Goal: Task Accomplishment & Management: Manage account settings

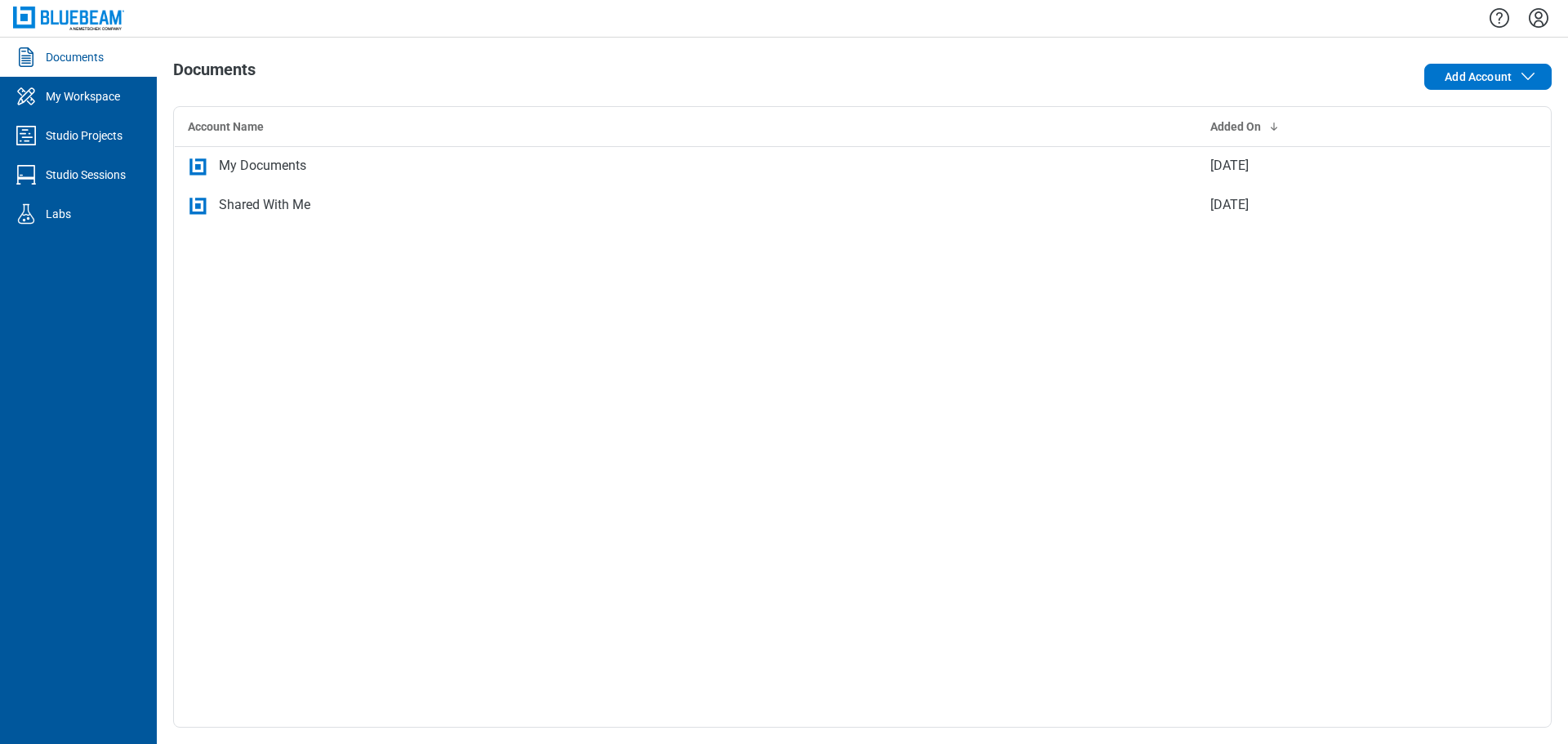
drag, startPoint x: 85, startPoint y: 141, endPoint x: 115, endPoint y: 143, distance: 30.1
click at [85, 140] on div "Studio Projects" at bounding box center [84, 136] width 76 height 16
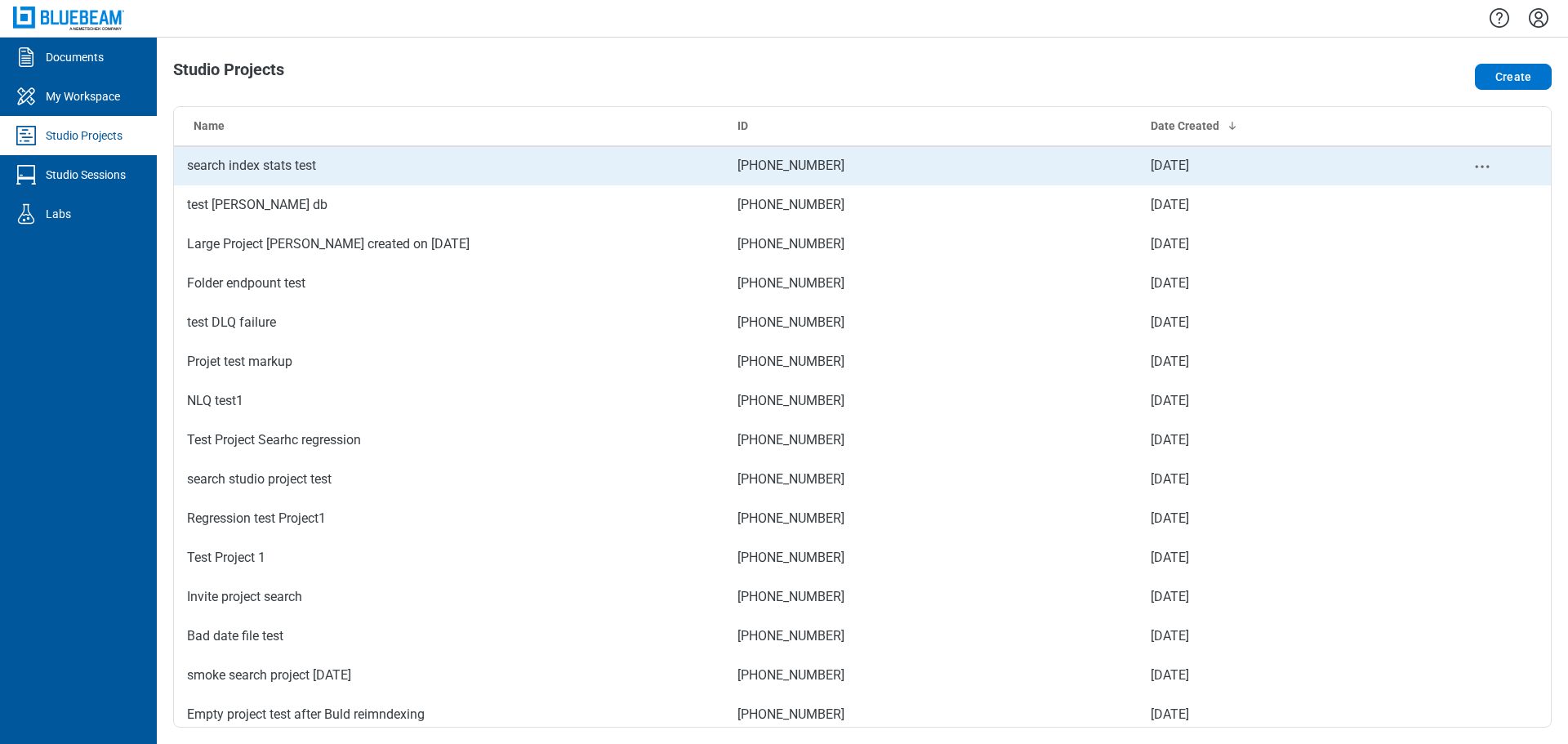
click at [317, 156] on td "search index stats test" at bounding box center [448, 166] width 550 height 39
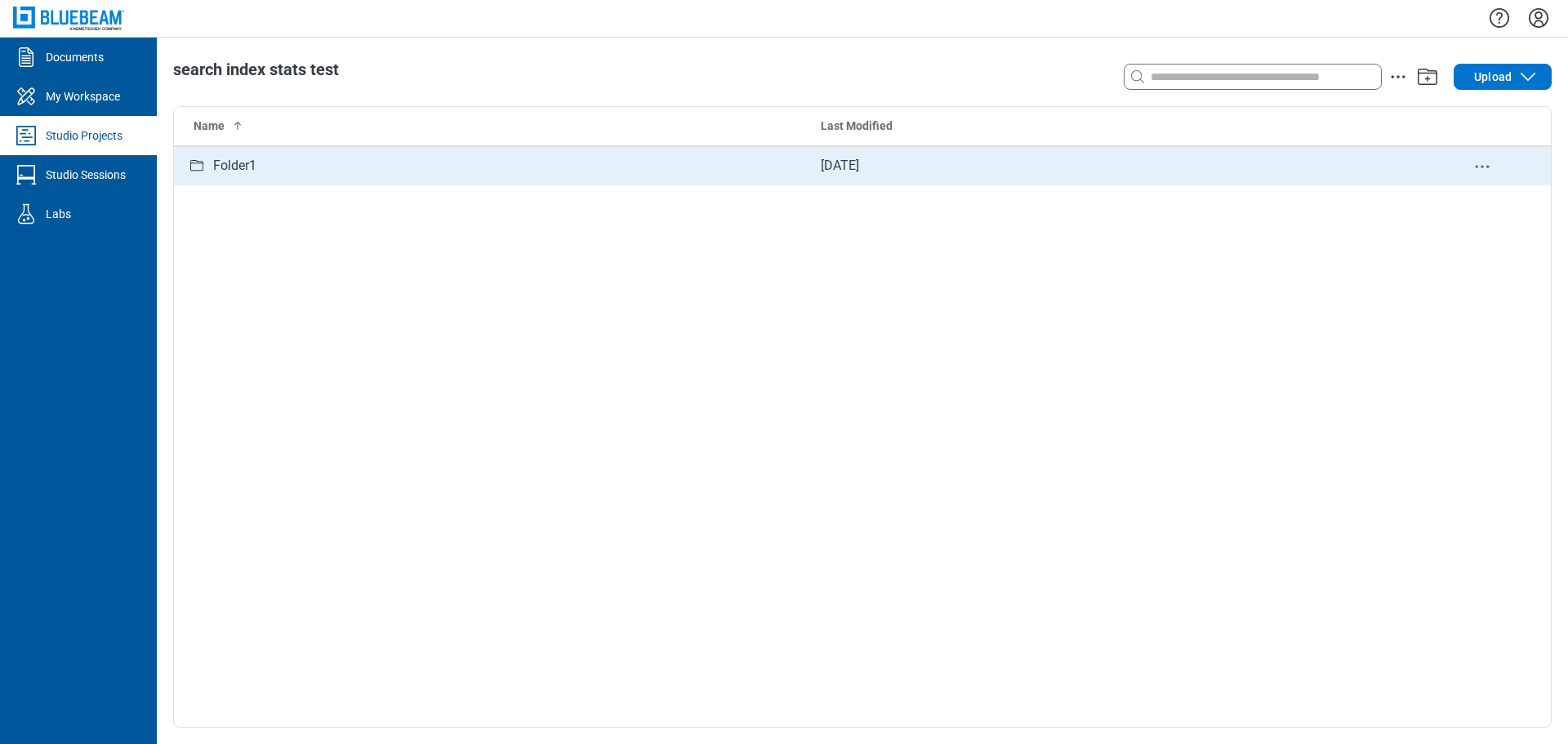
click at [286, 177] on td "Folder1" at bounding box center [490, 166] width 634 height 39
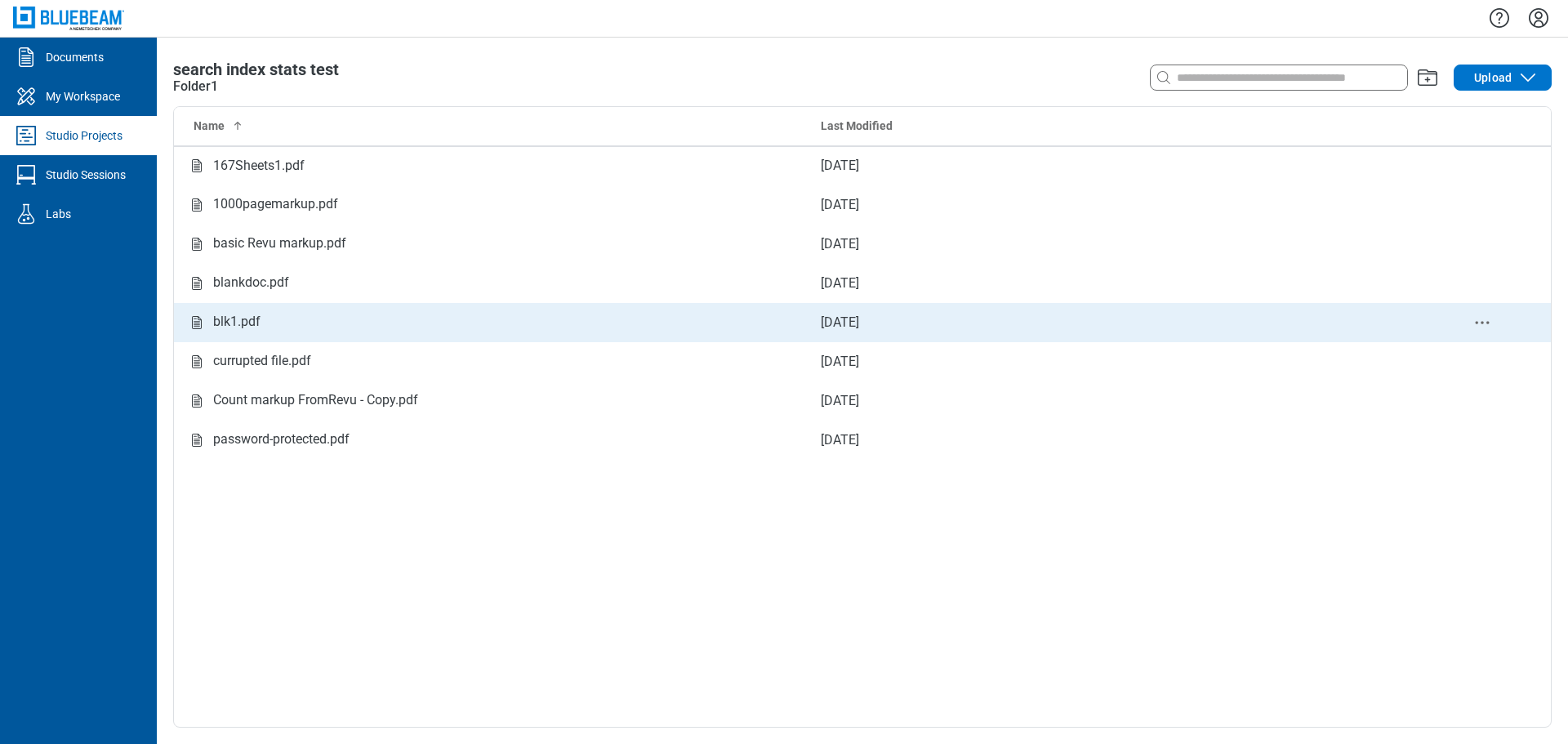
click at [267, 316] on div "blk1.pdf" at bounding box center [491, 322] width 608 height 20
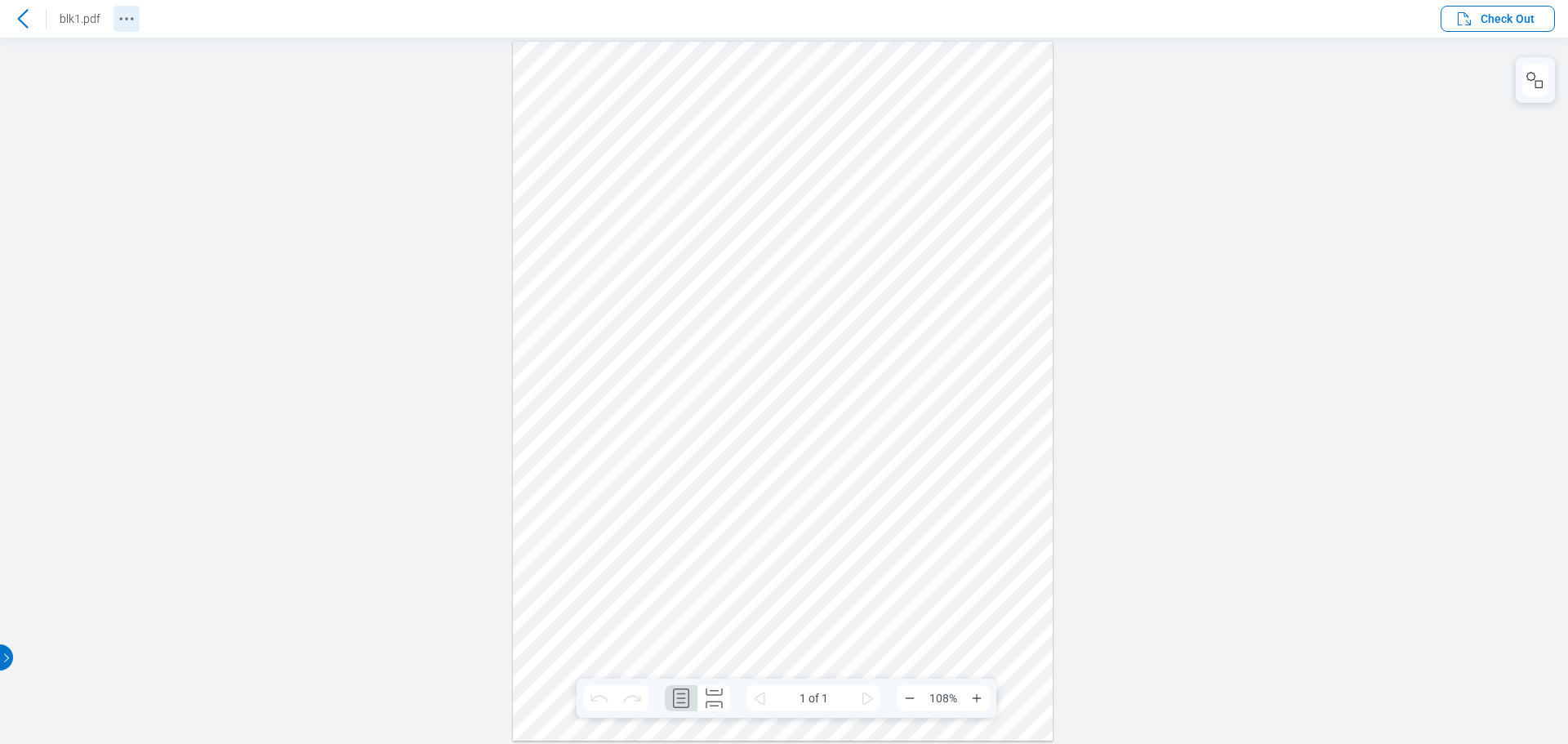
click at [128, 17] on icon "Revision History" at bounding box center [126, 19] width 20 height 20
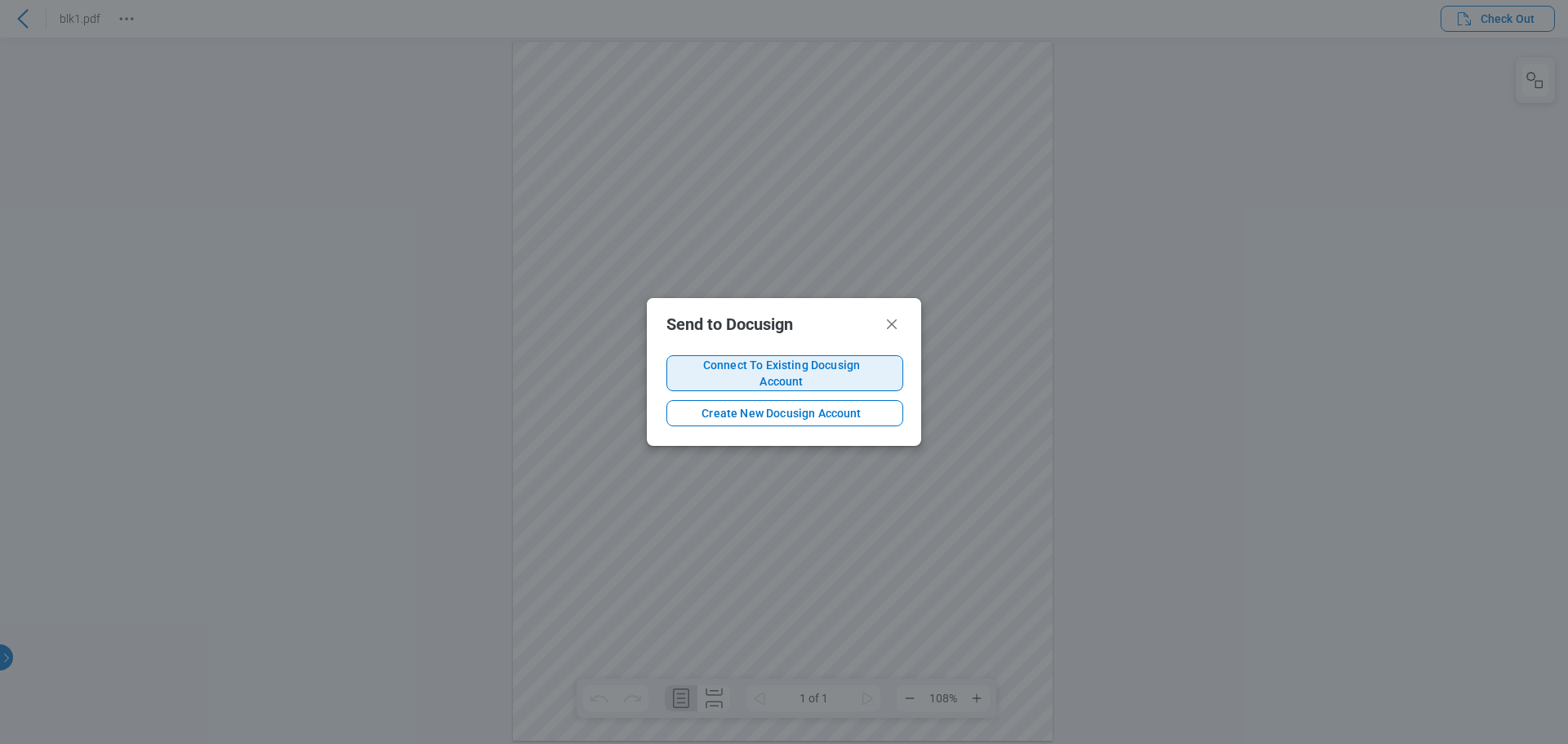
click at [775, 372] on span "Connect To Existing Docusign Account" at bounding box center [781, 374] width 203 height 33
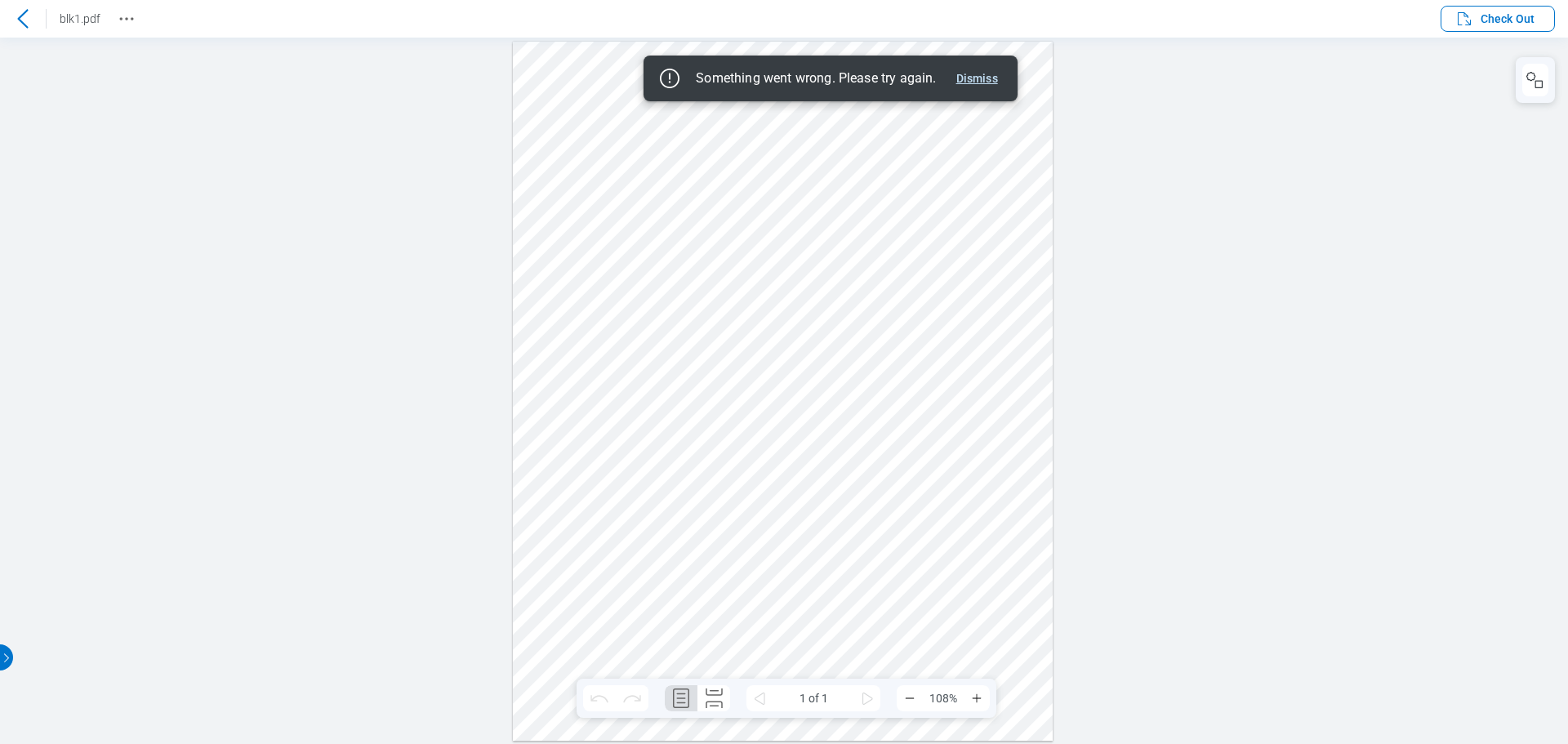
click at [981, 72] on button "Dismiss" at bounding box center [978, 78] width 55 height 20
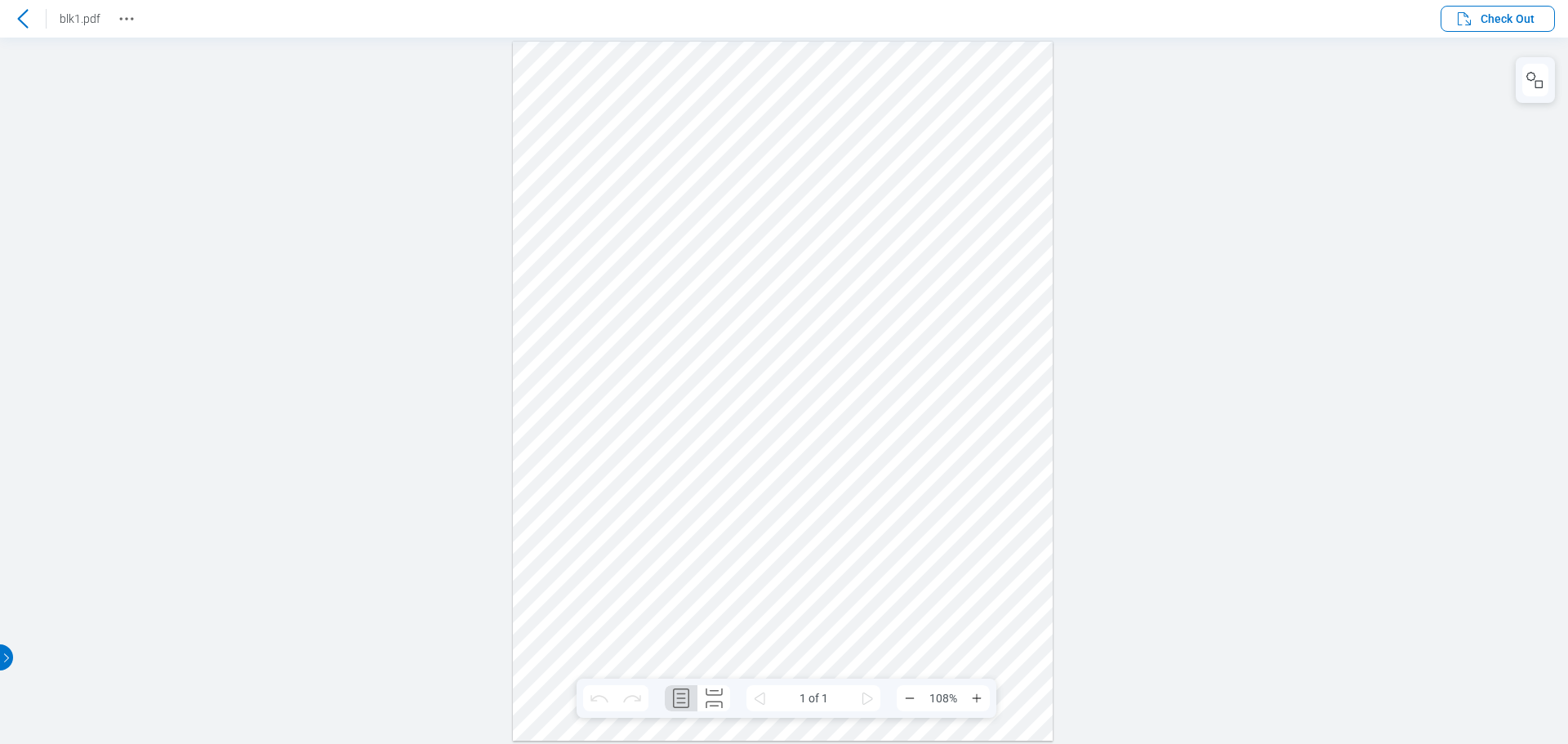
click at [20, 15] on icon at bounding box center [23, 18] width 11 height 19
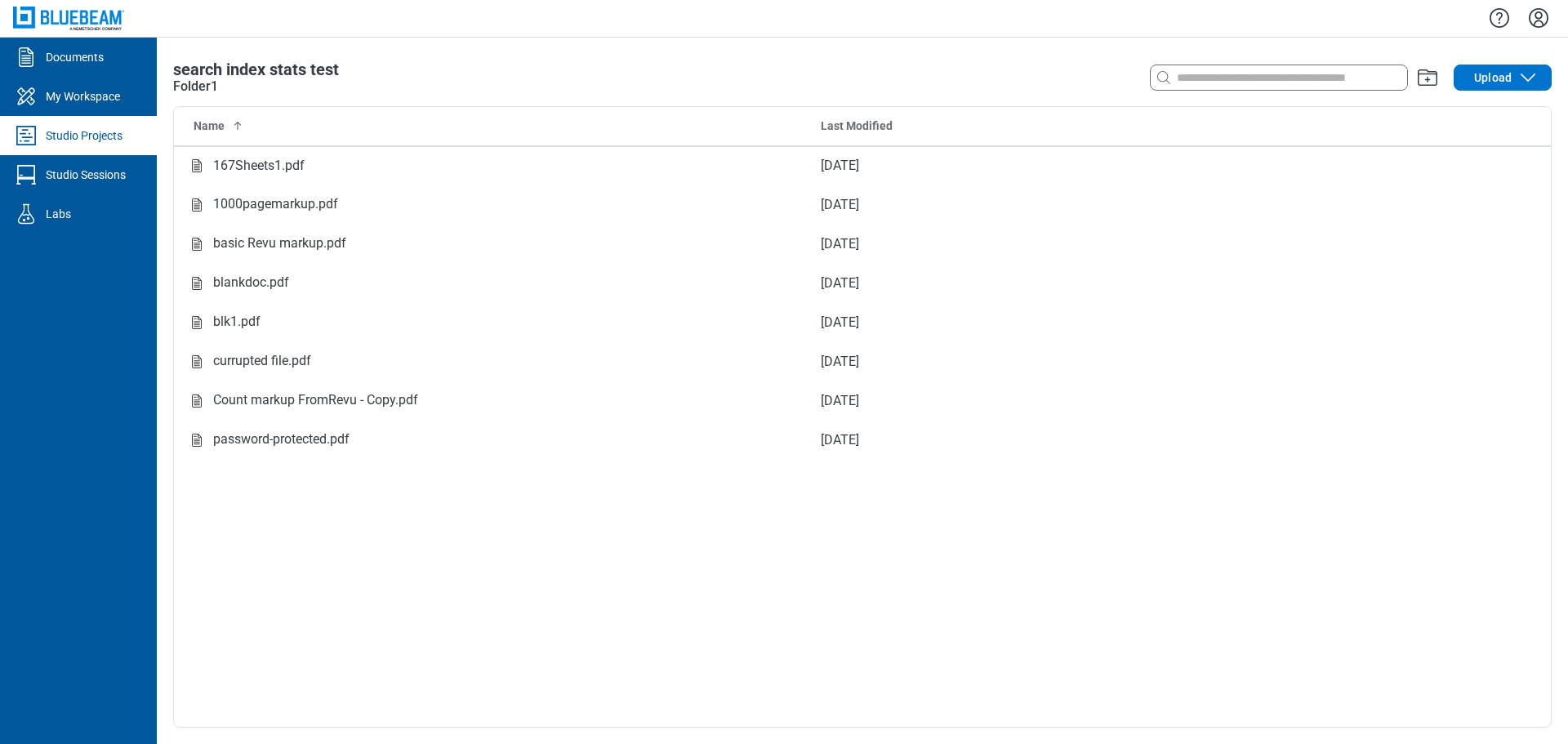
click at [1532, 18] on icon "Settings" at bounding box center [1539, 17] width 26 height 26
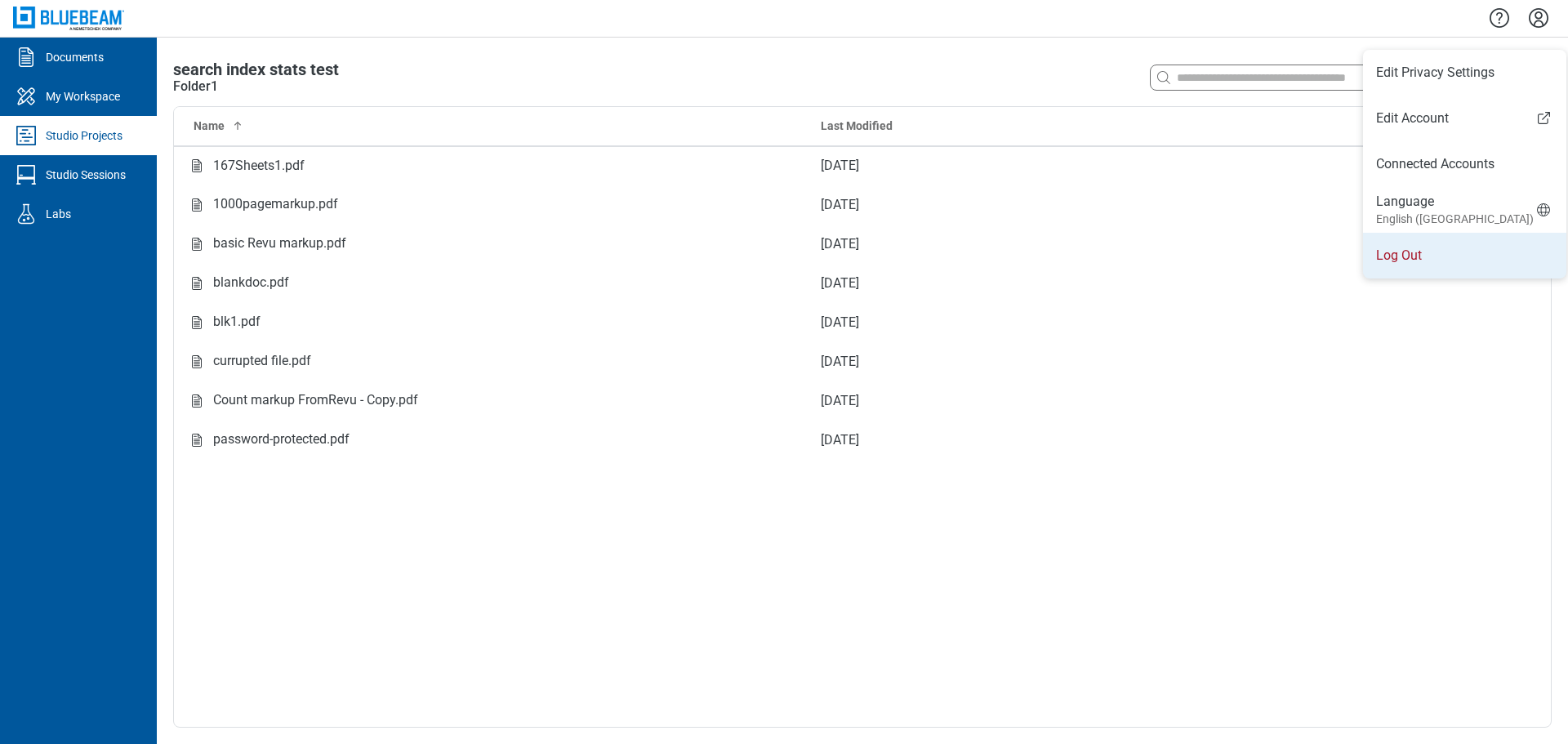
click at [1416, 253] on li "Log Out" at bounding box center [1465, 256] width 204 height 45
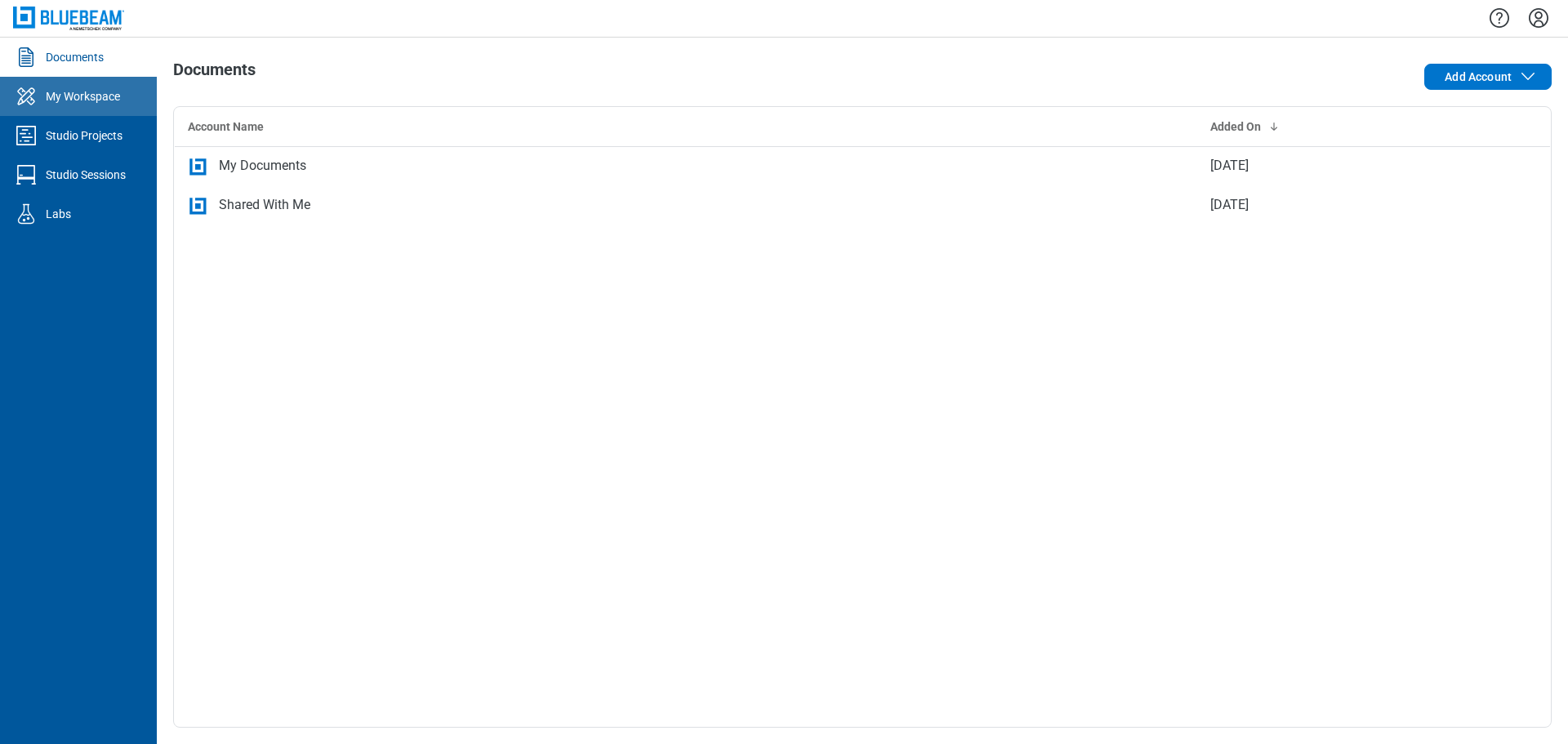
click at [95, 101] on div "My Workspace" at bounding box center [83, 96] width 75 height 16
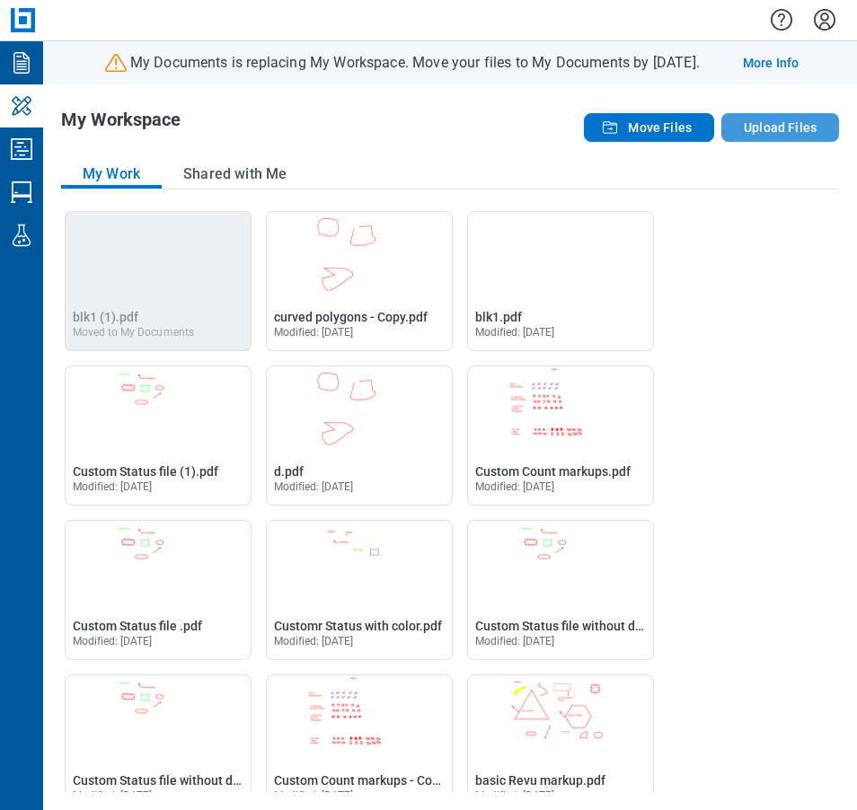
click at [773, 128] on button "Upload Files" at bounding box center [780, 127] width 118 height 29
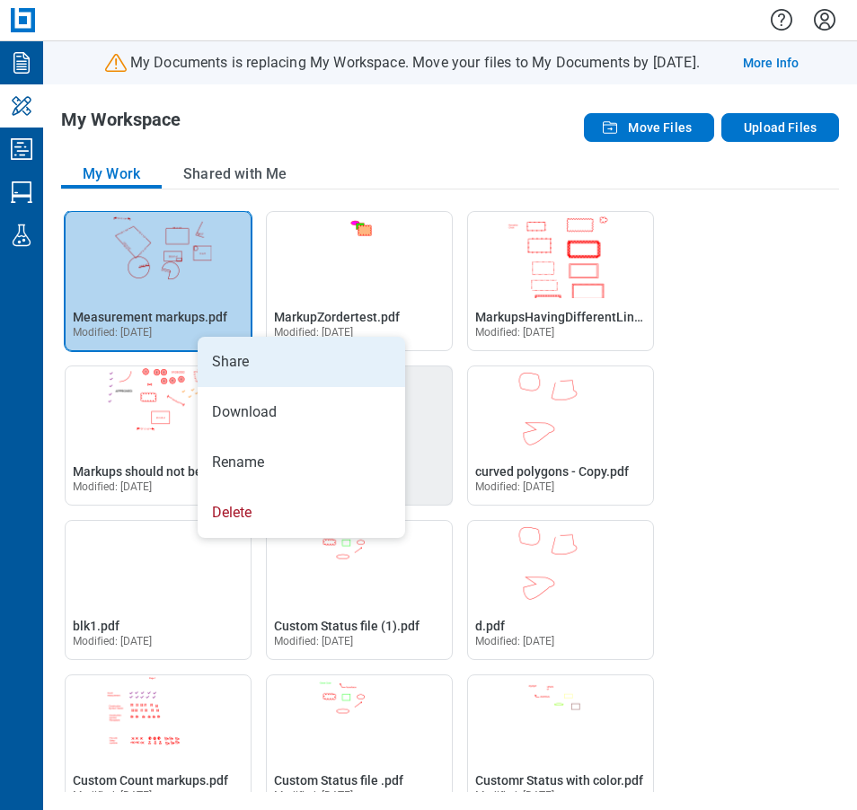
click at [238, 359] on li "Share" at bounding box center [301, 362] width 207 height 50
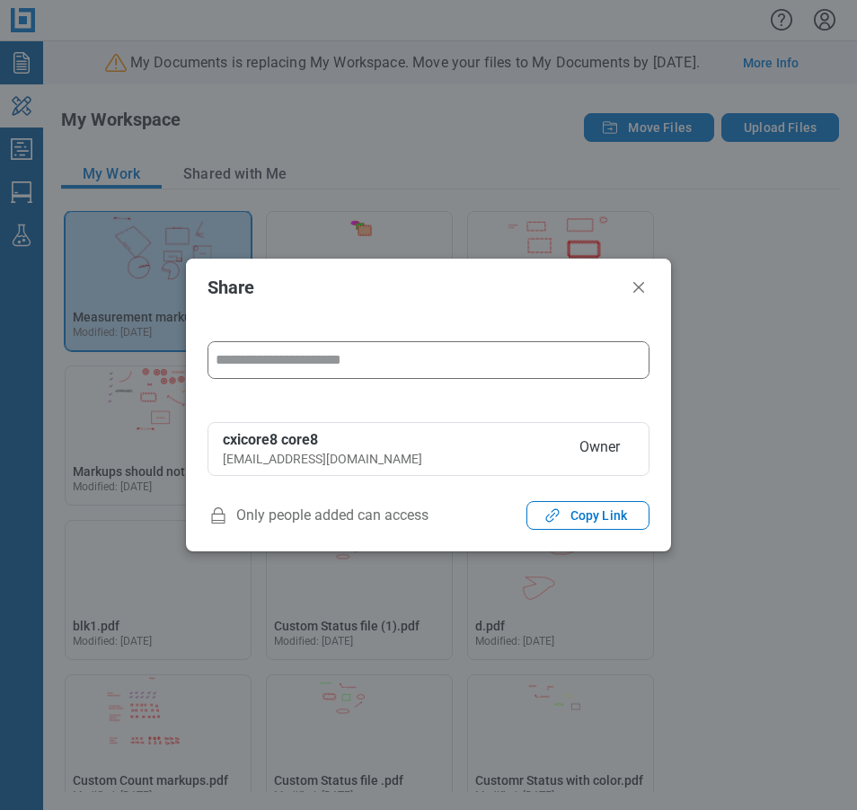
click at [315, 366] on input "form" at bounding box center [428, 360] width 440 height 36
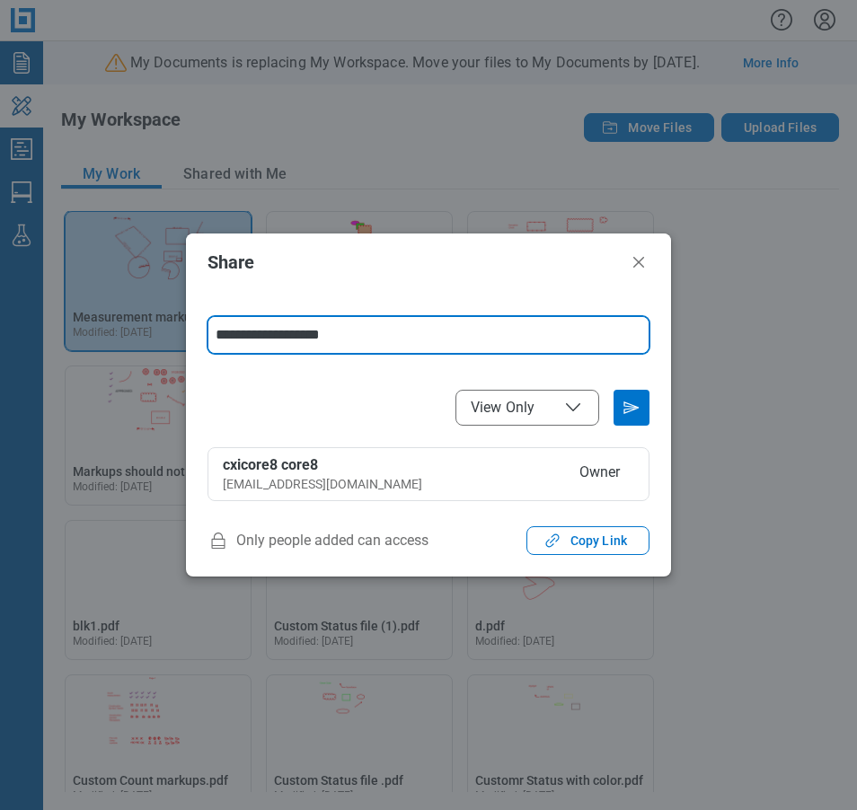
type input "**********"
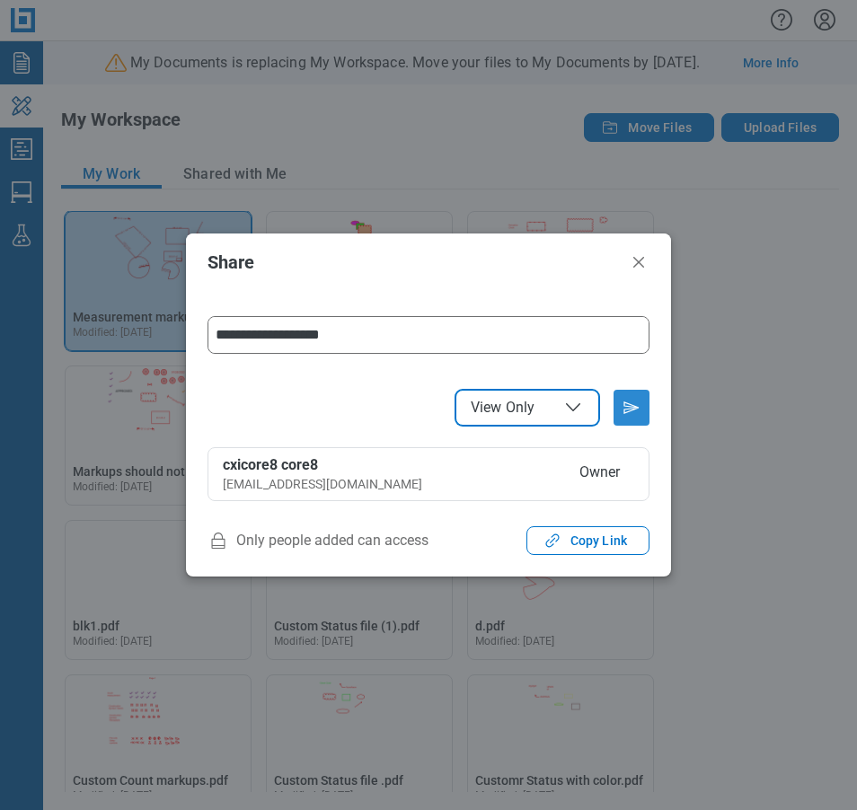
click at [633, 411] on icon "Send email invitation" at bounding box center [631, 407] width 29 height 29
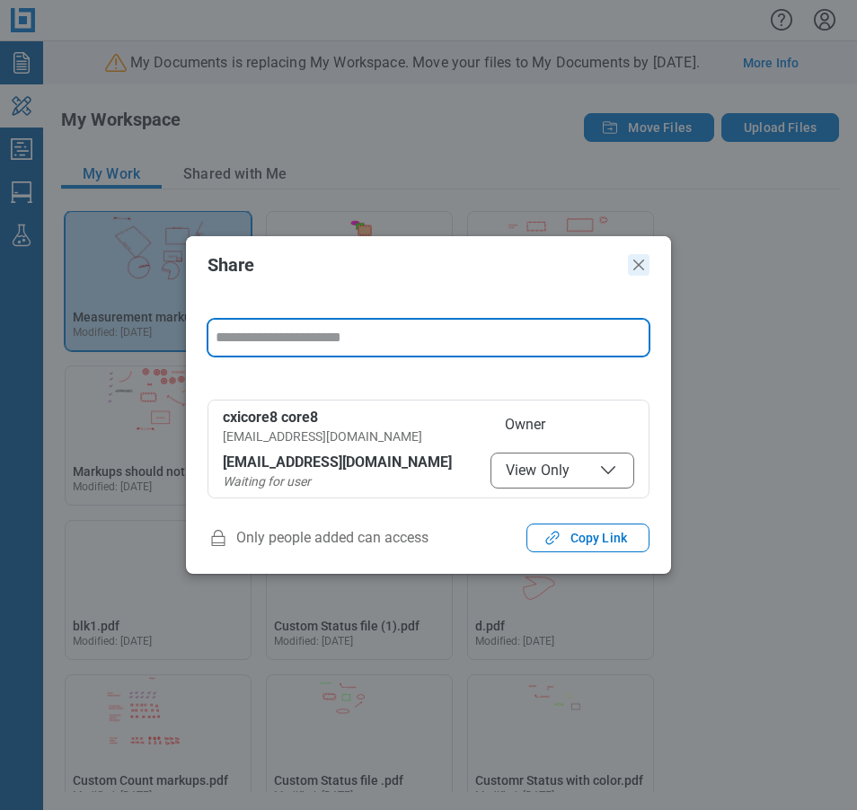
click at [634, 262] on icon "Close" at bounding box center [639, 265] width 22 height 22
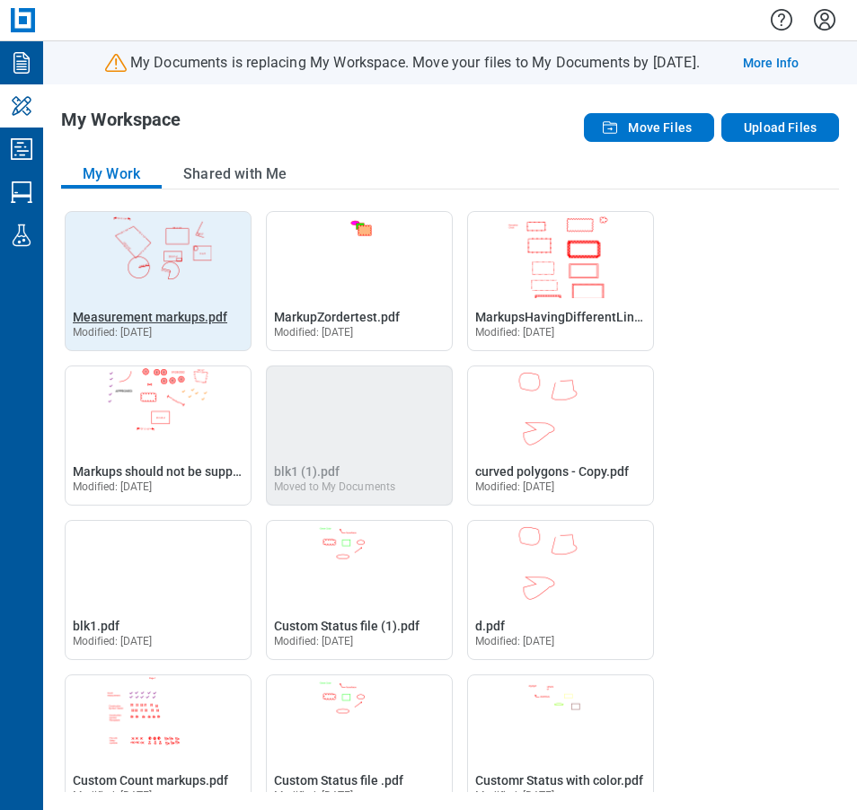
click at [175, 318] on span "Measurement markups.pdf" at bounding box center [150, 317] width 154 height 14
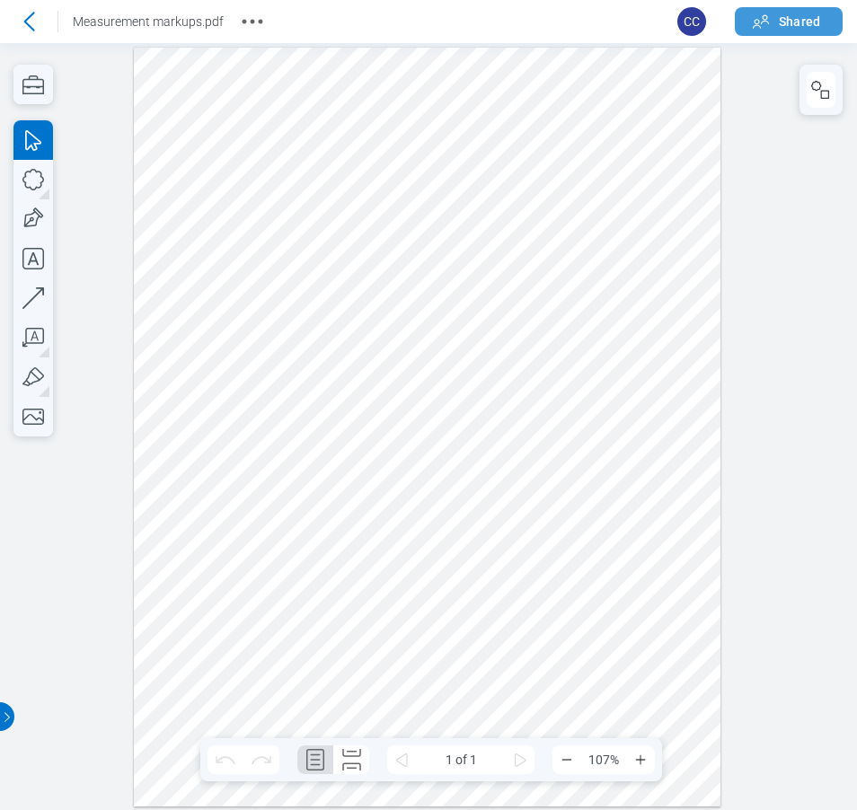
click at [790, 22] on span "Shared" at bounding box center [799, 22] width 41 height 18
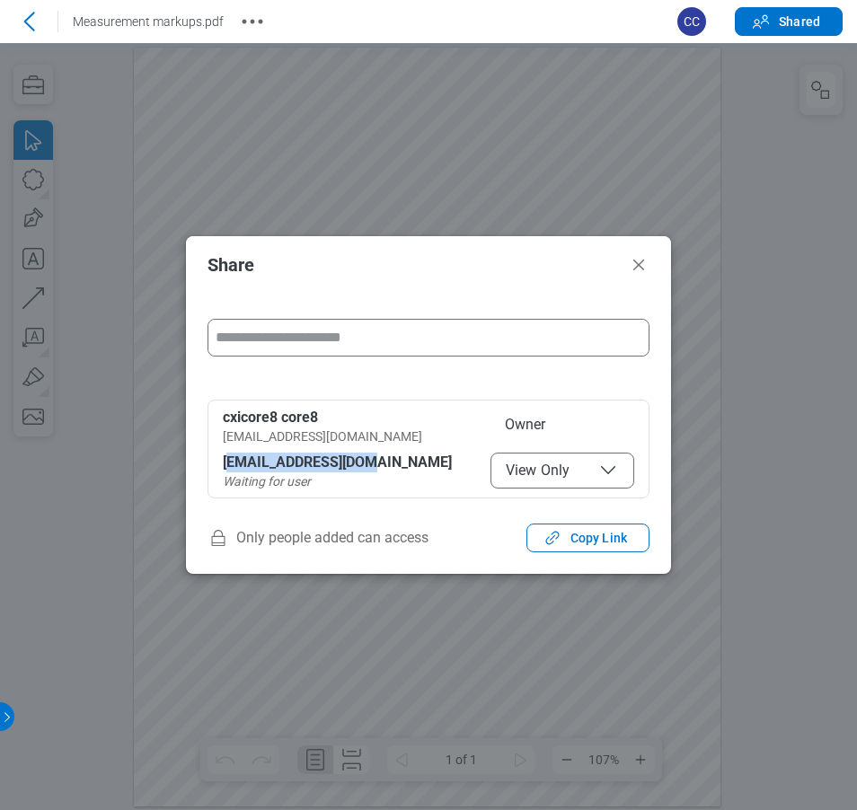
drag, startPoint x: 230, startPoint y: 464, endPoint x: 300, endPoint y: 483, distance: 72.6
click at [377, 463] on div "[EMAIL_ADDRESS][DOMAIN_NAME]" at bounding box center [340, 463] width 234 height 20
drag, startPoint x: 251, startPoint y: 481, endPoint x: 329, endPoint y: 479, distance: 78.2
click at [329, 479] on div "Waiting for user" at bounding box center [353, 481] width 260 height 18
drag, startPoint x: 636, startPoint y: 268, endPoint x: 646, endPoint y: 223, distance: 46.0
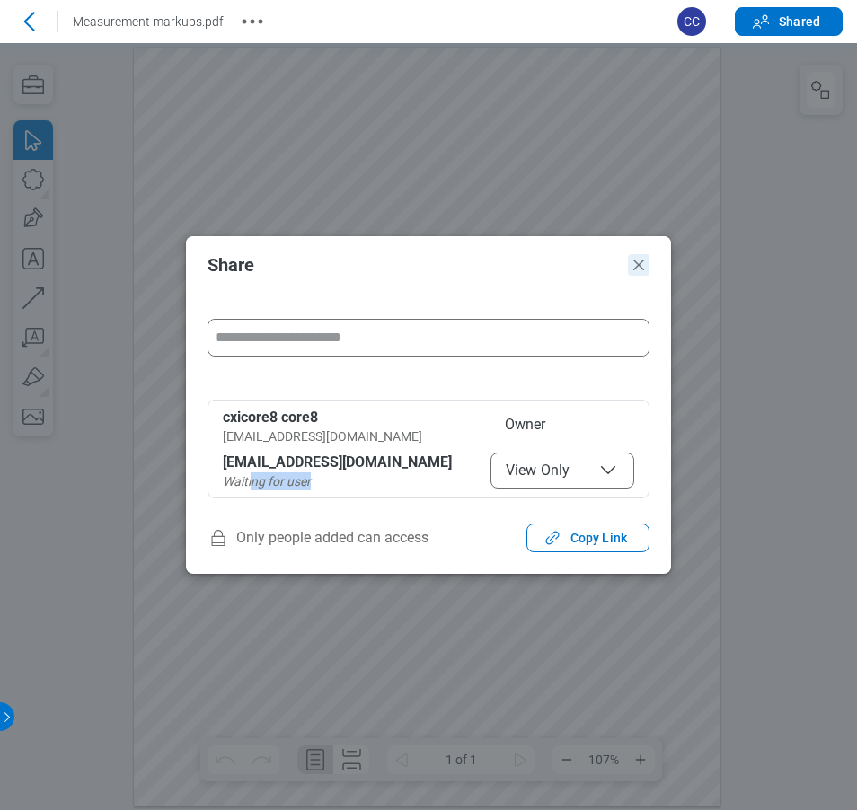
click at [636, 268] on icon "Close" at bounding box center [638, 265] width 11 height 11
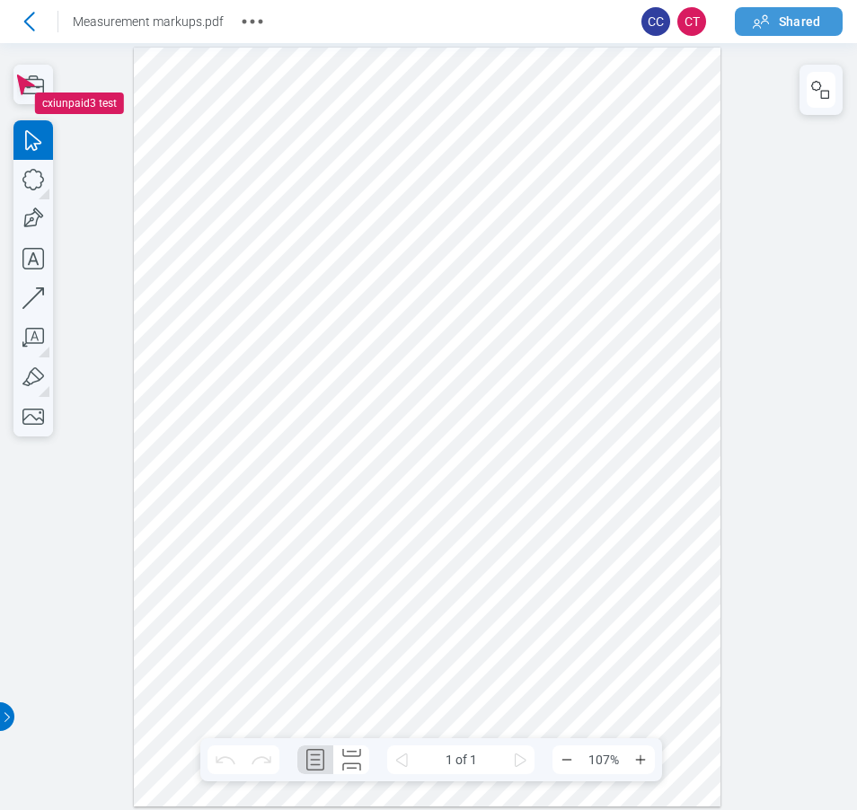
click at [808, 25] on span "Shared" at bounding box center [799, 22] width 41 height 18
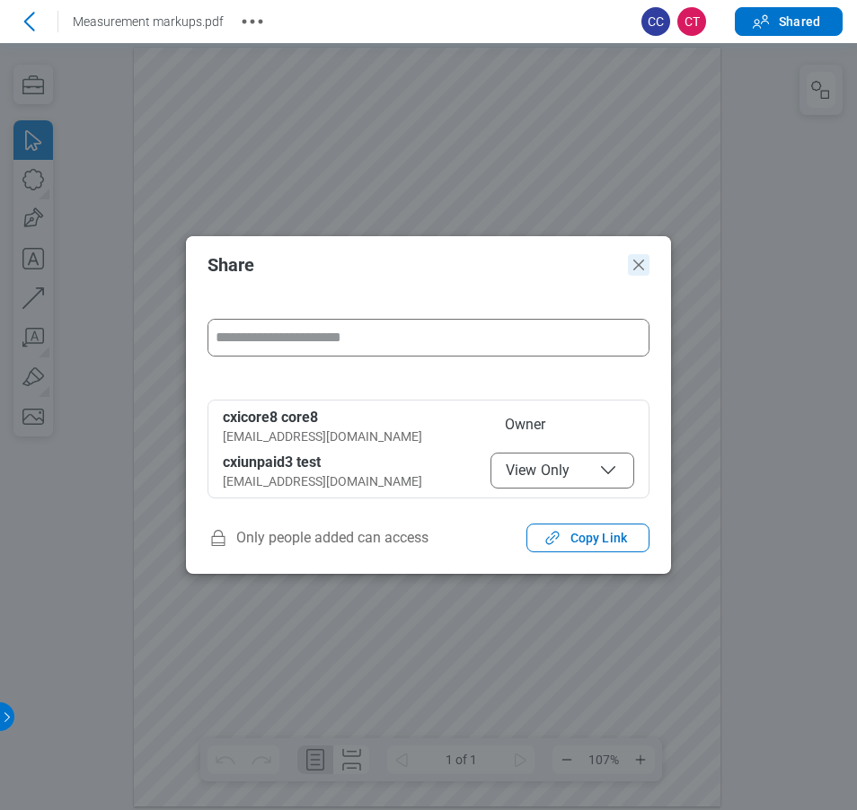
drag, startPoint x: 642, startPoint y: 269, endPoint x: 656, endPoint y: 230, distance: 41.8
click at [642, 269] on icon "Close" at bounding box center [638, 265] width 11 height 11
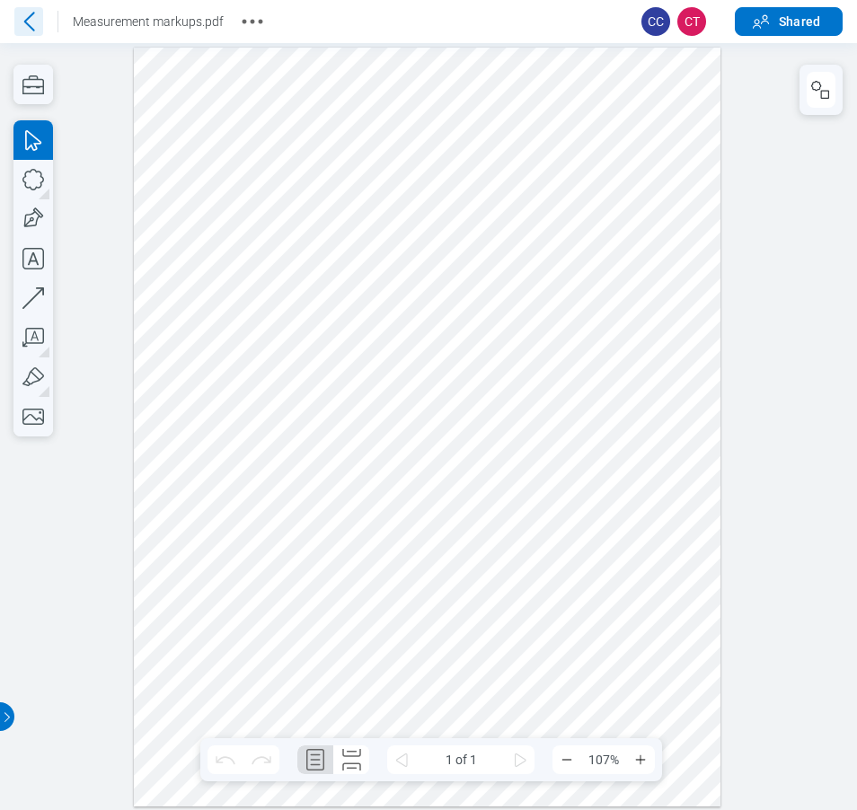
click at [29, 18] on icon at bounding box center [28, 21] width 29 height 29
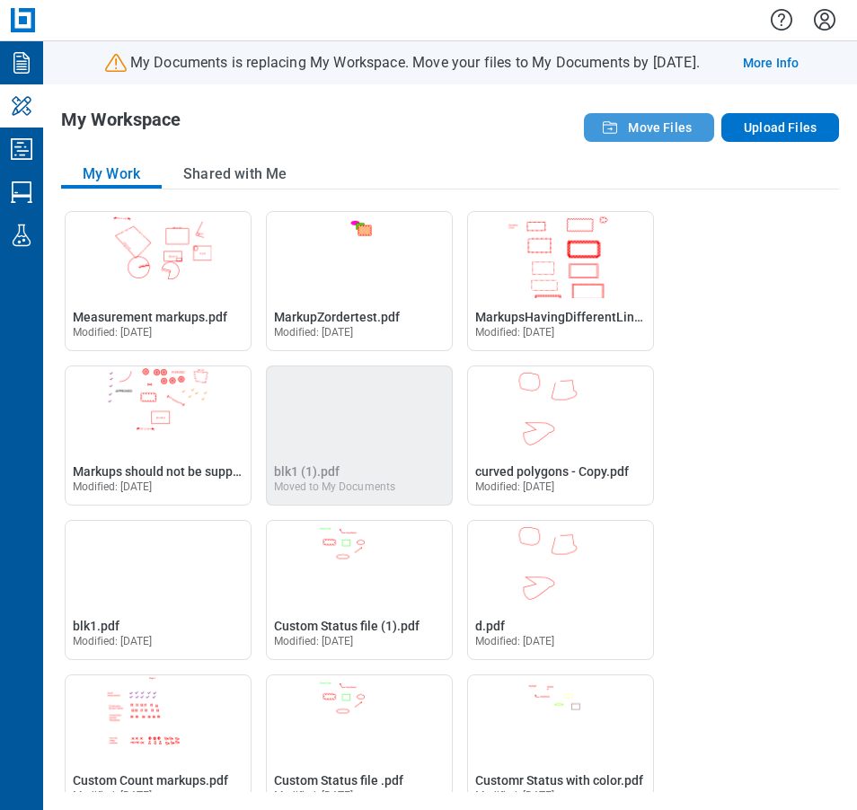
click at [663, 121] on span "Move Files" at bounding box center [660, 128] width 64 height 18
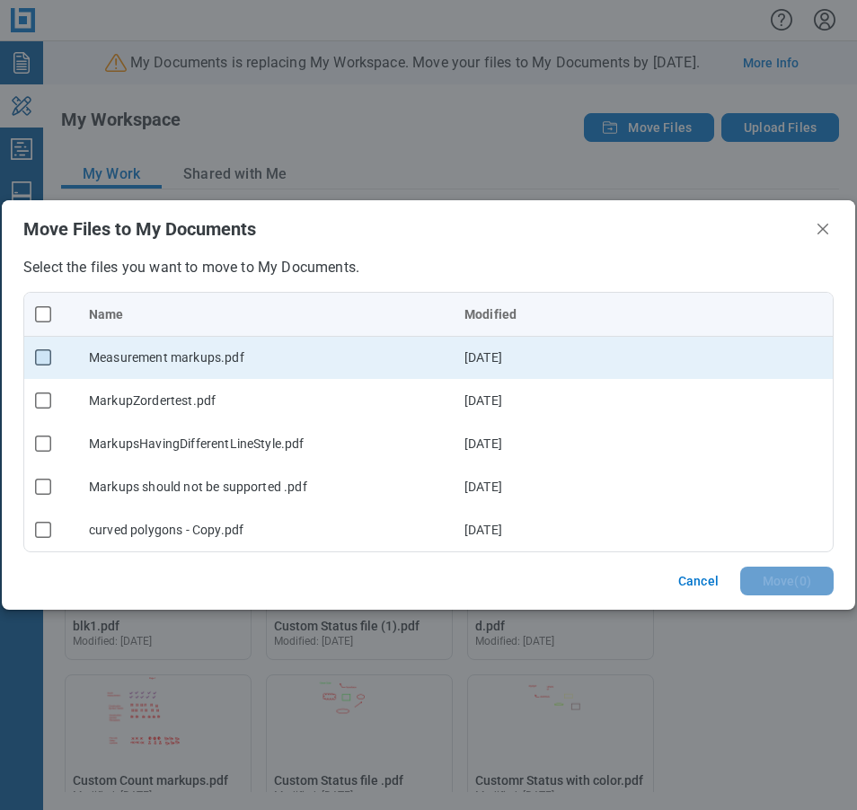
click at [47, 357] on rect "checkbox" at bounding box center [43, 357] width 15 height 15
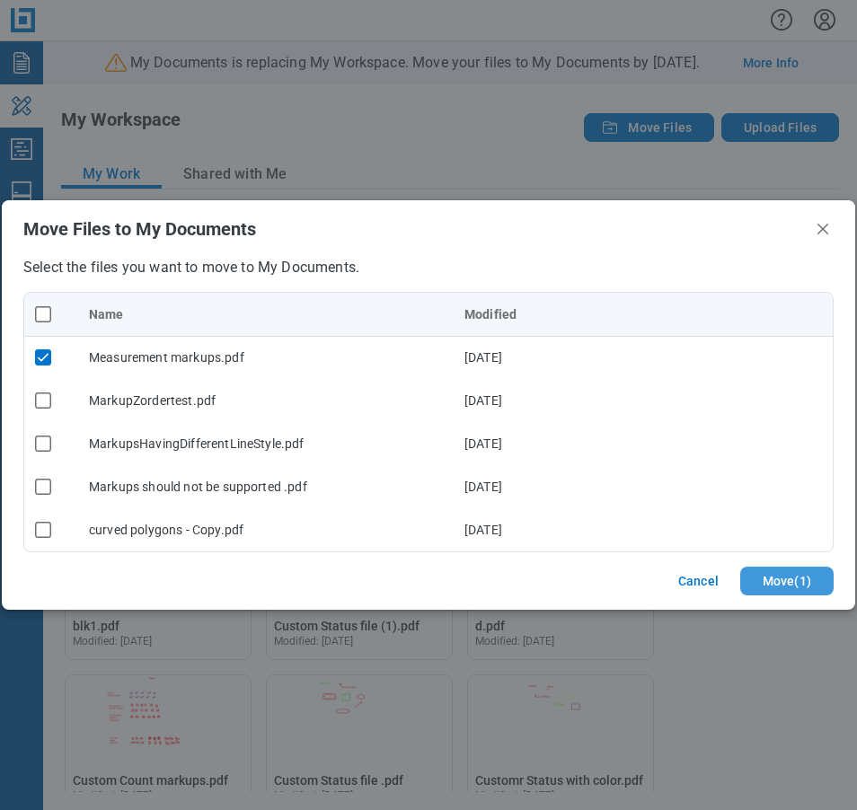
click at [781, 583] on button "Move ( 1 )" at bounding box center [786, 581] width 93 height 29
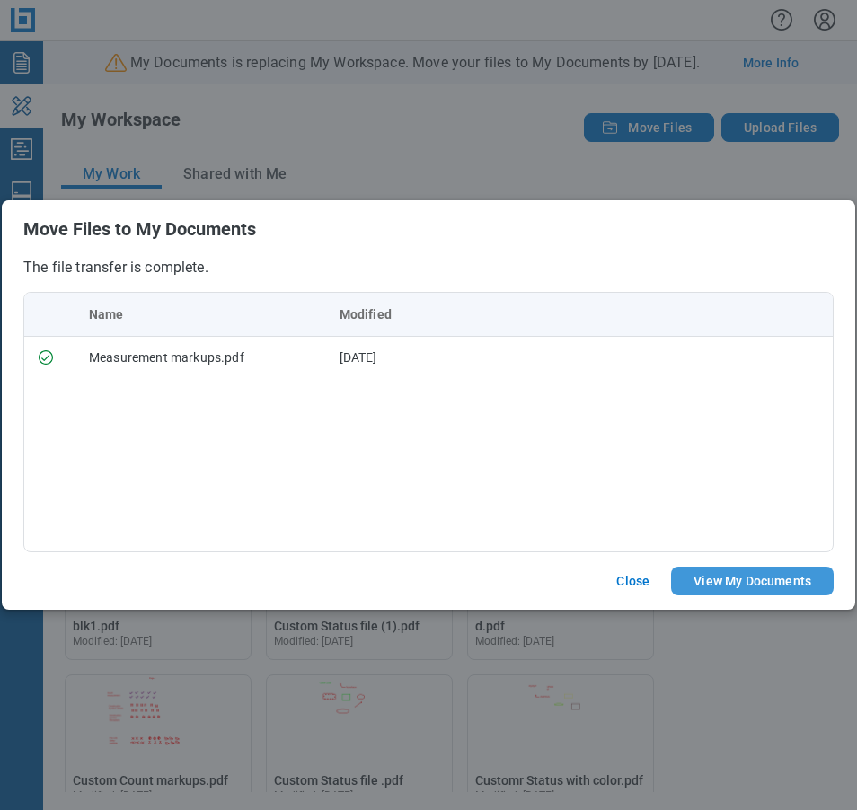
click at [769, 579] on button "View My Documents" at bounding box center [752, 581] width 163 height 29
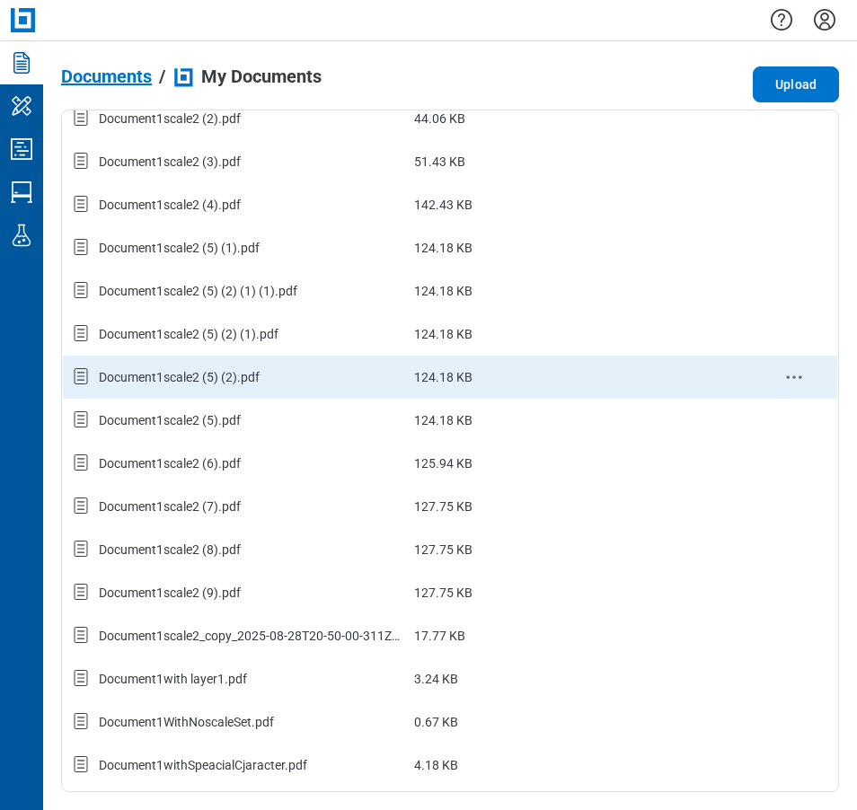
scroll to position [1605, 0]
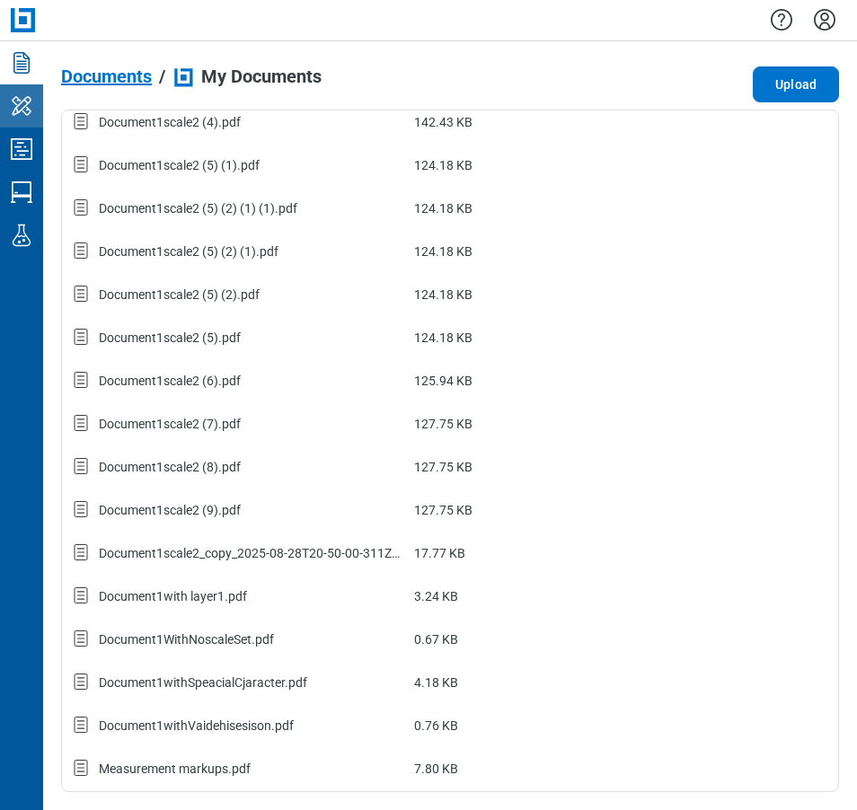
click at [21, 107] on icon "My Workspace" at bounding box center [21, 106] width 29 height 29
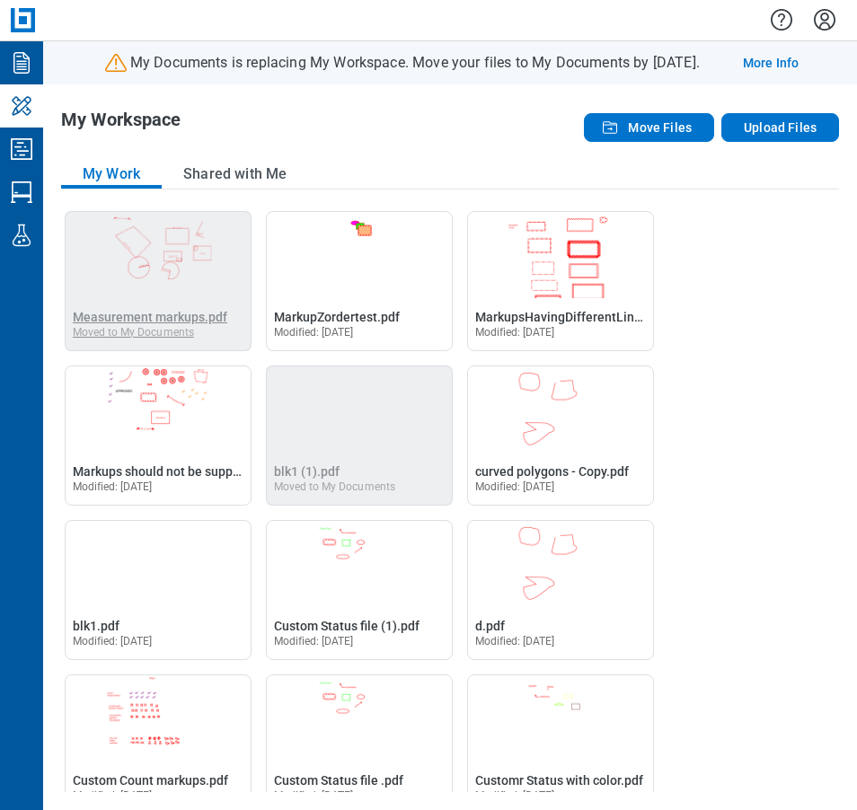
click at [149, 313] on span "Measurement markups.pdf" at bounding box center [150, 317] width 154 height 14
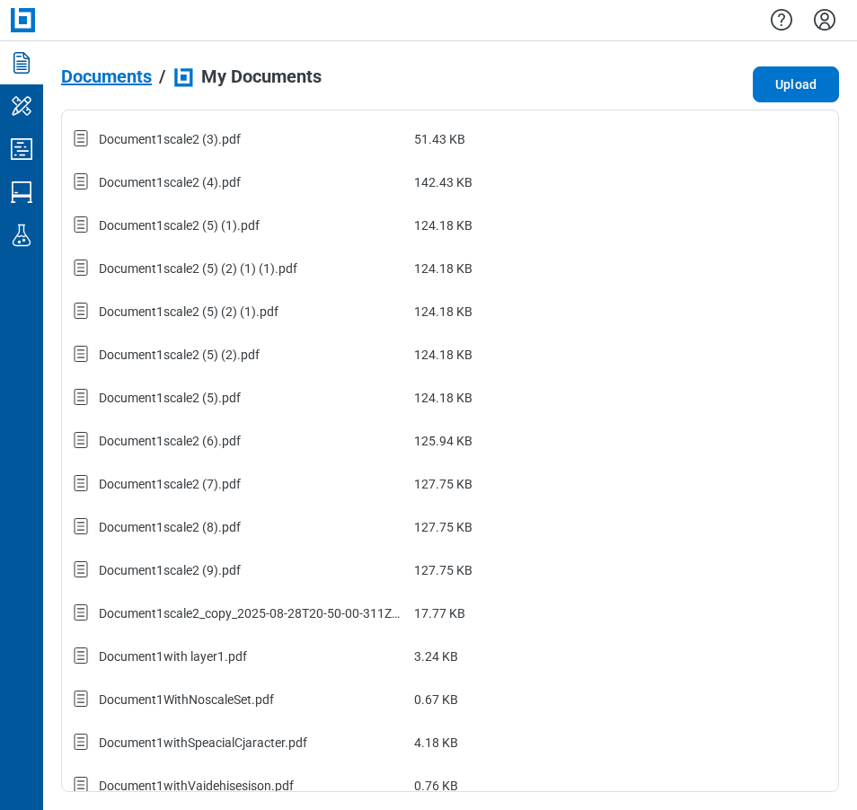
scroll to position [1605, 0]
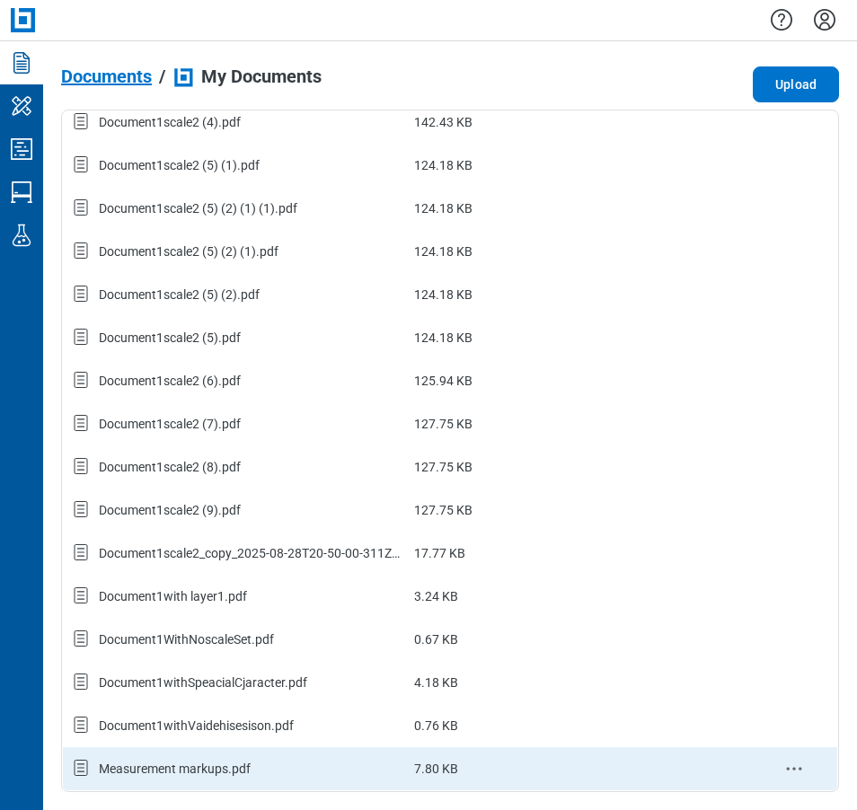
click at [198, 768] on div "Measurement markups.pdf" at bounding box center [175, 769] width 152 height 18
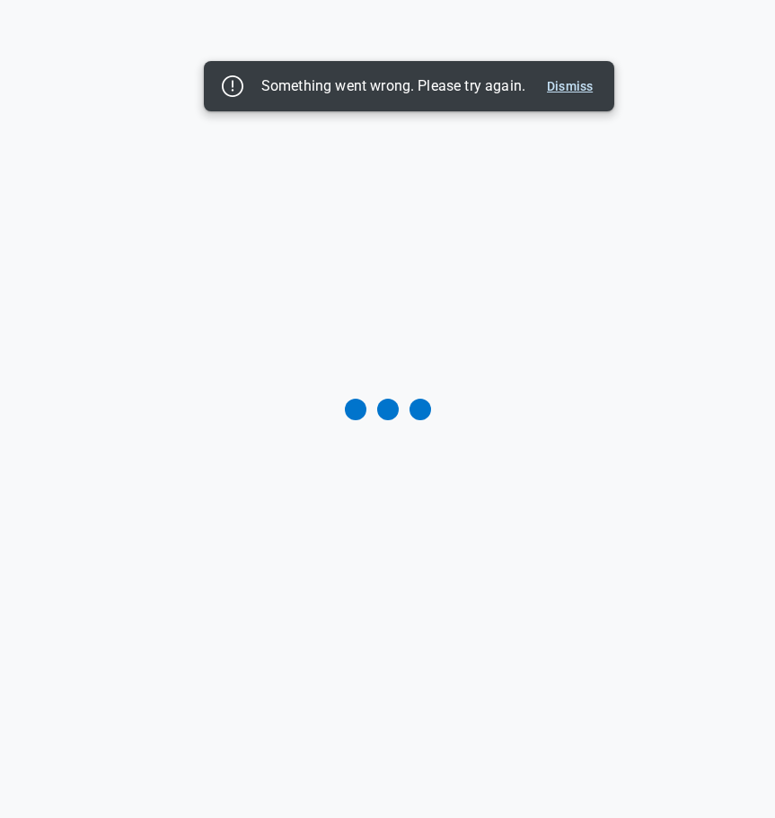
click at [572, 81] on button "Dismiss" at bounding box center [570, 86] width 60 height 22
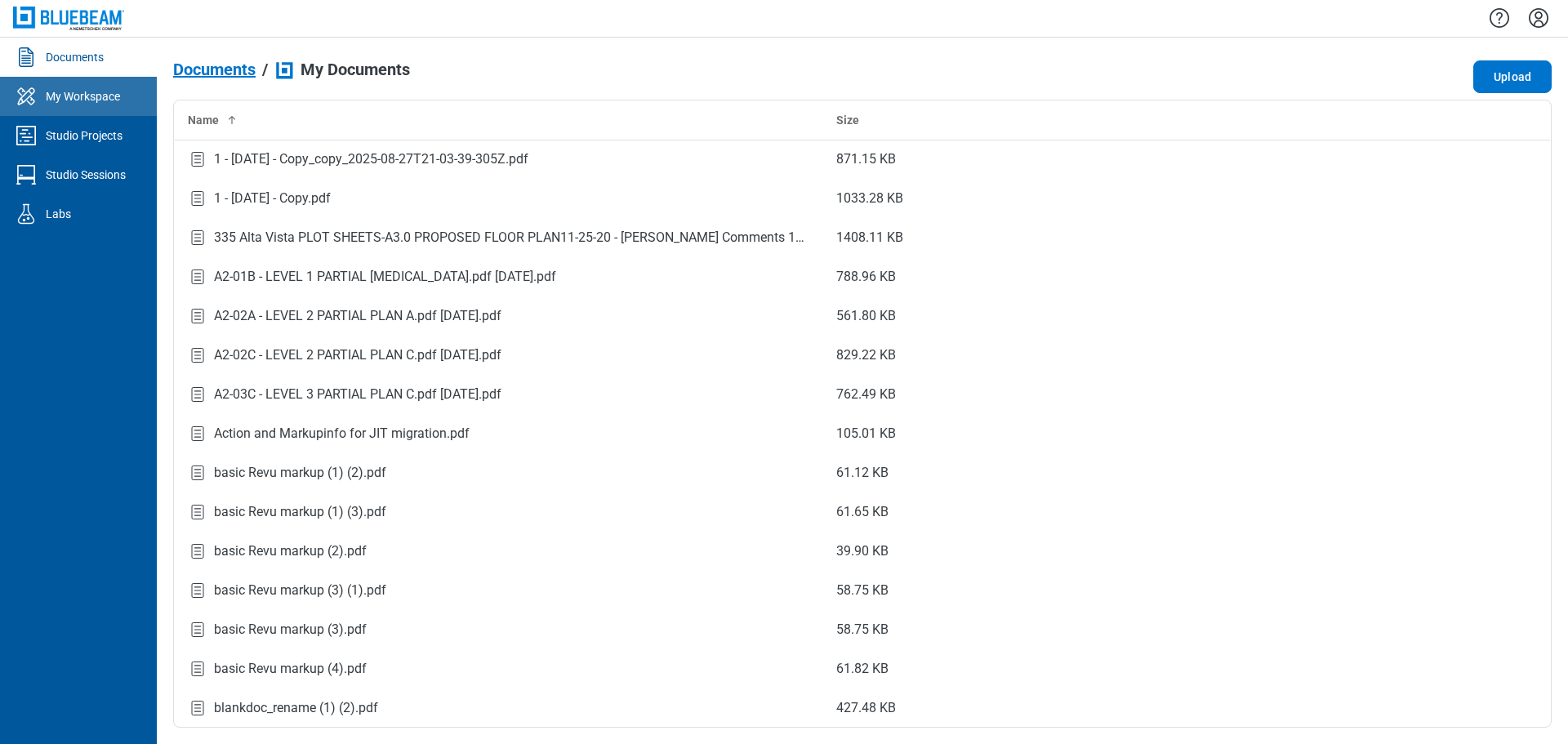
click at [101, 98] on div "My Workspace" at bounding box center [83, 96] width 75 height 16
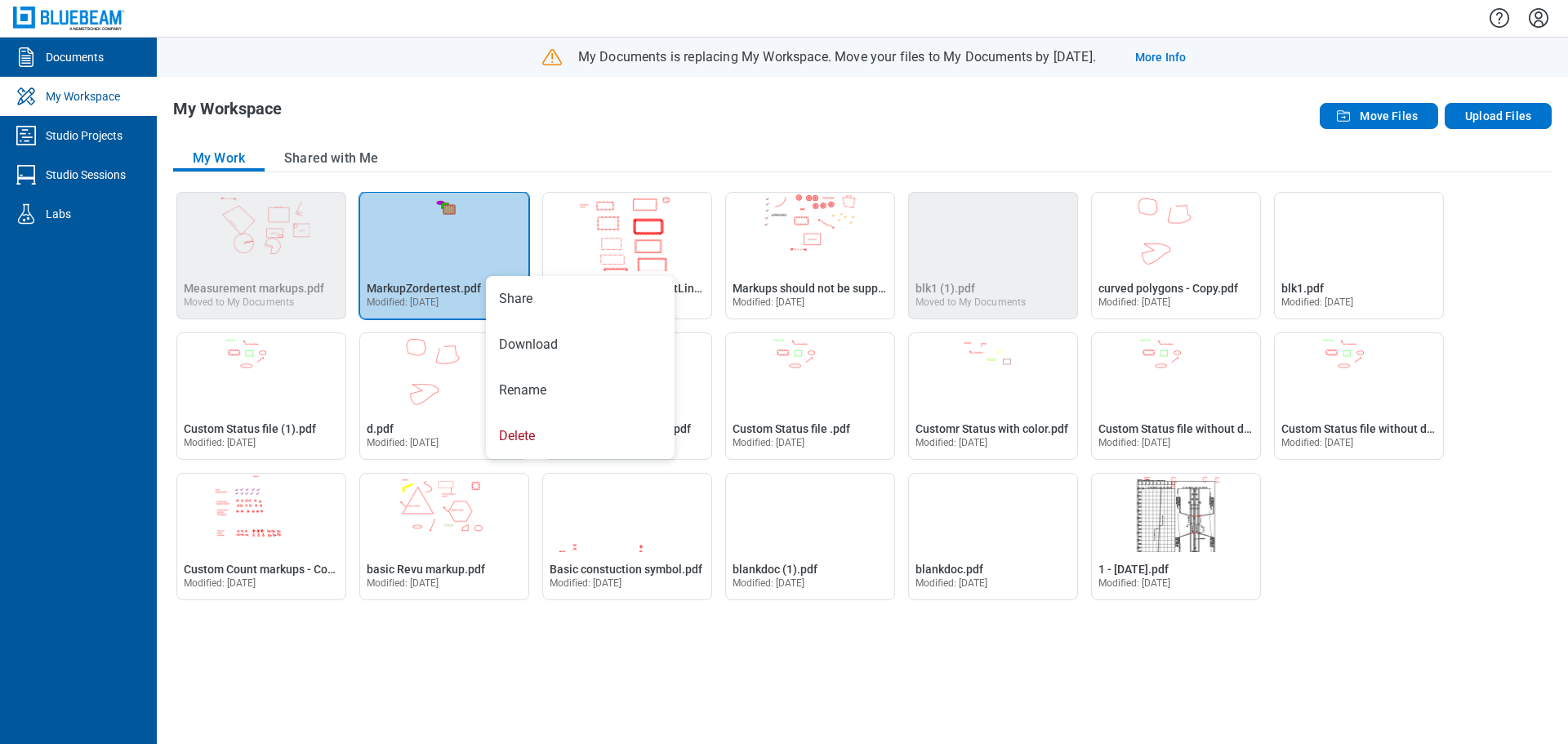
click at [430, 246] on img "Open MarkupZordertest.pdf in Editor" at bounding box center [444, 232] width 168 height 78
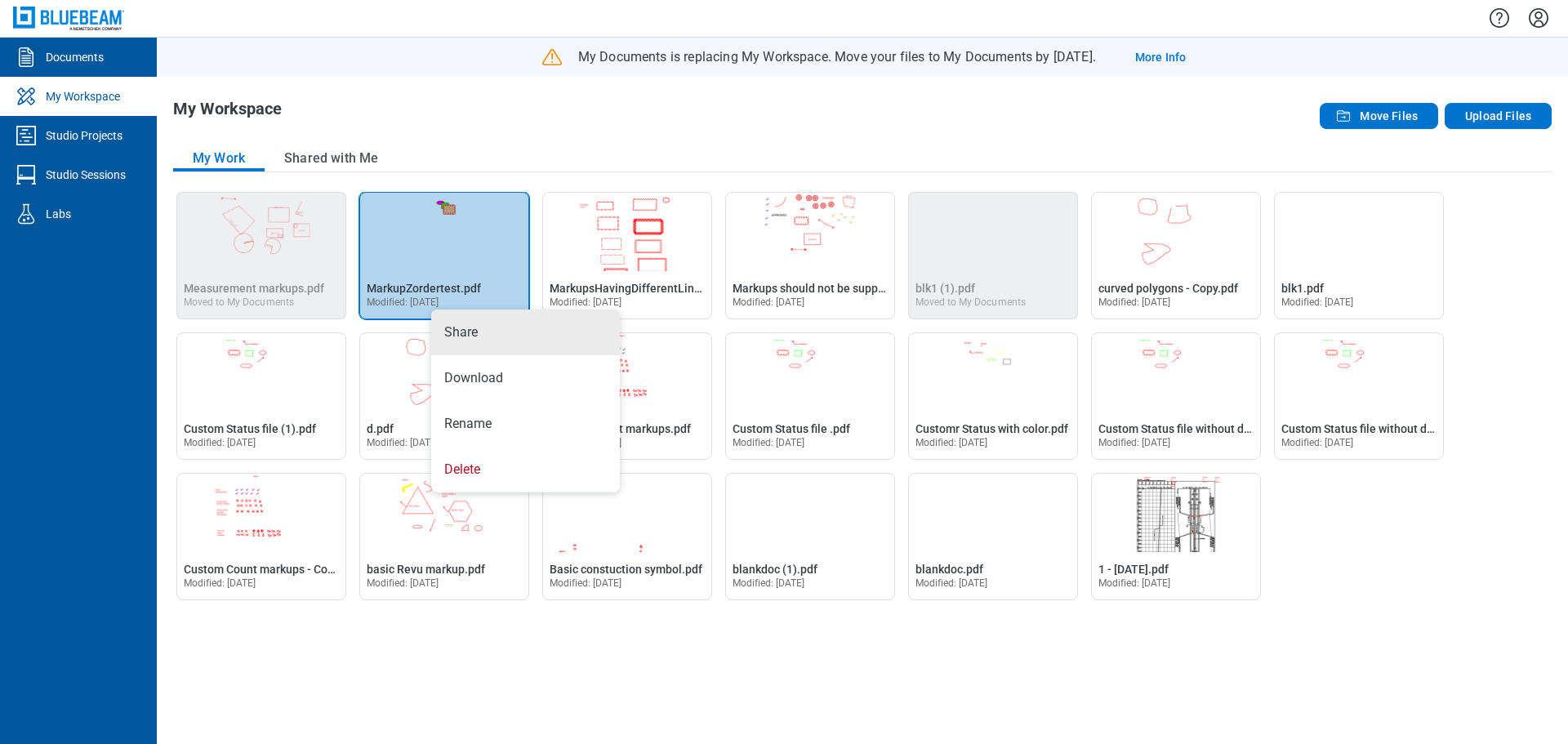
drag, startPoint x: 918, startPoint y: 142, endPoint x: 946, endPoint y: 138, distance: 28.3
click at [919, 142] on div "My Workspace Move Files Upload Files My Work Shared with Me Open Measurement ma…" at bounding box center [862, 410] width 1412 height 668
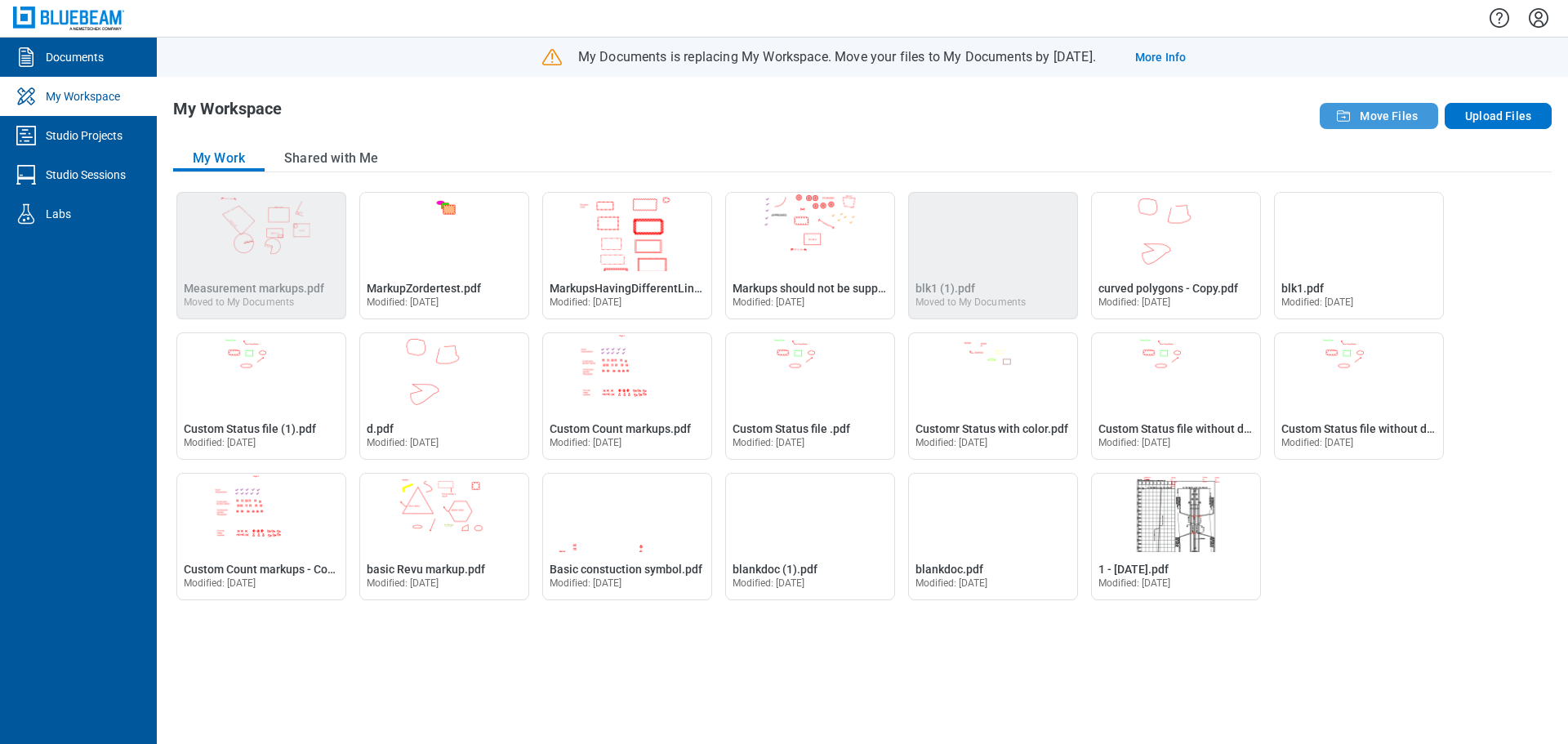
click at [1380, 121] on span "Move Files" at bounding box center [1389, 116] width 58 height 16
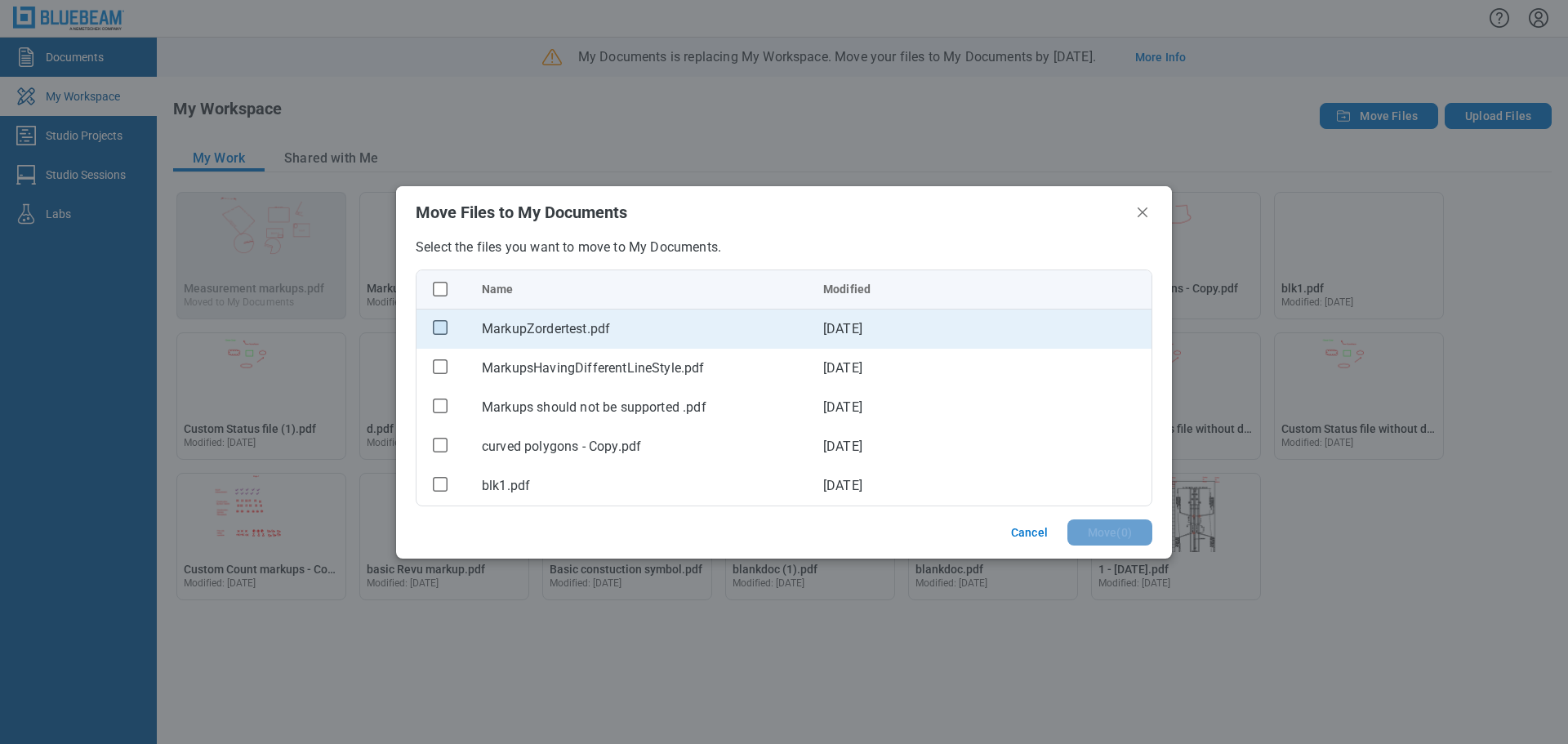
click at [437, 325] on rect "checkbox" at bounding box center [440, 327] width 14 height 14
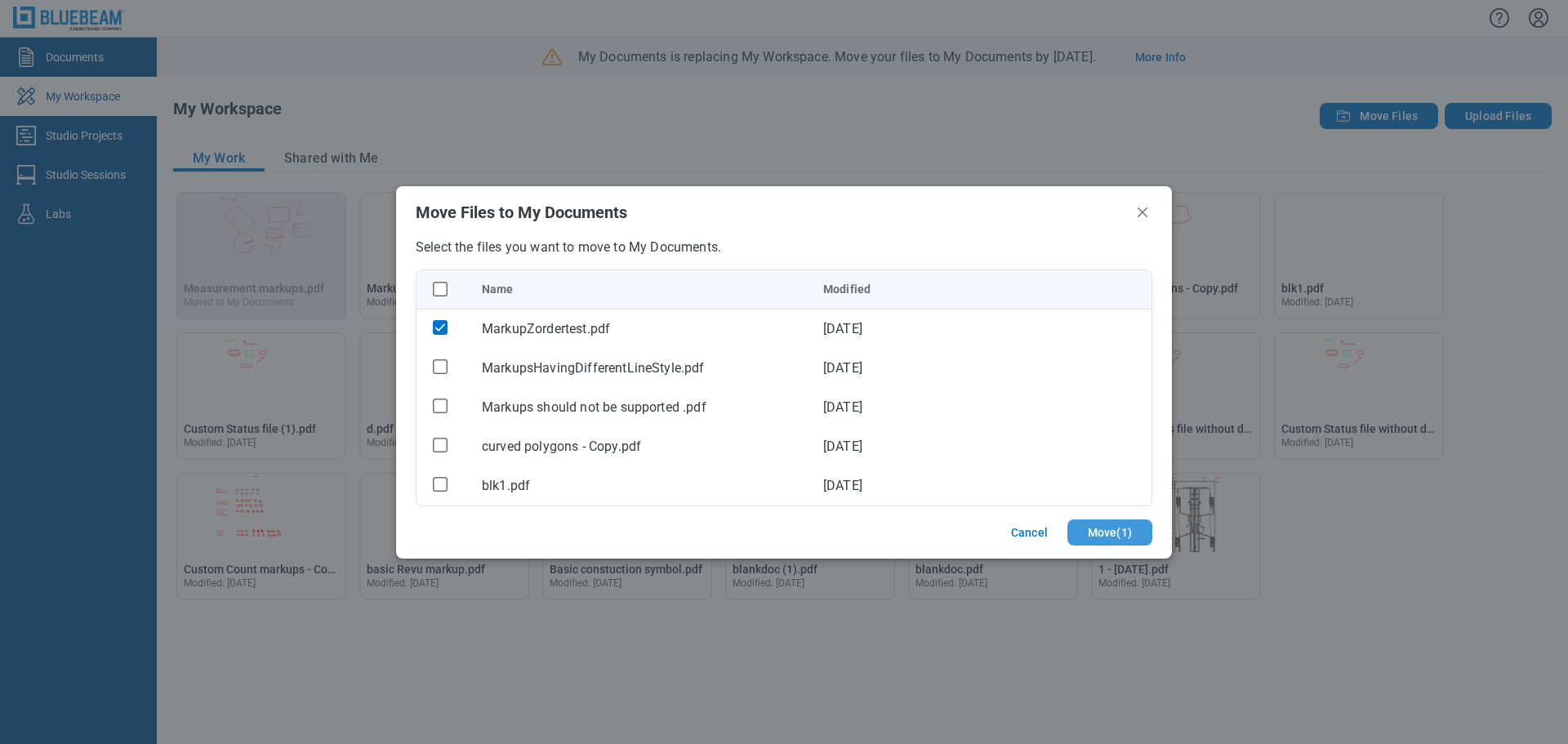
click at [1113, 529] on button "Move ( 1 )" at bounding box center [1110, 532] width 85 height 26
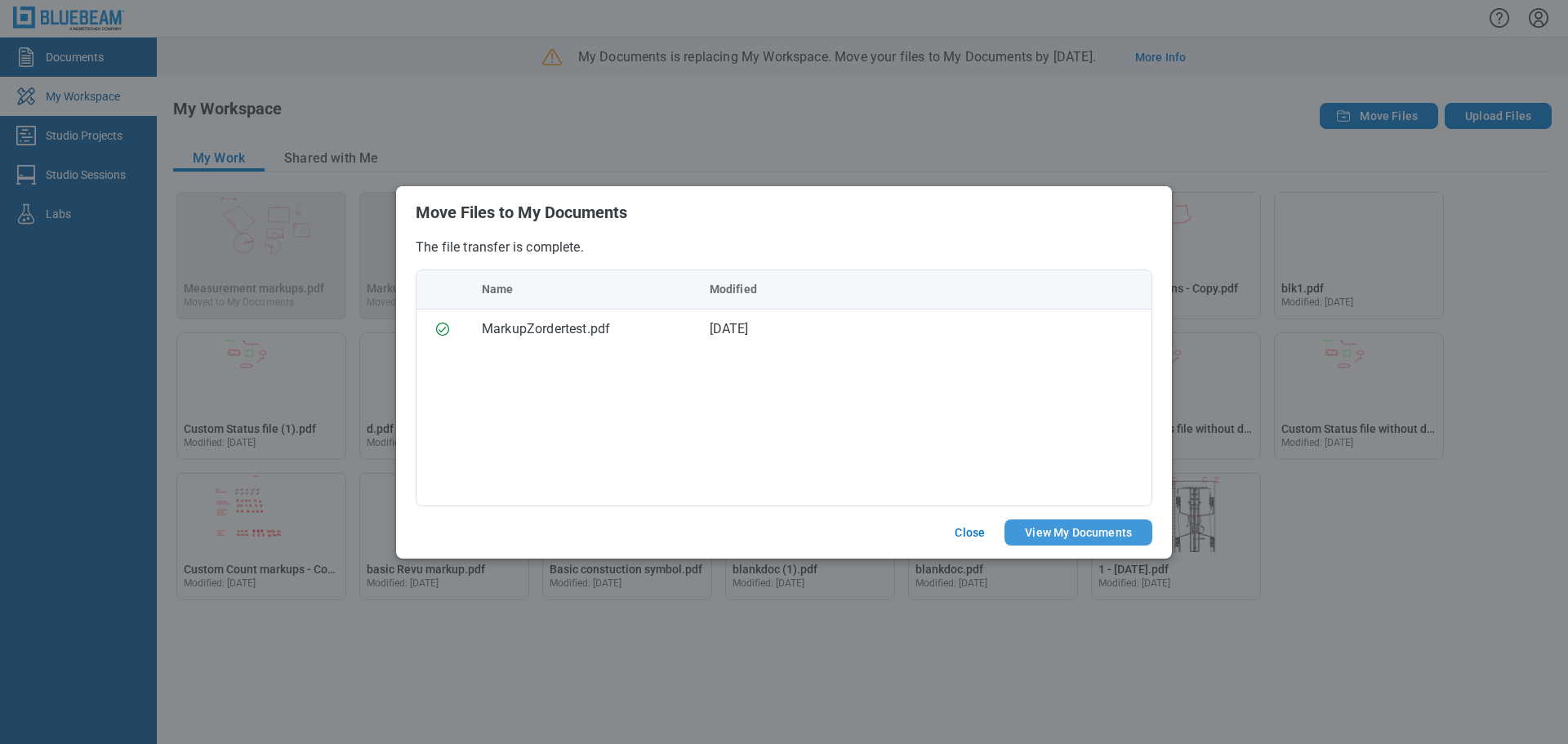
click at [1044, 520] on button "View My Documents" at bounding box center [1079, 532] width 148 height 26
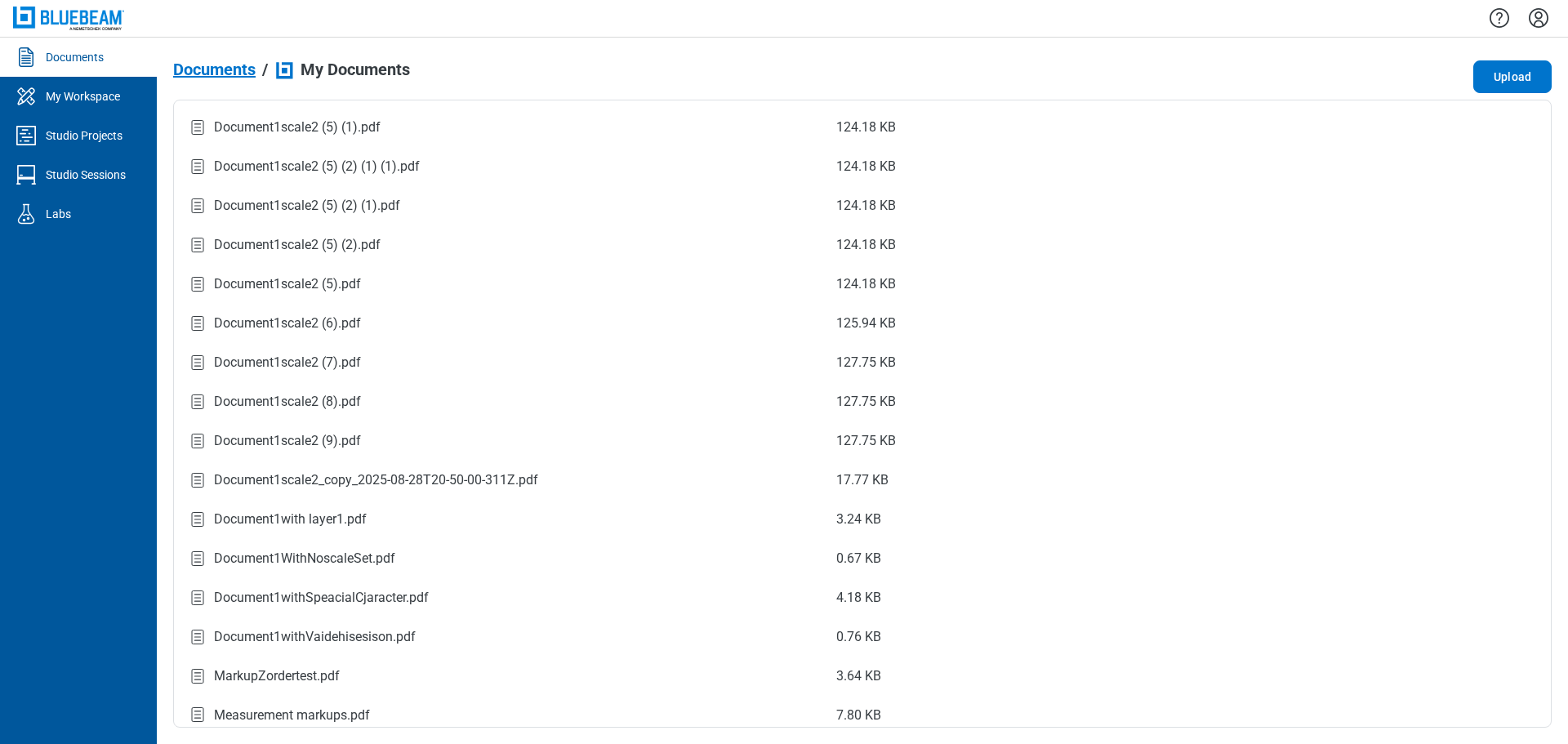
scroll to position [1492, 0]
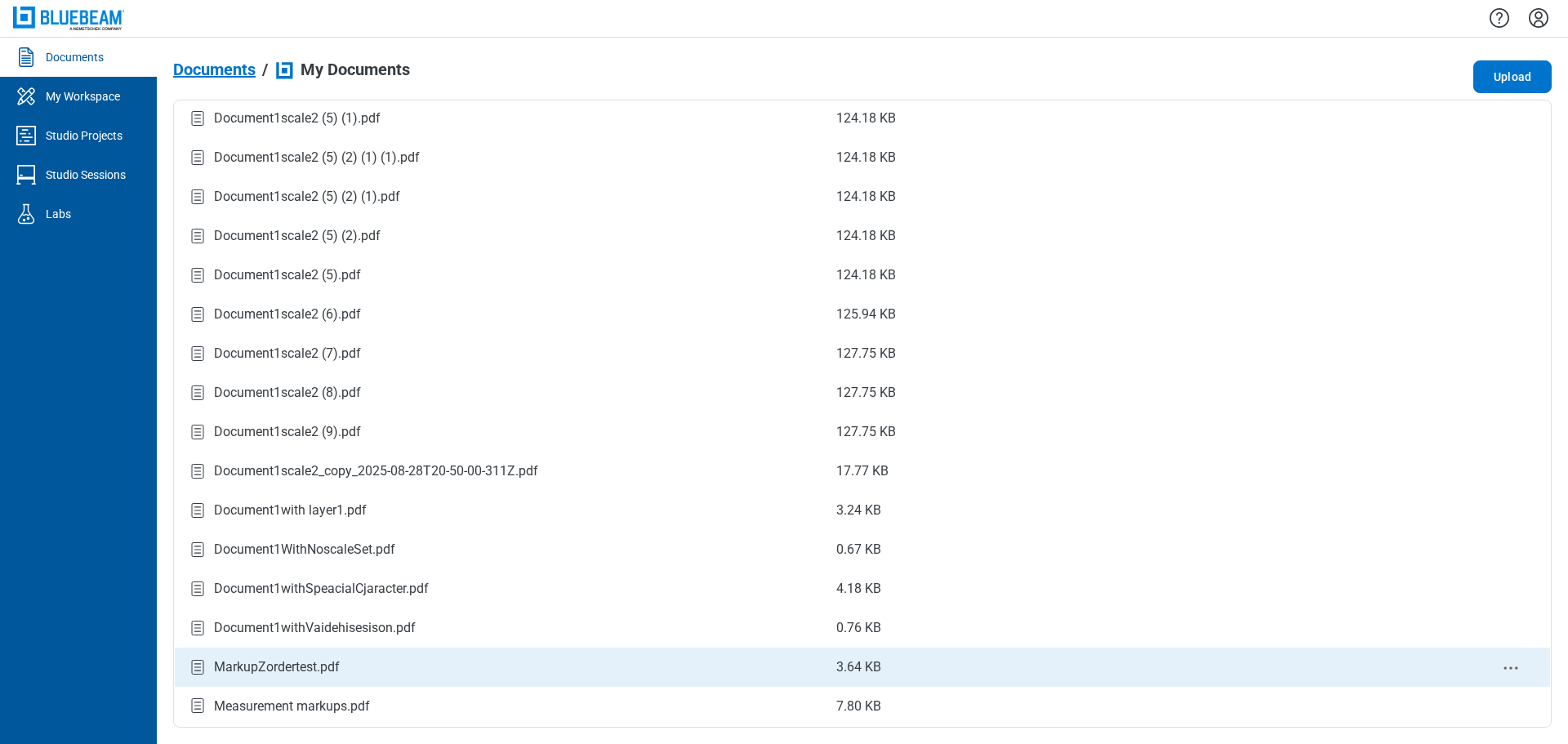
click at [310, 668] on div "MarkupZordertest.pdf" at bounding box center [276, 668] width 126 height 20
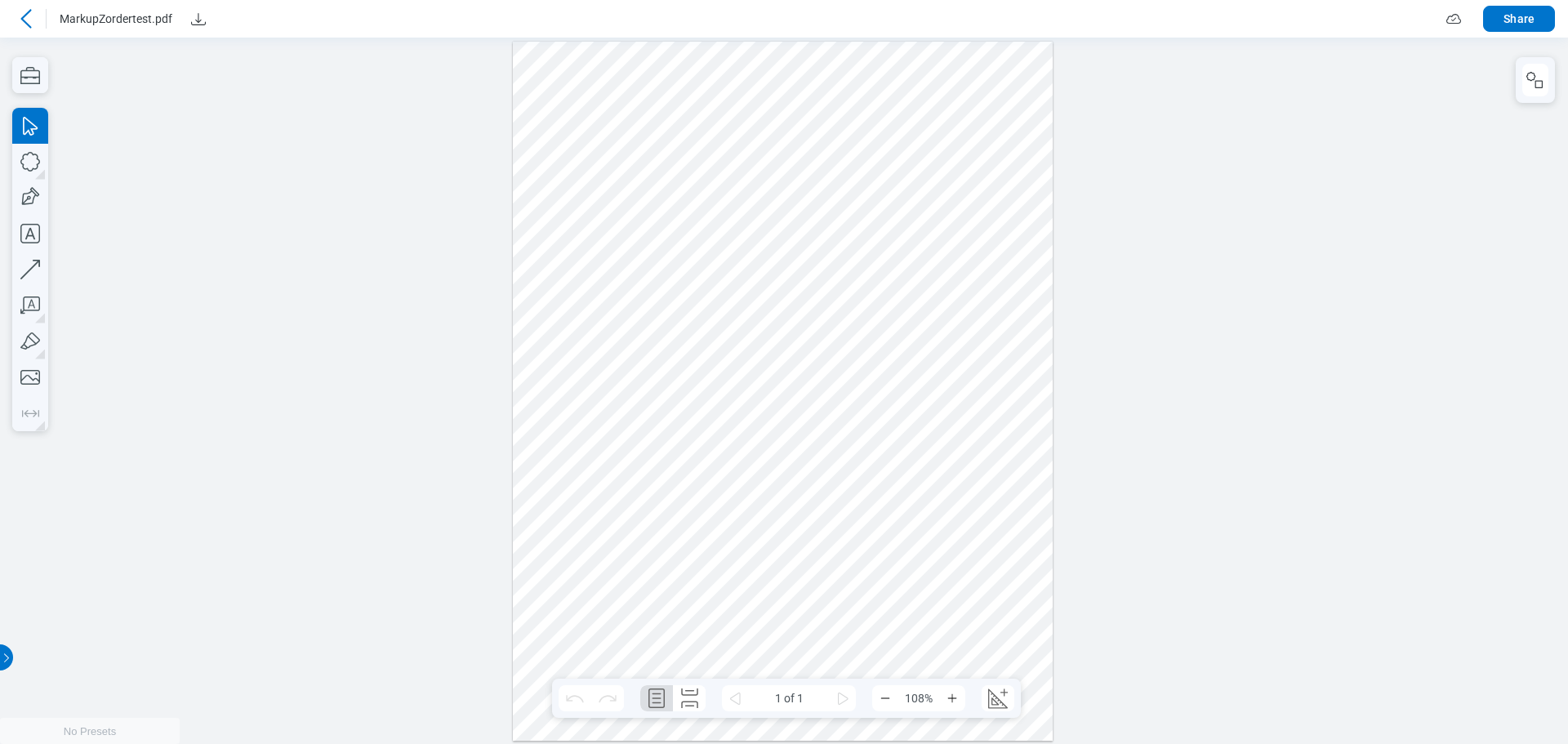
click at [35, 15] on icon at bounding box center [26, 19] width 20 height 20
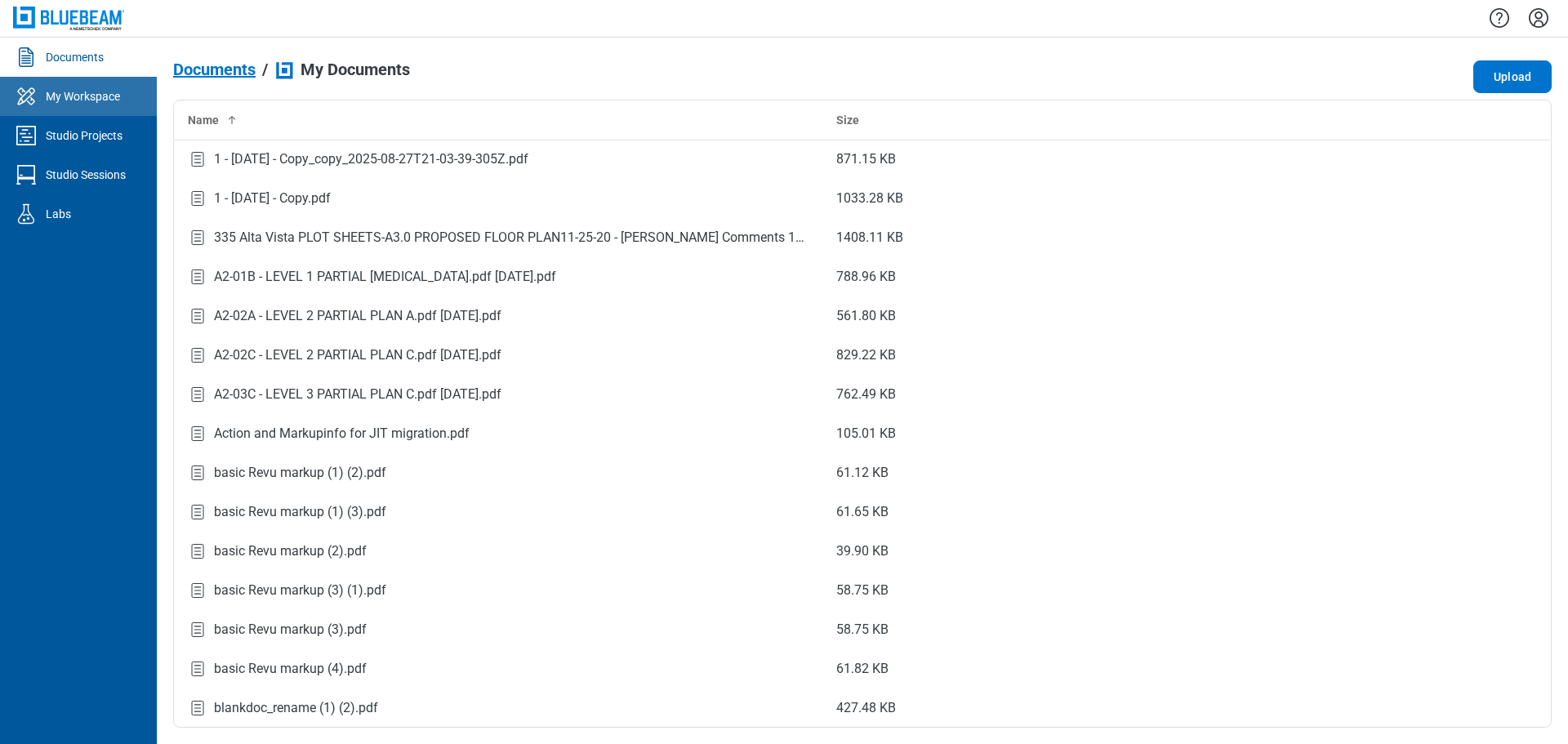
click at [85, 102] on div "My Workspace" at bounding box center [83, 96] width 75 height 16
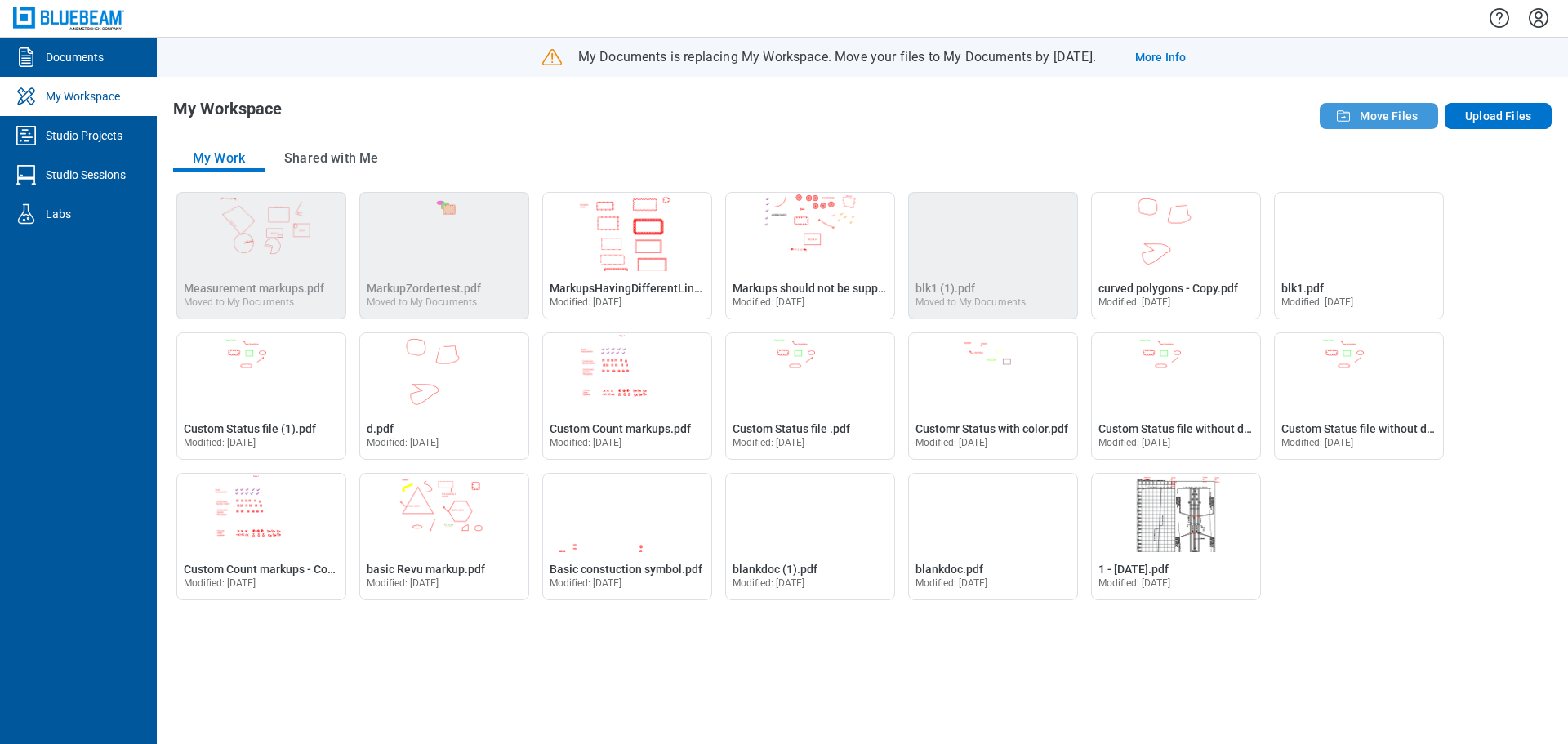
click at [1379, 114] on span "Move Files" at bounding box center [1389, 116] width 58 height 16
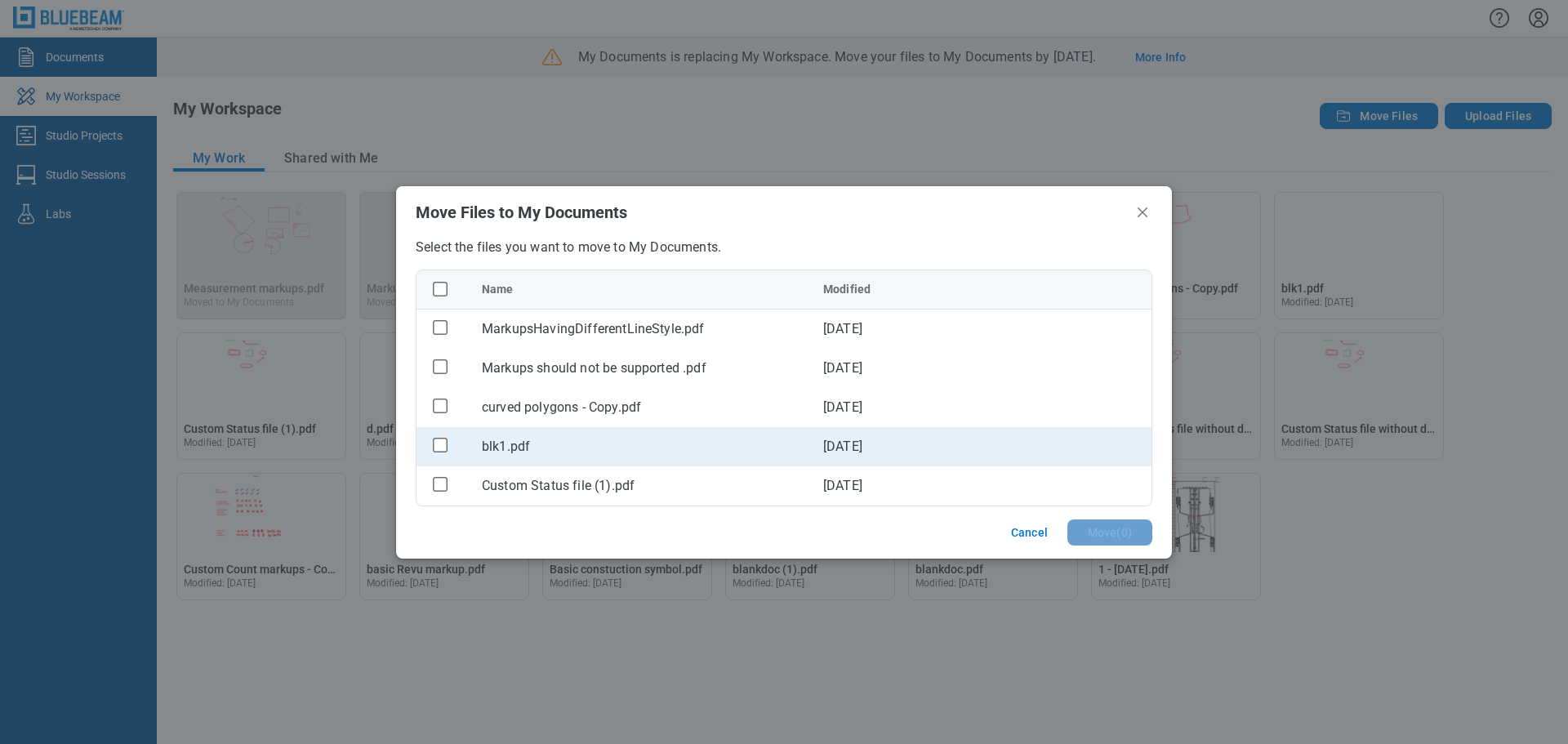
drag, startPoint x: 445, startPoint y: 409, endPoint x: 449, endPoint y: 448, distance: 39.2
click at [445, 413] on div "bb-data-table" at bounding box center [439, 406] width 21 height 21
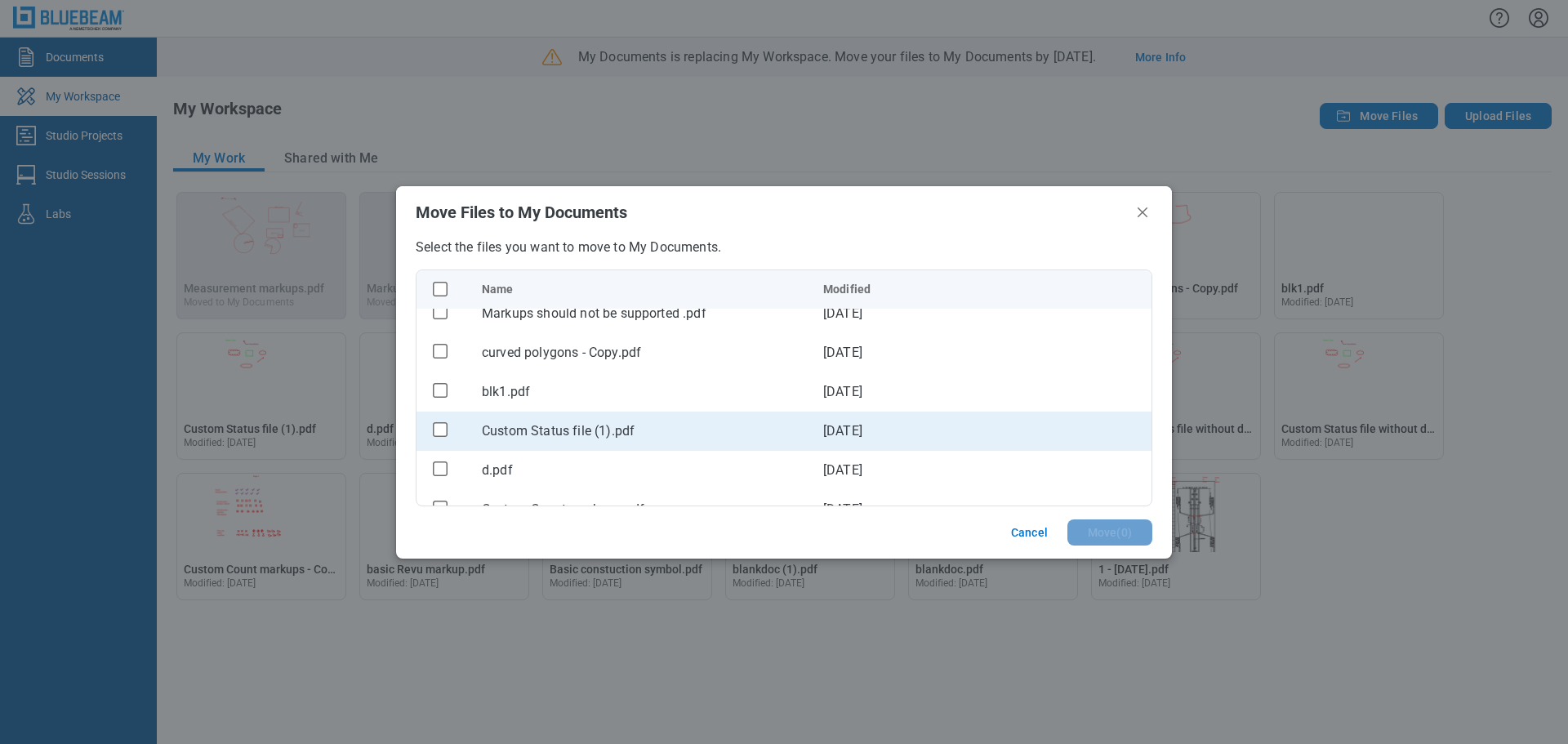
scroll to position [82, 0]
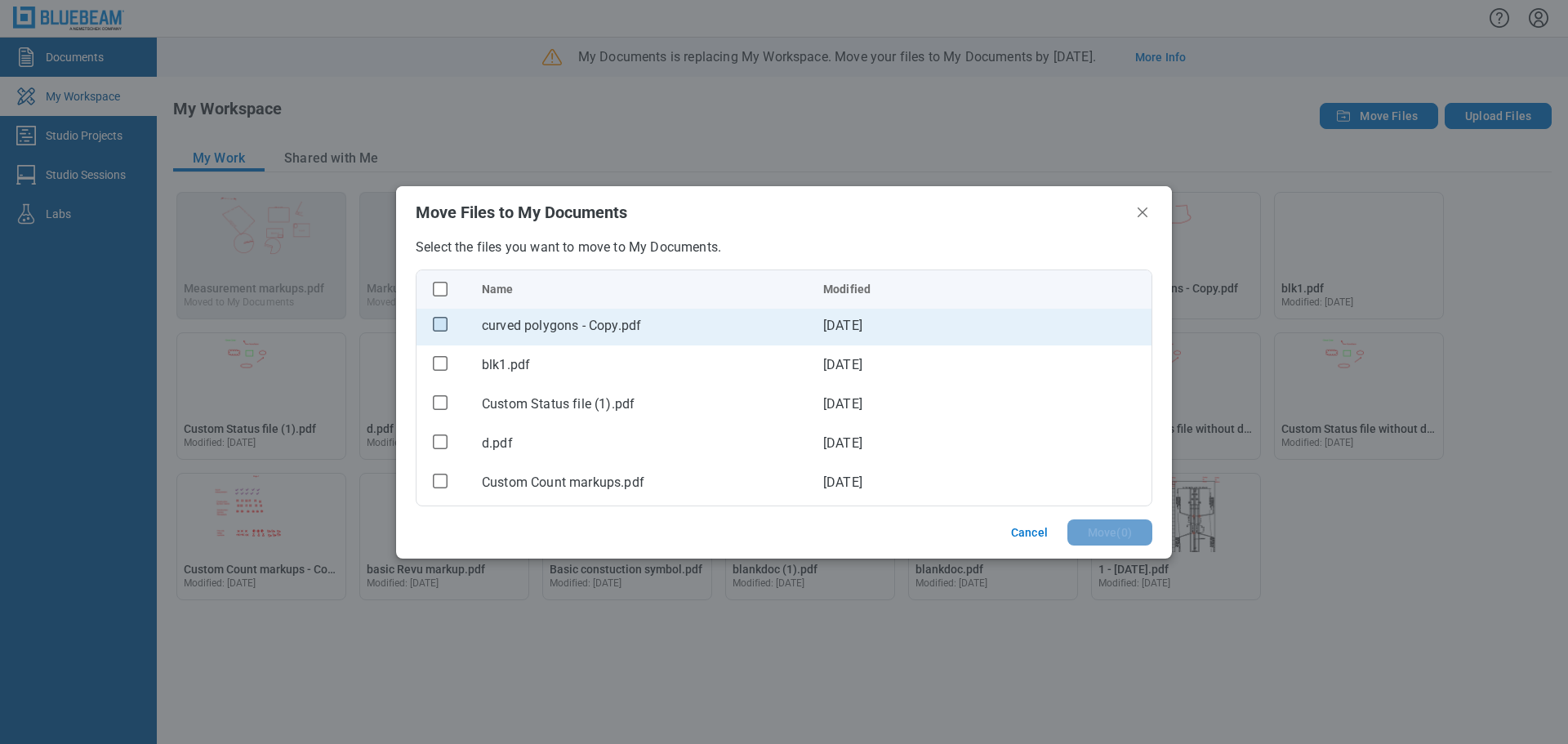
click at [440, 327] on rect "checkbox" at bounding box center [440, 324] width 14 height 14
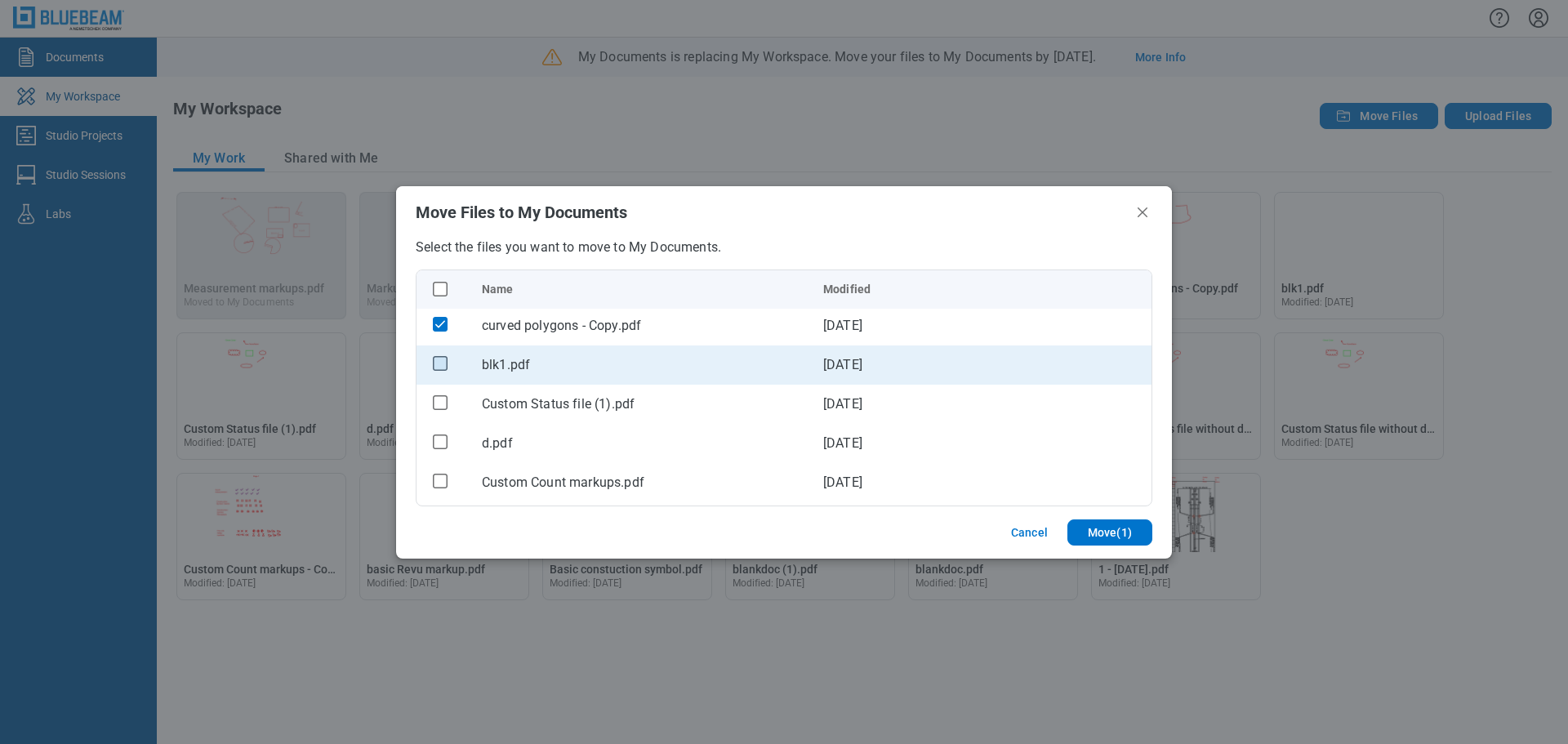
click at [436, 362] on rect "checkbox" at bounding box center [440, 364] width 14 height 14
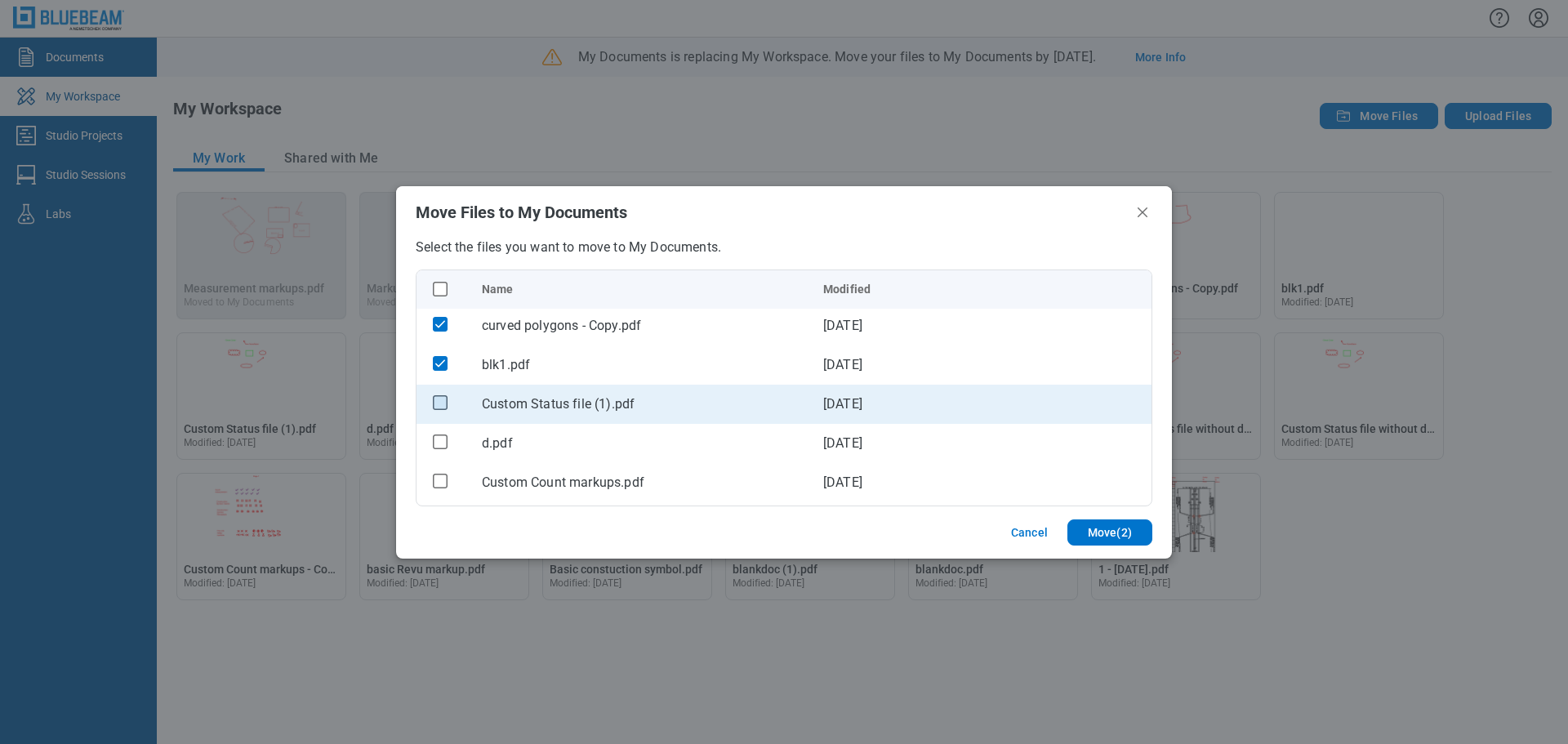
click at [440, 399] on rect "checkbox" at bounding box center [440, 403] width 14 height 14
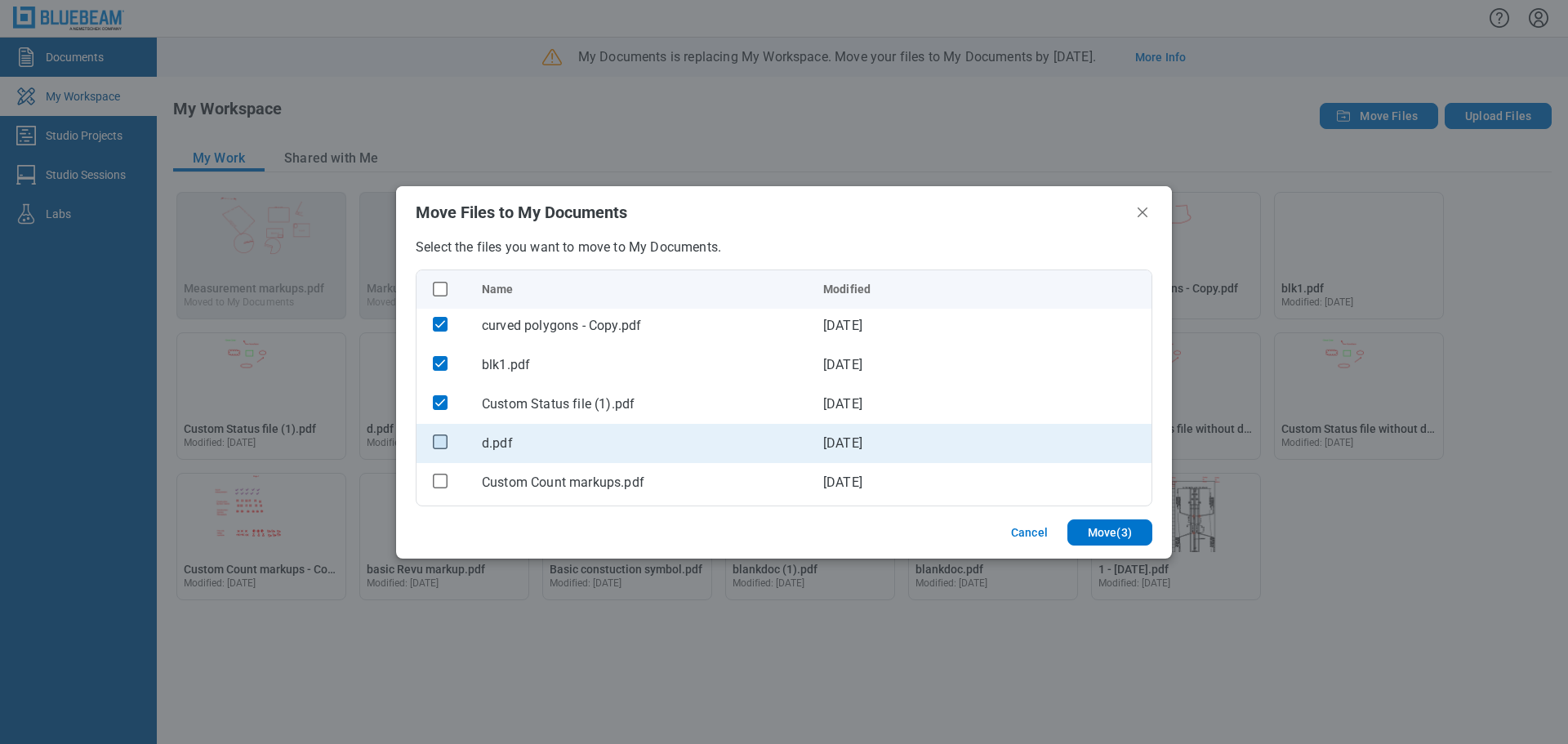
click at [441, 443] on rect "checkbox" at bounding box center [440, 442] width 14 height 14
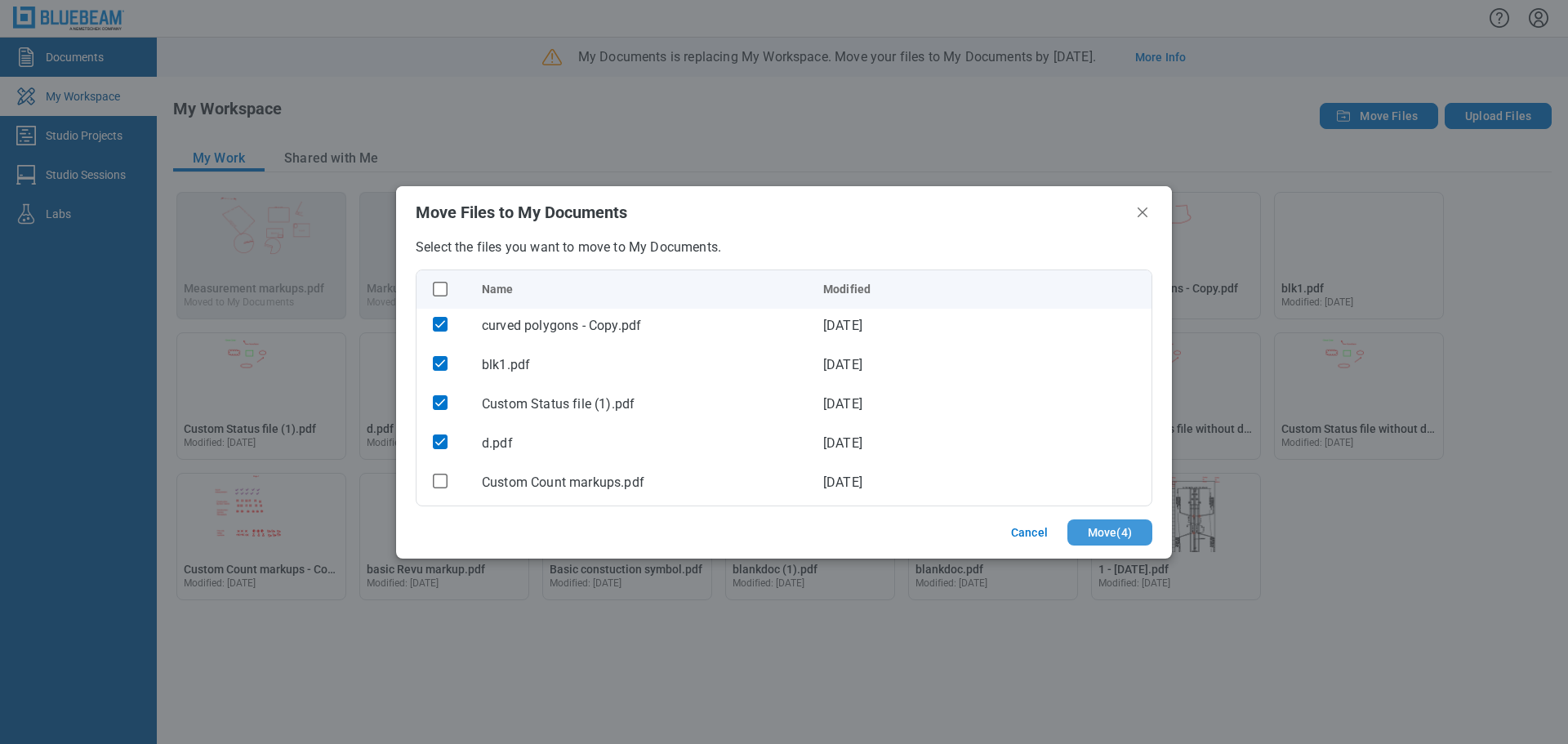
click at [1078, 529] on button "Move ( 4 )" at bounding box center [1110, 532] width 85 height 26
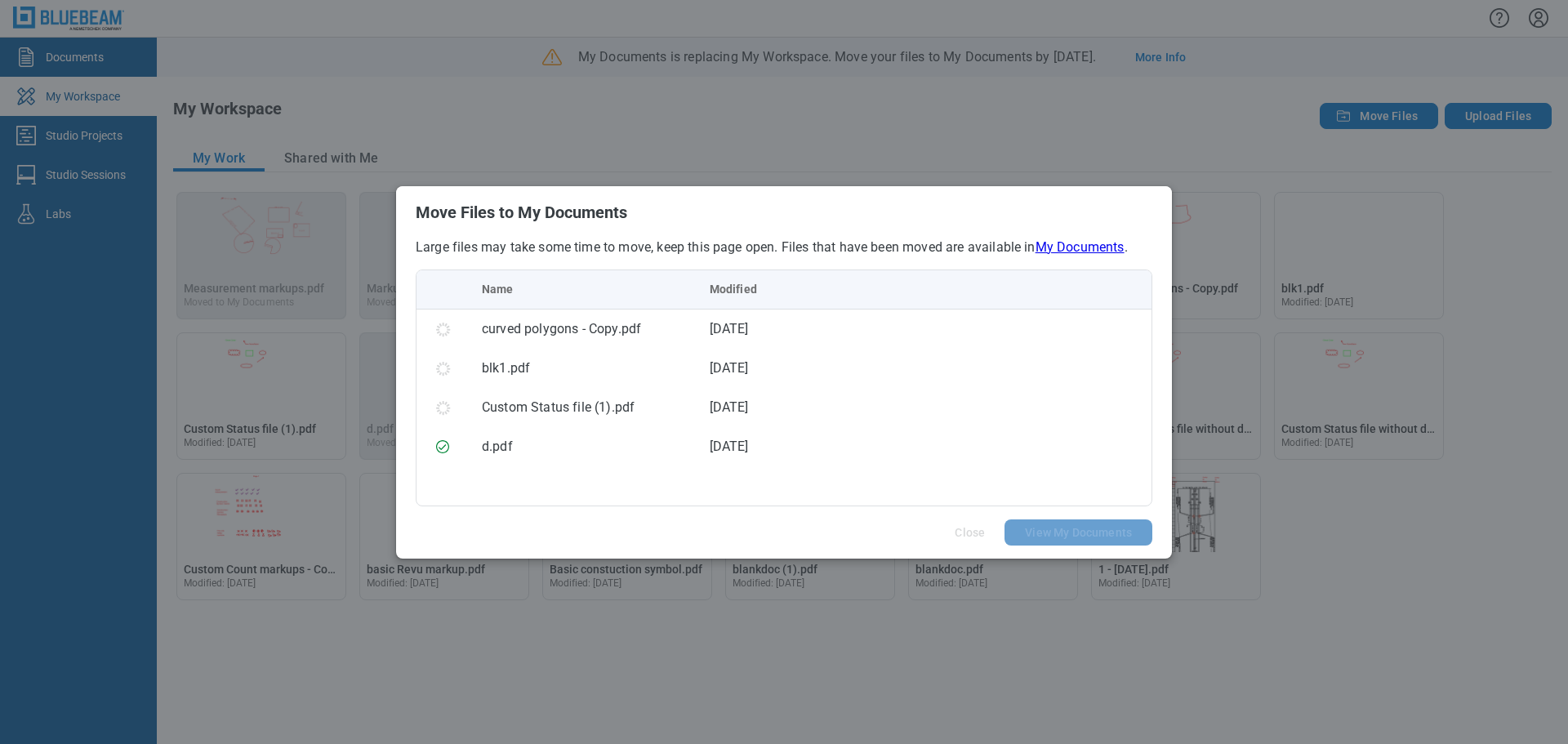
scroll to position [0, 0]
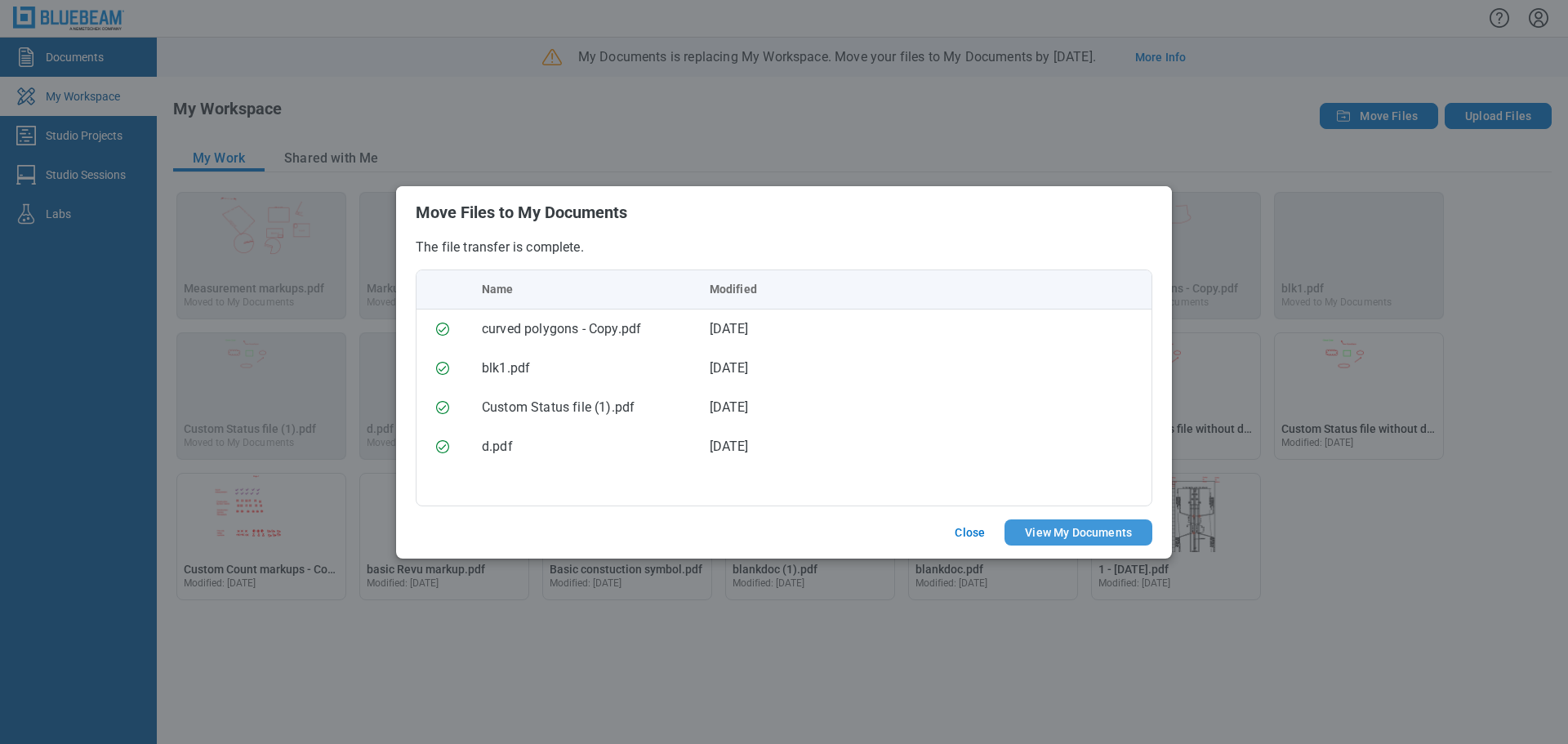
click at [1087, 534] on button "View My Documents" at bounding box center [1079, 532] width 148 height 26
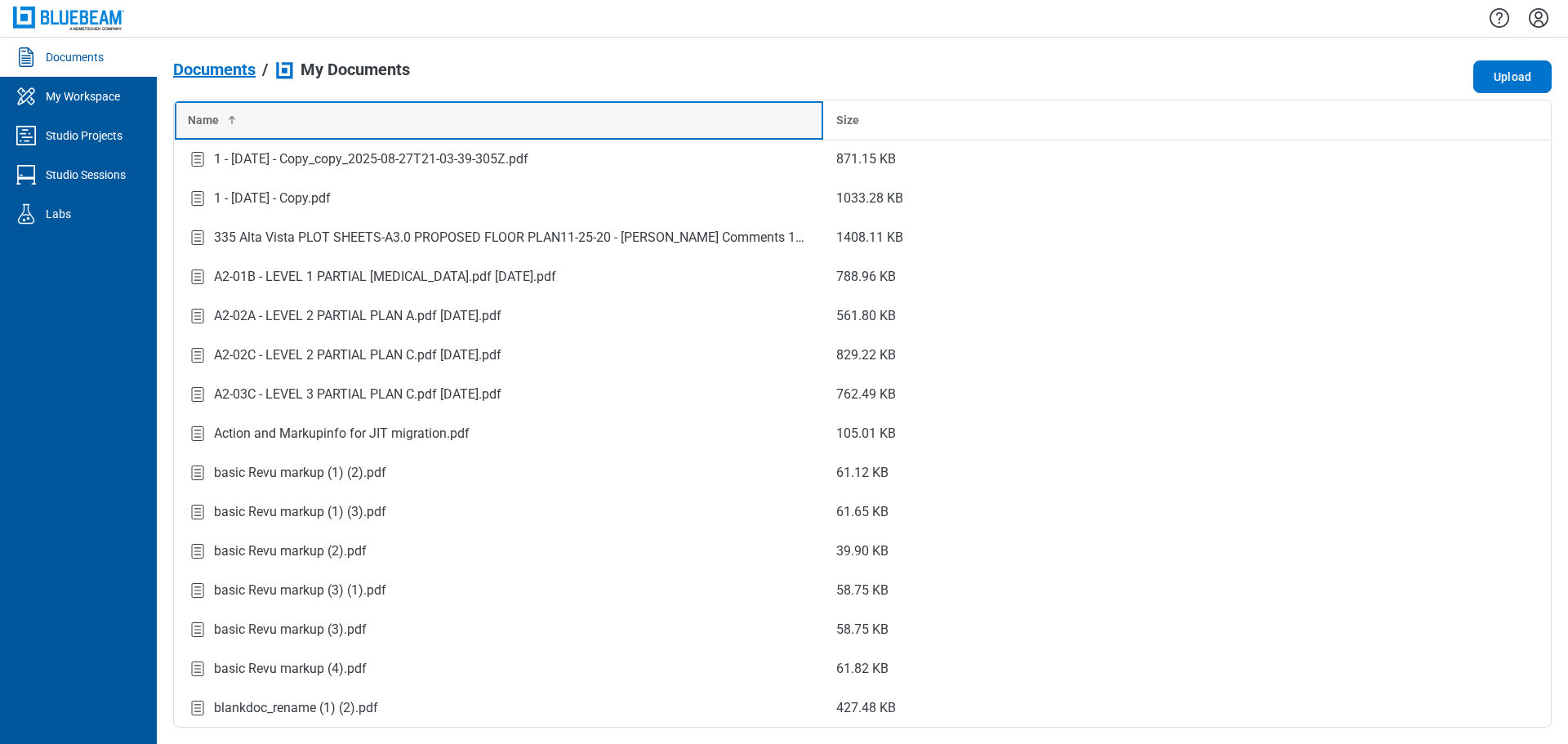
click at [277, 128] on div "Name" at bounding box center [499, 120] width 622 height 16
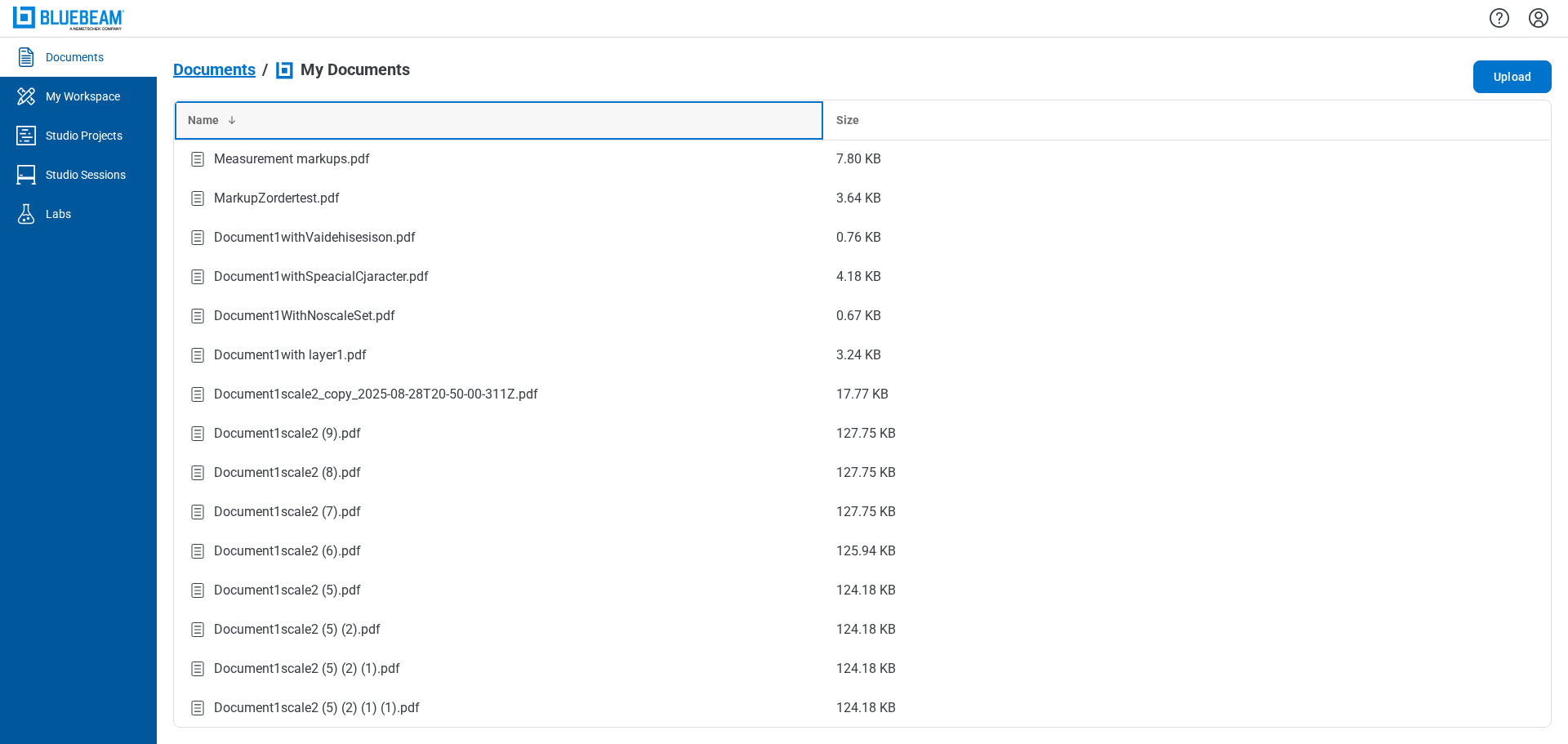
click at [258, 114] on div "Name" at bounding box center [499, 120] width 622 height 16
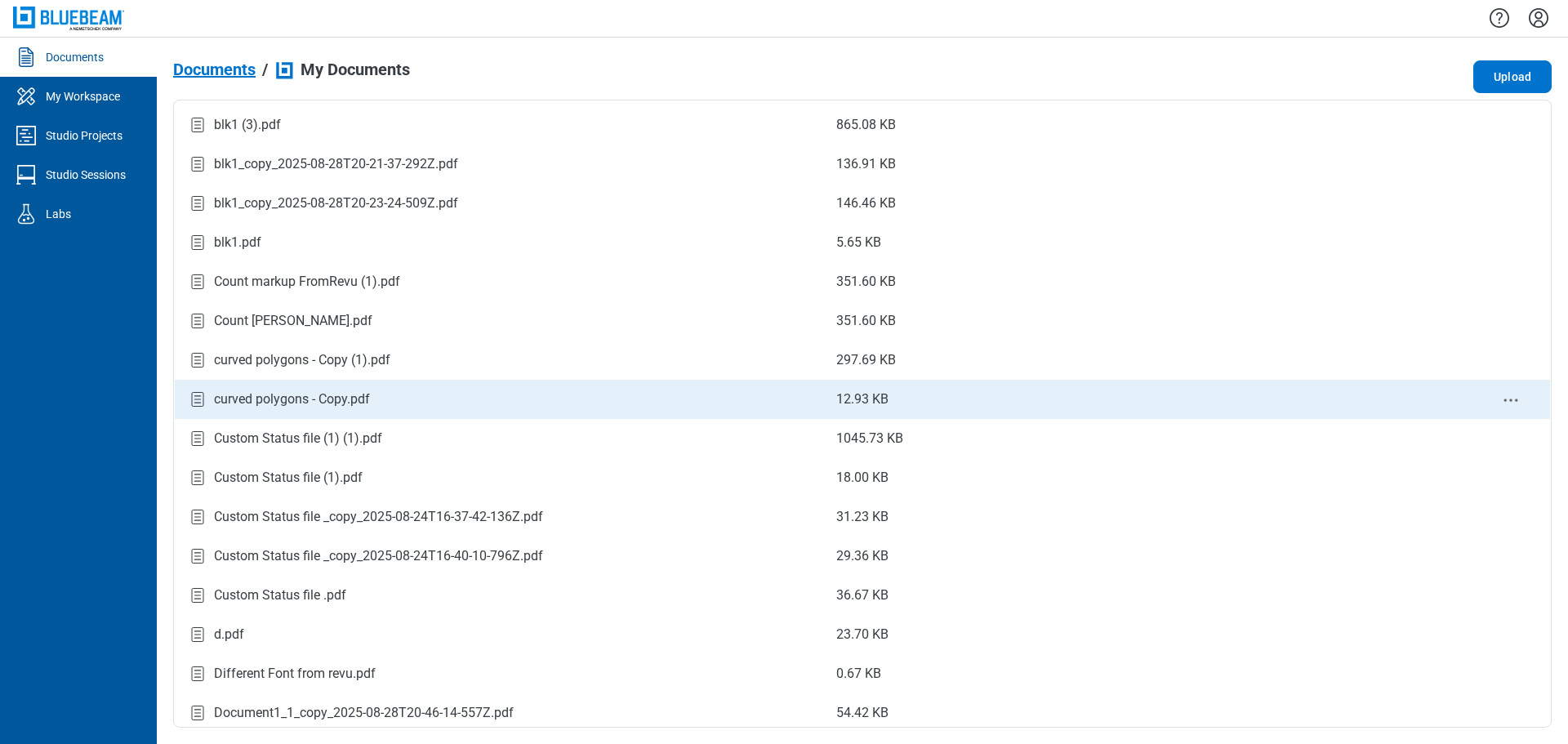
scroll to position [817, 0]
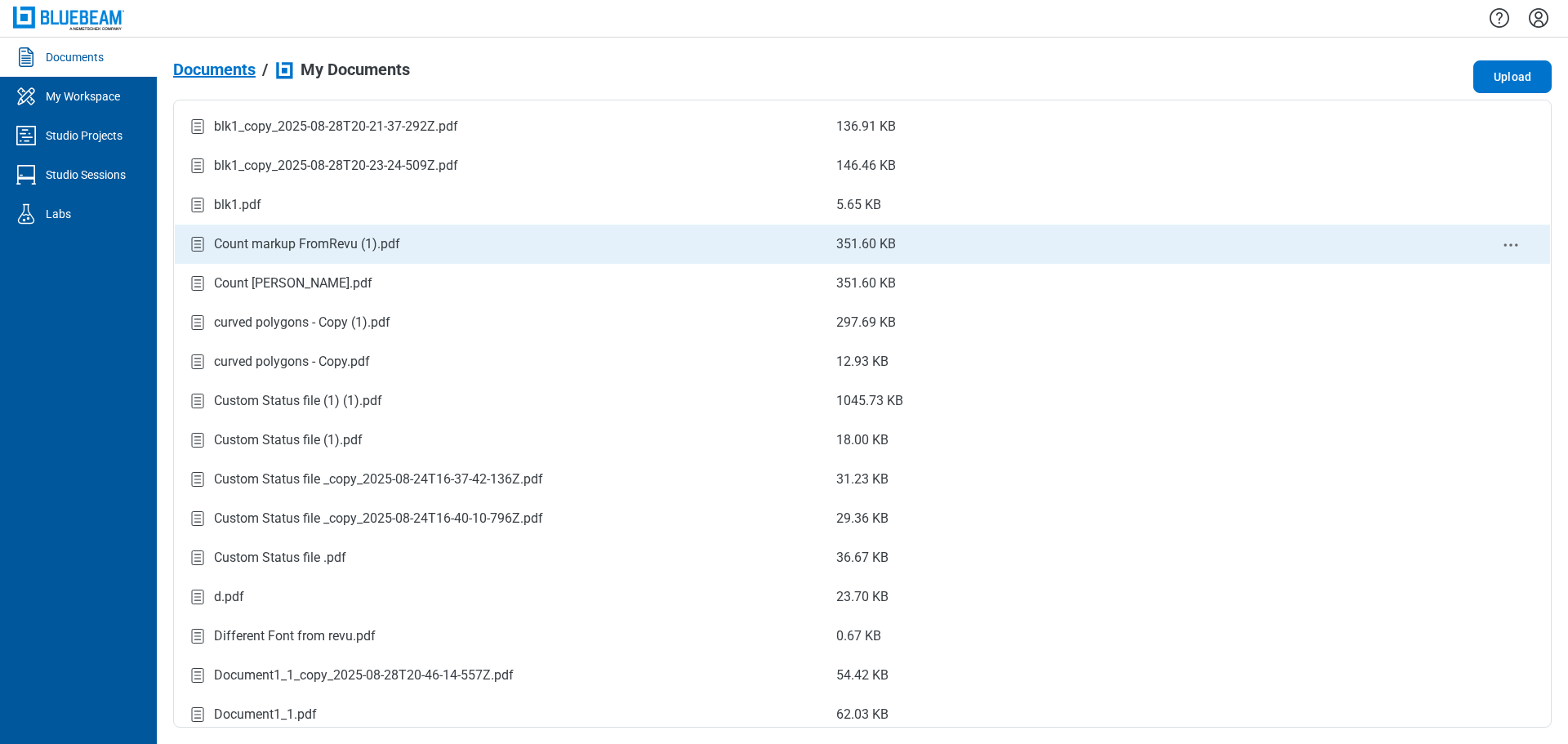
click at [354, 245] on div "Count markup FromRevu (1).pdf" at bounding box center [307, 245] width 186 height 20
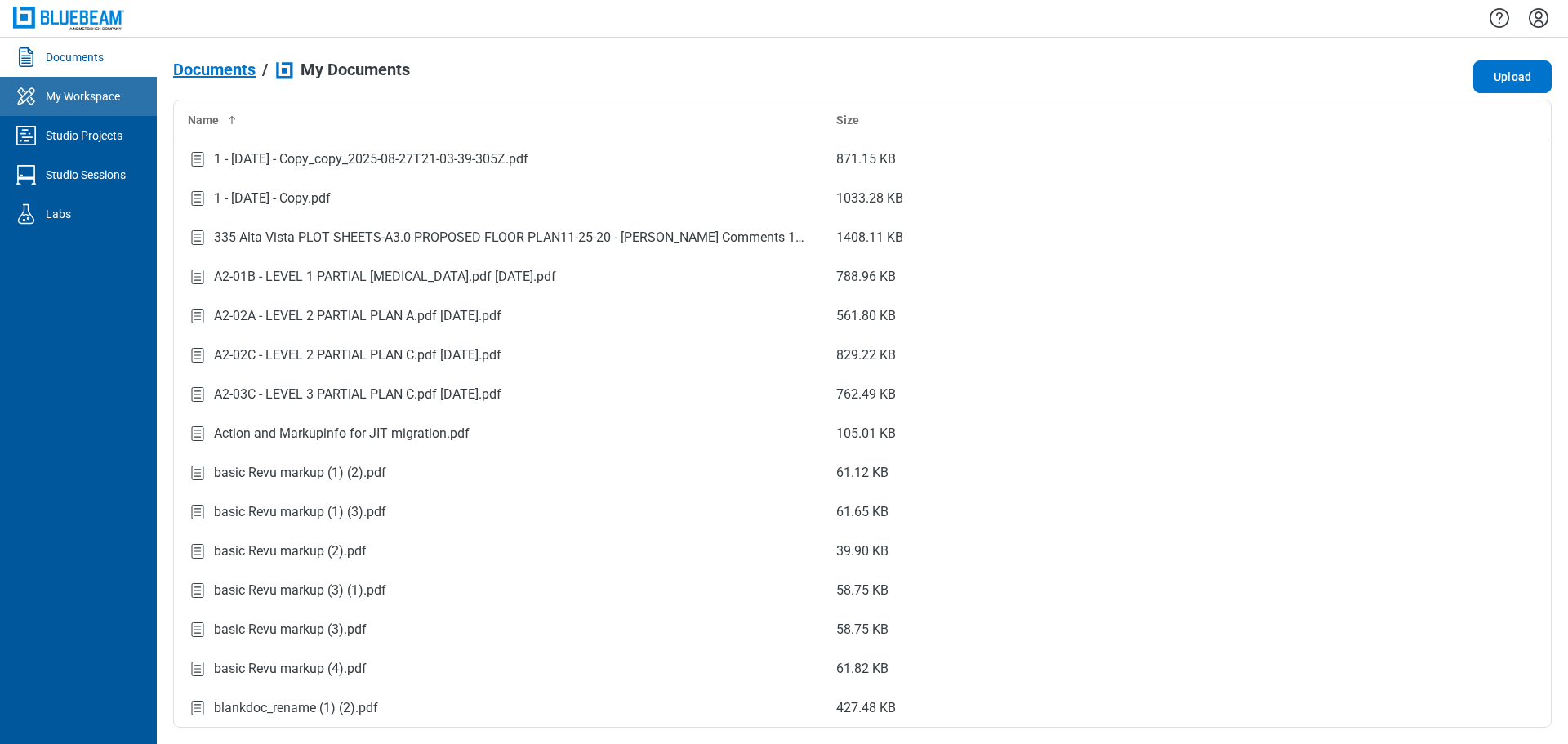
click at [82, 96] on div "My Workspace" at bounding box center [83, 96] width 75 height 16
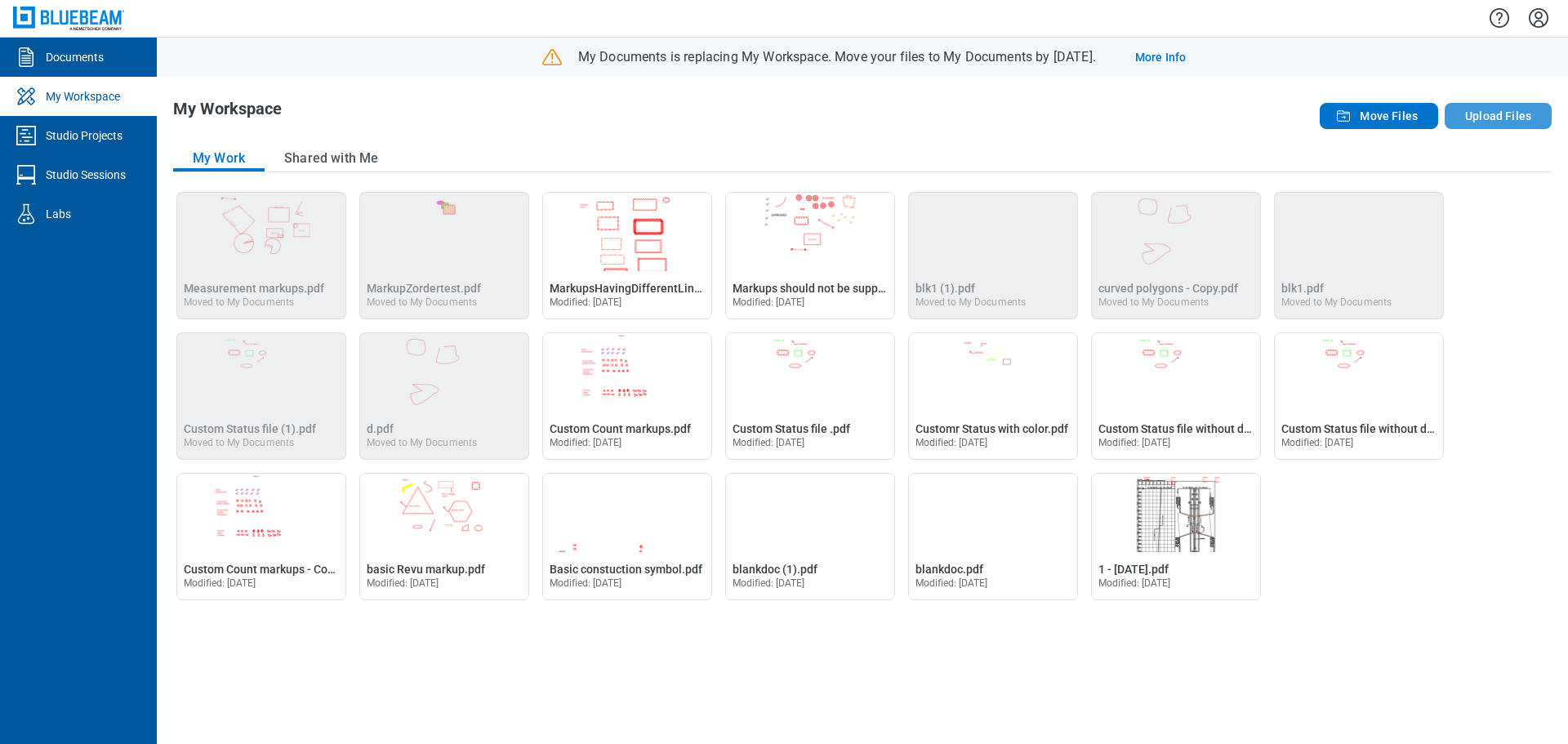
click at [1490, 116] on button "Upload Files" at bounding box center [1499, 116] width 107 height 26
click at [97, 66] on link "Documents" at bounding box center [78, 56] width 156 height 39
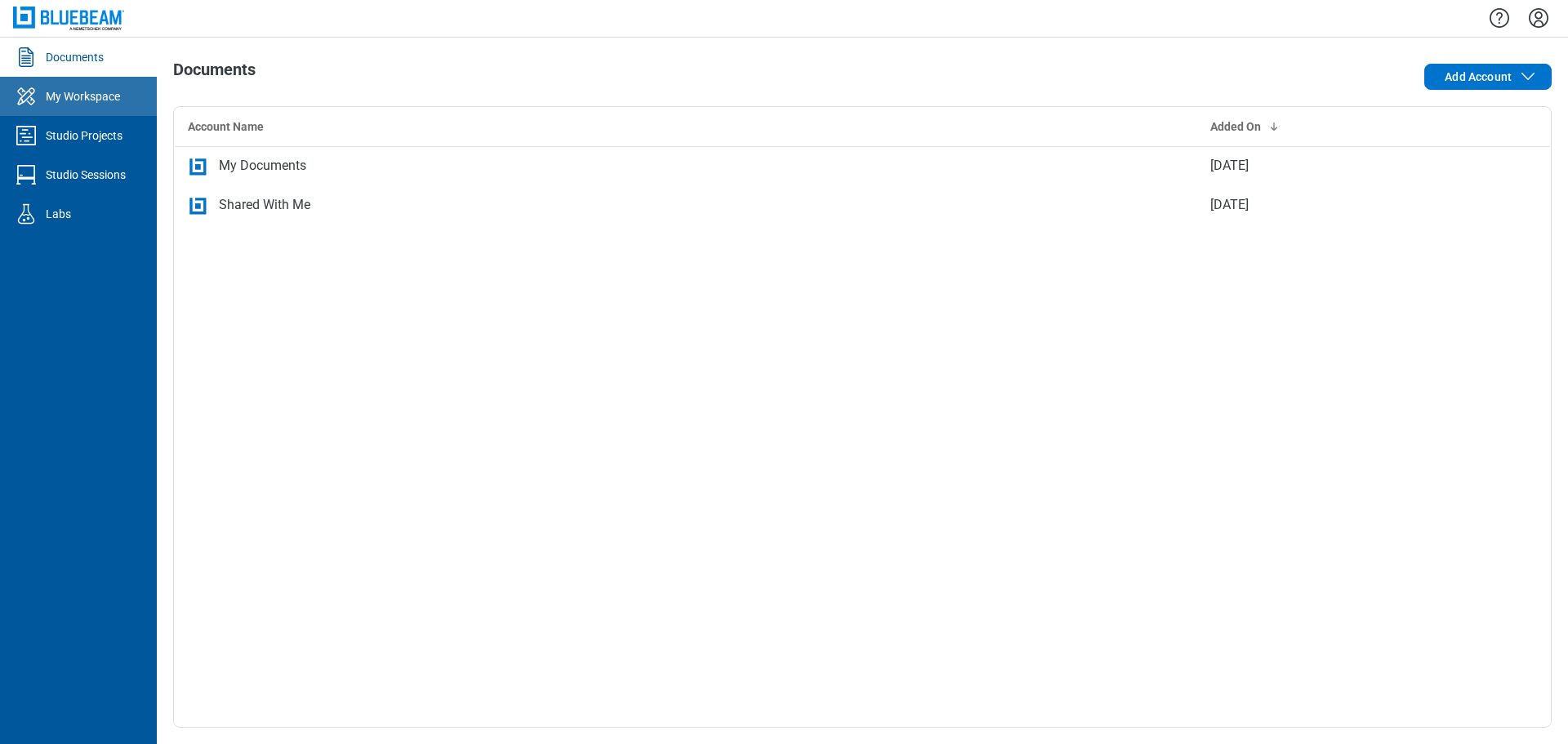
click at [96, 98] on div "My Workspace" at bounding box center [83, 96] width 75 height 16
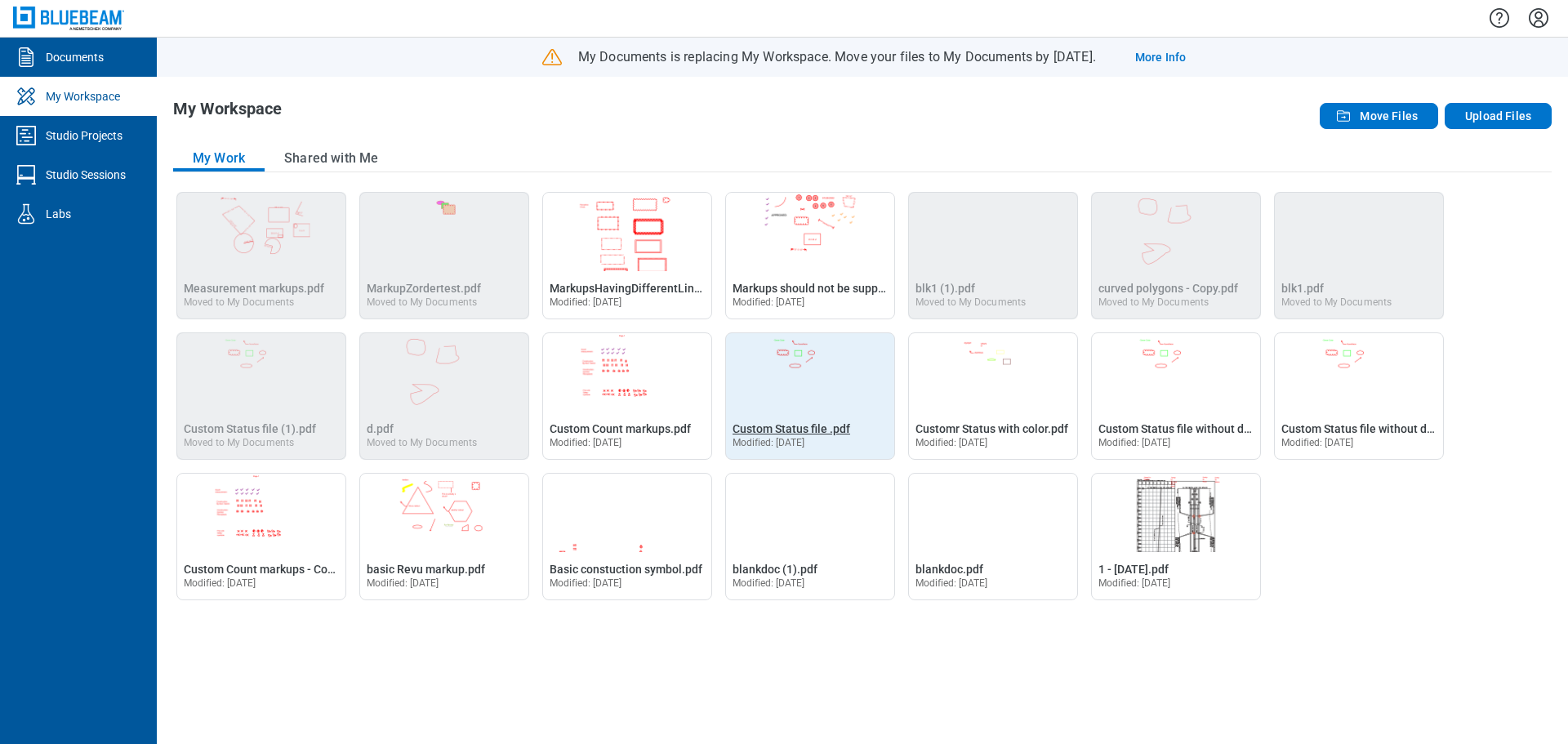
click at [789, 429] on span "Custom Status file .pdf" at bounding box center [791, 428] width 117 height 13
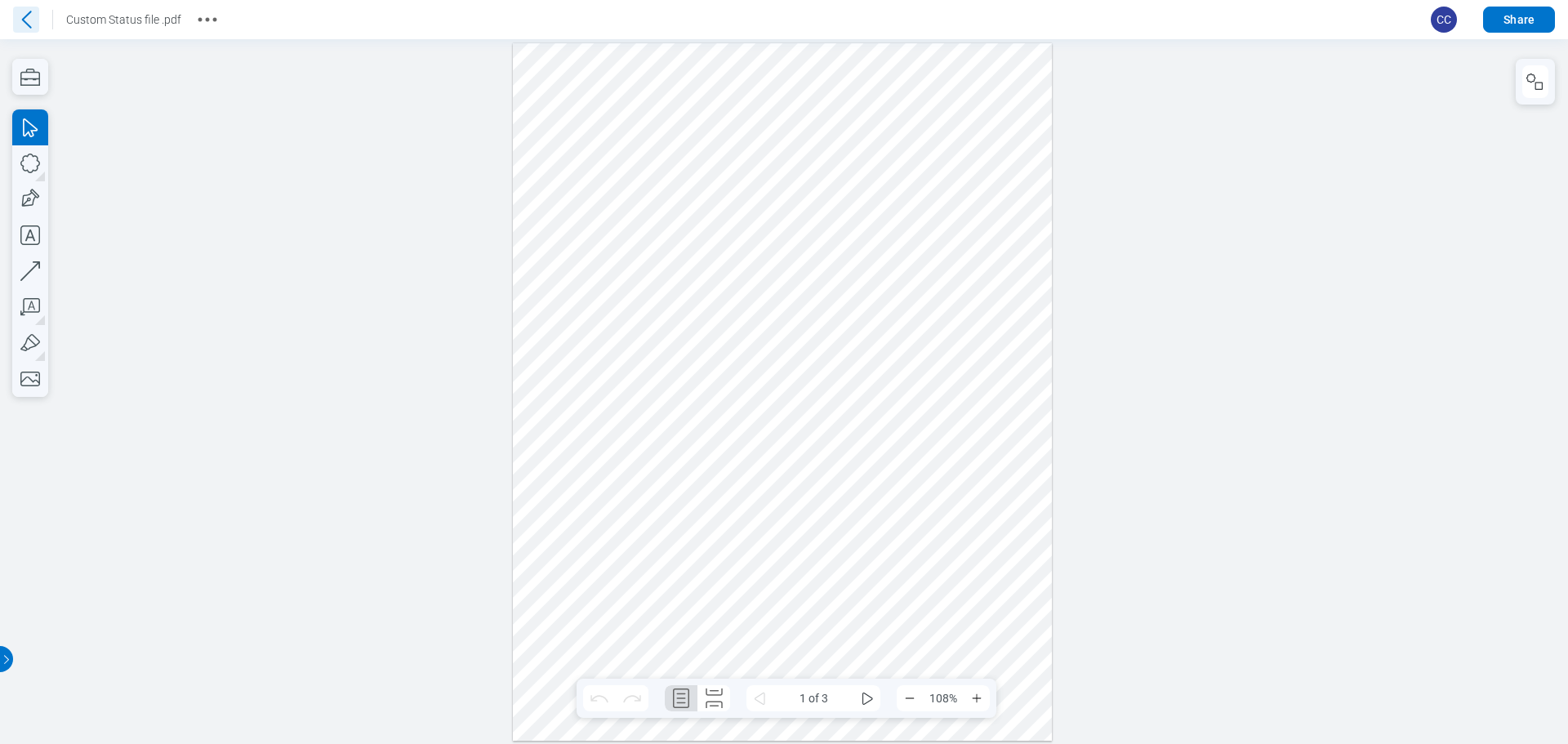
click at [25, 16] on icon at bounding box center [25, 19] width 26 height 26
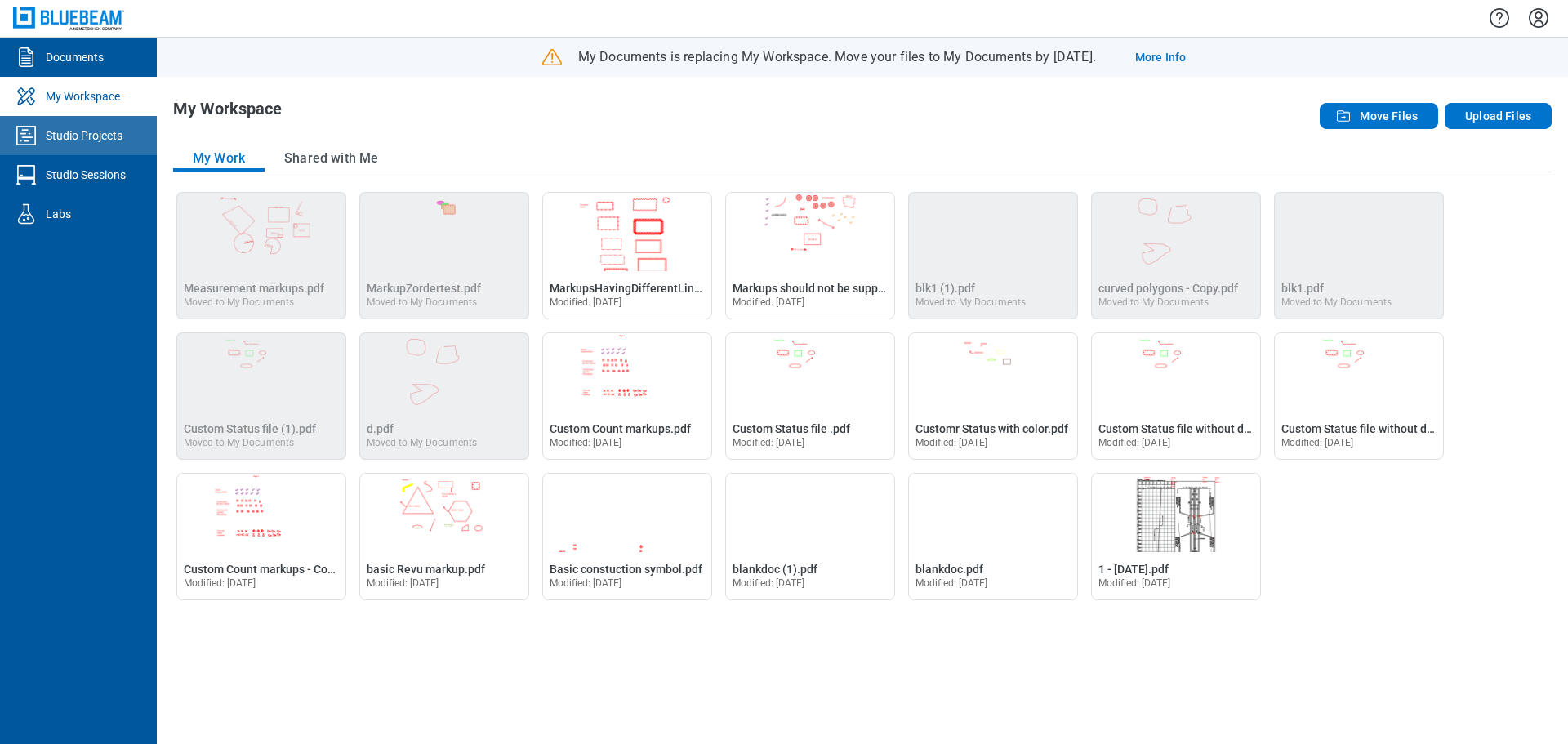
click at [87, 132] on div "Studio Projects" at bounding box center [84, 136] width 76 height 16
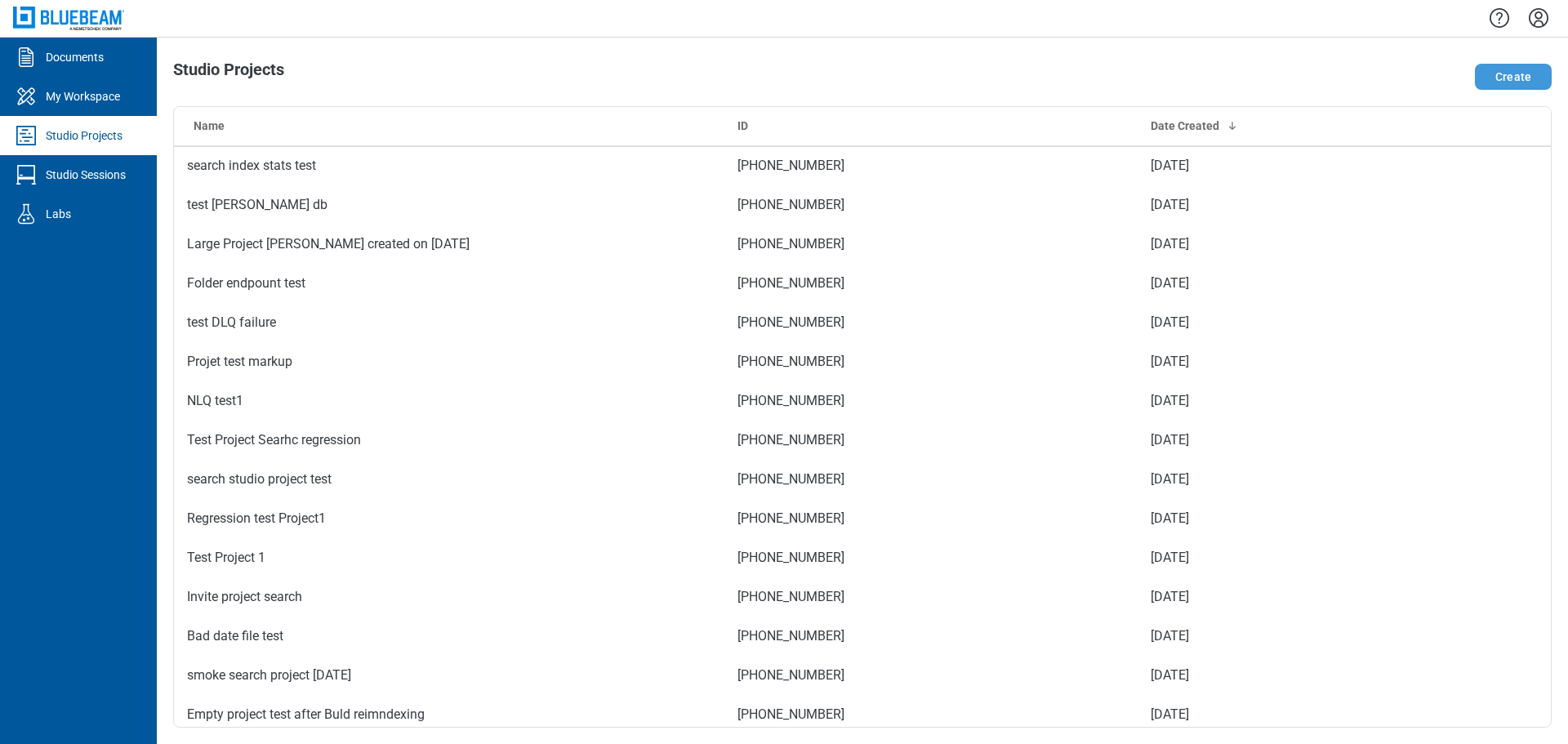
click at [1506, 85] on button "Create" at bounding box center [1513, 76] width 76 height 26
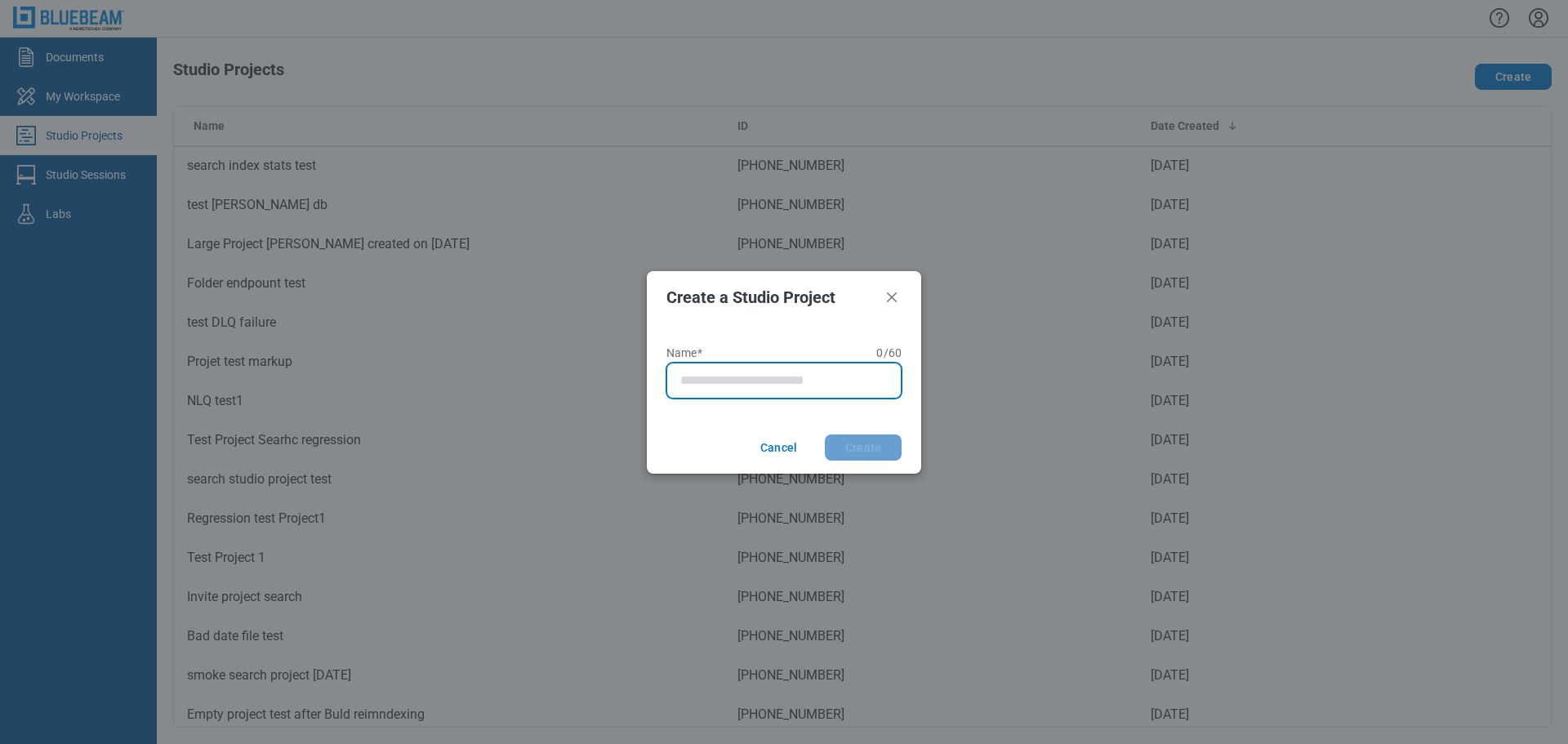
click at [732, 384] on input "Name* 0 of 60 characters 0 / 60" at bounding box center [787, 381] width 214 height 20
type input "****"
click at [870, 445] on button "Create" at bounding box center [863, 447] width 76 height 26
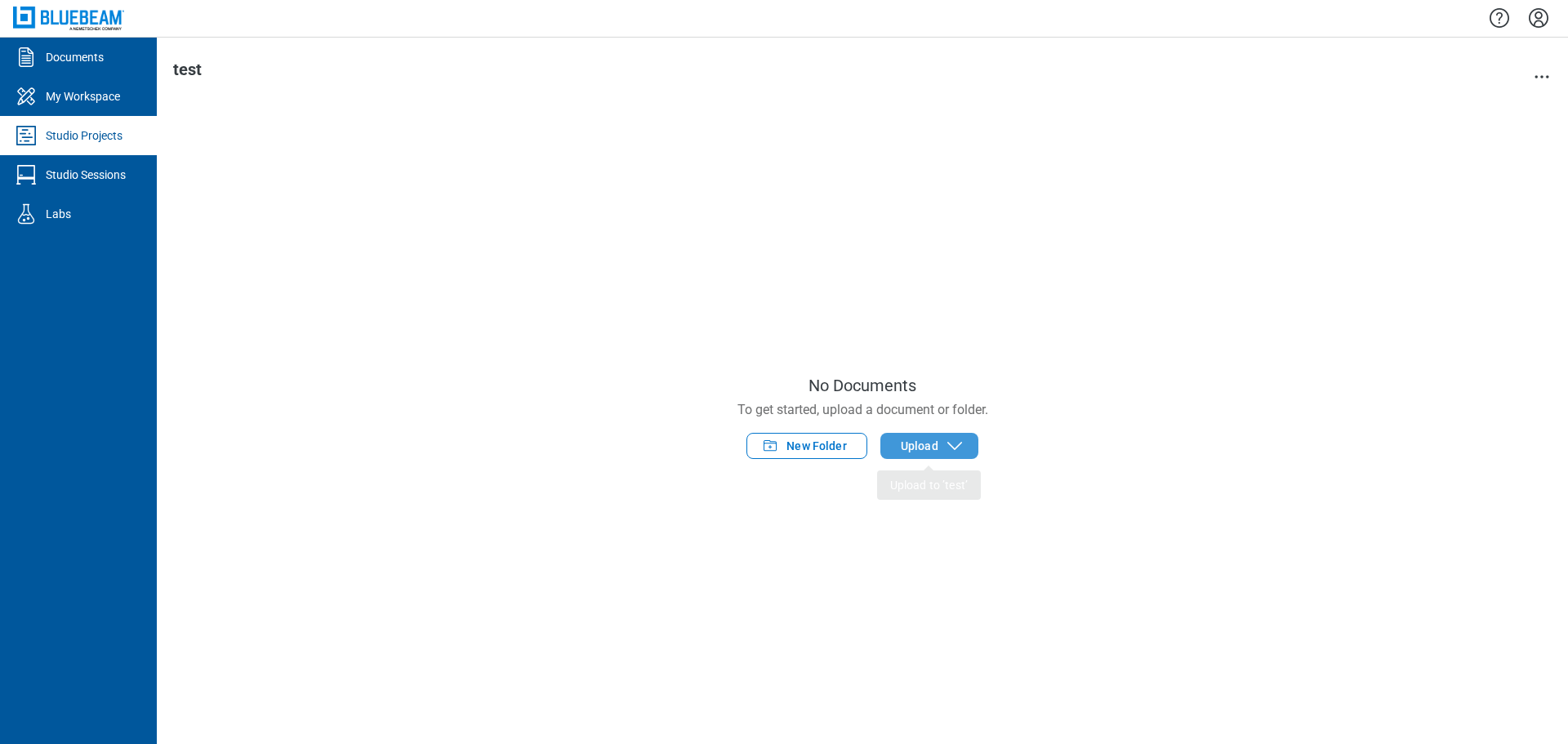
click at [927, 437] on span "Upload" at bounding box center [920, 446] width 37 height 16
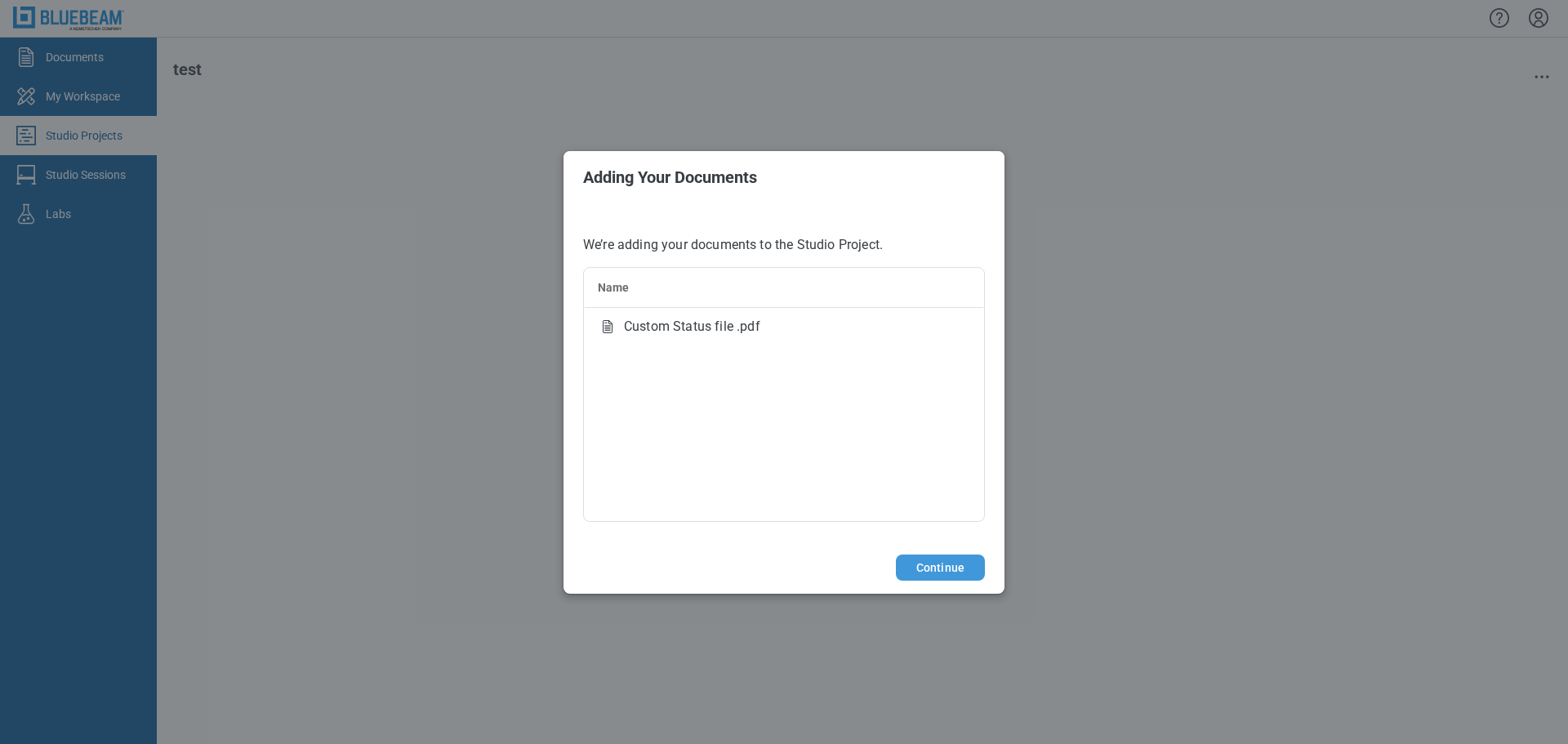
click at [947, 568] on button "Continue" at bounding box center [940, 568] width 89 height 26
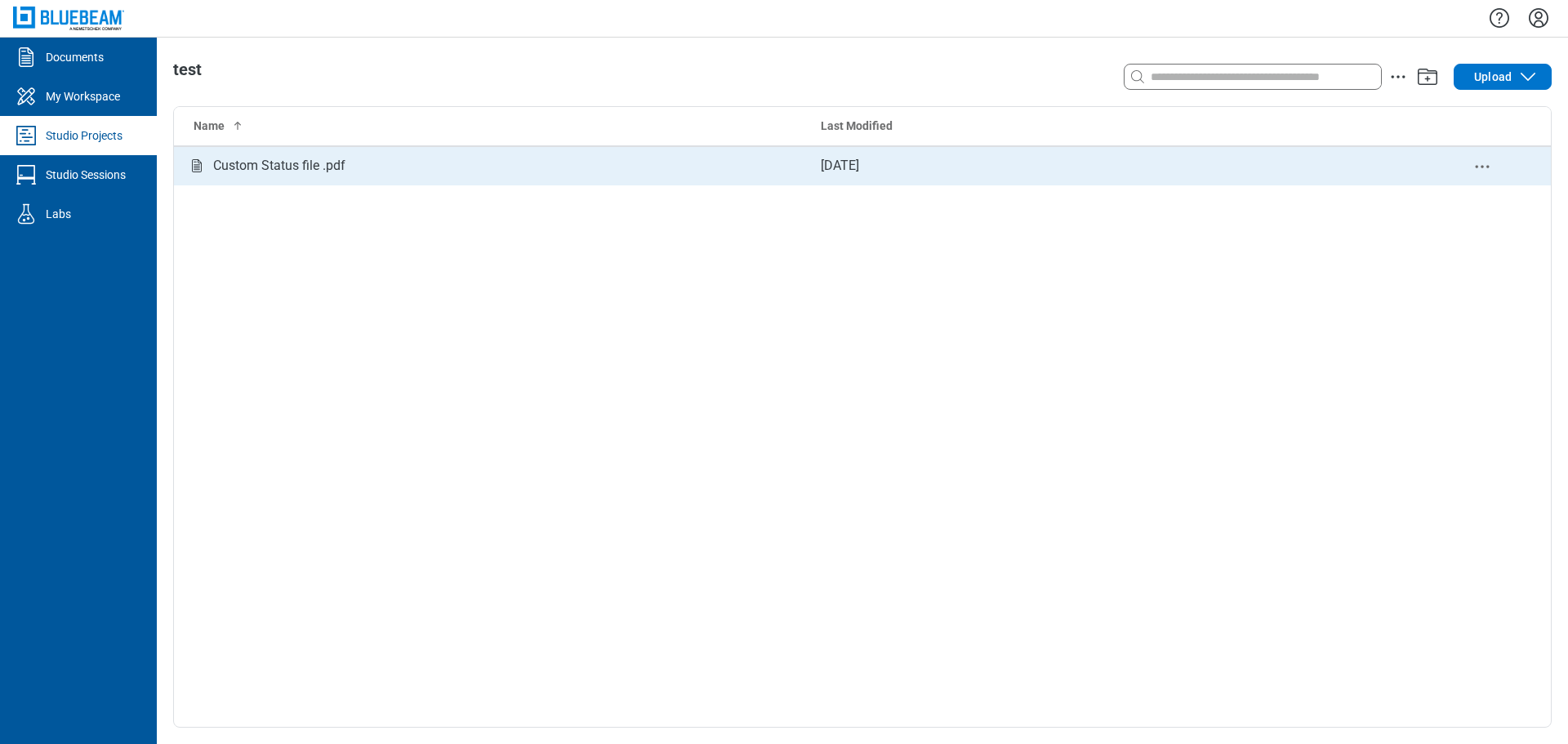
click at [276, 151] on td "Custom Status file .pdf" at bounding box center [490, 166] width 634 height 39
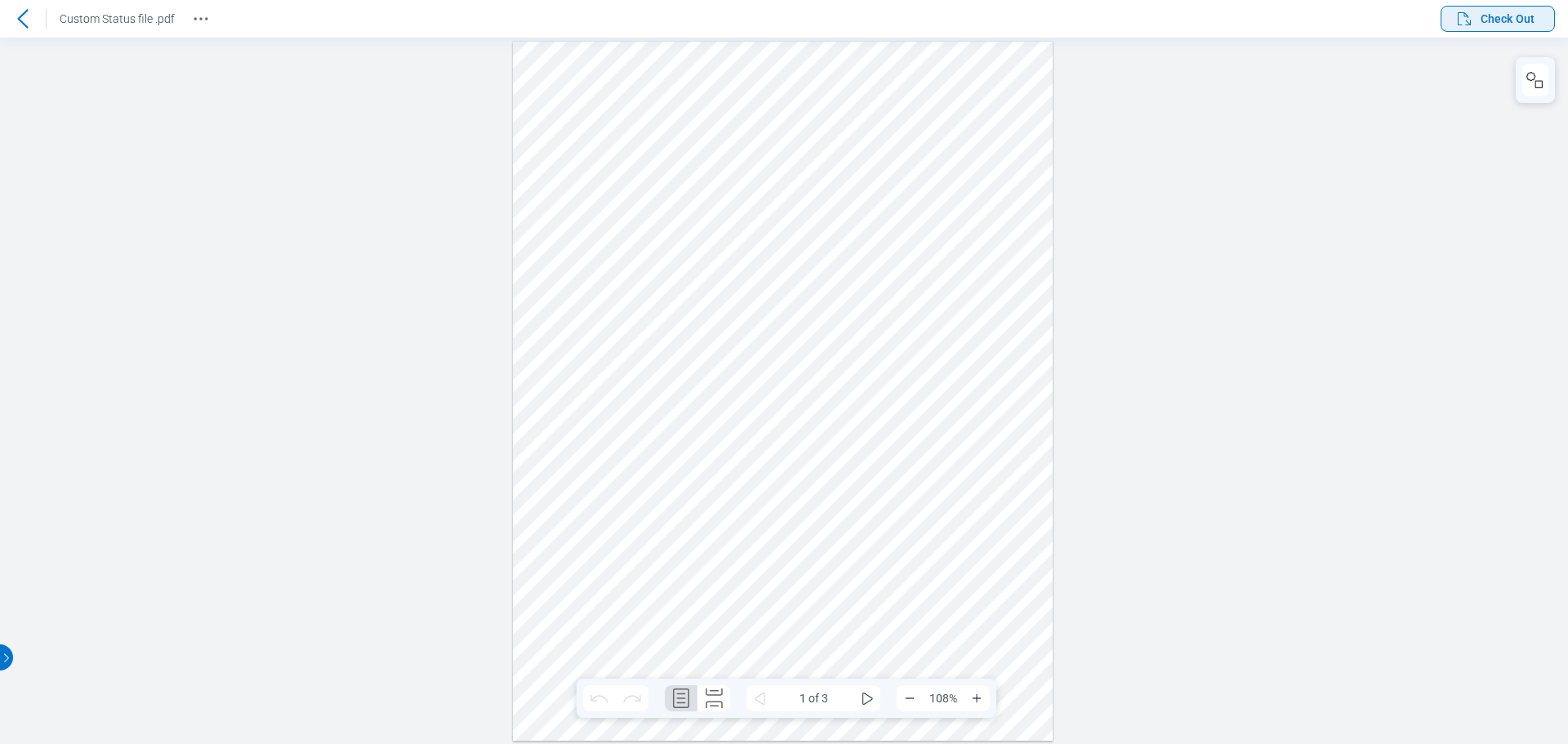
click at [1462, 24] on icon "button" at bounding box center [1465, 19] width 20 height 20
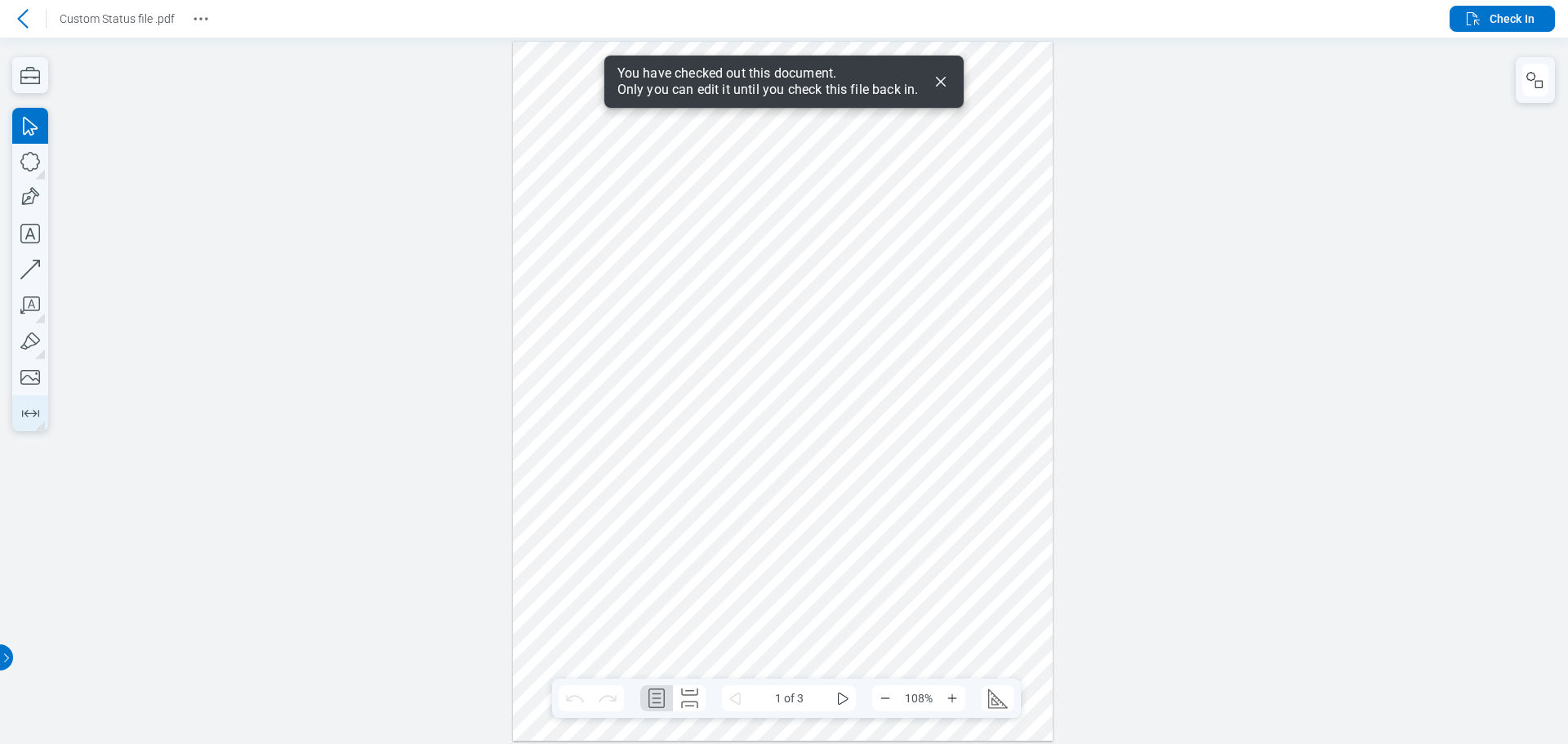
click at [29, 407] on icon "button" at bounding box center [30, 413] width 26 height 26
click at [161, 413] on div at bounding box center [784, 389] width 1568 height 707
click at [830, 360] on div at bounding box center [783, 390] width 541 height 699
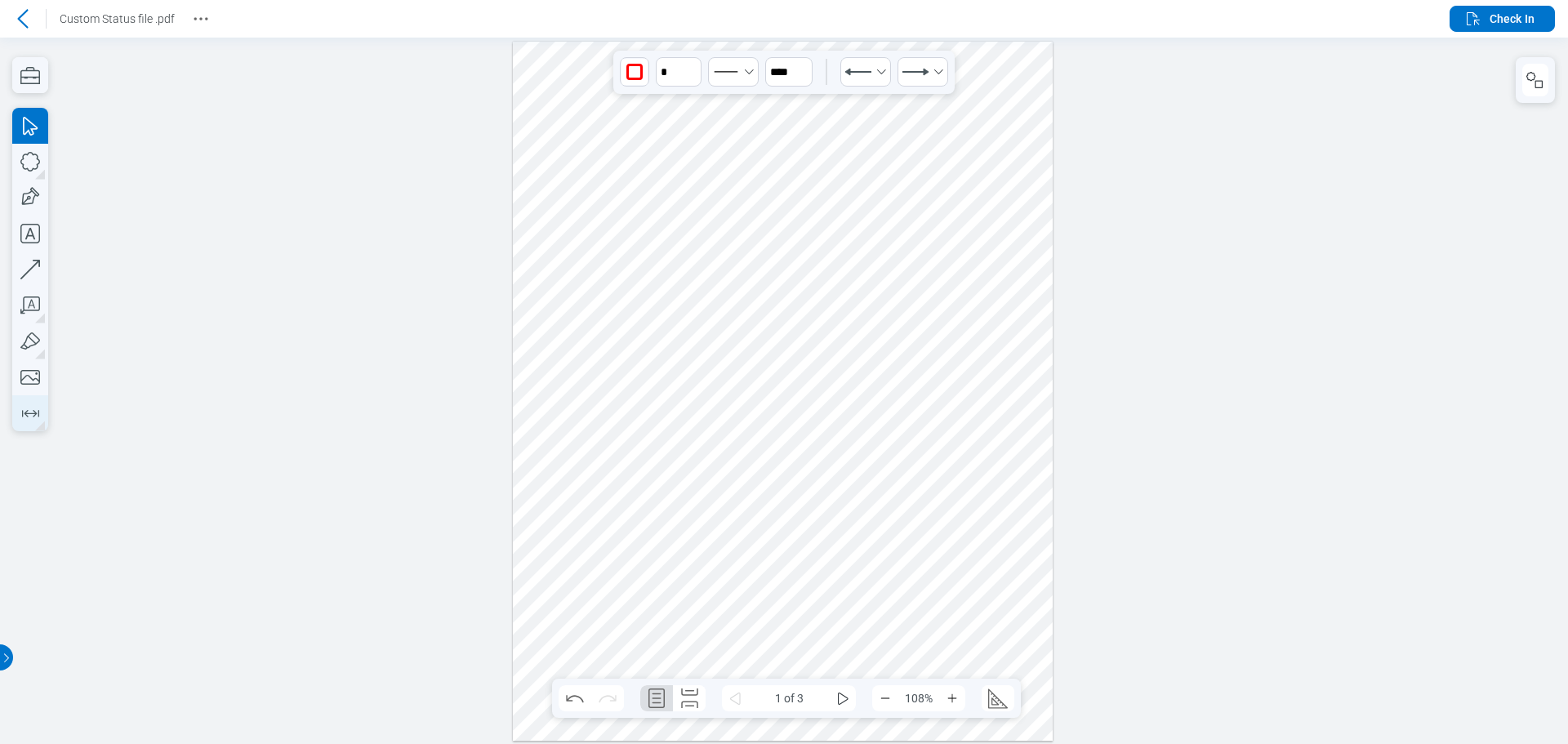
click at [36, 415] on icon "button" at bounding box center [30, 413] width 26 height 26
drag, startPoint x: 781, startPoint y: 524, endPoint x: 935, endPoint y: 519, distance: 154.1
click at [795, 543] on div at bounding box center [783, 390] width 541 height 699
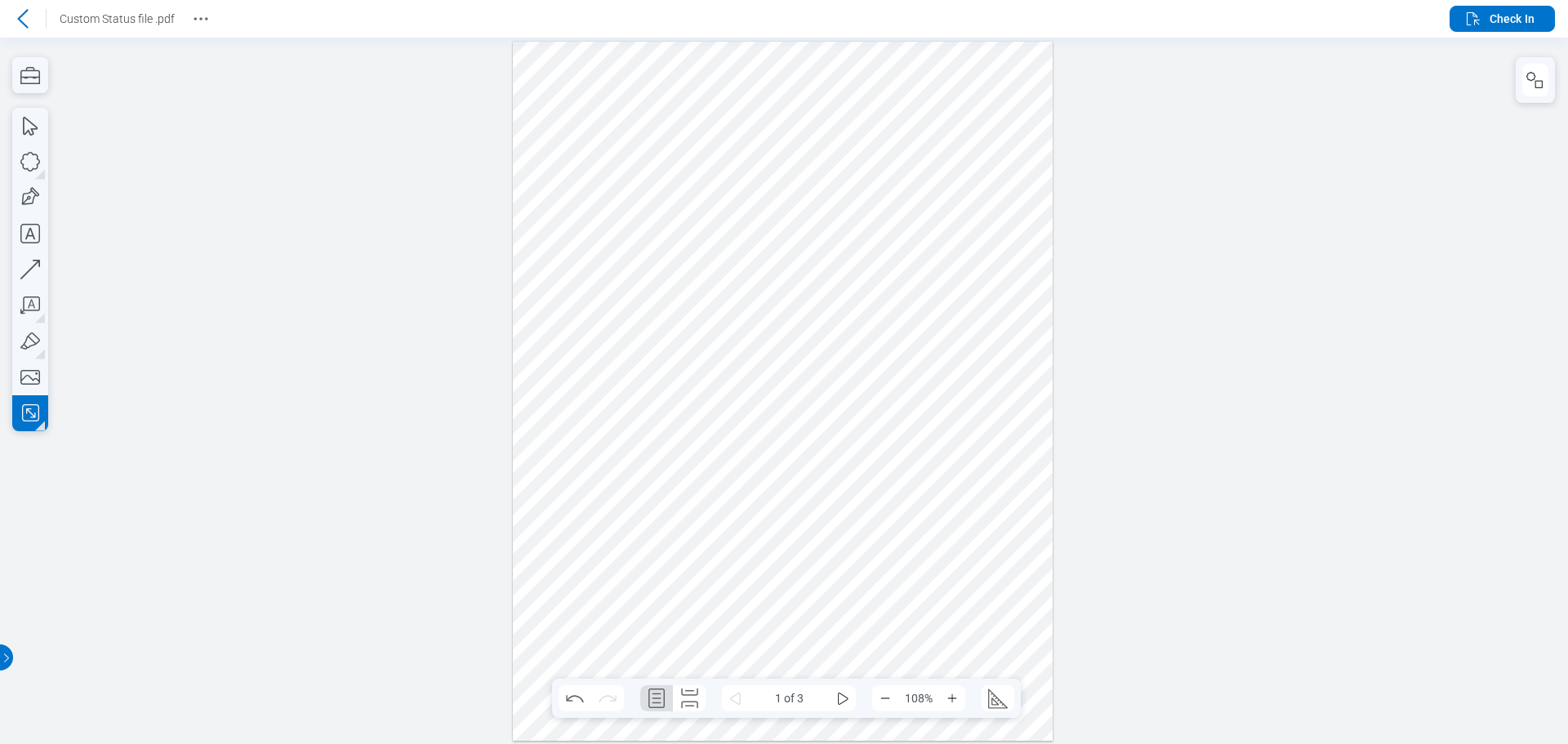
click at [886, 528] on div at bounding box center [783, 390] width 541 height 699
click at [912, 498] on div at bounding box center [783, 390] width 541 height 699
click at [1493, 18] on span "Check In" at bounding box center [1512, 19] width 45 height 16
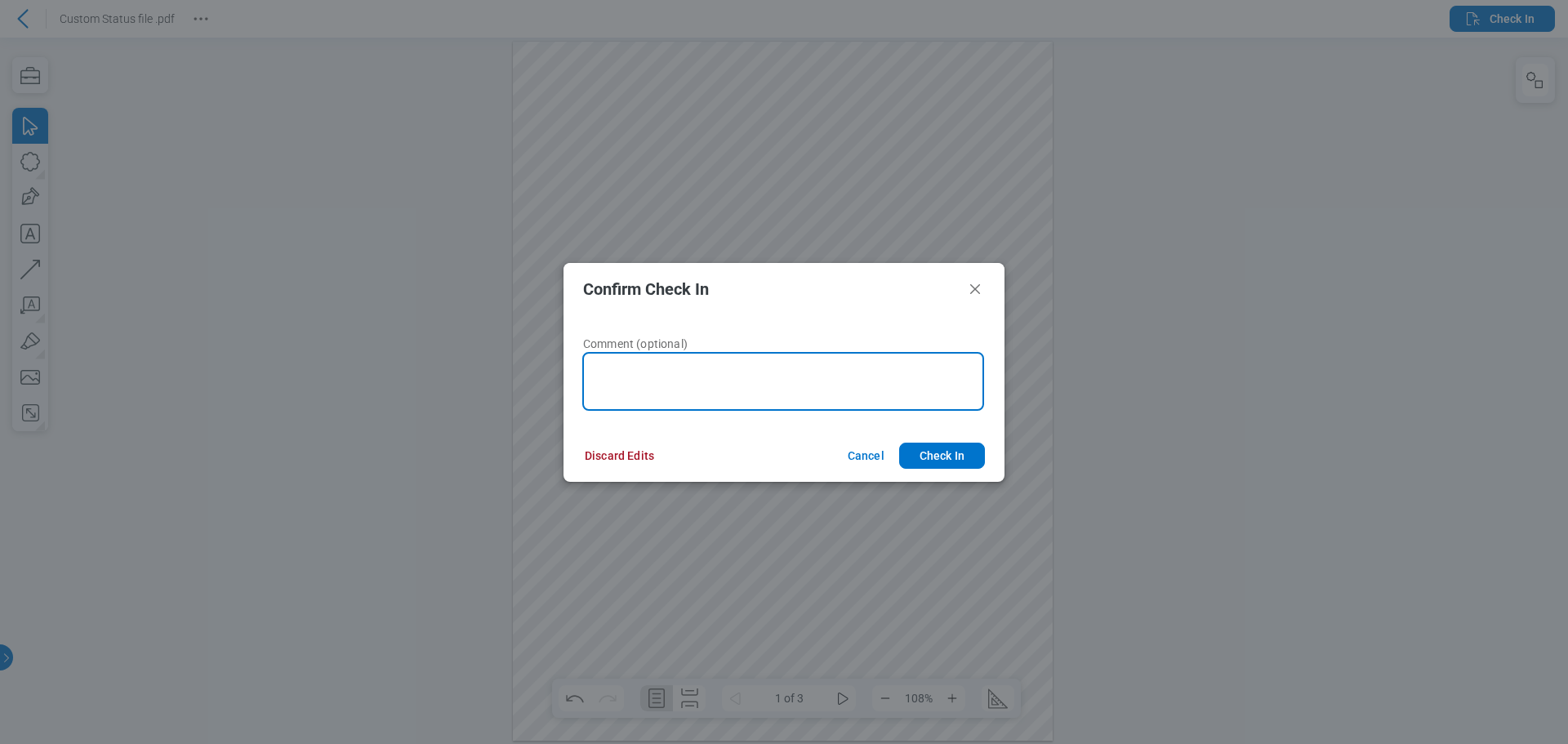
click at [670, 374] on textarea at bounding box center [783, 381] width 402 height 59
type textarea "**********"
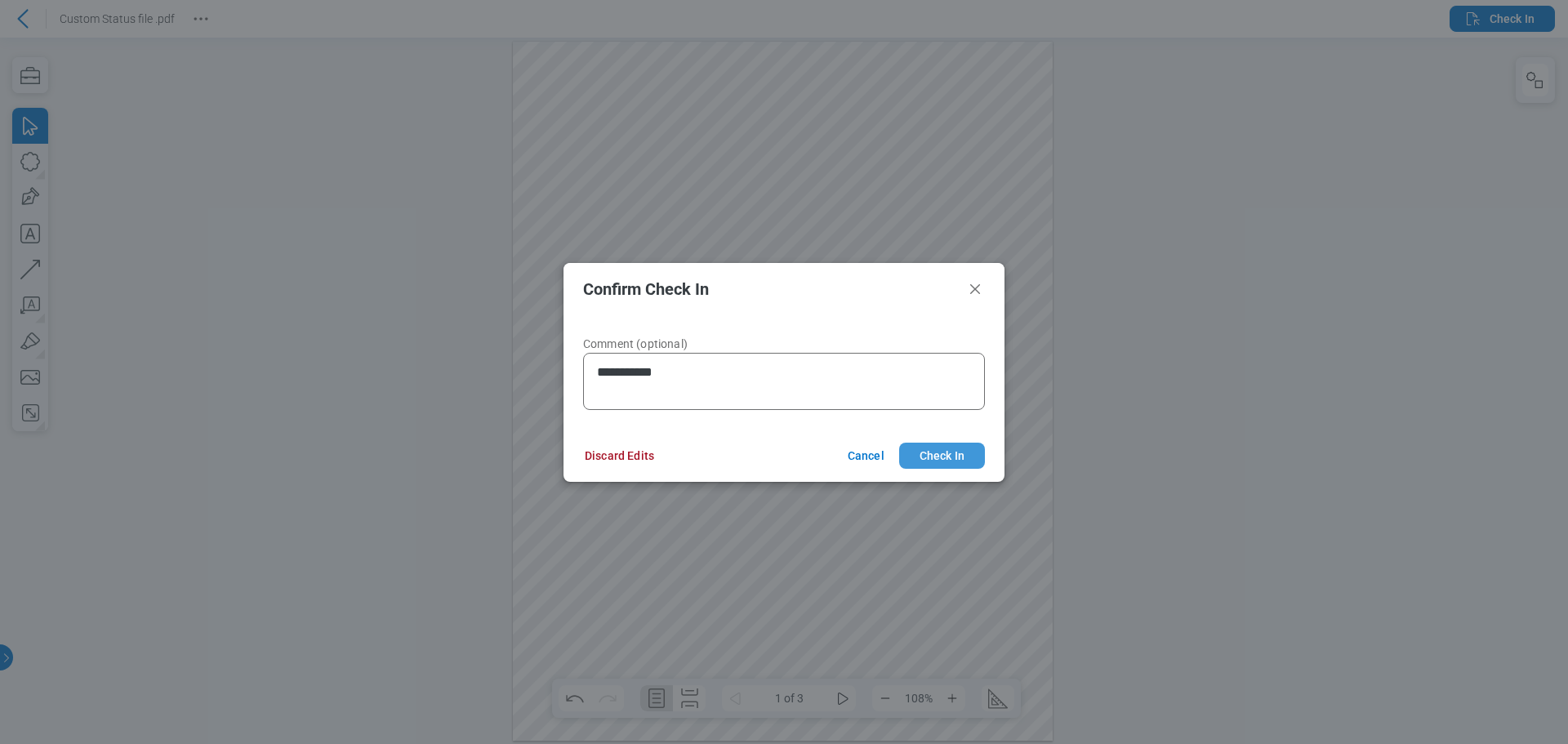
click at [919, 450] on button "Check In" at bounding box center [942, 456] width 85 height 26
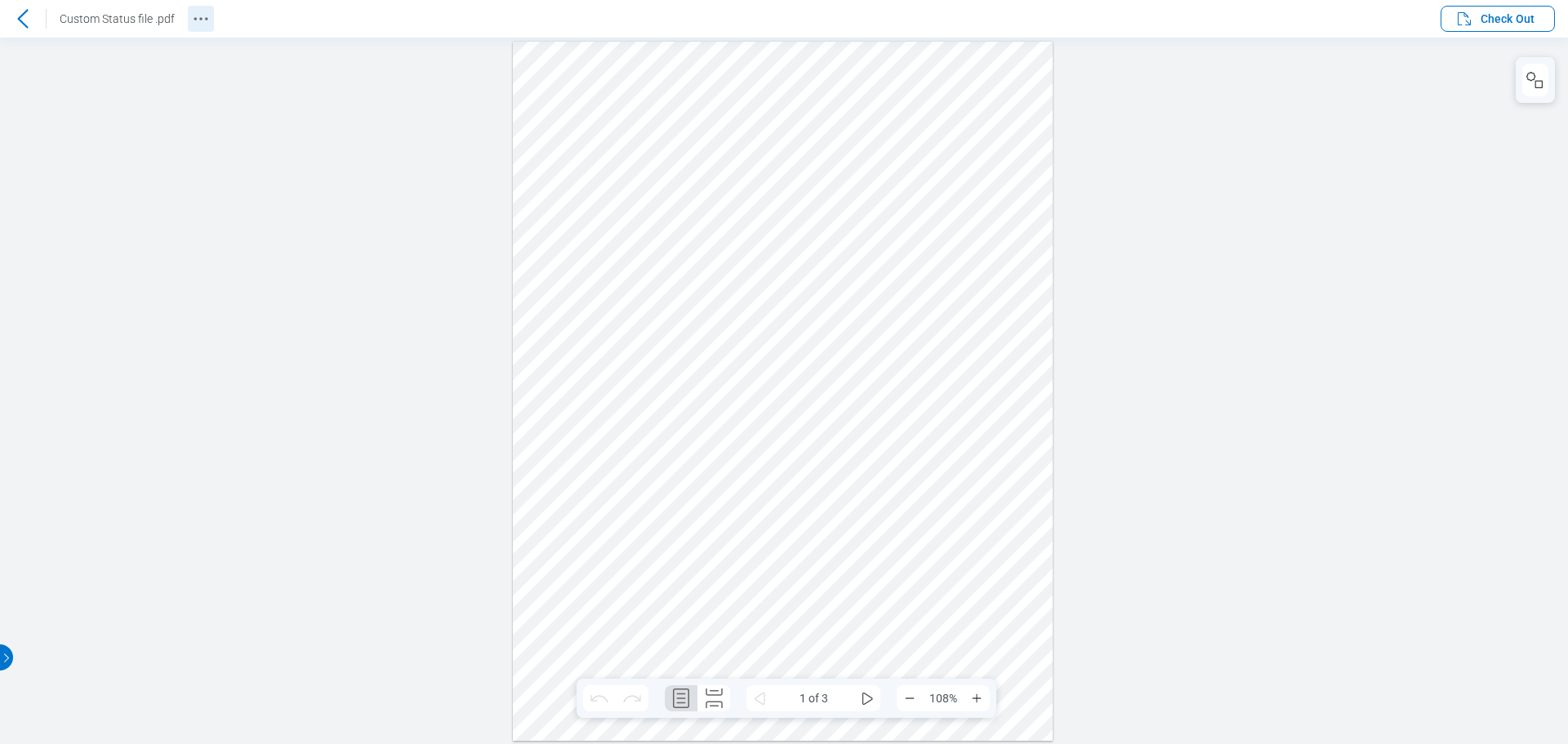
click at [204, 18] on icon "Revision History" at bounding box center [201, 19] width 20 height 20
click at [29, 18] on icon at bounding box center [23, 19] width 20 height 20
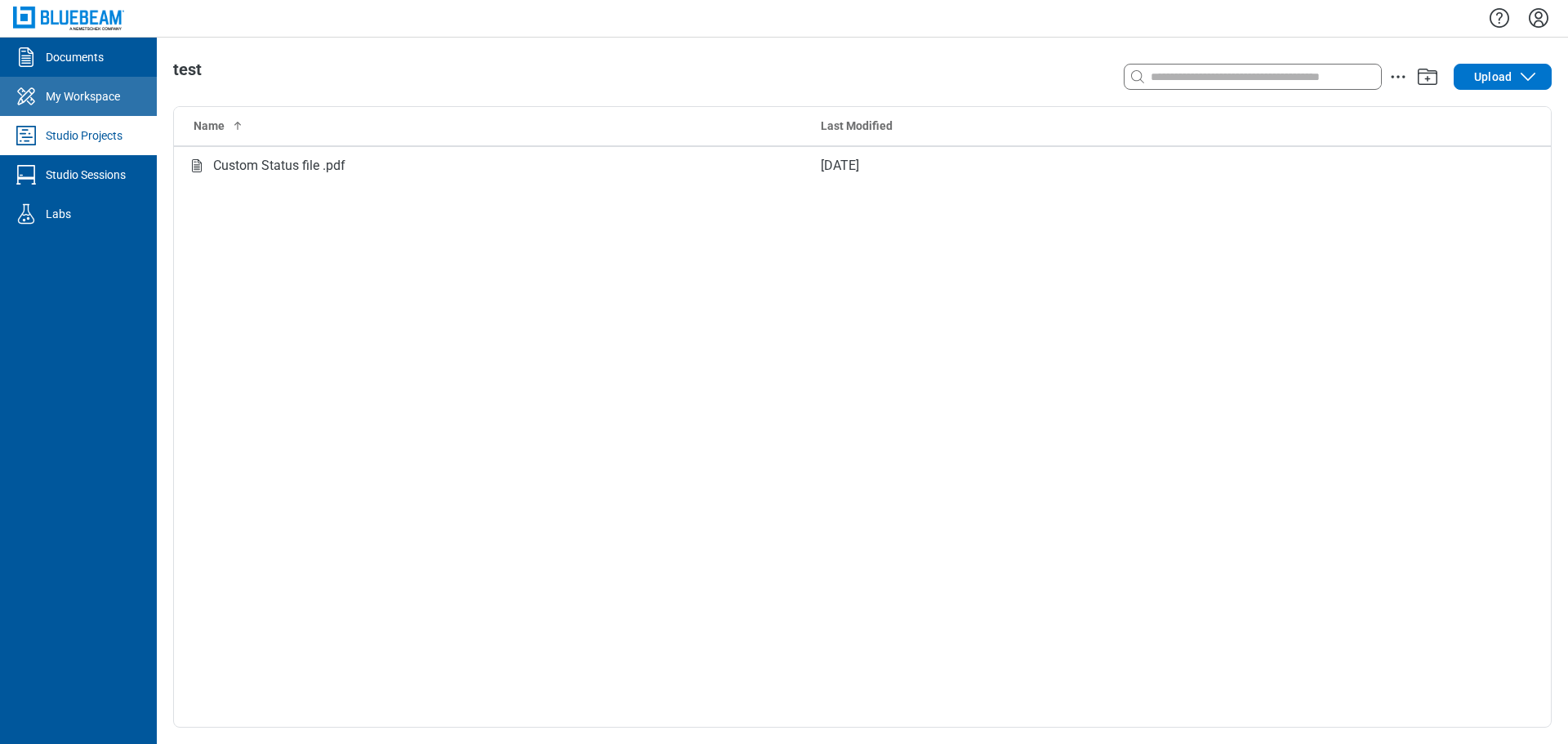
click at [132, 100] on link "My Workspace" at bounding box center [78, 96] width 156 height 39
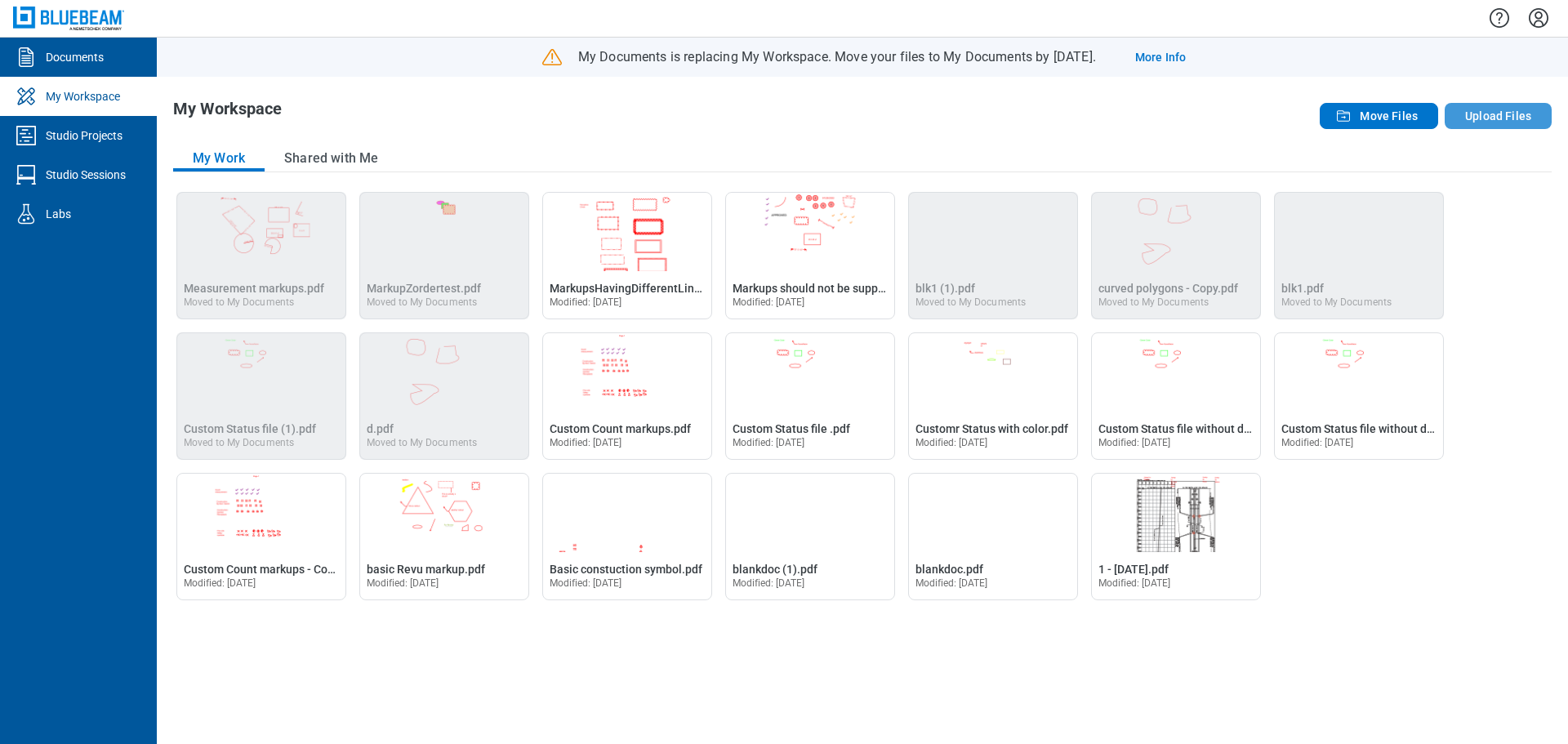
click at [1479, 116] on button "Upload Files" at bounding box center [1499, 116] width 107 height 26
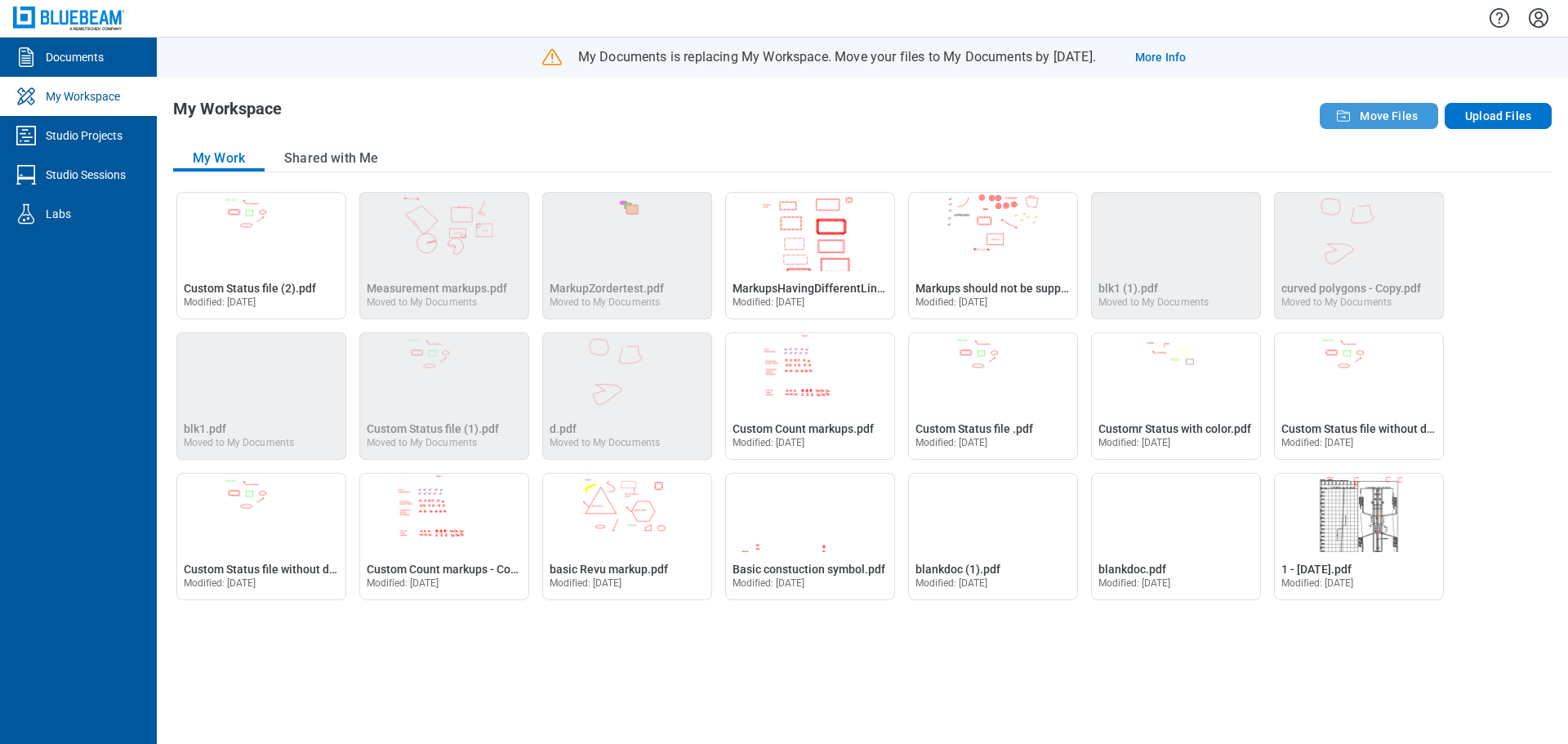
click at [1382, 115] on span "Move Files" at bounding box center [1389, 116] width 58 height 16
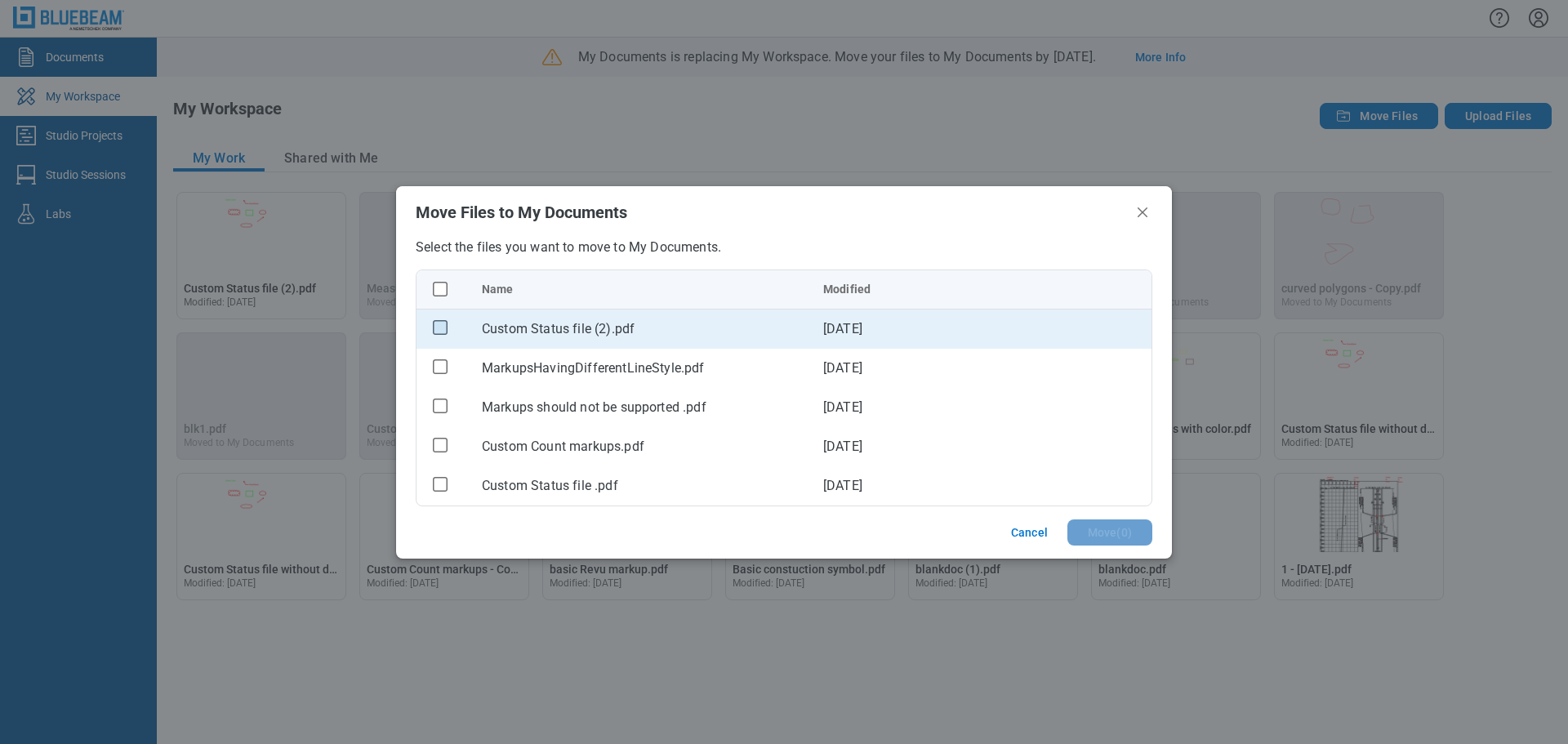
click at [447, 331] on rect "checkbox" at bounding box center [440, 327] width 14 height 14
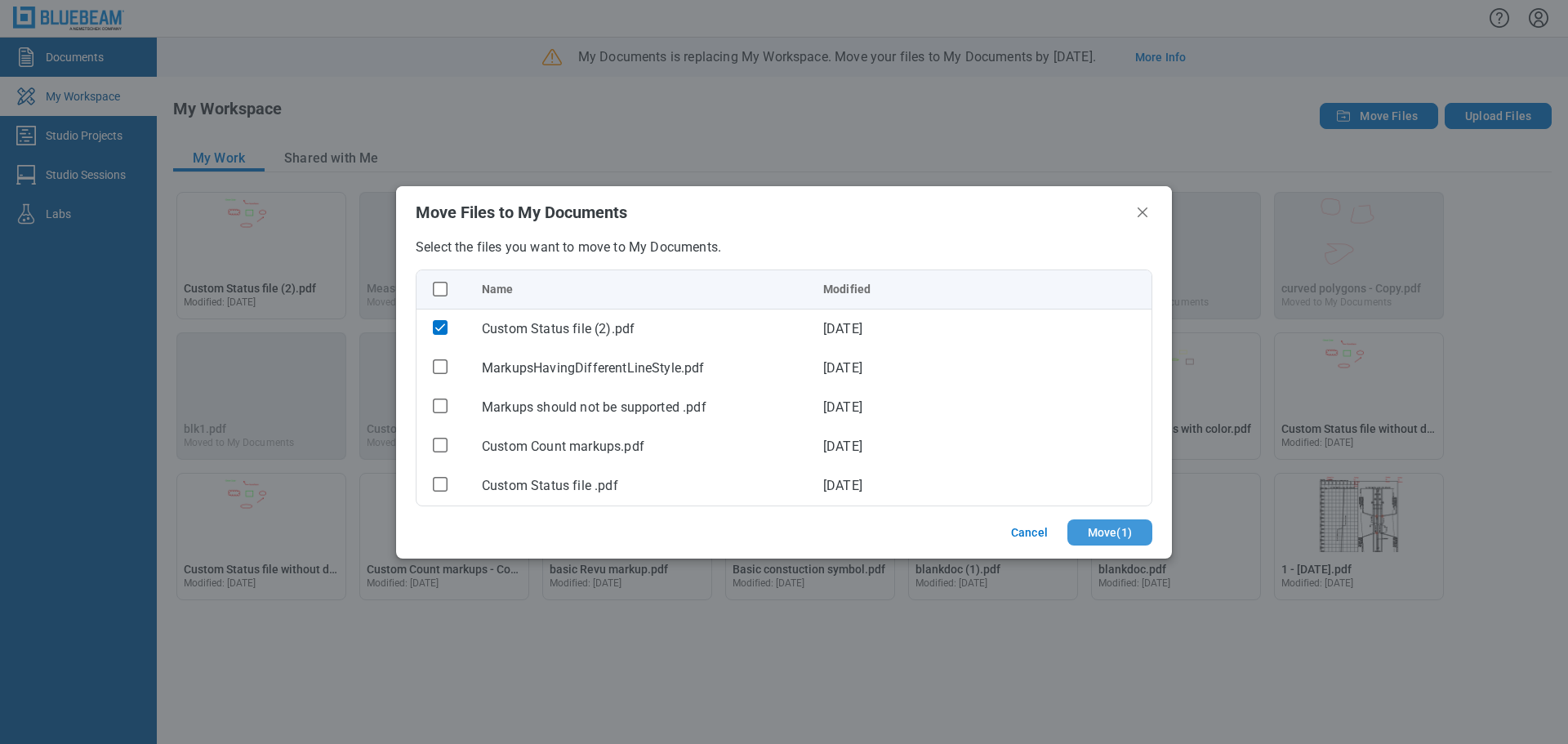
click at [1098, 528] on button "Move ( 1 )" at bounding box center [1110, 532] width 85 height 26
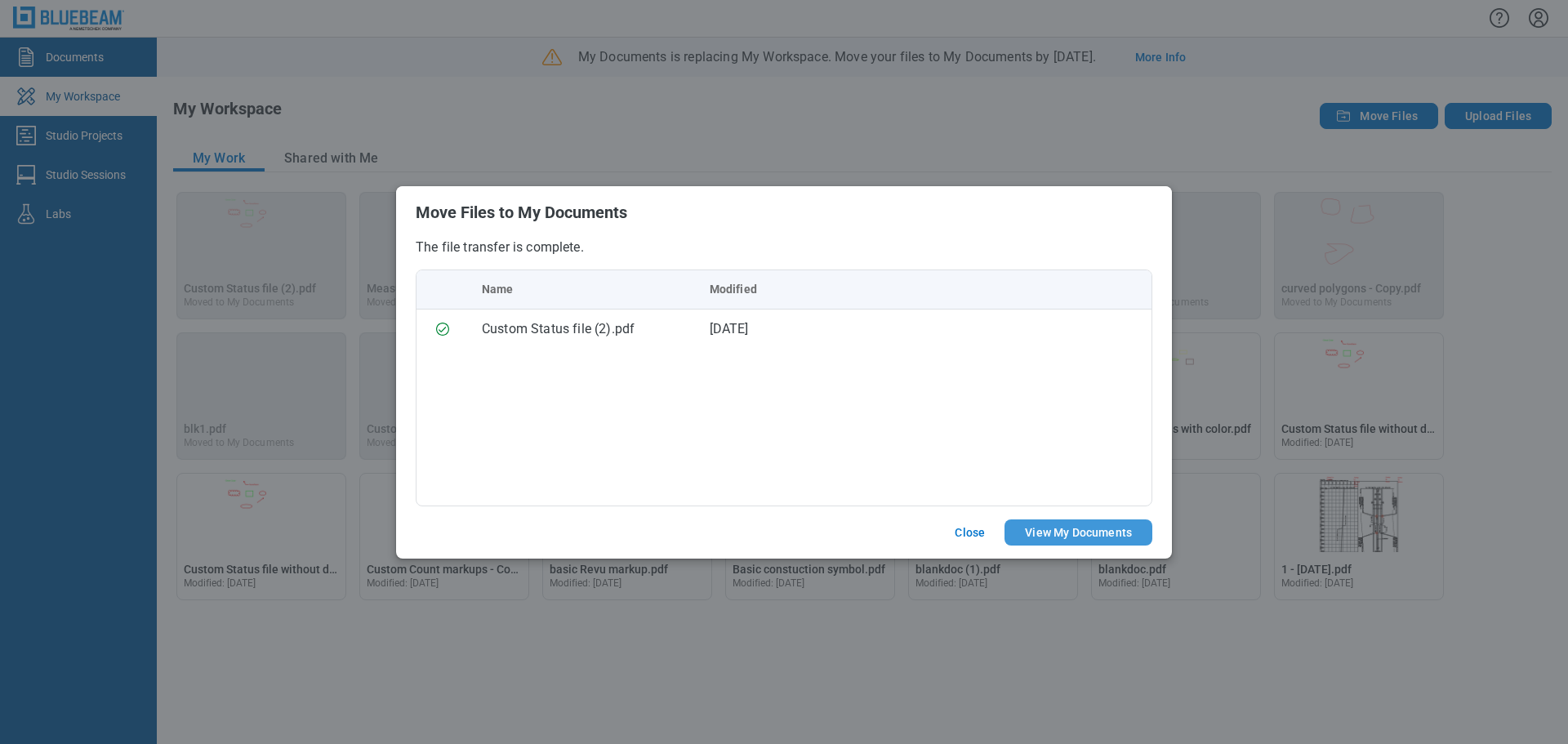
click at [1088, 532] on button "View My Documents" at bounding box center [1079, 532] width 148 height 26
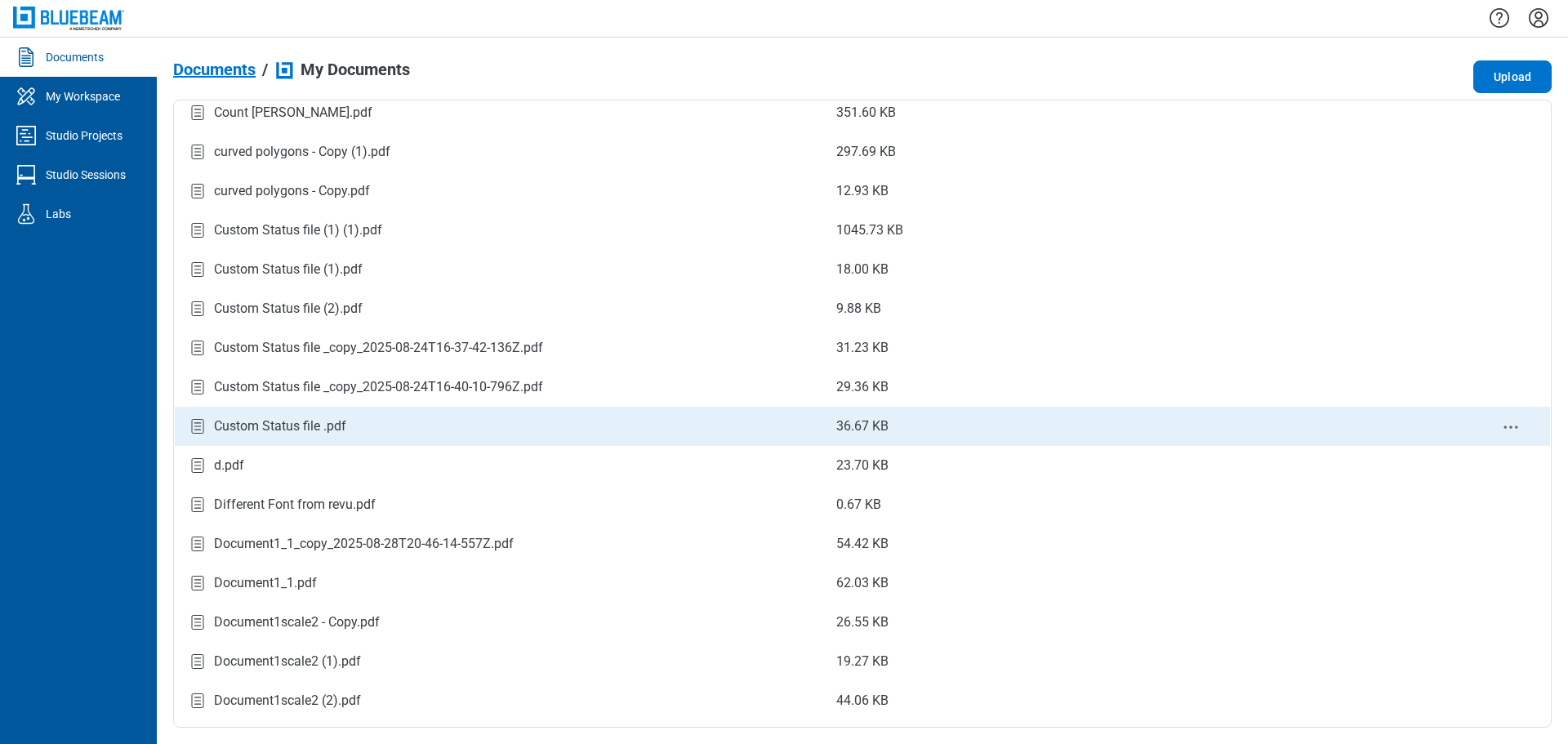
scroll to position [982, 0]
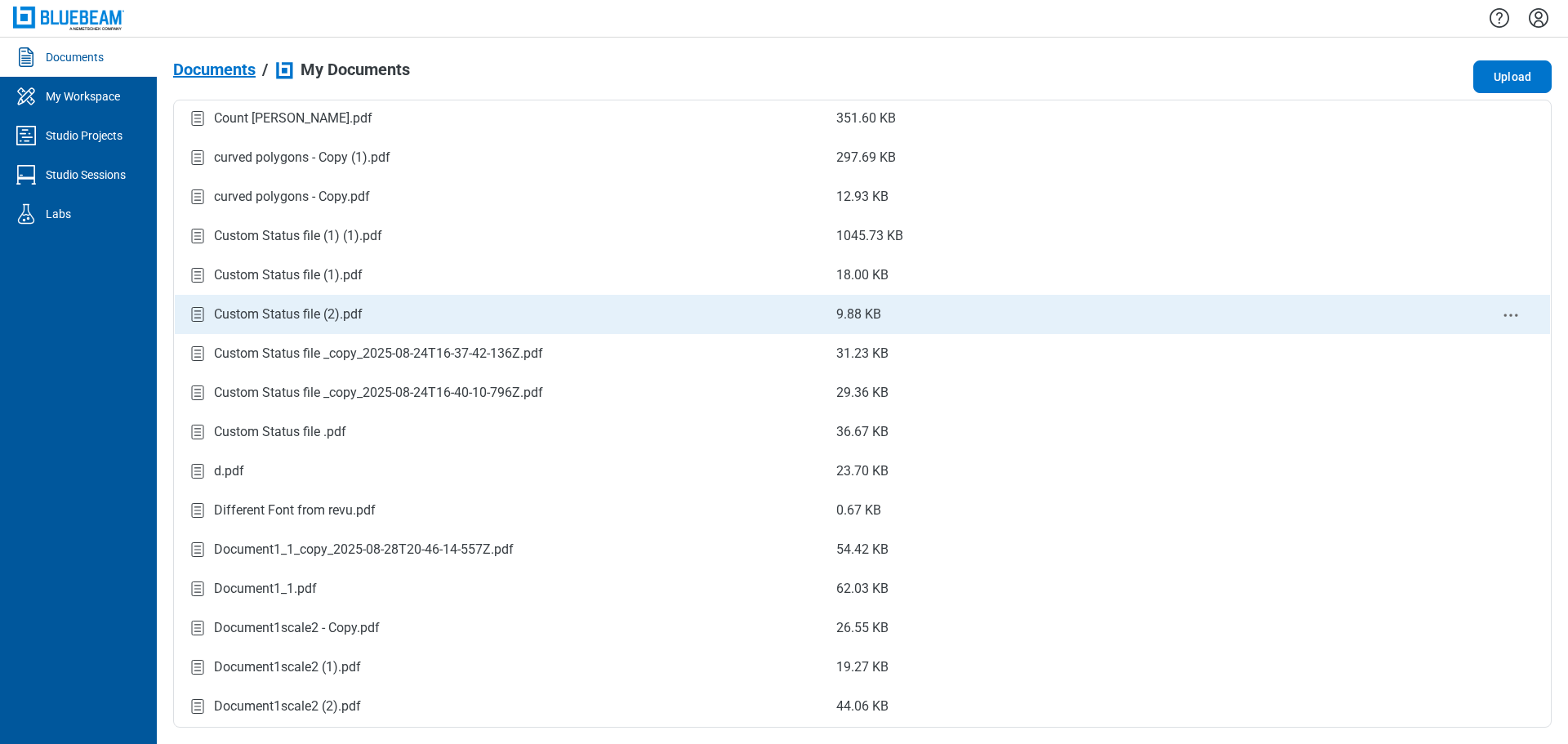
click at [339, 314] on div "Custom Status file (2).pdf" at bounding box center [287, 315] width 148 height 20
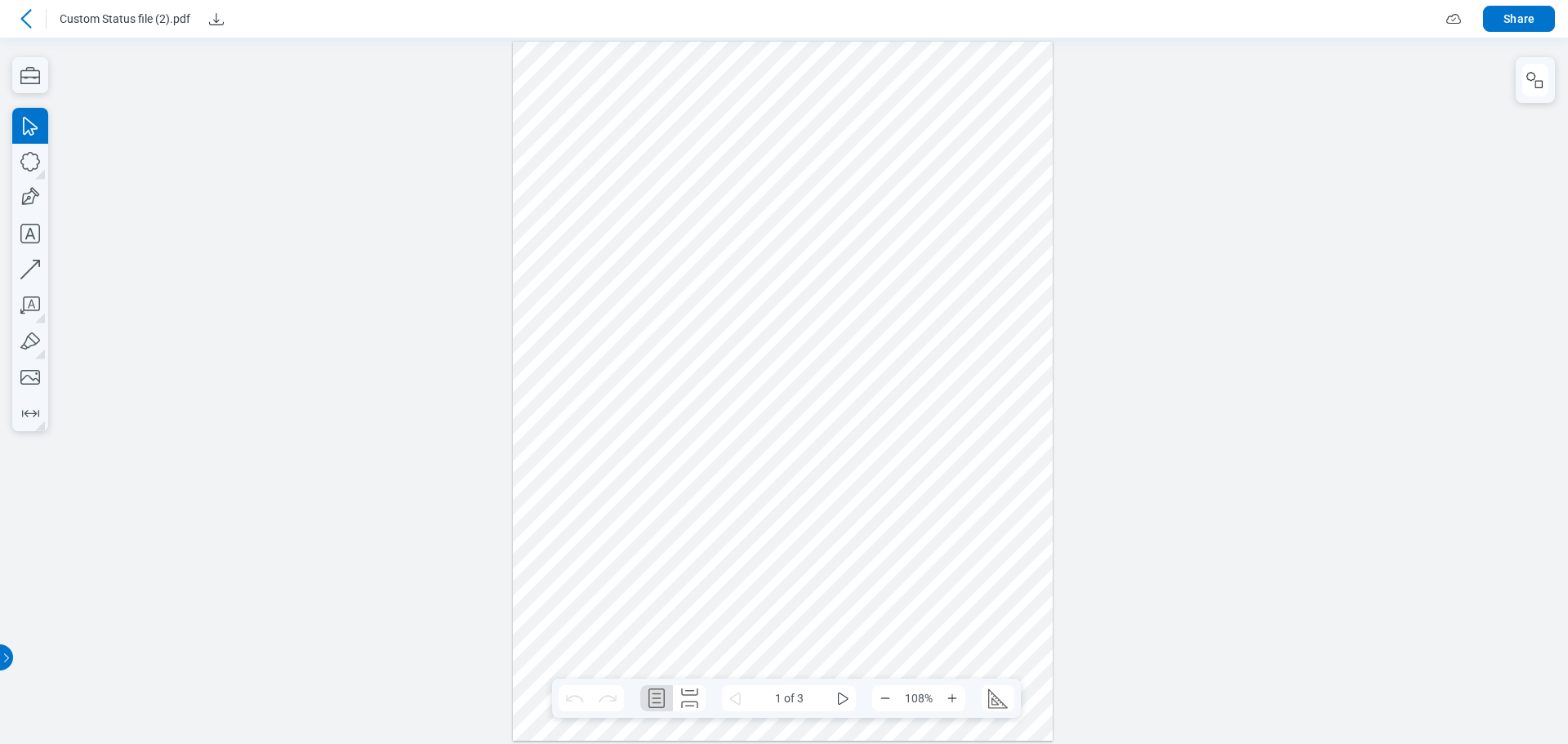
click at [21, 15] on icon at bounding box center [26, 19] width 20 height 20
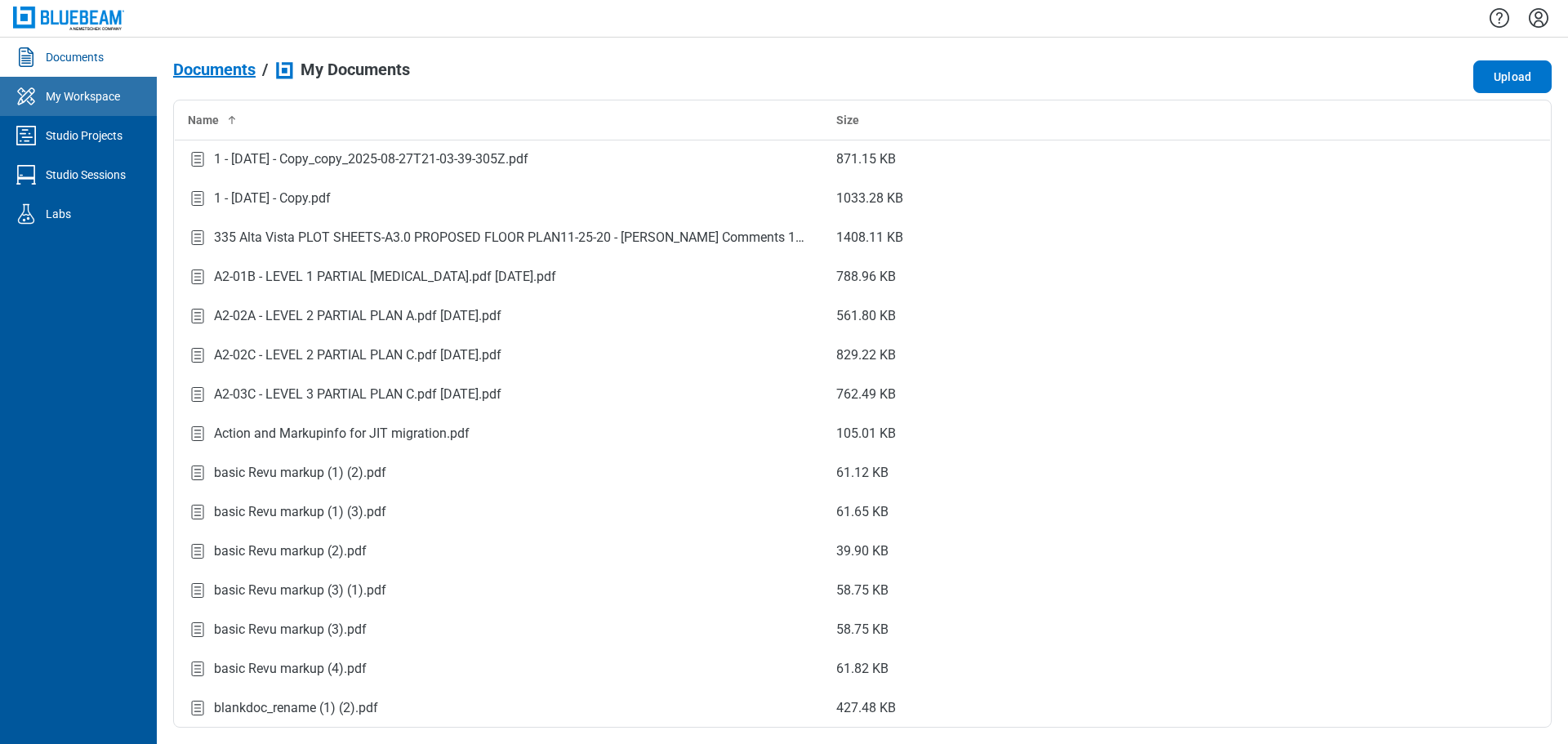
click at [54, 93] on div "My Workspace" at bounding box center [83, 96] width 75 height 16
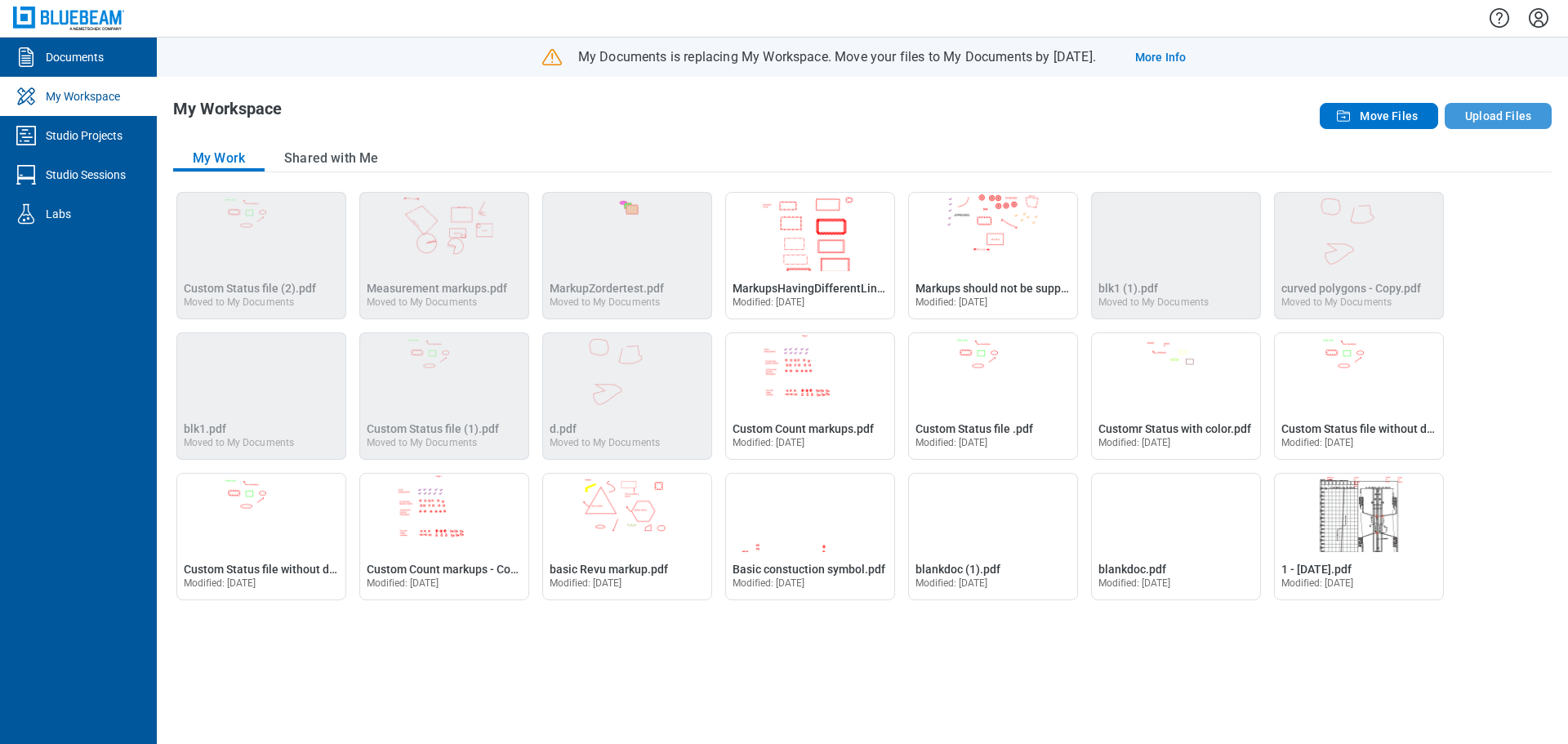
click at [1478, 125] on button "Upload Files" at bounding box center [1499, 116] width 107 height 26
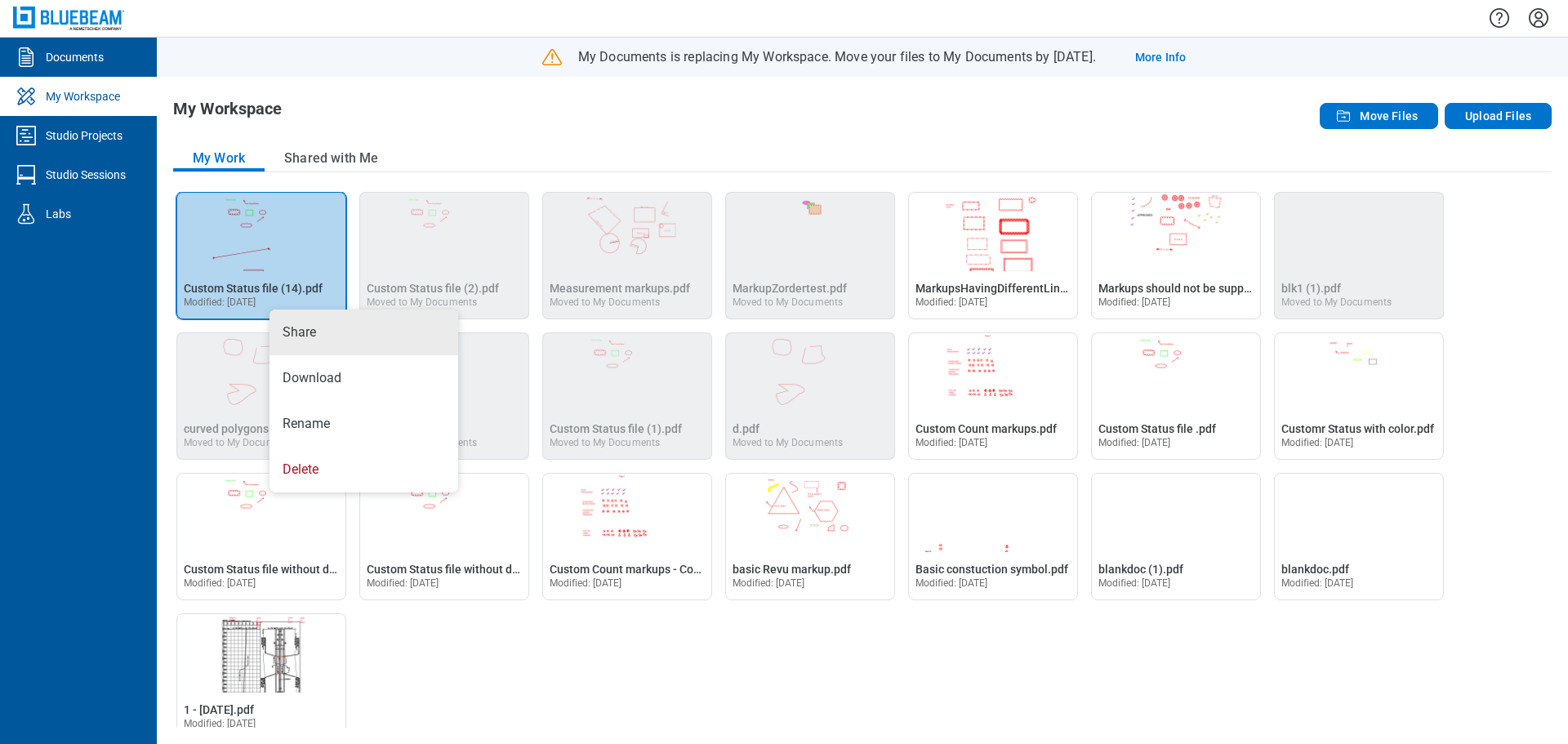
click at [814, 160] on div "My Work Shared with Me" at bounding box center [862, 159] width 1379 height 27
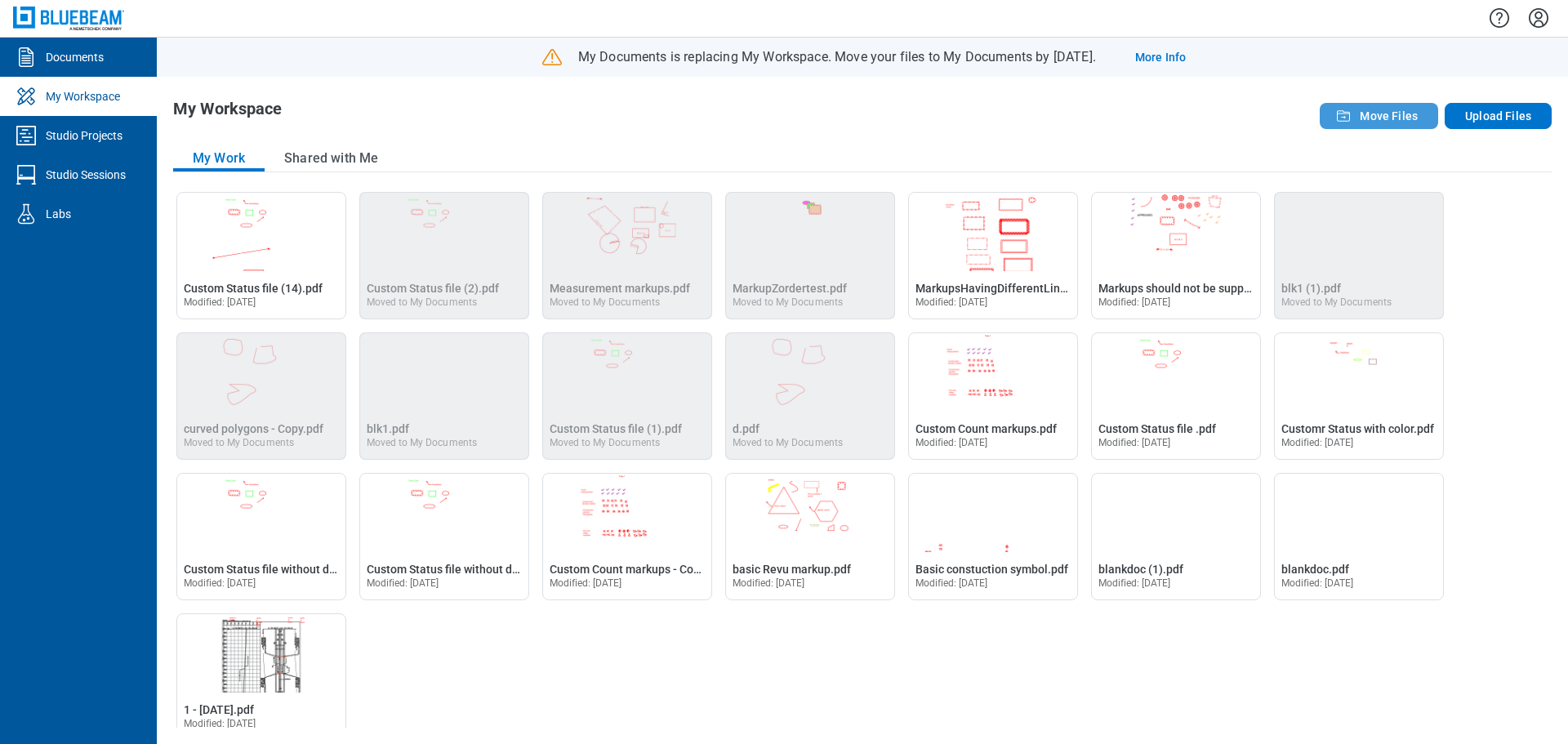
click at [1340, 125] on icon "button" at bounding box center [1344, 116] width 20 height 20
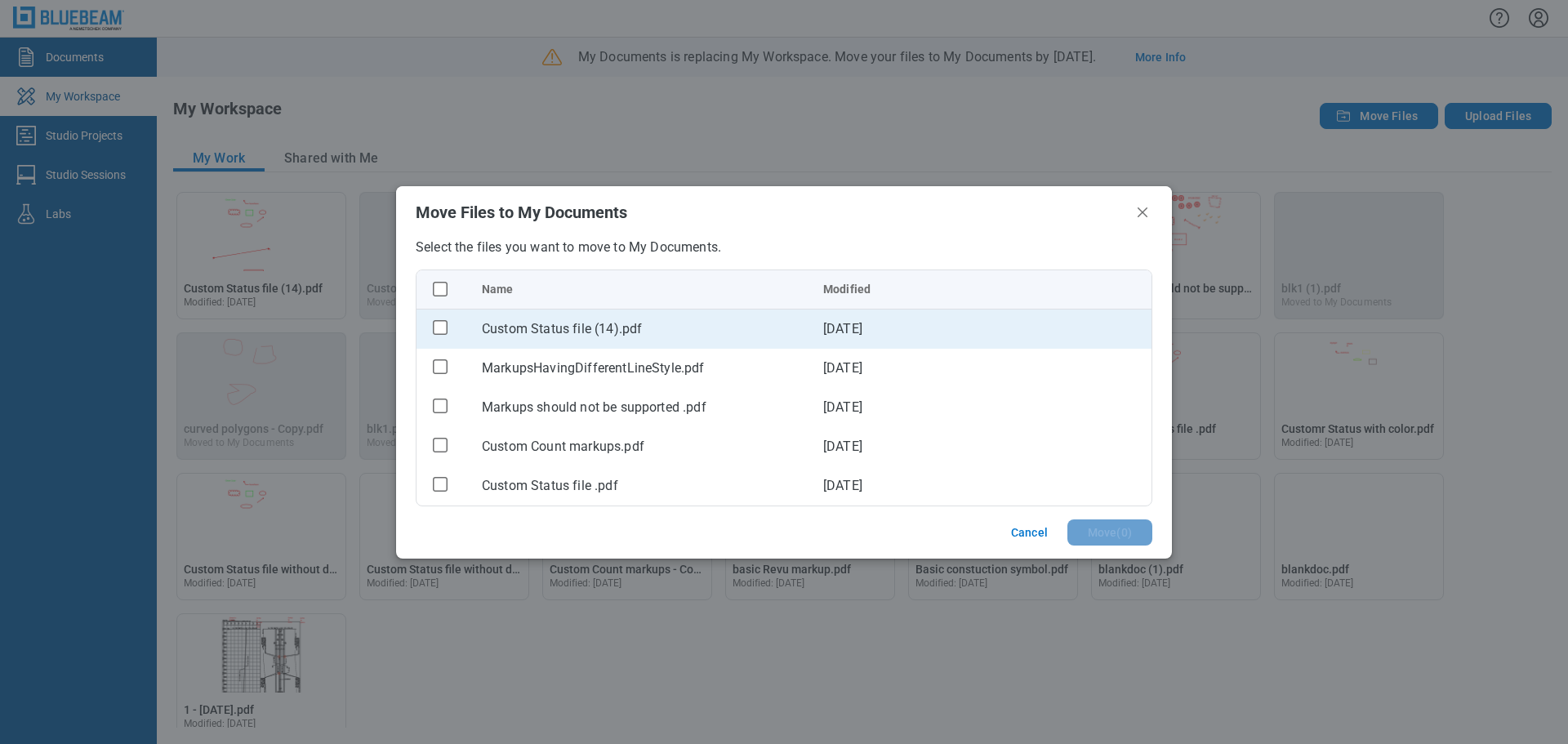
click at [450, 329] on div "bb-data-table" at bounding box center [439, 327] width 21 height 21
click at [441, 329] on rect "checkbox" at bounding box center [440, 327] width 14 height 14
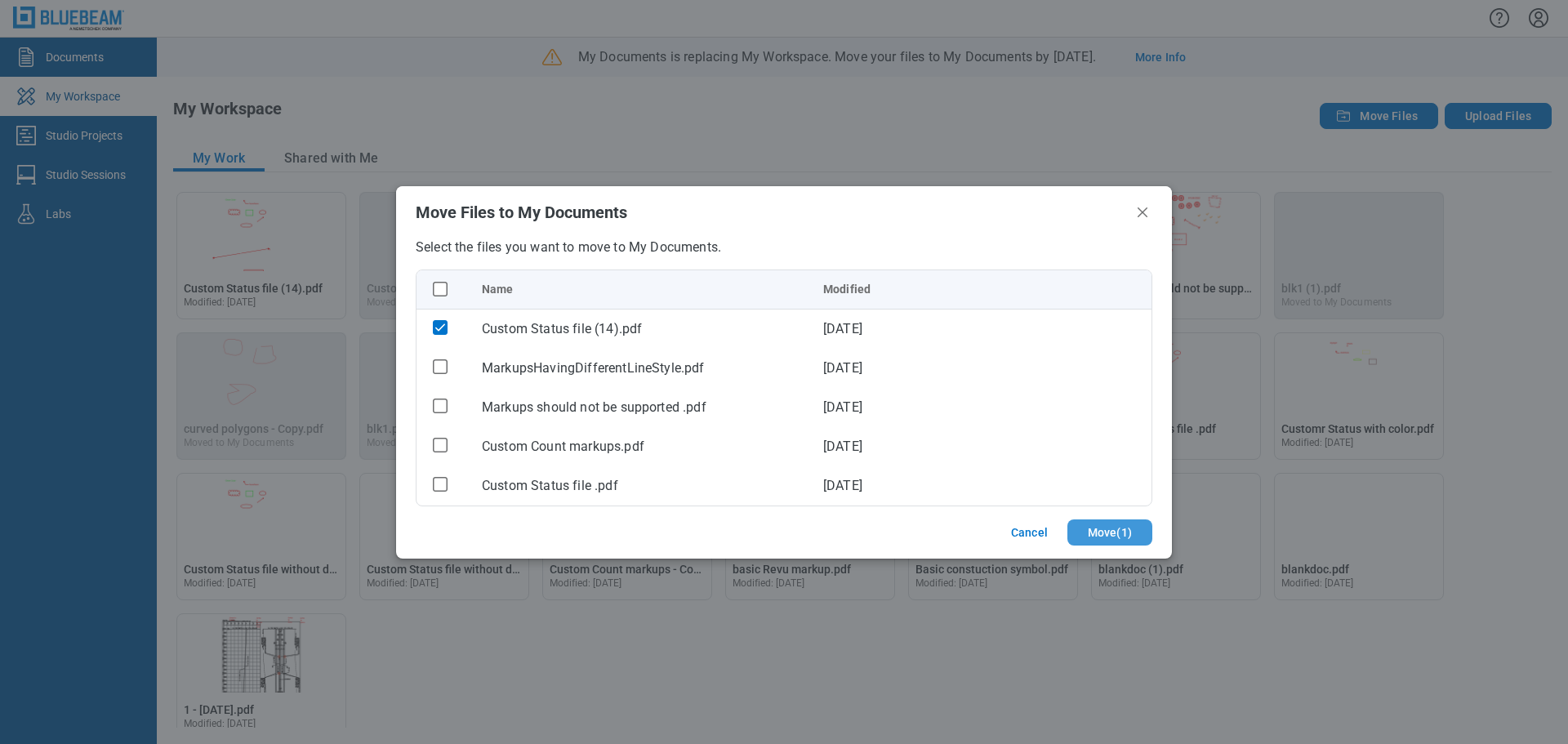
click at [1116, 528] on button "Move ( 1 )" at bounding box center [1110, 532] width 85 height 26
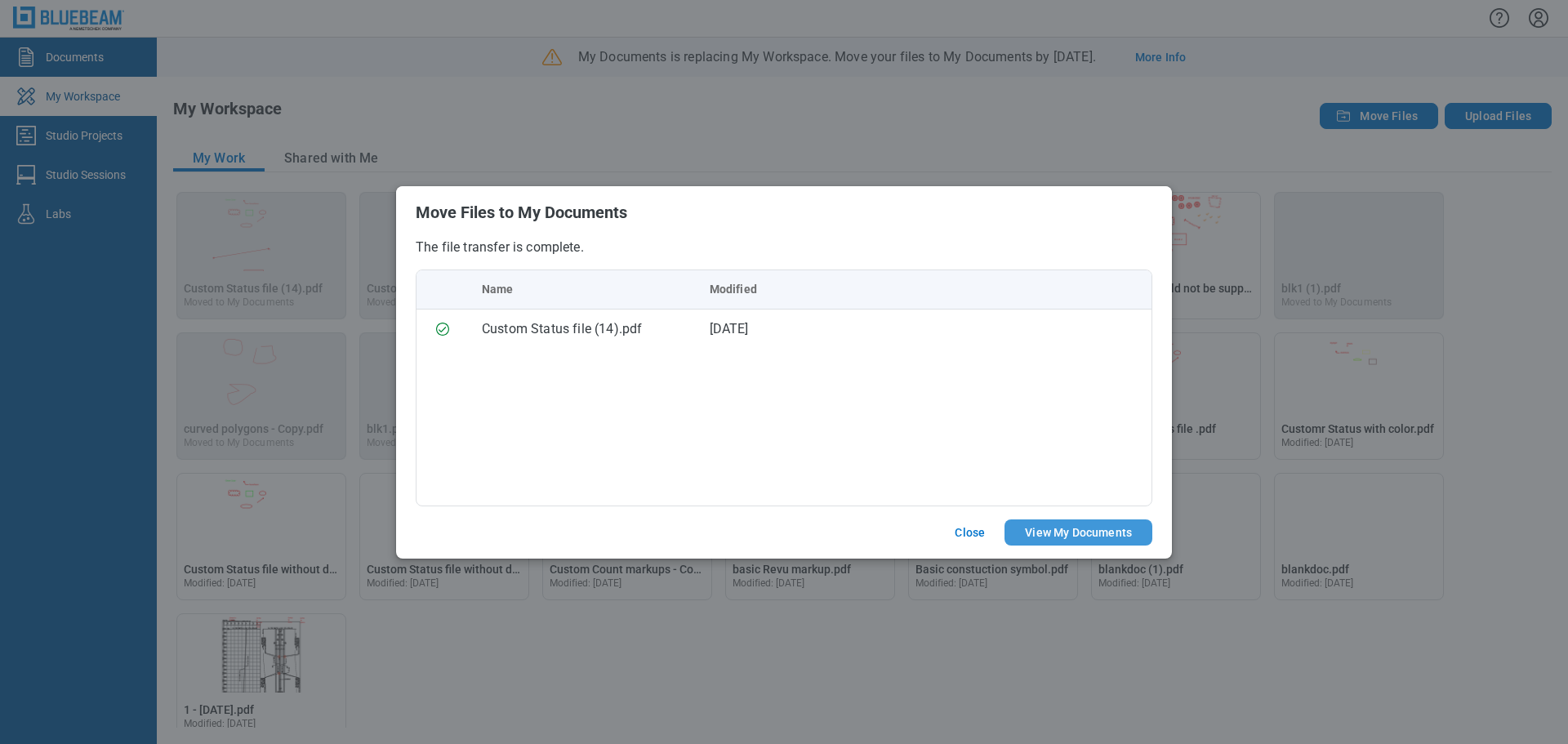
click at [1049, 538] on button "View My Documents" at bounding box center [1079, 532] width 148 height 26
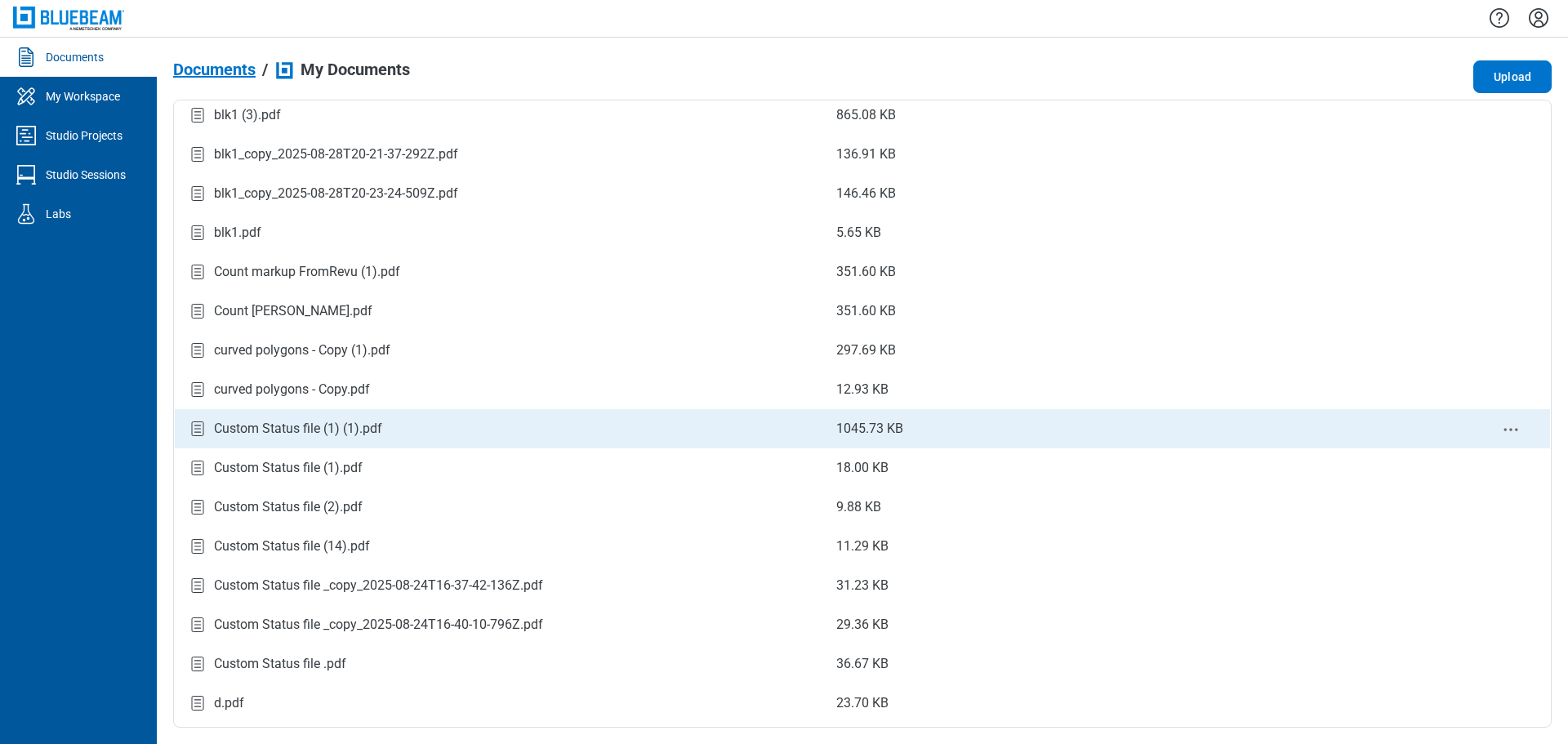
scroll to position [817, 0]
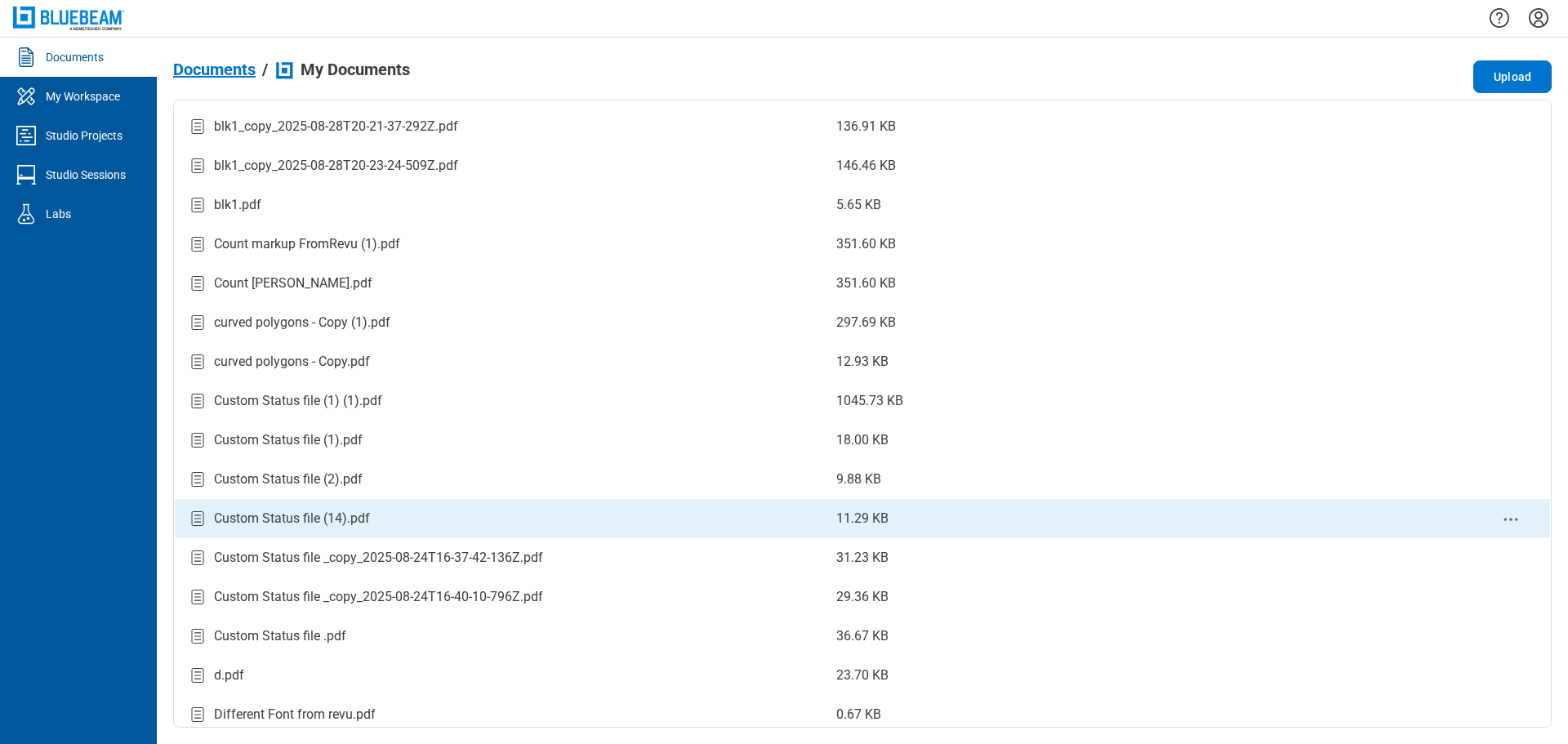
click at [334, 520] on div "Custom Status file (14).pdf" at bounding box center [292, 519] width 156 height 20
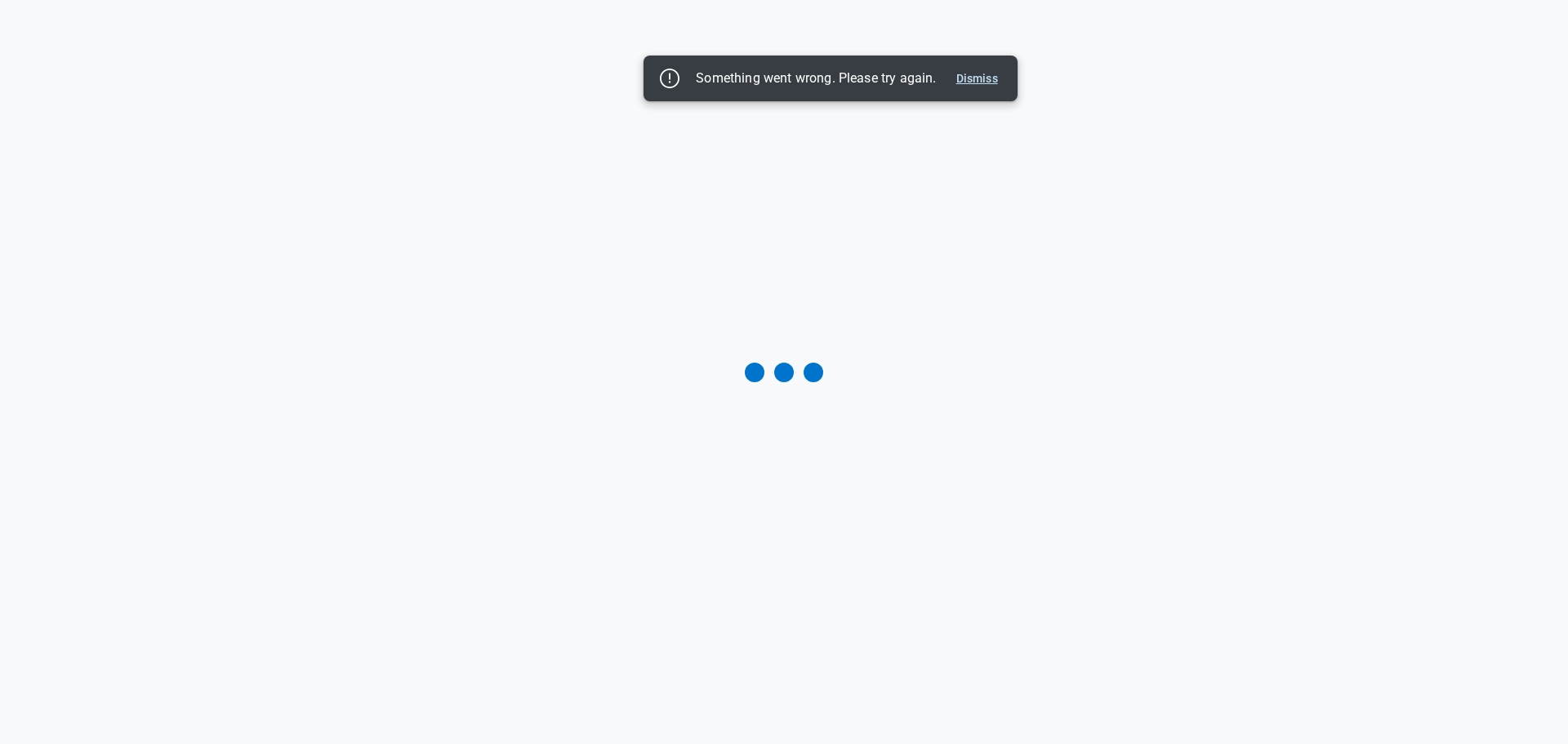
click at [975, 74] on button "Dismiss" at bounding box center [978, 78] width 55 height 20
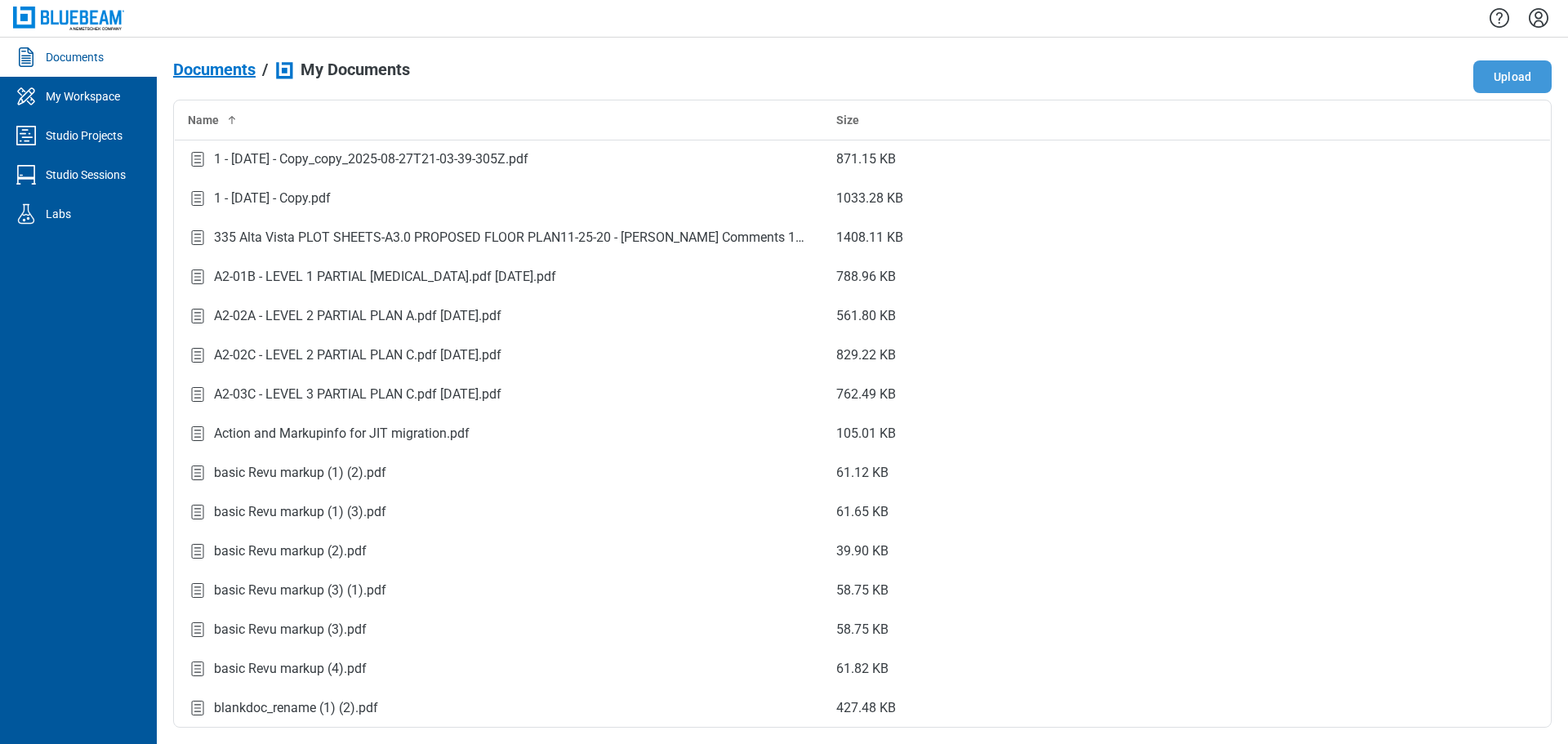
click at [1520, 79] on button "Upload" at bounding box center [1513, 76] width 78 height 33
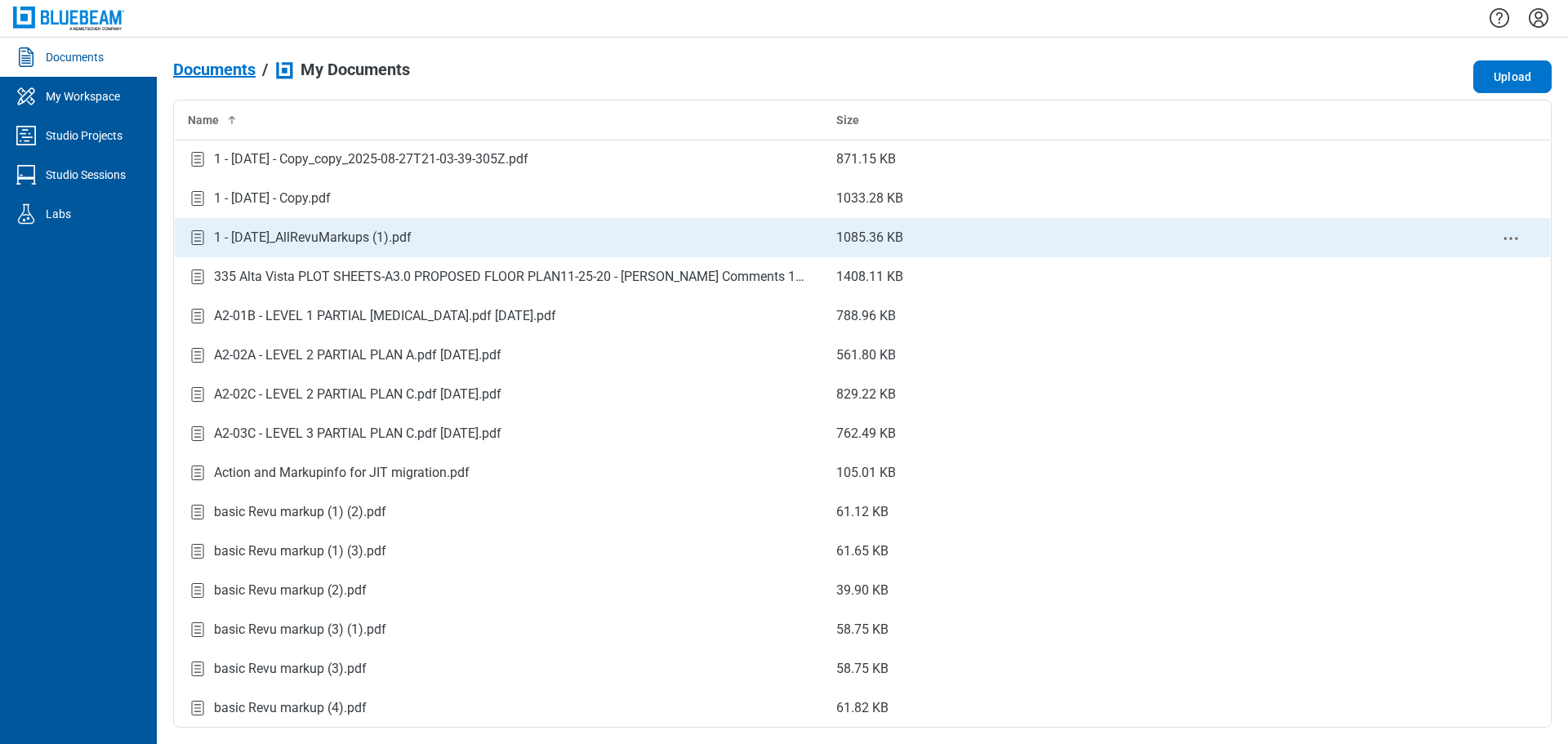
click at [389, 242] on div "1 - [DATE]_AllRevuMarkups (1).pdf" at bounding box center [312, 238] width 197 height 20
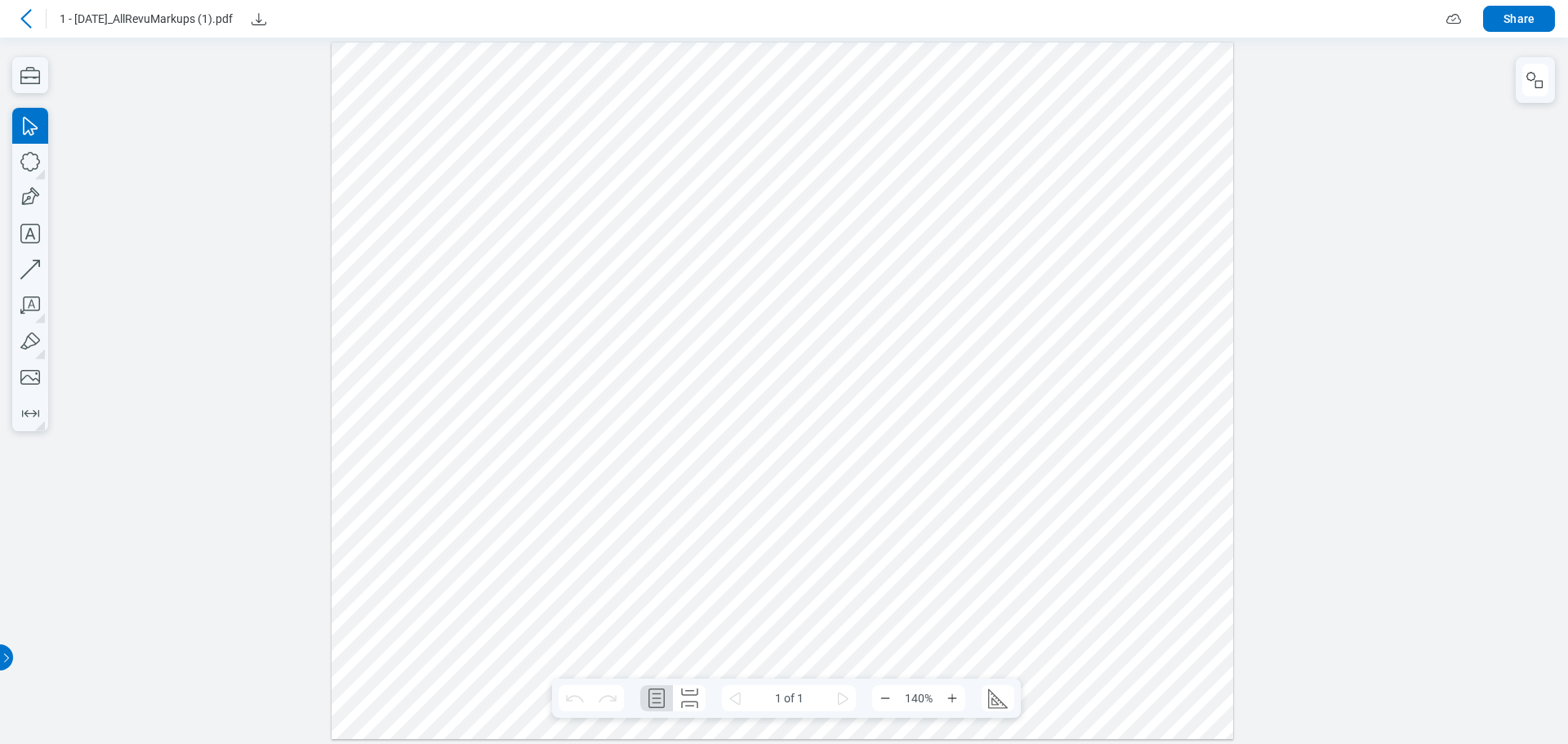
click at [20, 21] on icon at bounding box center [26, 19] width 20 height 20
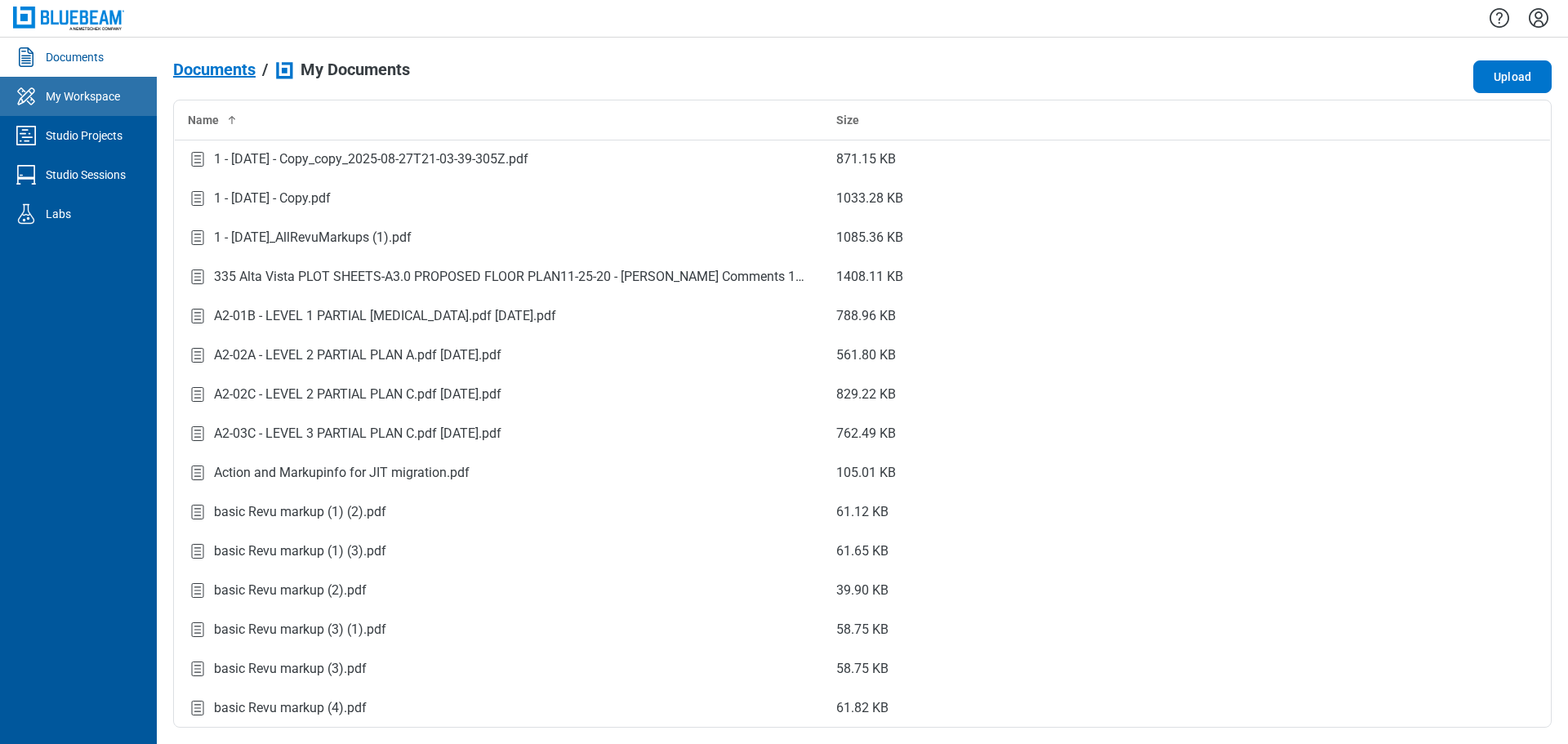
click at [50, 90] on div "My Workspace" at bounding box center [83, 96] width 75 height 16
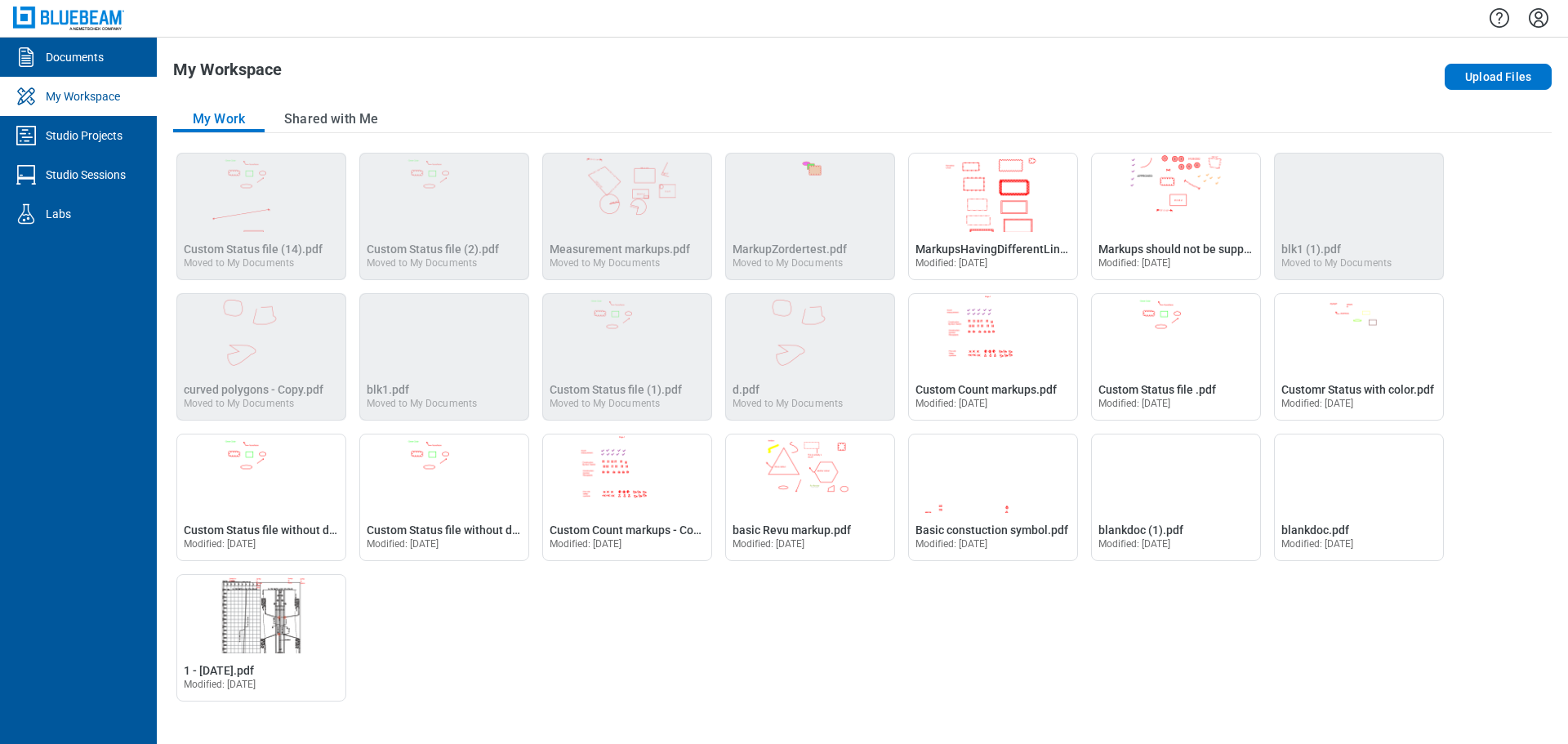
click at [1538, 25] on icon "Settings" at bounding box center [1539, 17] width 26 height 26
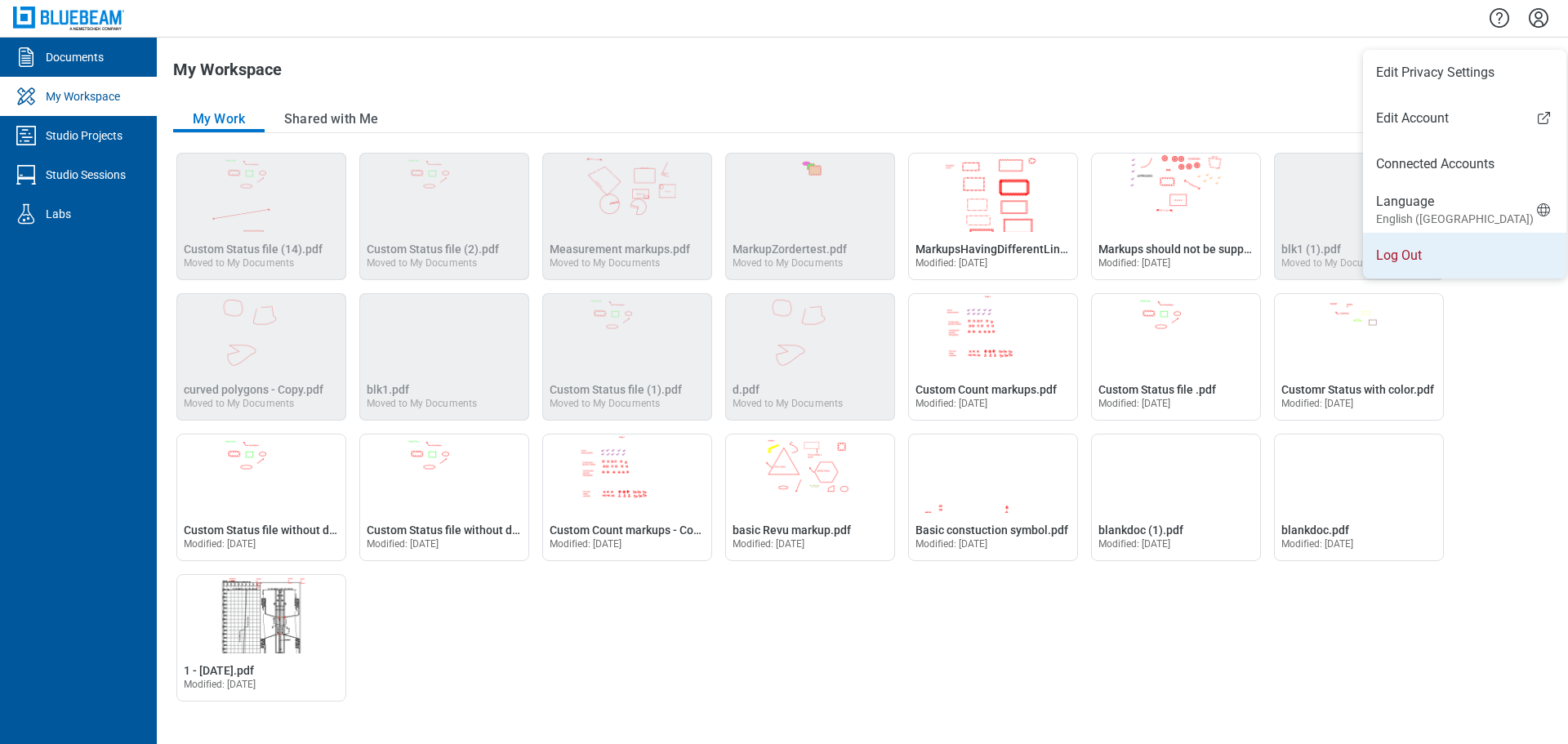
click at [1397, 251] on li "Log Out" at bounding box center [1465, 256] width 204 height 45
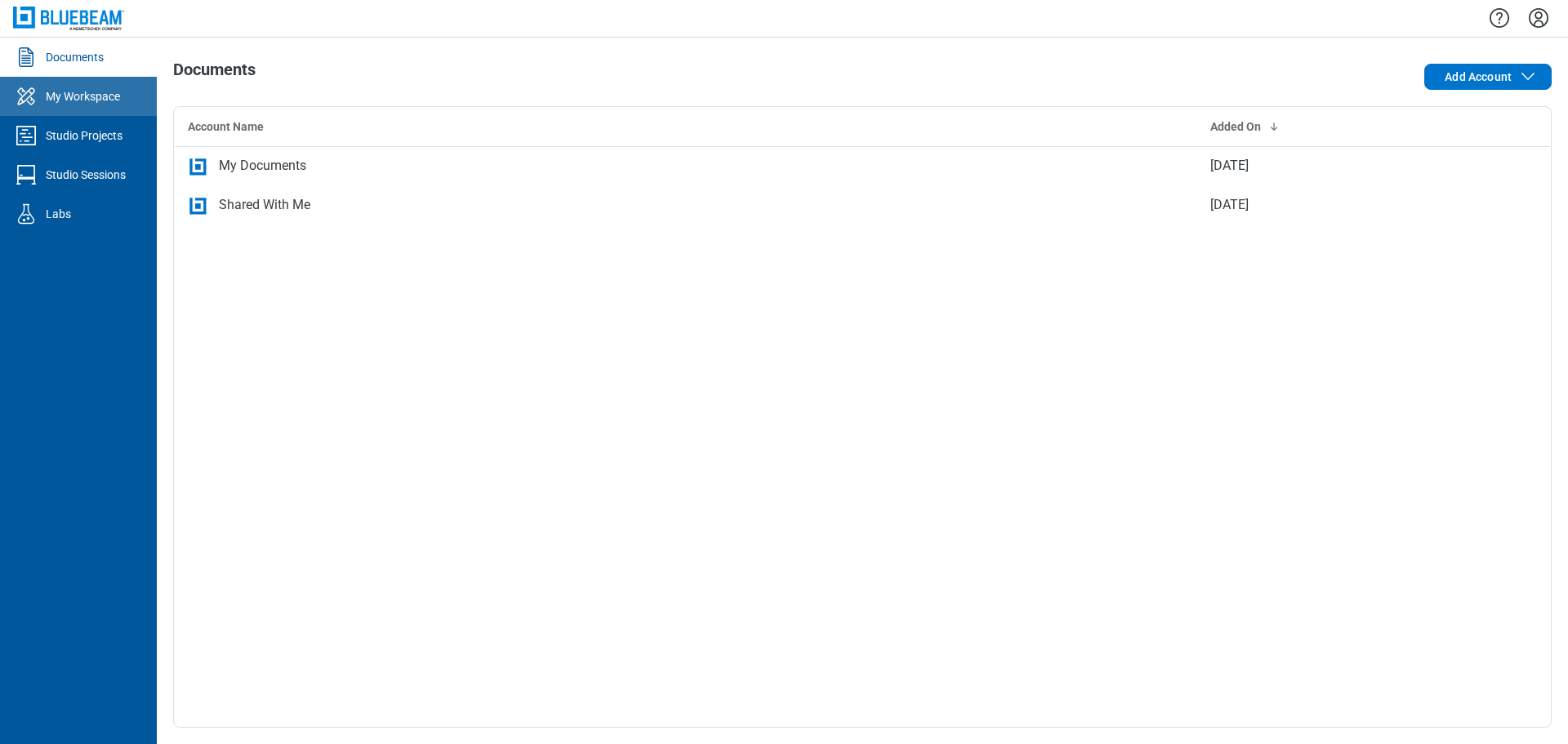
click at [82, 103] on div "My Workspace" at bounding box center [83, 96] width 75 height 16
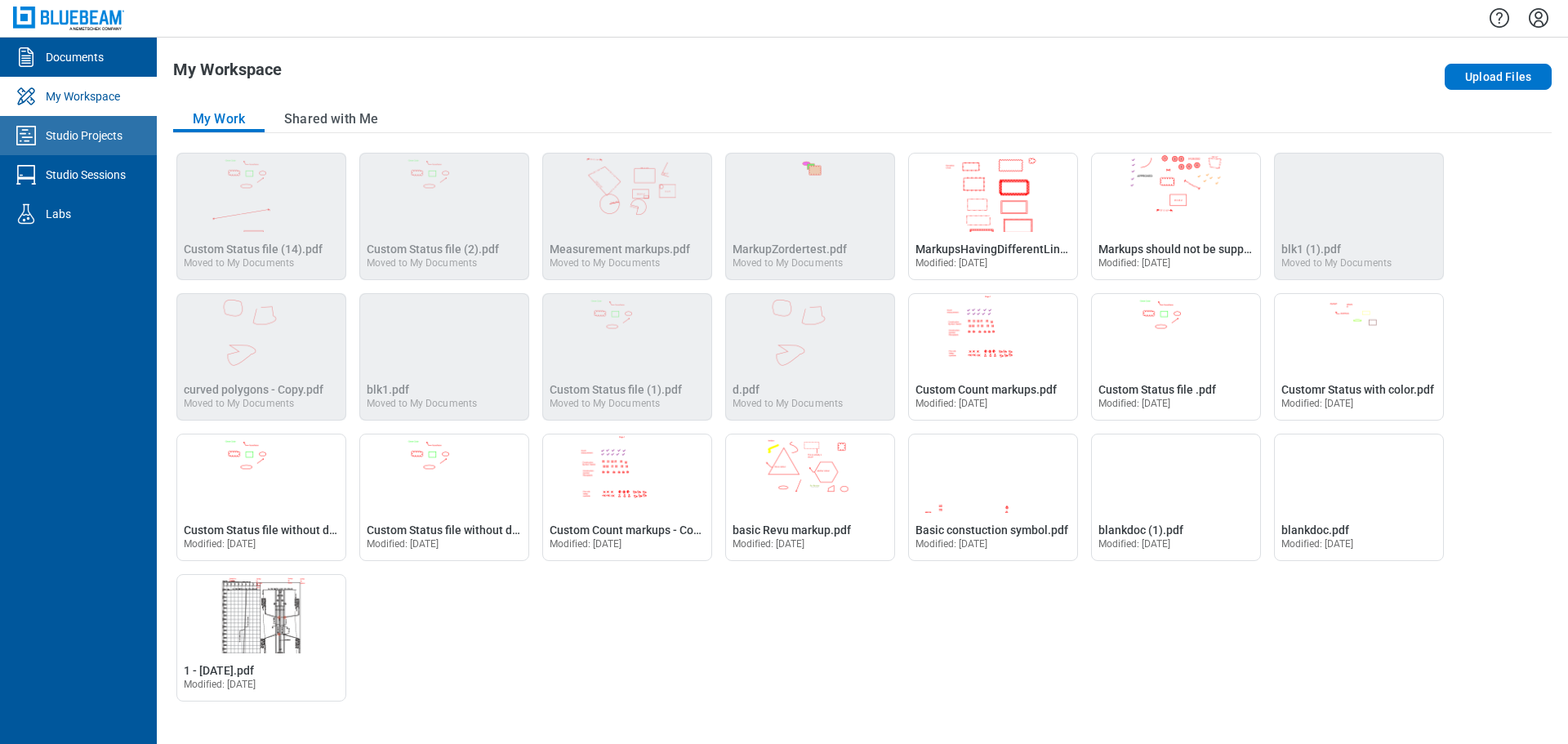
click at [93, 131] on div "Studio Projects" at bounding box center [84, 136] width 76 height 16
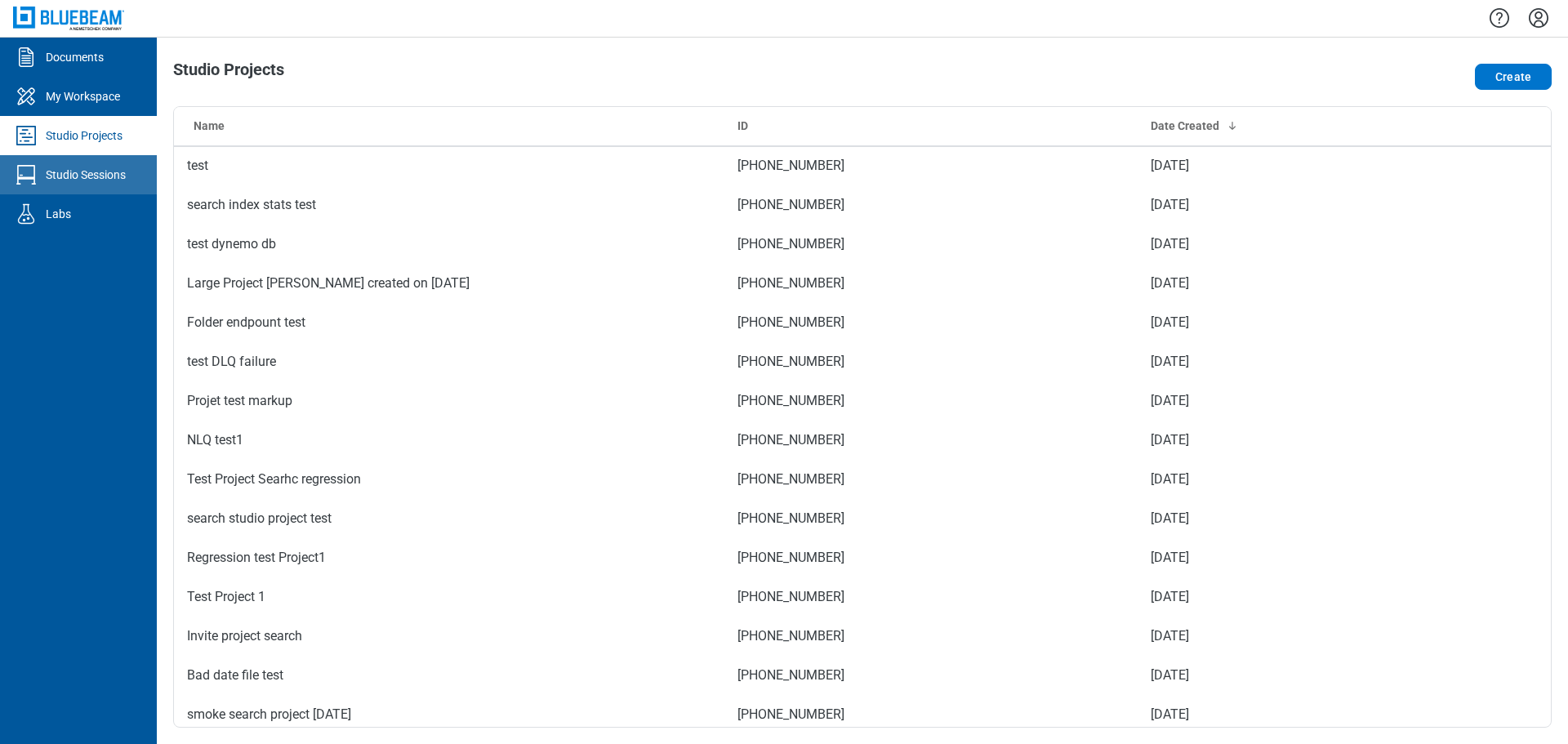
click at [106, 175] on div "Studio Sessions" at bounding box center [85, 175] width 80 height 16
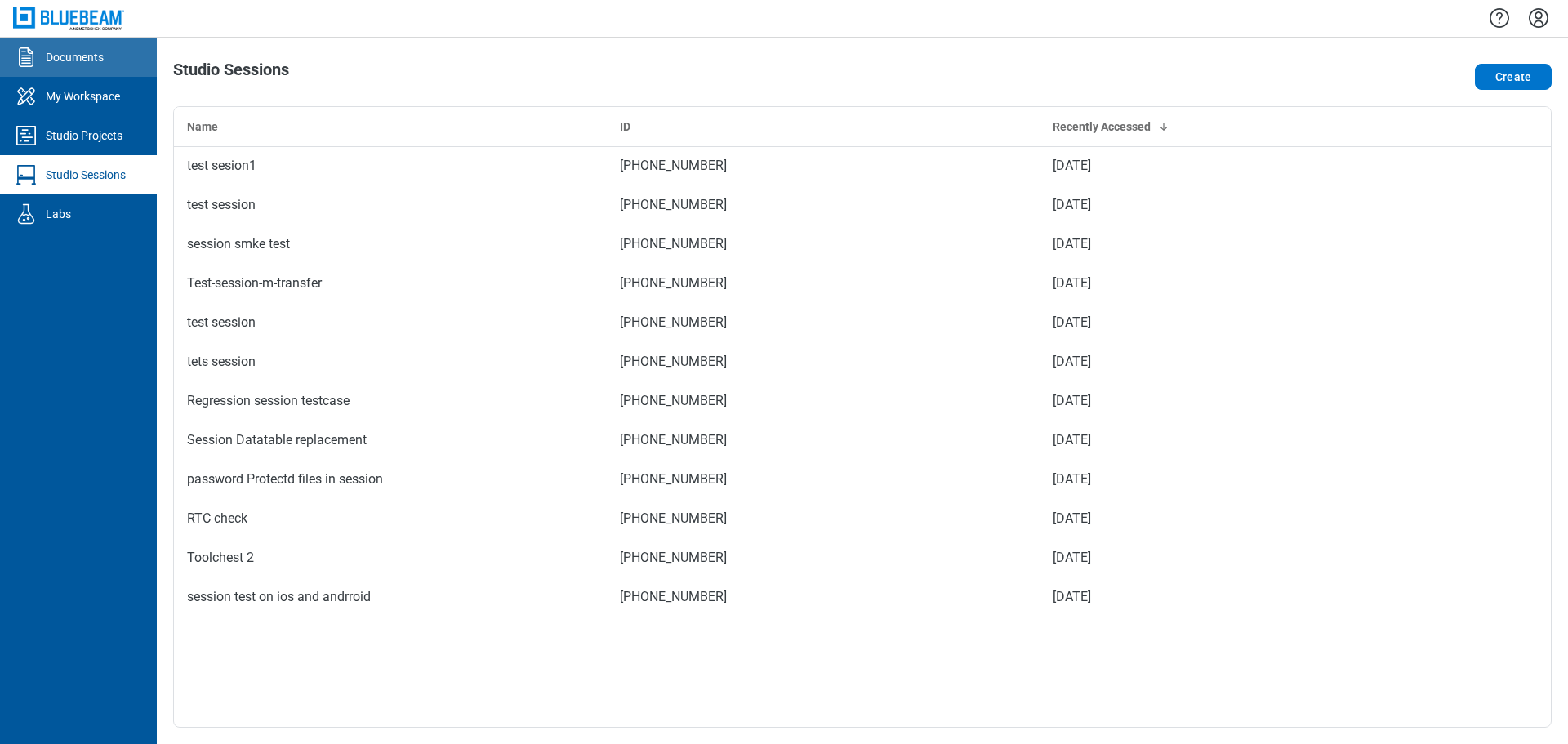
click at [97, 58] on div "Documents" at bounding box center [75, 57] width 58 height 16
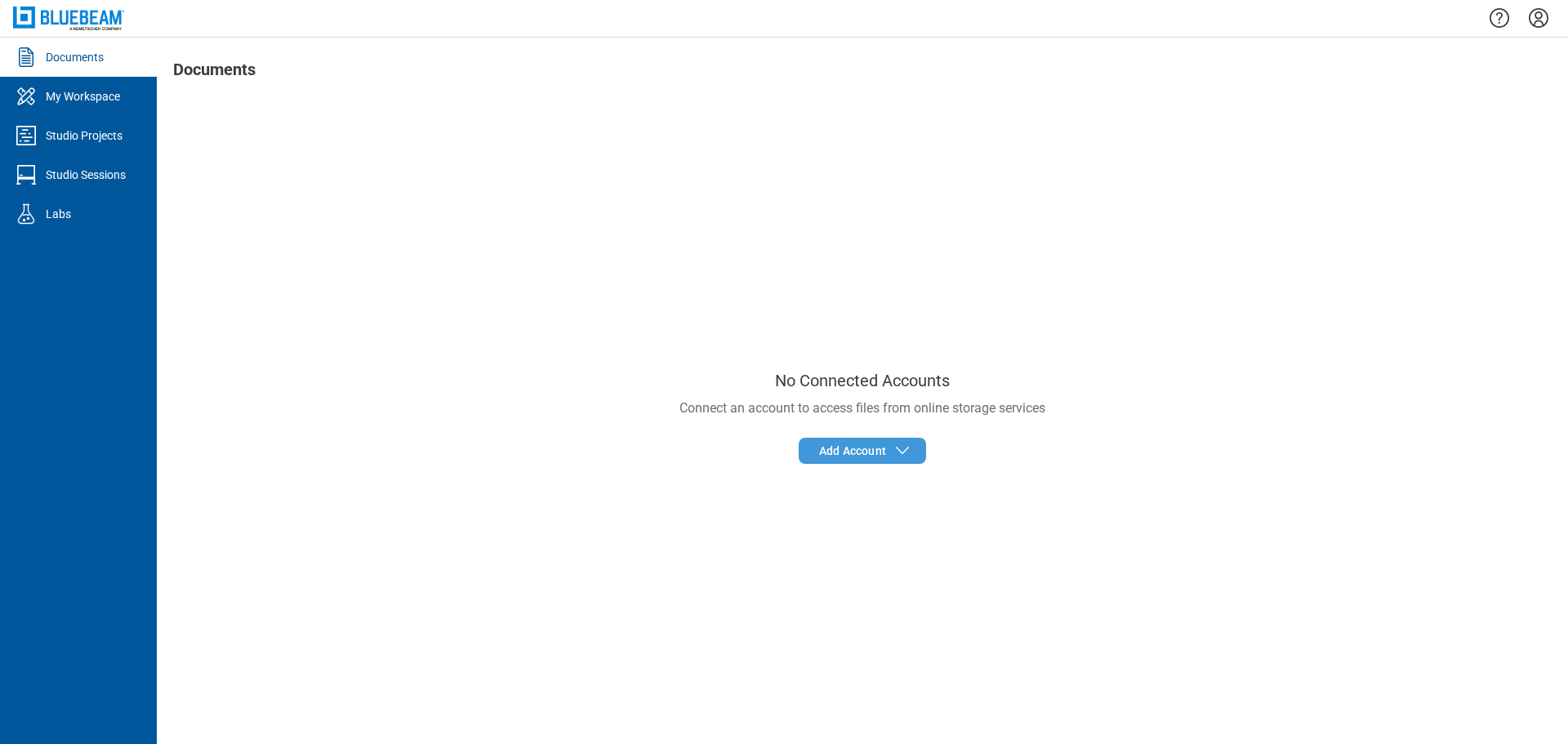
click at [779, 447] on span "Add Account" at bounding box center [853, 451] width 67 height 16
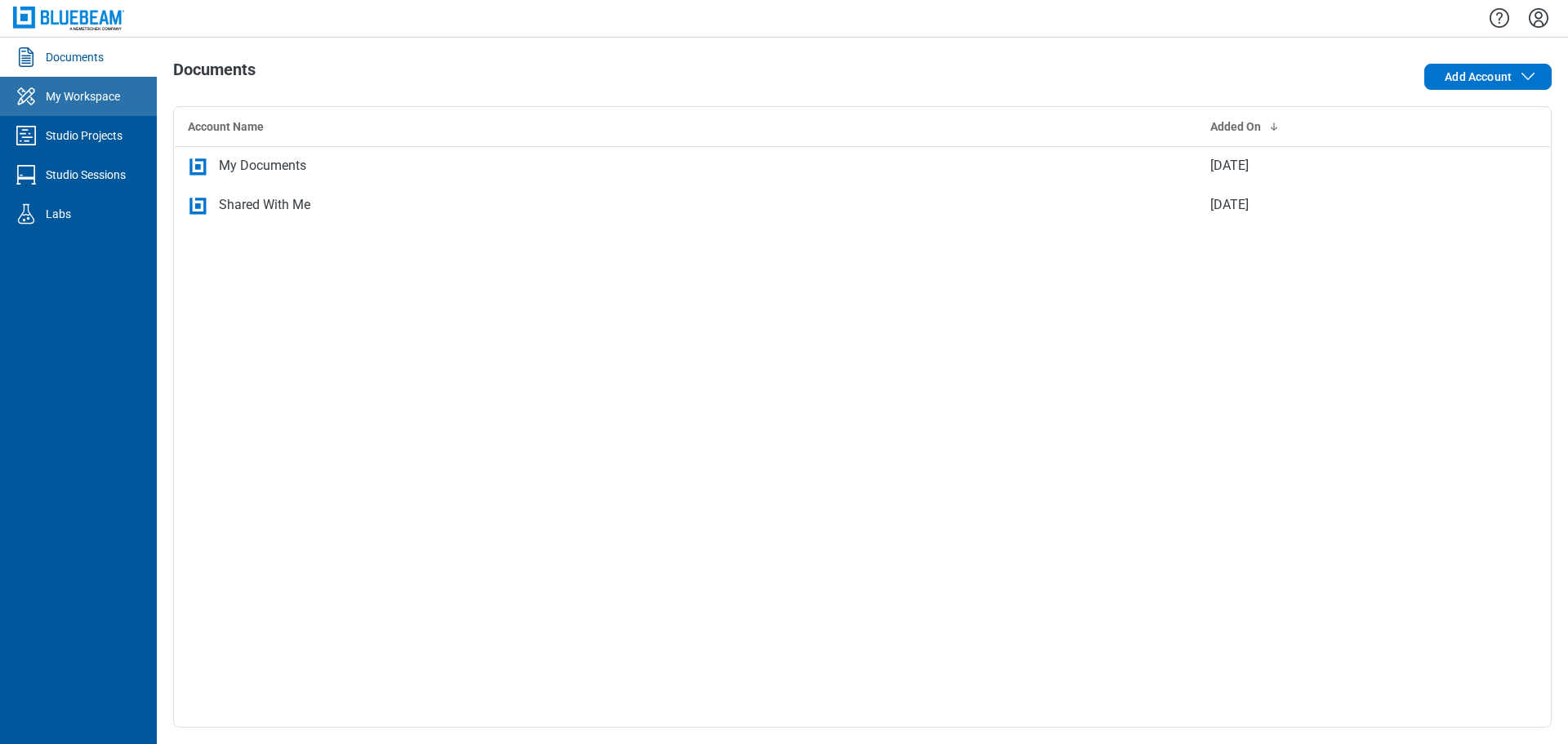
click at [76, 94] on div "My Workspace" at bounding box center [83, 96] width 75 height 16
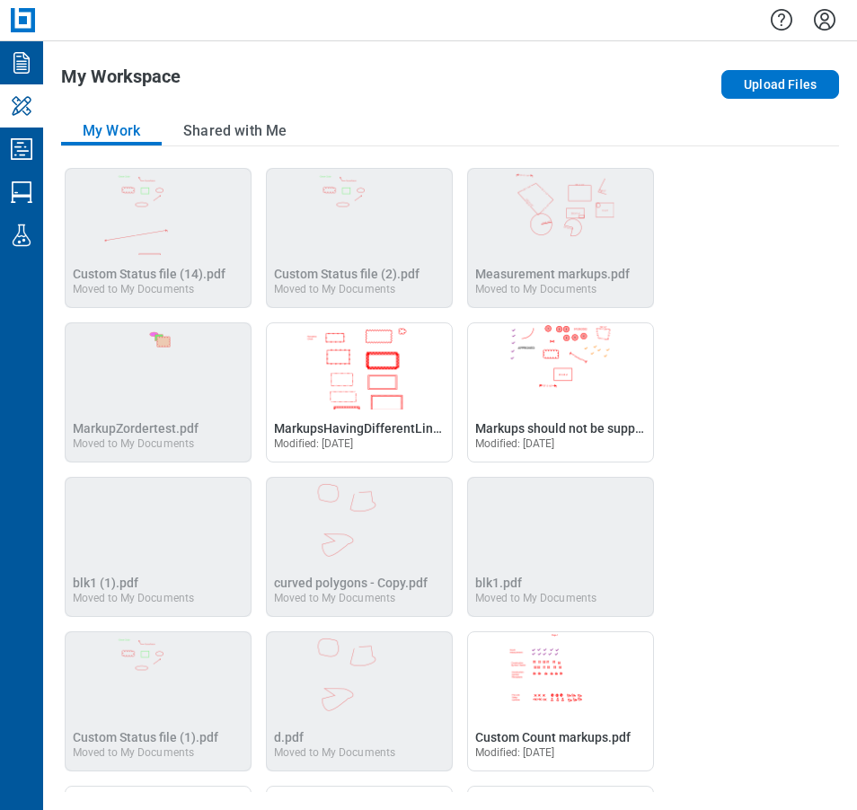
drag, startPoint x: 573, startPoint y: 73, endPoint x: 575, endPoint y: 62, distance: 10.9
click at [574, 73] on div "Upload Files" at bounding box center [683, 84] width 311 height 36
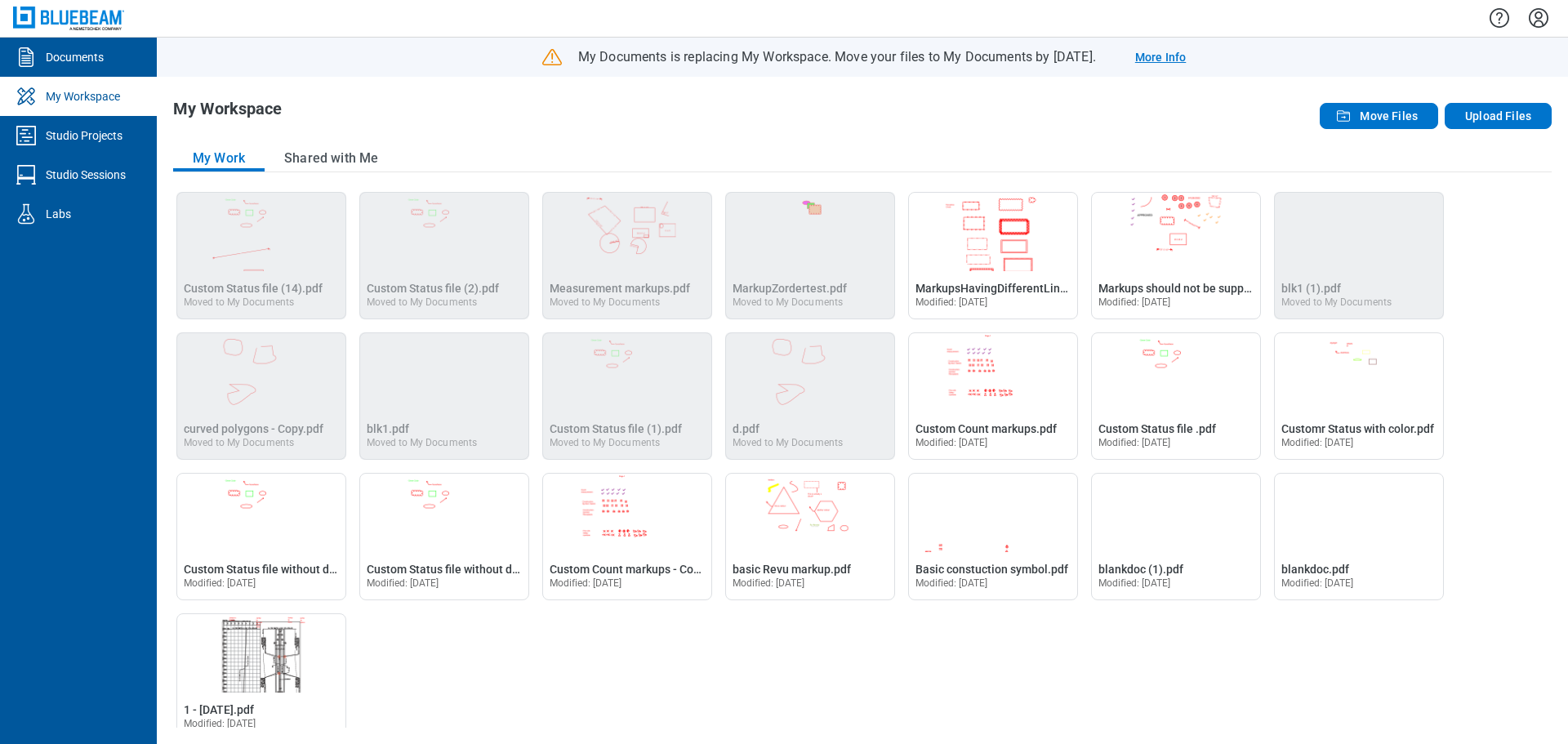
click at [779, 60] on link "More Info" at bounding box center [1161, 57] width 51 height 16
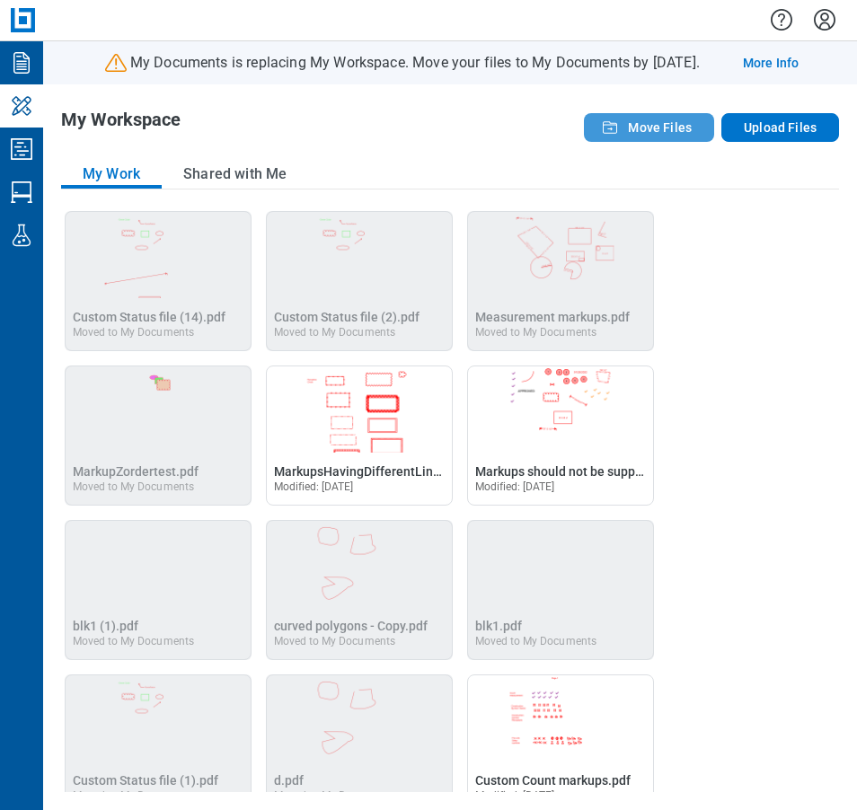
click at [655, 127] on span "Move Files" at bounding box center [660, 128] width 64 height 18
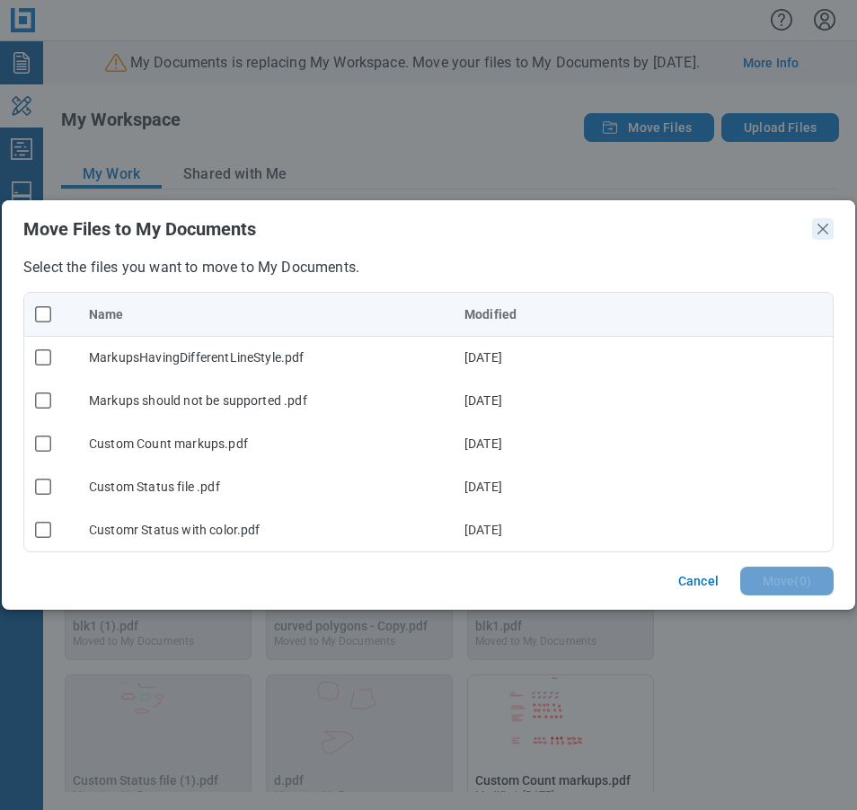
click at [817, 230] on icon "Close" at bounding box center [823, 229] width 22 height 22
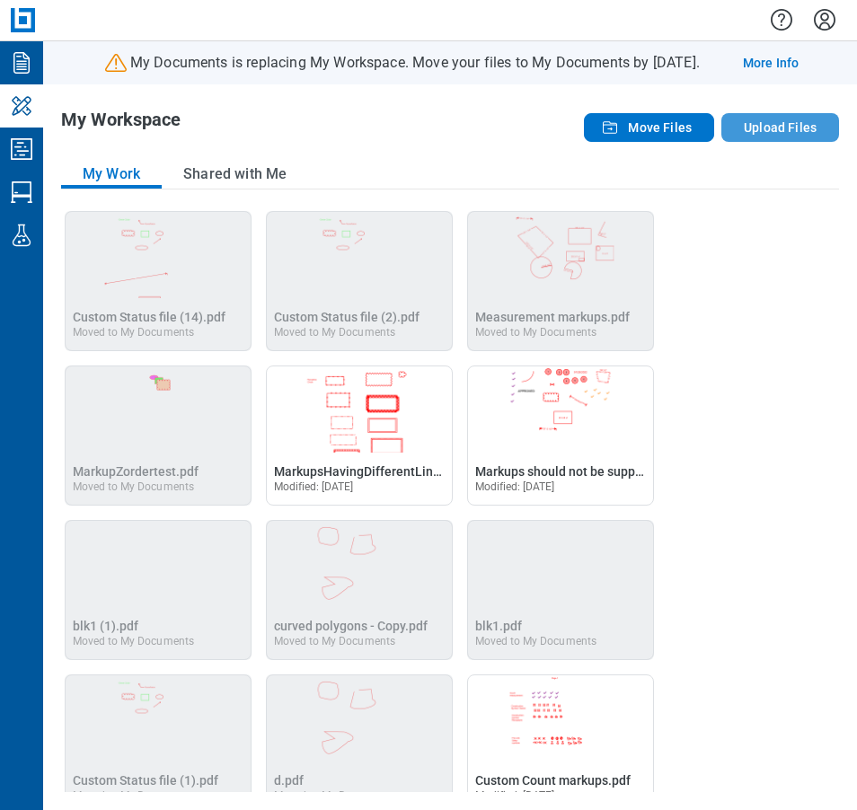
click at [802, 125] on button "Upload Files" at bounding box center [780, 127] width 118 height 29
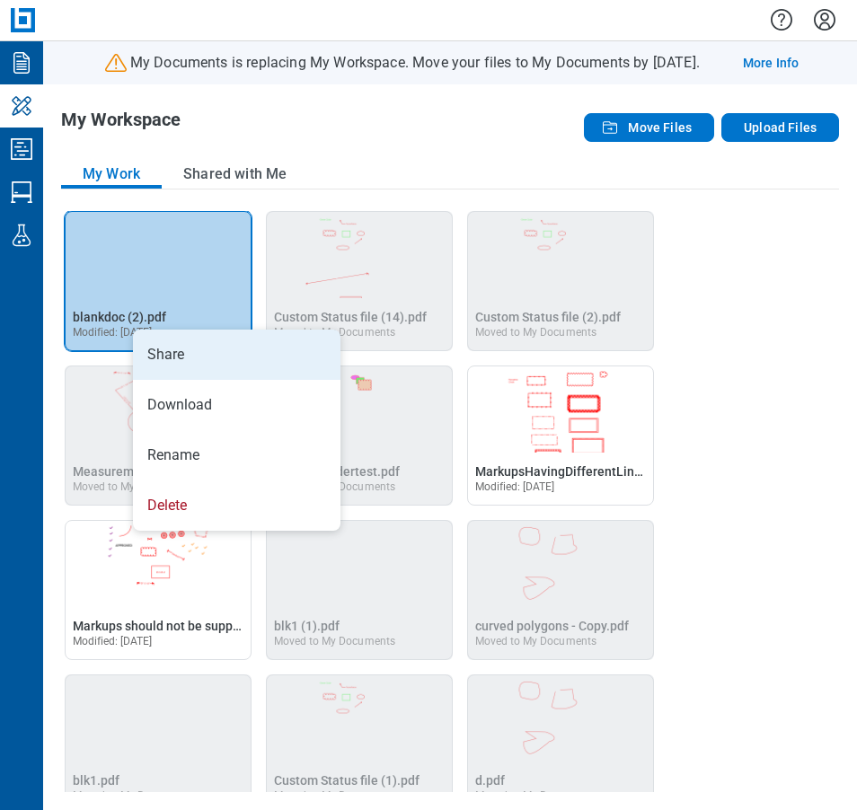
click at [181, 344] on li "Share" at bounding box center [236, 355] width 207 height 50
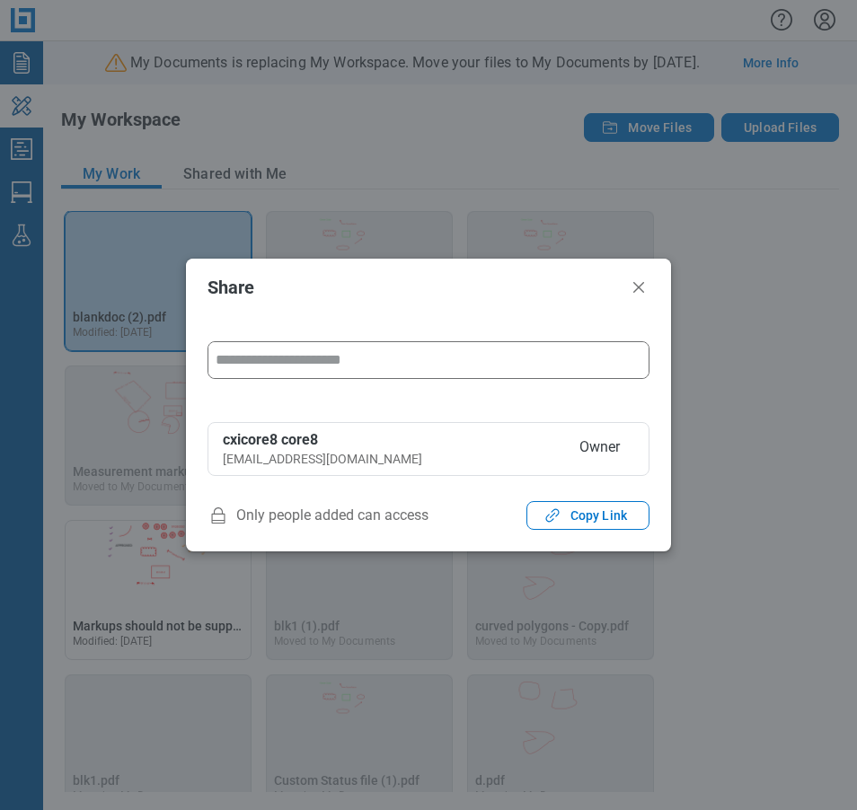
click at [385, 362] on input "form" at bounding box center [428, 360] width 440 height 36
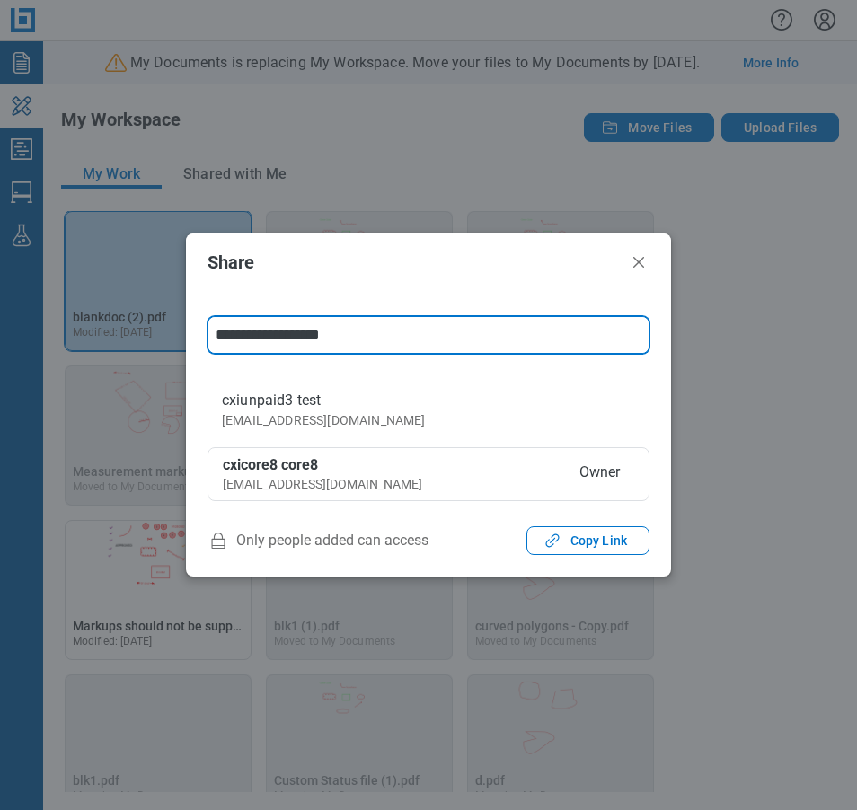
type input "**********"
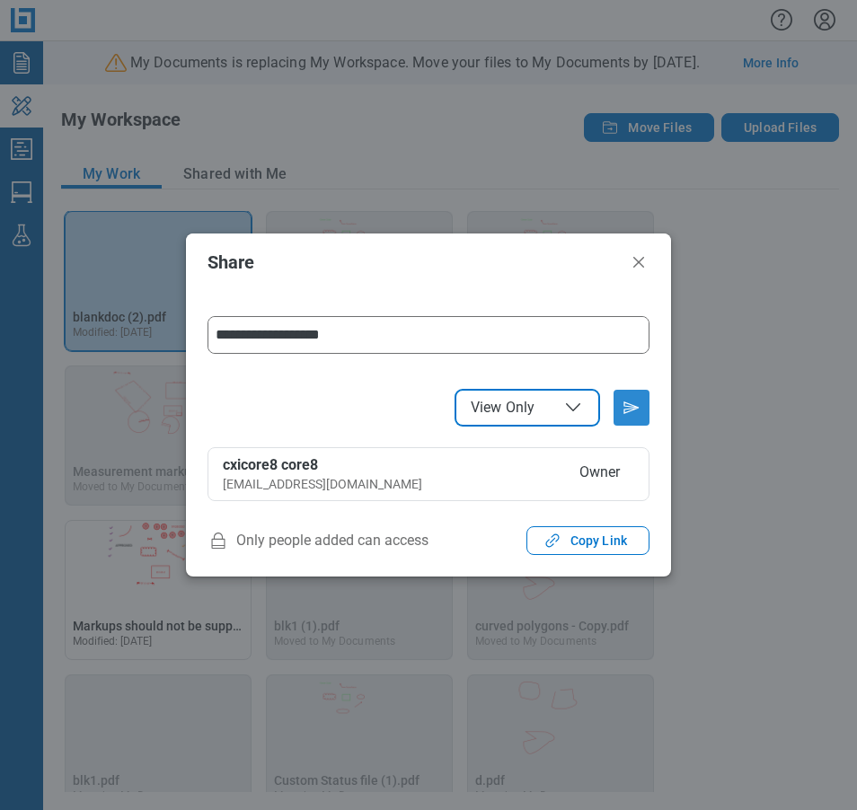
click at [636, 414] on icon "Send email invitation" at bounding box center [631, 407] width 29 height 29
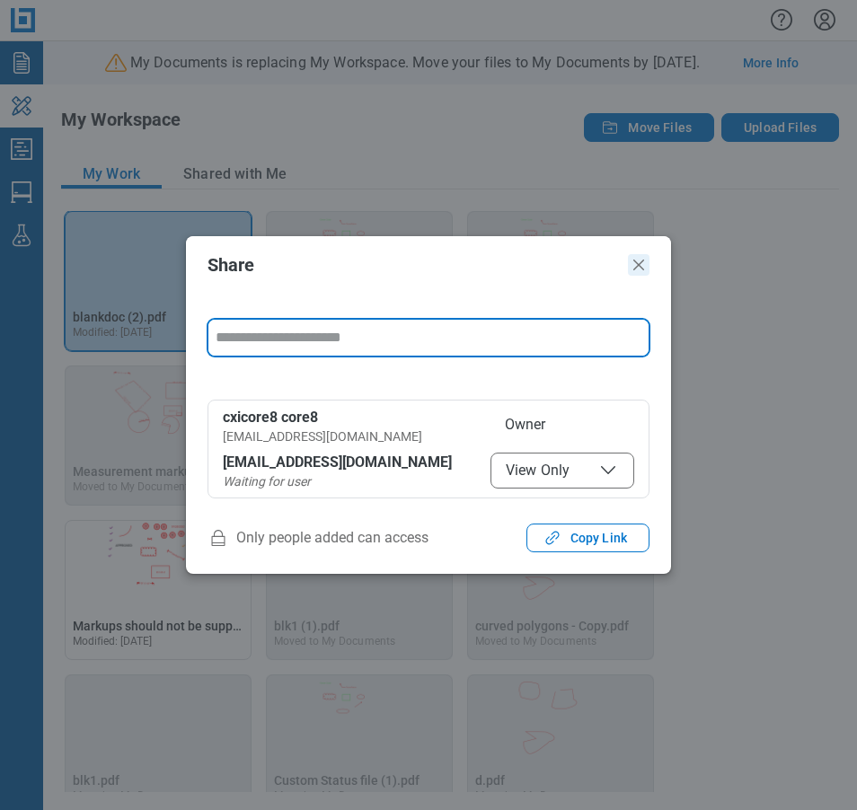
click at [640, 265] on icon "Close" at bounding box center [638, 265] width 11 height 11
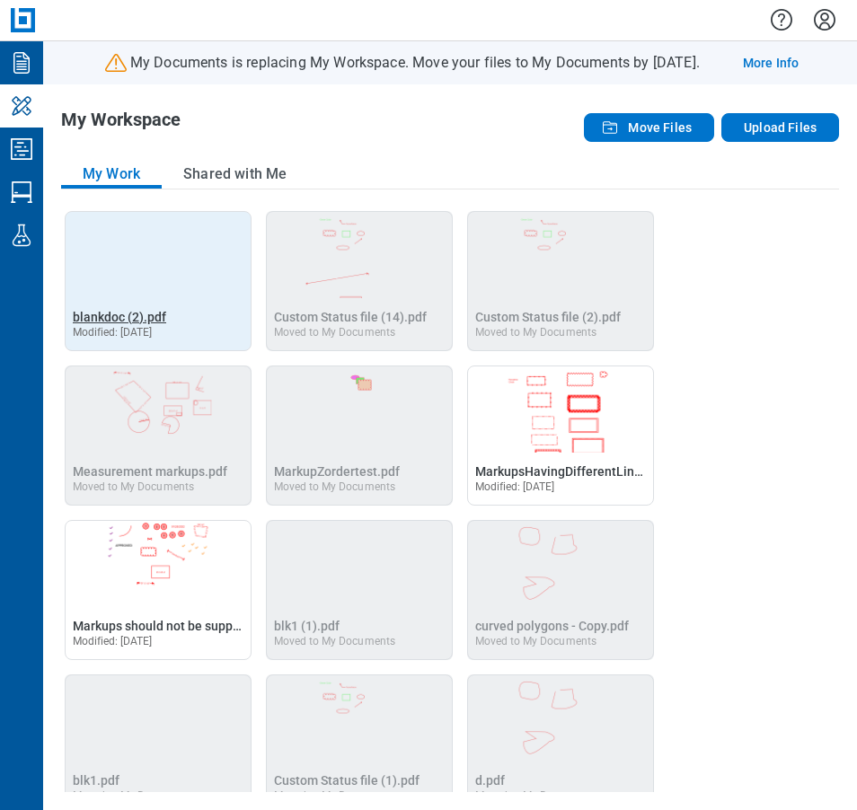
click at [91, 310] on span "blankdoc (2).pdf" at bounding box center [119, 317] width 93 height 14
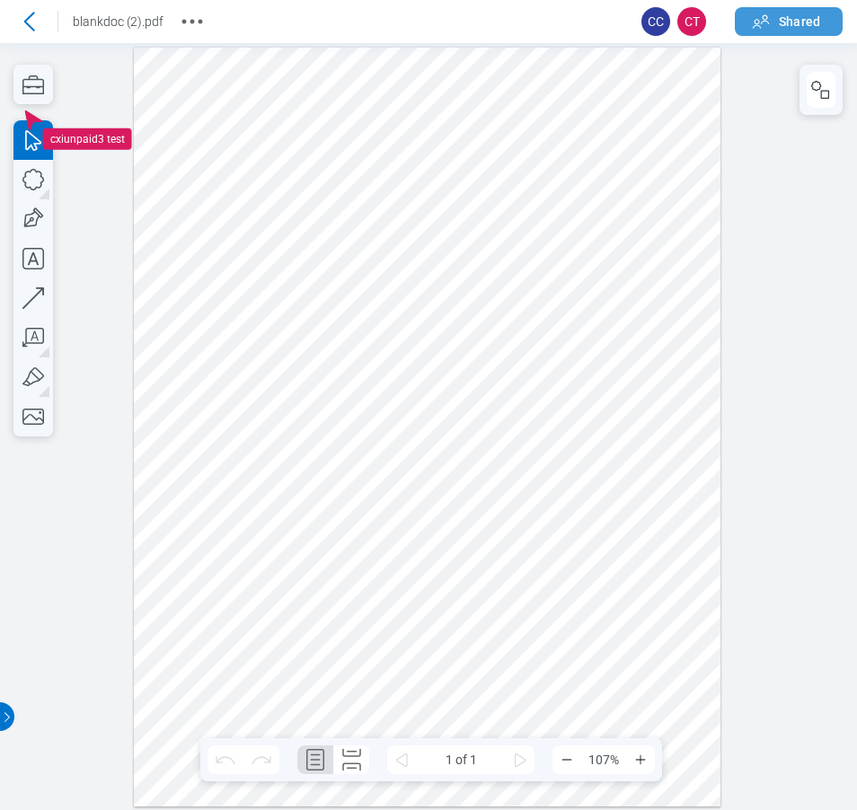
click at [796, 25] on span "Shared" at bounding box center [799, 22] width 41 height 18
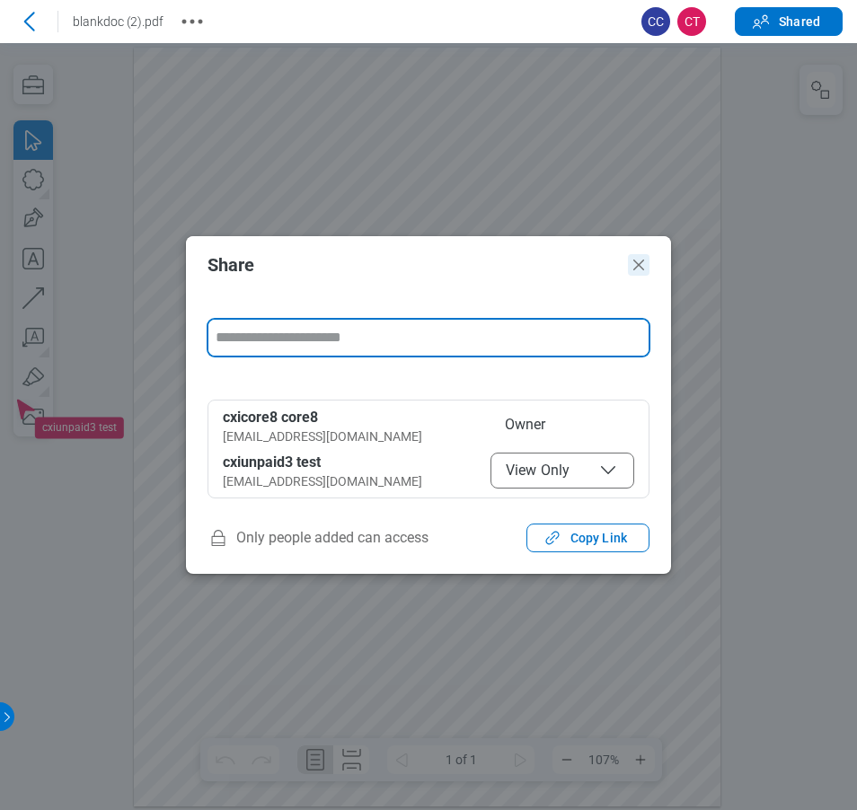
click at [634, 269] on icon "Close" at bounding box center [638, 265] width 11 height 11
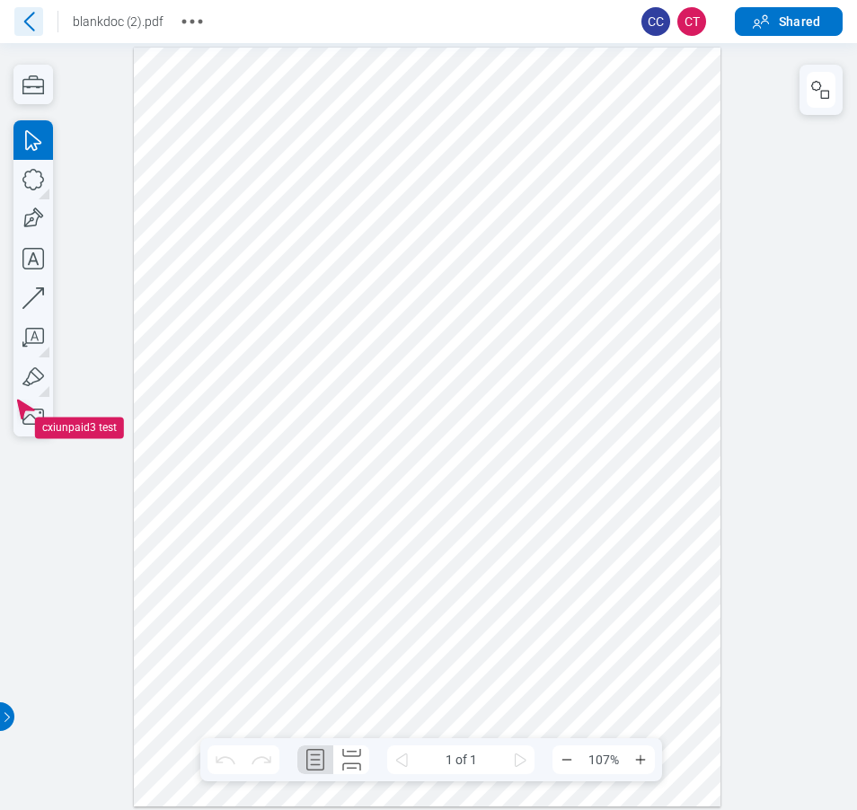
click at [27, 20] on icon at bounding box center [29, 21] width 11 height 19
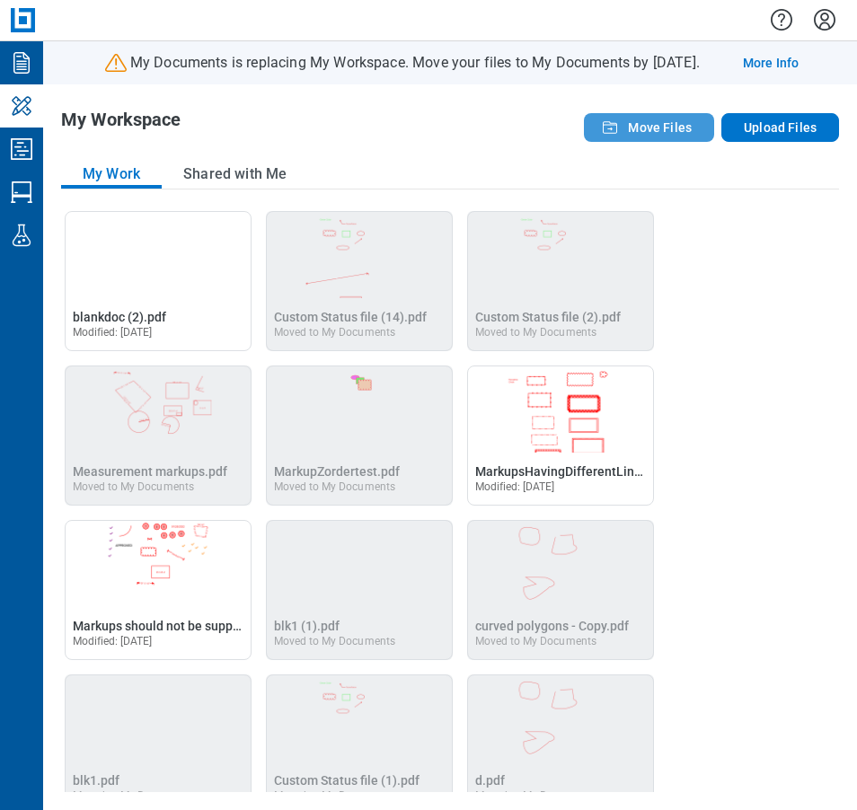
click at [656, 131] on span "Move Files" at bounding box center [660, 128] width 64 height 18
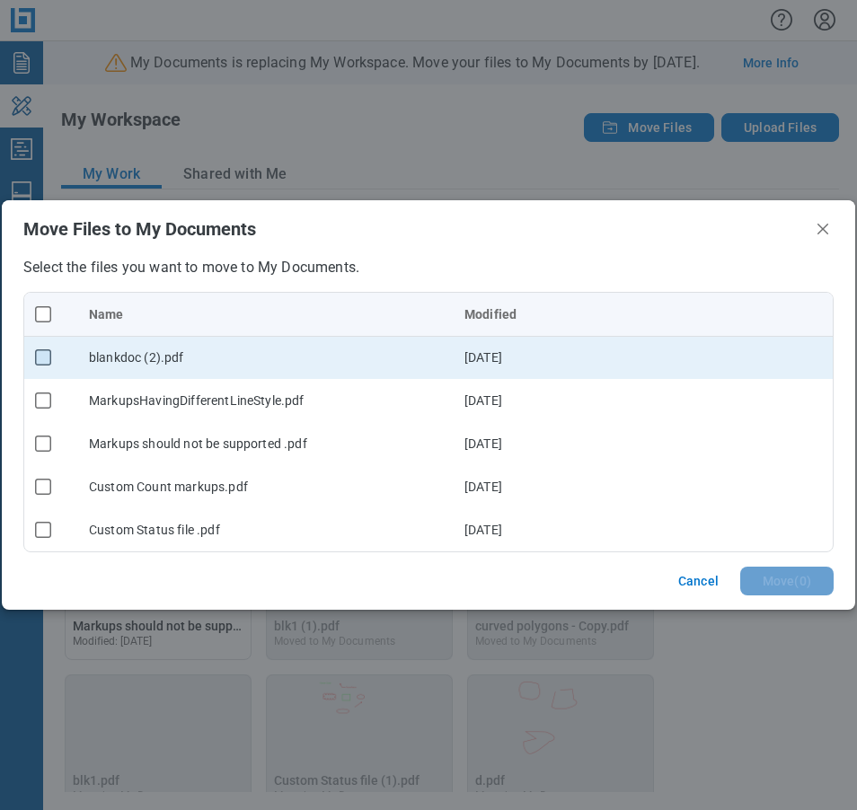
click at [47, 357] on rect "checkbox" at bounding box center [43, 357] width 15 height 15
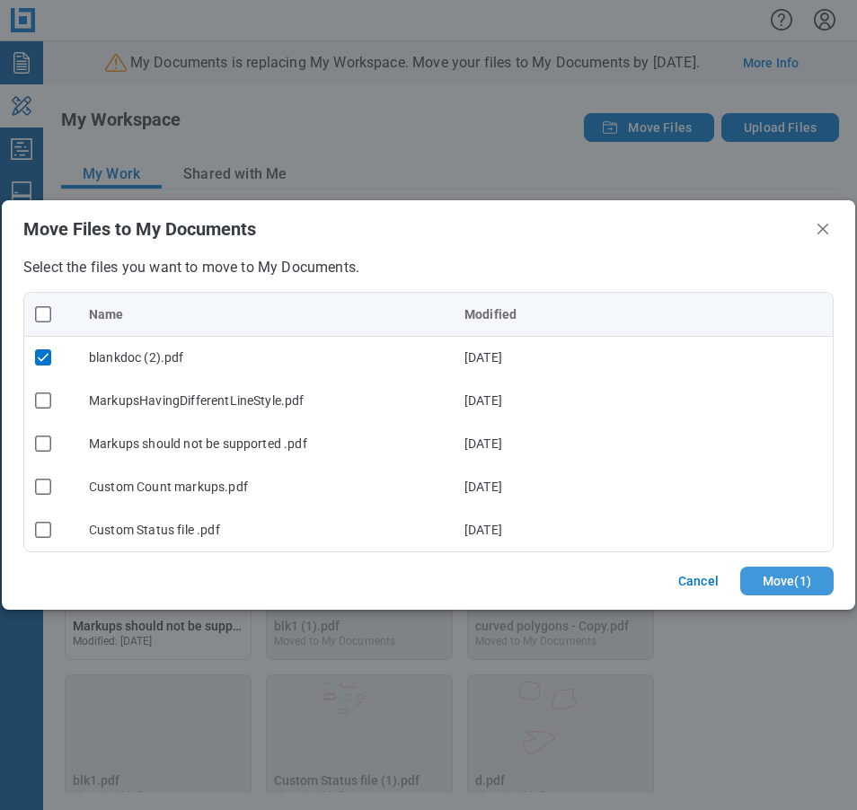
click at [780, 577] on button "Move ( 1 )" at bounding box center [786, 581] width 93 height 29
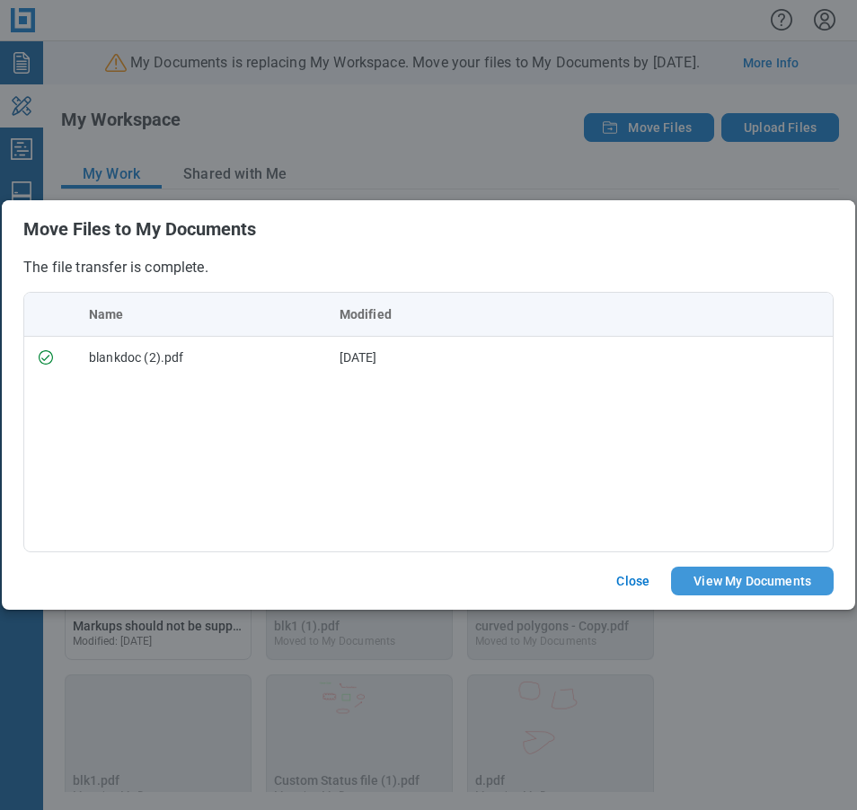
click at [750, 579] on button "View My Documents" at bounding box center [752, 581] width 163 height 29
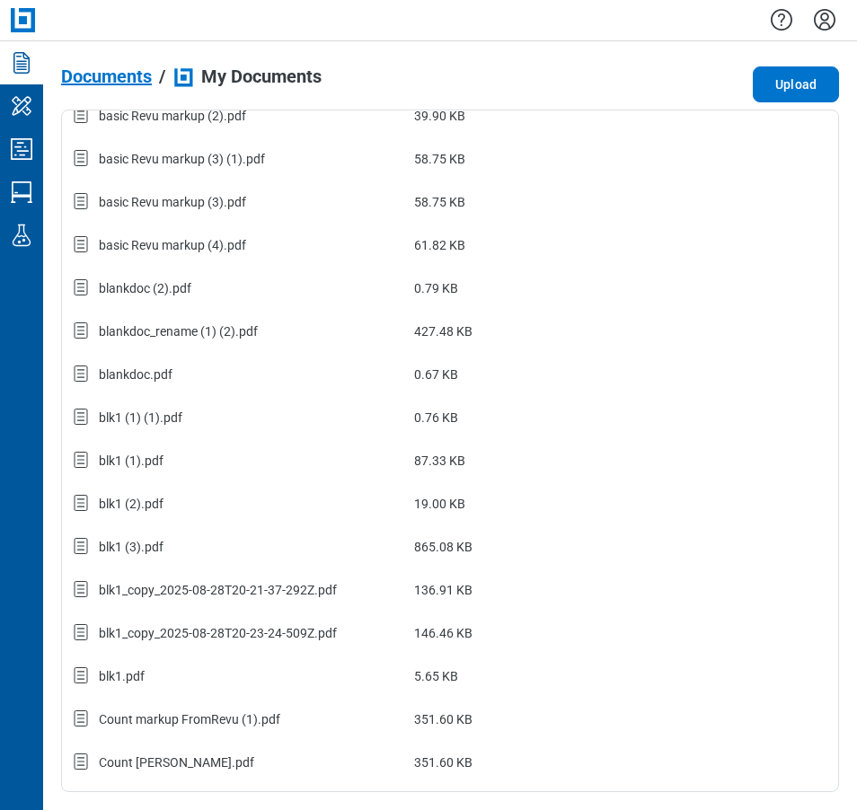
scroll to position [530, 0]
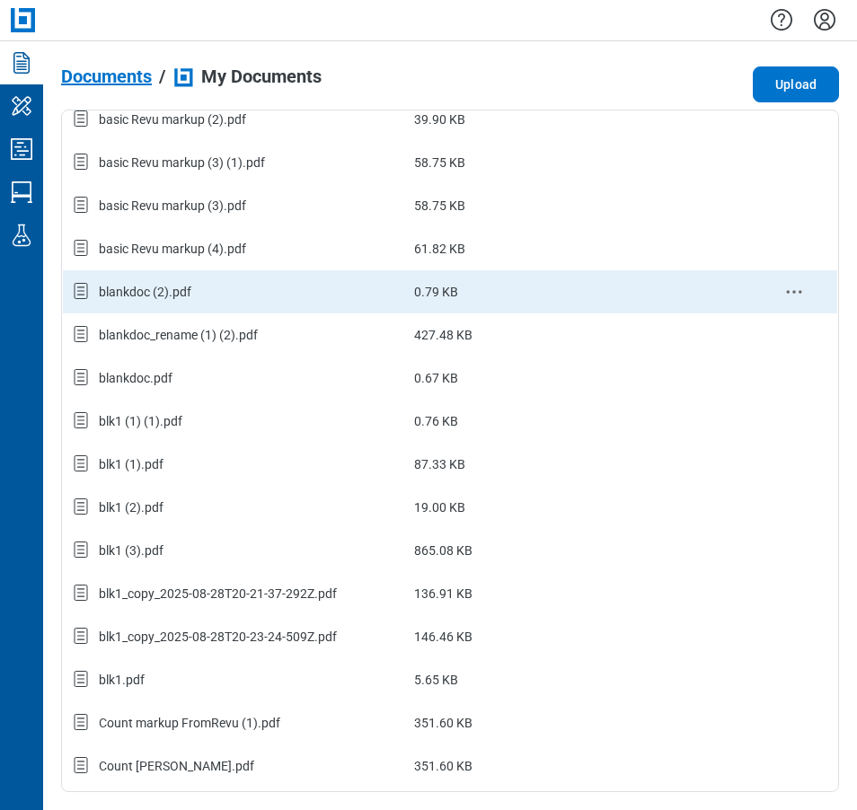
click at [167, 297] on div "blankdoc (2).pdf" at bounding box center [145, 292] width 93 height 18
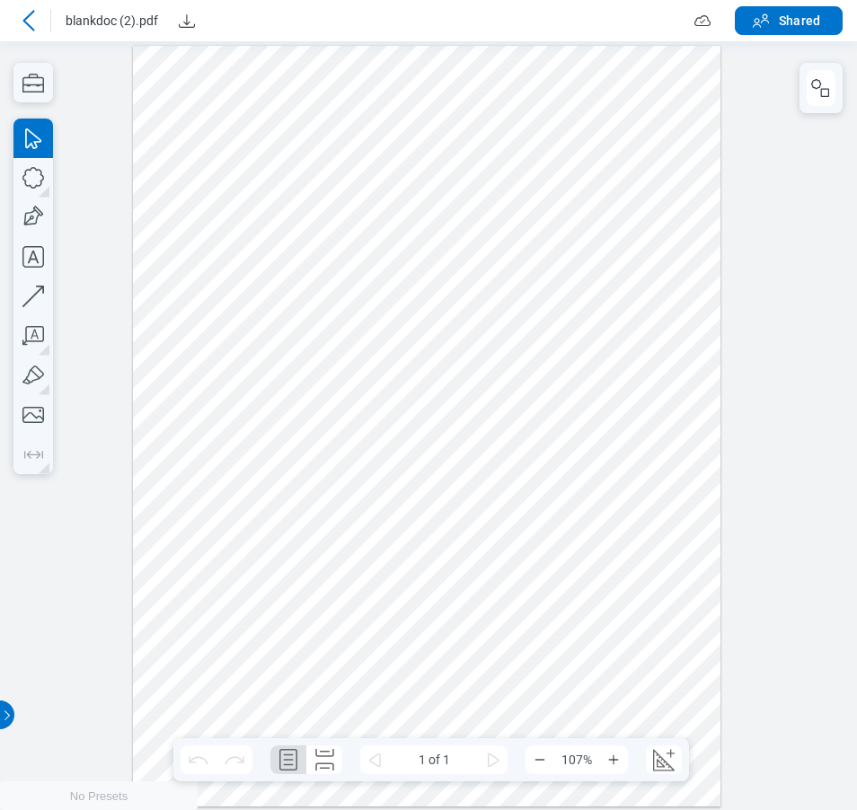
click at [31, 19] on icon at bounding box center [29, 21] width 22 height 22
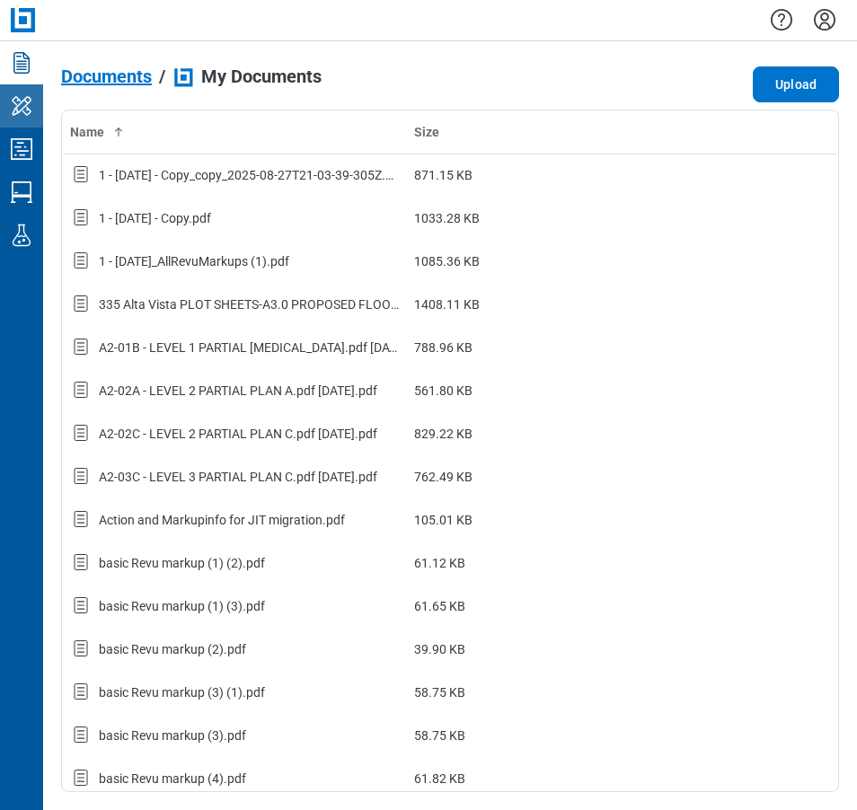
click at [31, 109] on icon "My Workspace" at bounding box center [21, 106] width 29 height 29
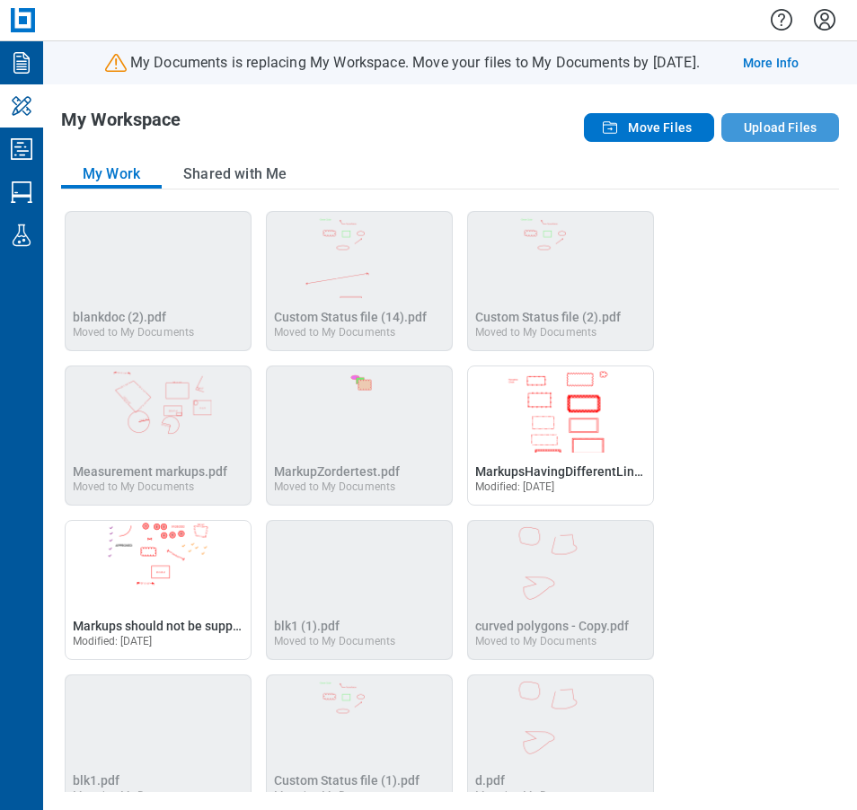
click at [749, 132] on button "Upload Files" at bounding box center [780, 127] width 118 height 29
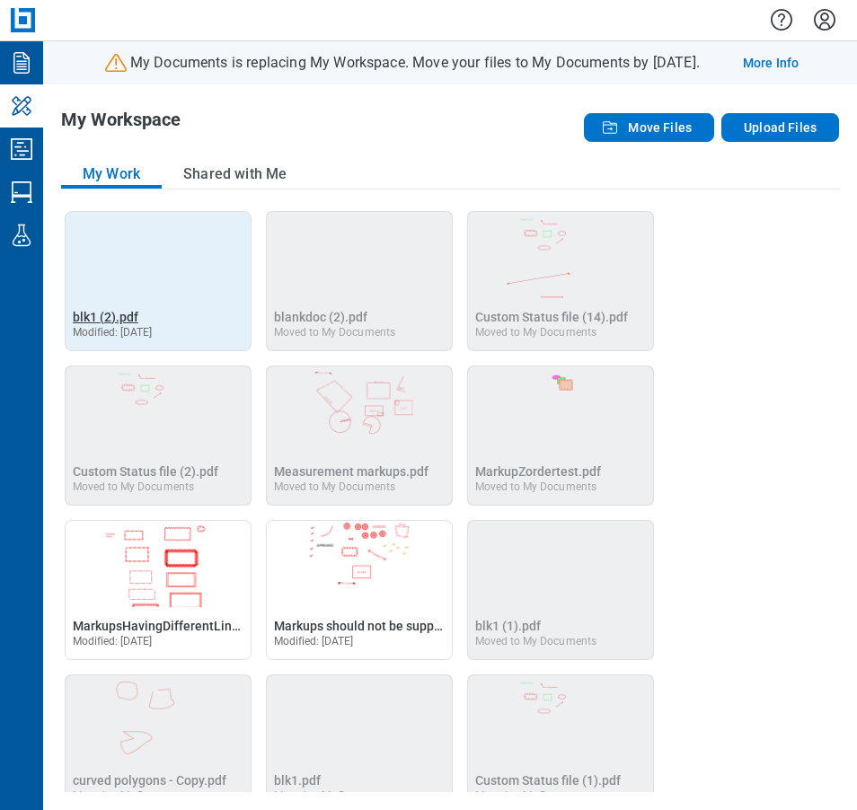
click at [82, 312] on span "blk1 (2).pdf" at bounding box center [106, 317] width 66 height 14
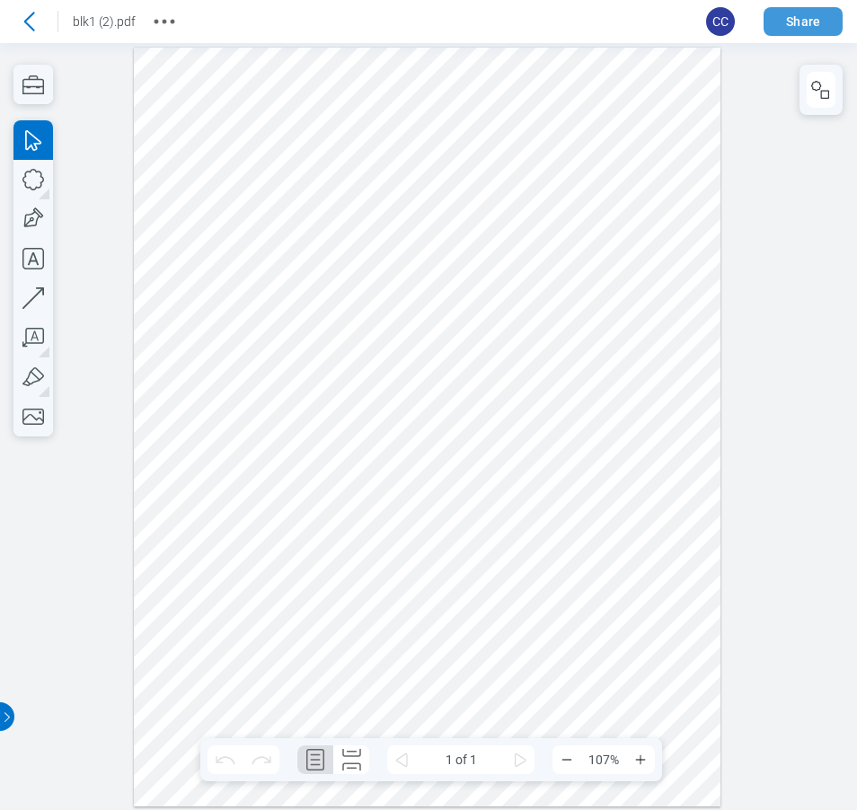
click at [798, 18] on button "Share" at bounding box center [802, 21] width 79 height 29
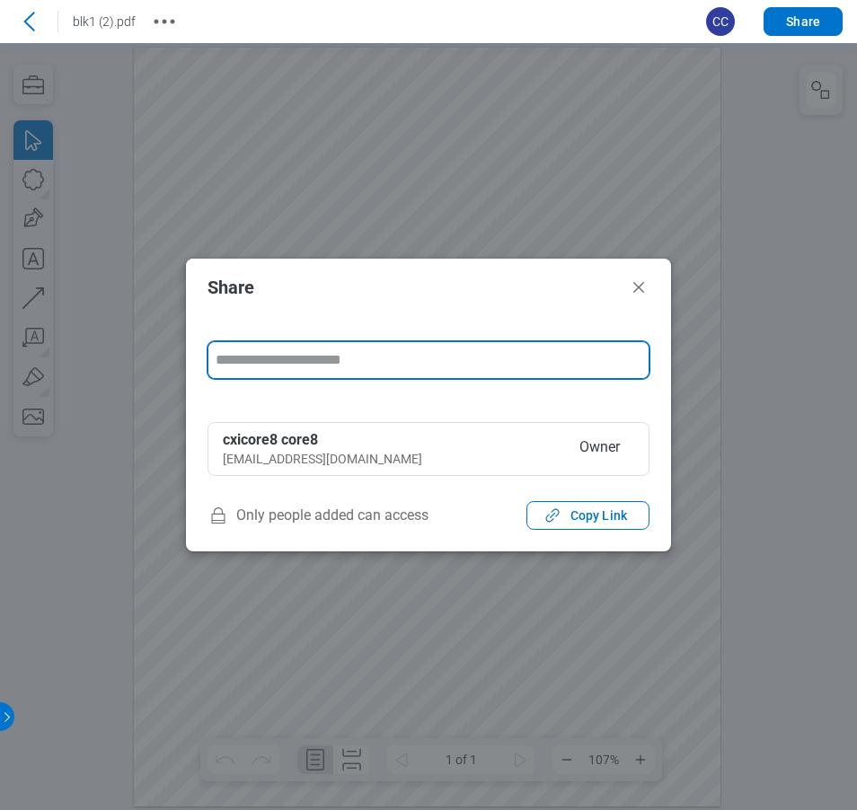
click at [373, 371] on input "form" at bounding box center [428, 360] width 440 height 36
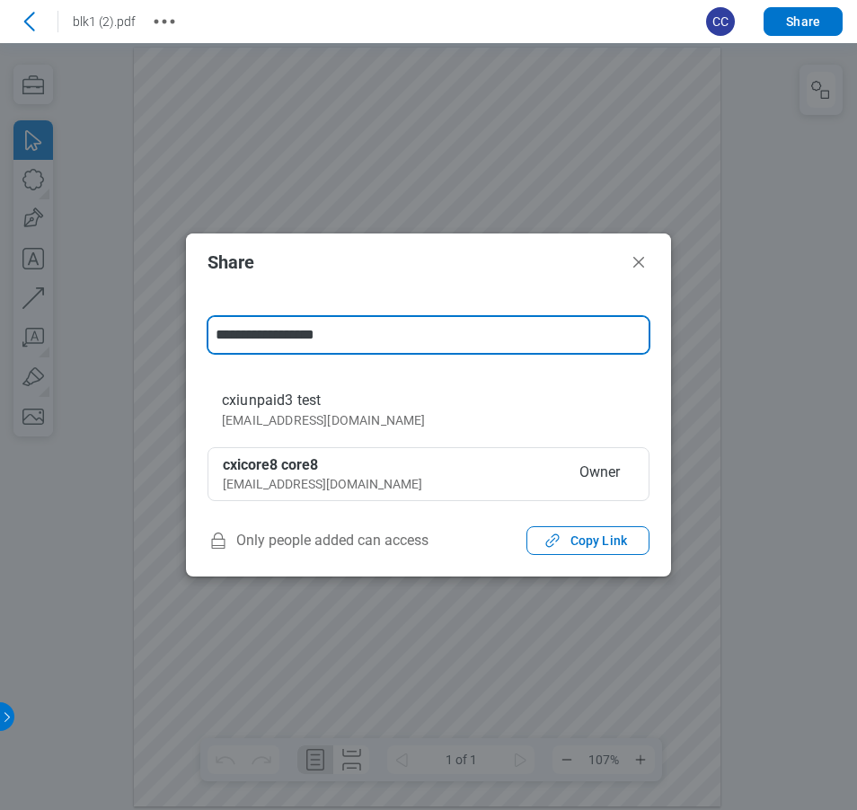
type input "**********"
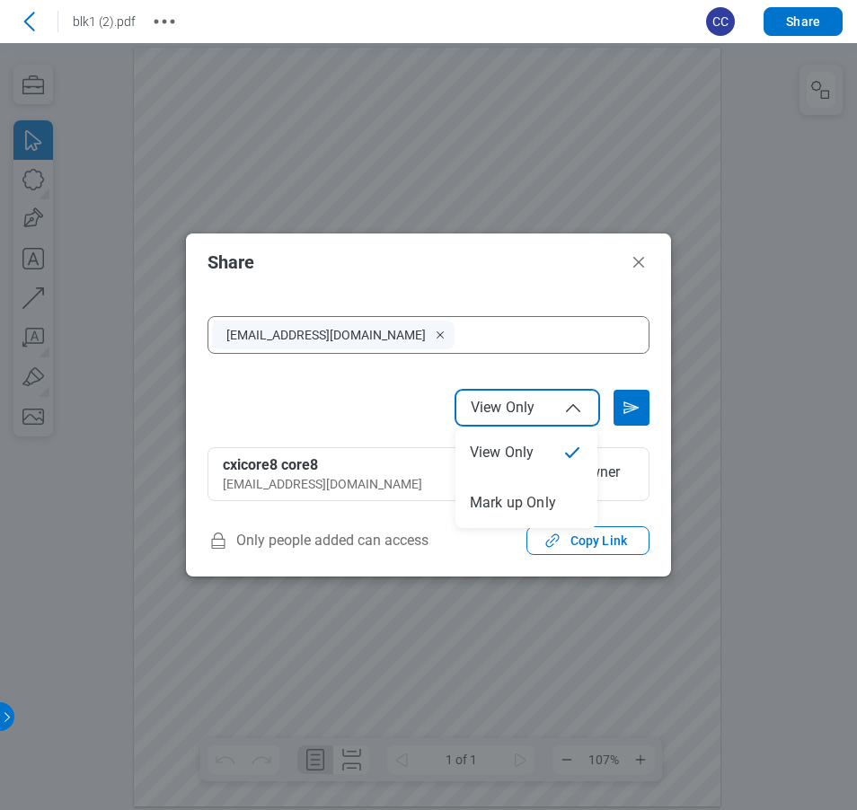
click at [521, 406] on span "View Only" at bounding box center [503, 408] width 64 height 18
select select "******"
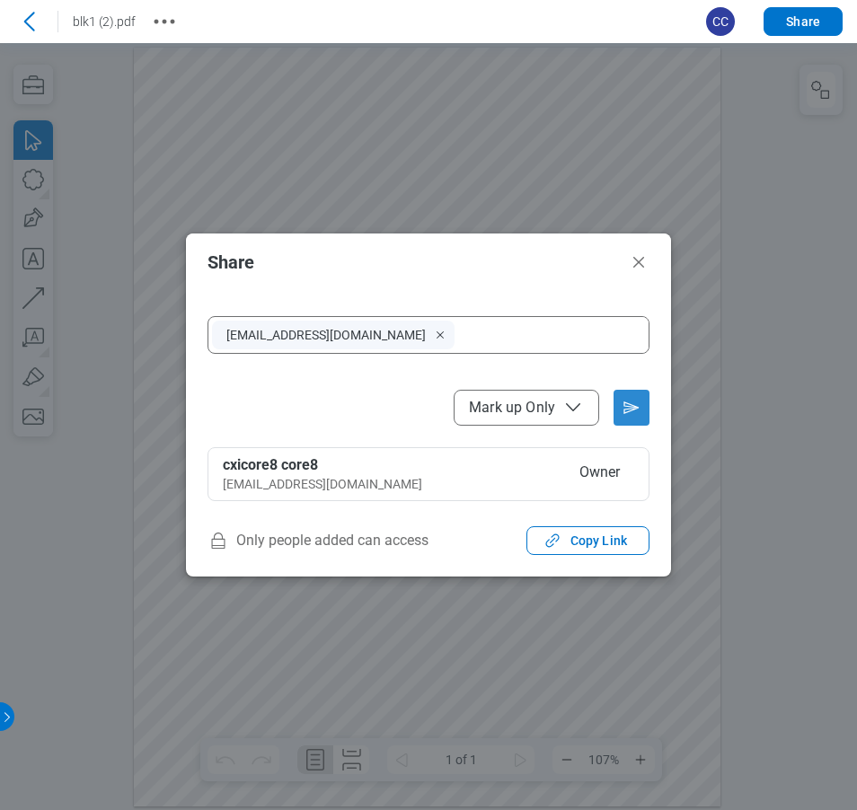
click at [634, 401] on icon "Send email invitation" at bounding box center [631, 407] width 29 height 29
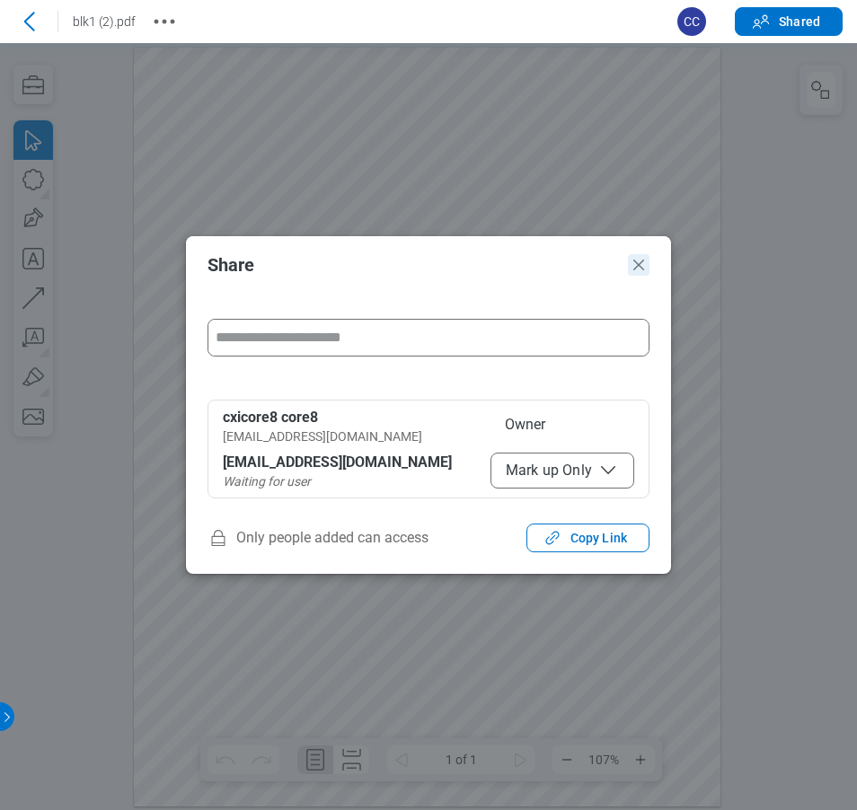
drag, startPoint x: 652, startPoint y: 250, endPoint x: 644, endPoint y: 269, distance: 21.3
click at [644, 269] on icon "Close" at bounding box center [639, 265] width 22 height 22
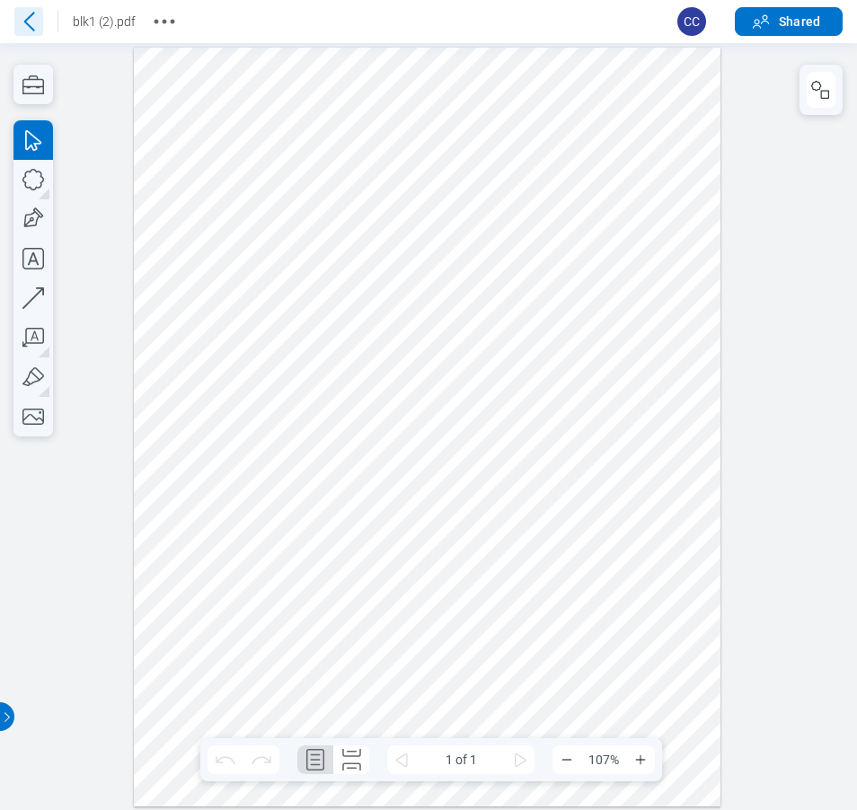
click at [23, 20] on icon at bounding box center [28, 21] width 29 height 29
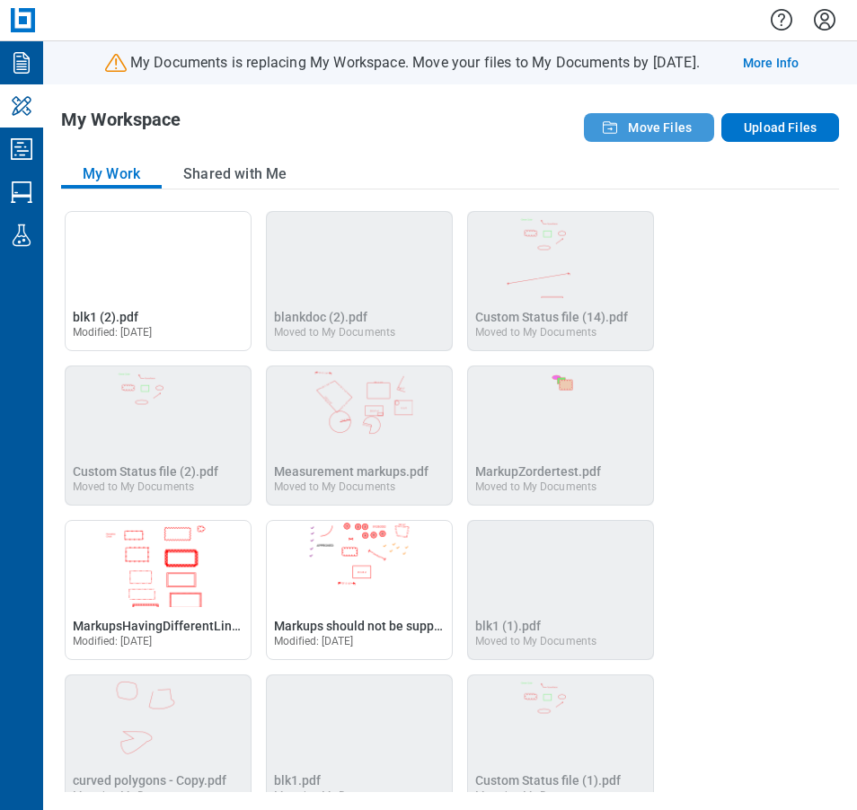
click at [655, 133] on span "Move Files" at bounding box center [660, 128] width 64 height 18
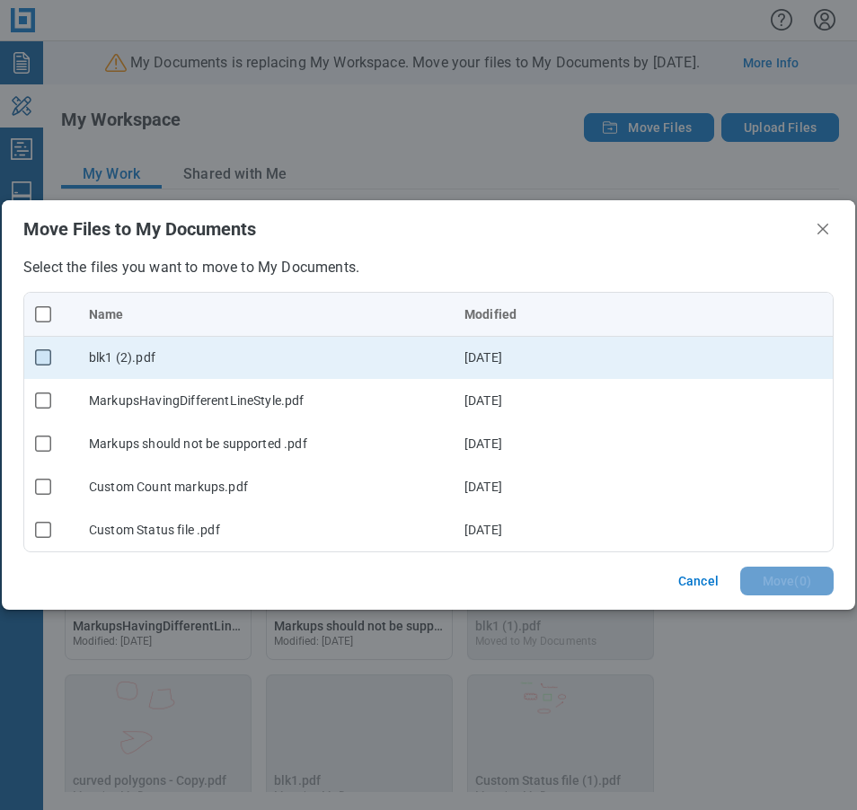
click at [42, 357] on rect "checkbox" at bounding box center [43, 357] width 15 height 15
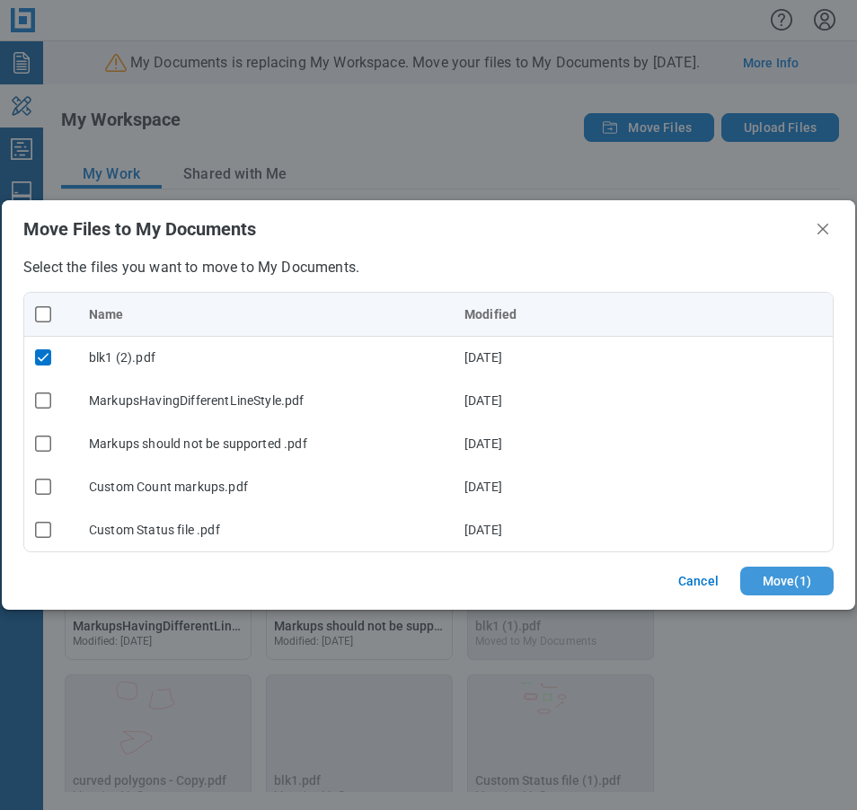
click at [788, 587] on button "Move ( 1 )" at bounding box center [786, 581] width 93 height 29
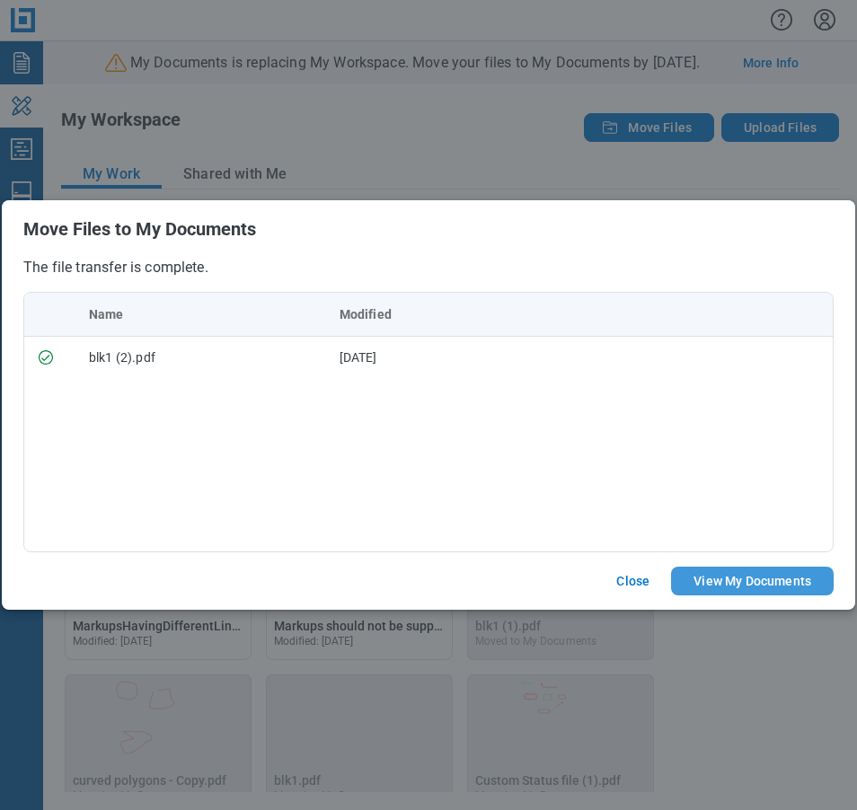
click at [761, 576] on button "View My Documents" at bounding box center [752, 581] width 163 height 29
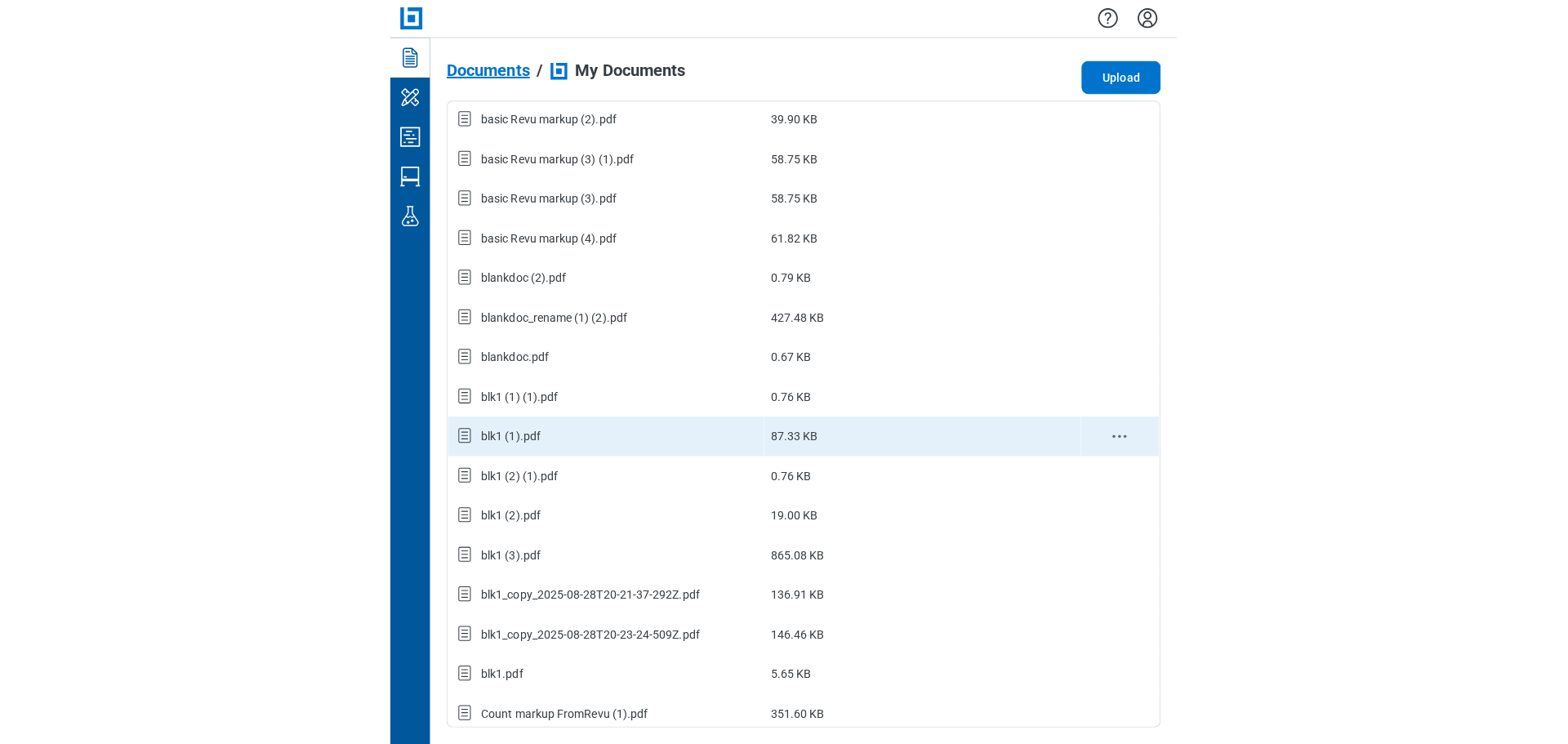
scroll to position [490, 0]
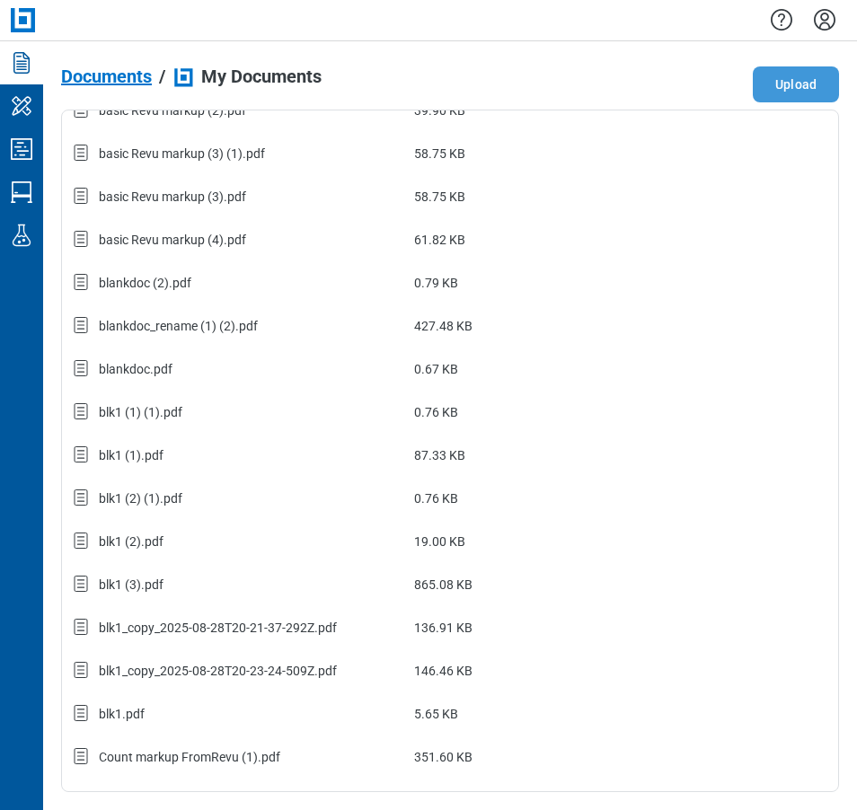
click at [798, 90] on button "Upload" at bounding box center [796, 84] width 86 height 36
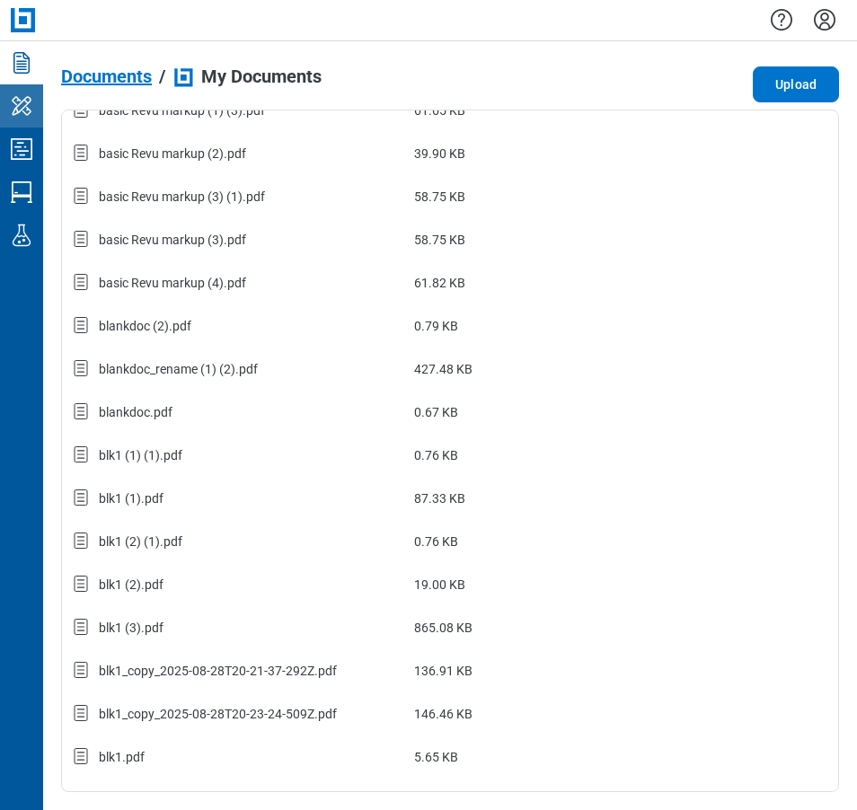
click at [26, 110] on icon "My Workspace" at bounding box center [21, 106] width 29 height 29
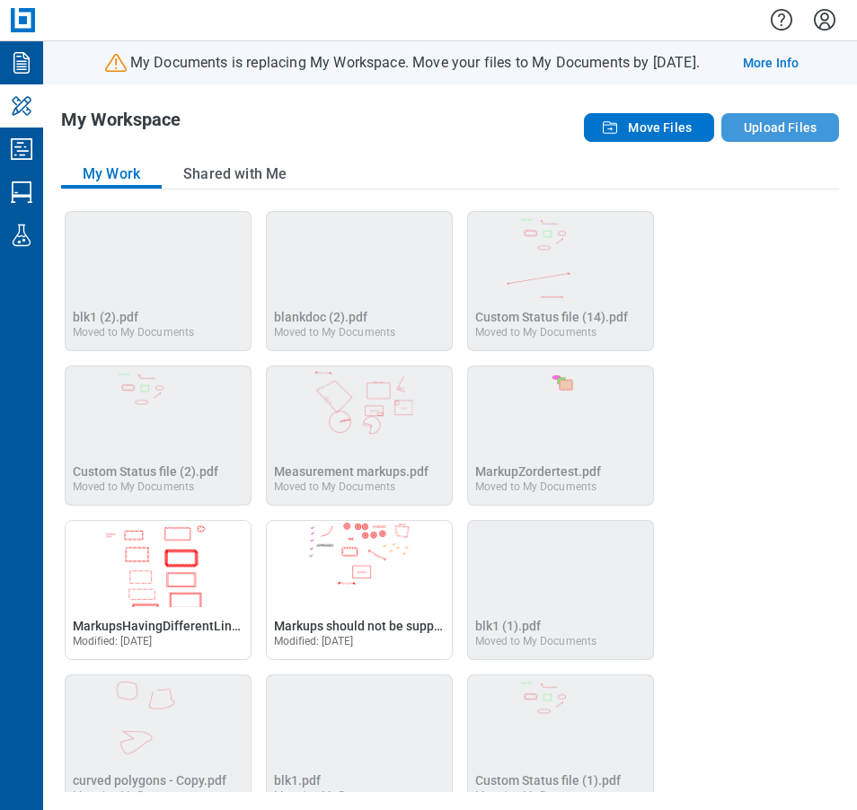
click at [762, 128] on button "Upload Files" at bounding box center [780, 127] width 118 height 29
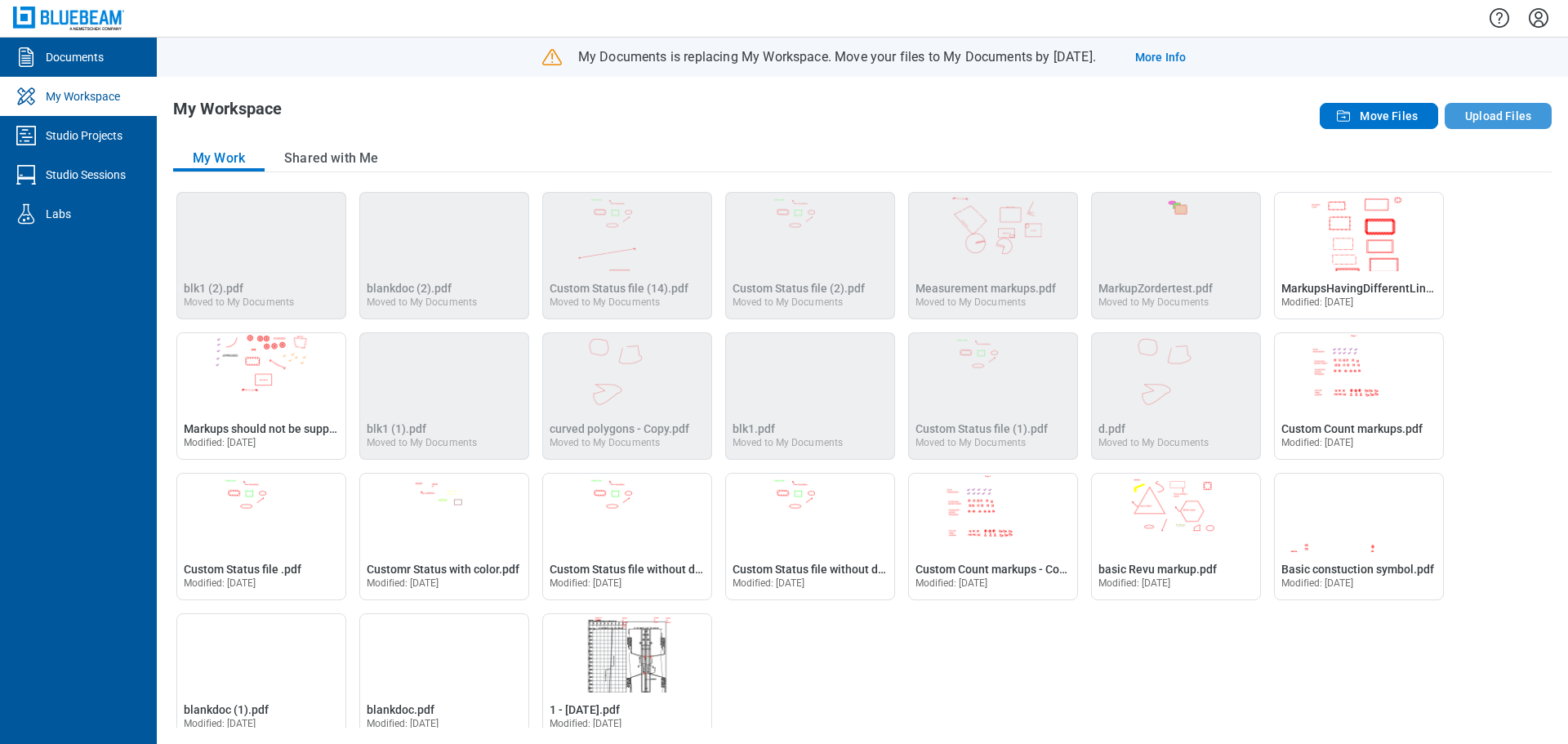
click at [1468, 120] on button "Upload Files" at bounding box center [1499, 116] width 107 height 26
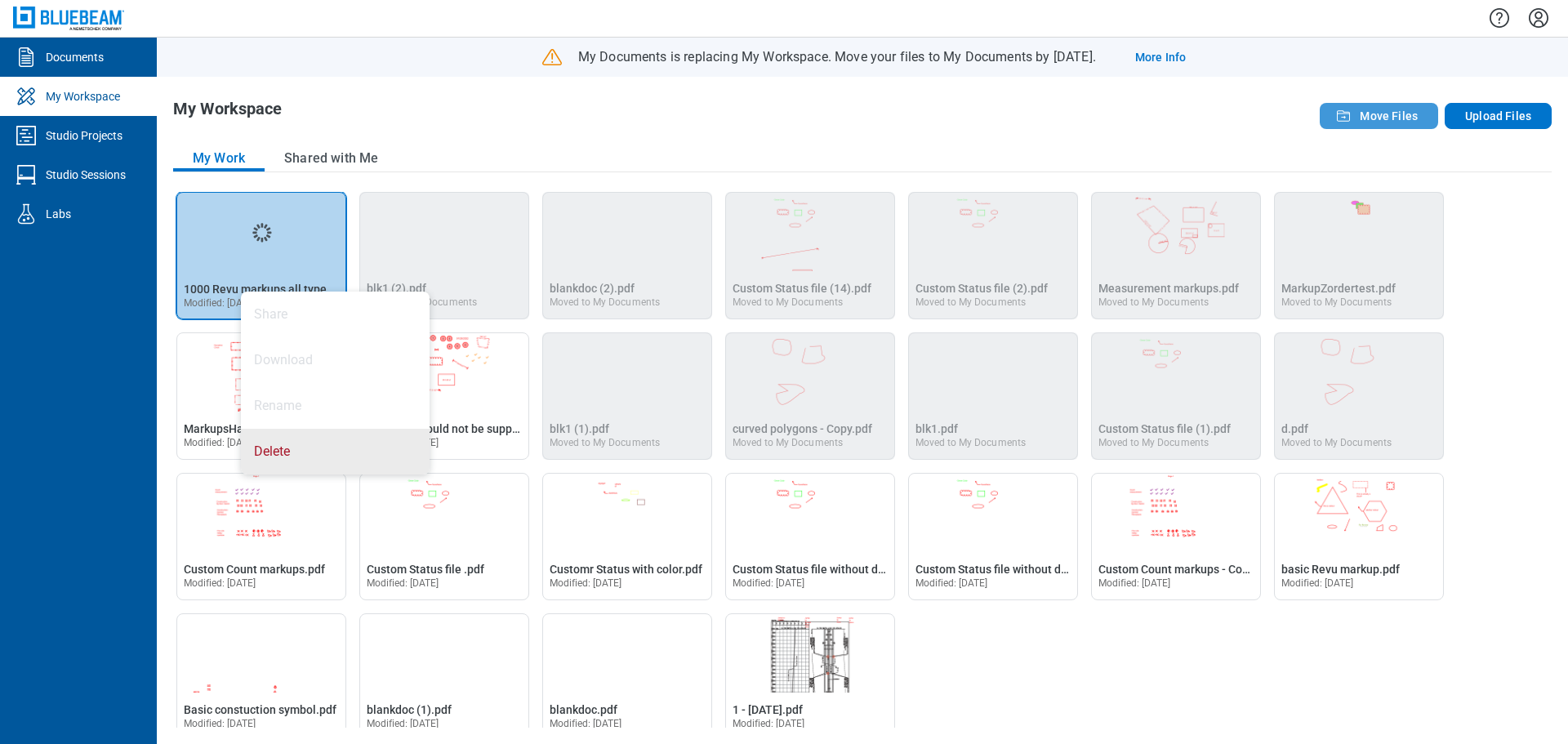
click at [1353, 113] on icon "button" at bounding box center [1344, 116] width 20 height 20
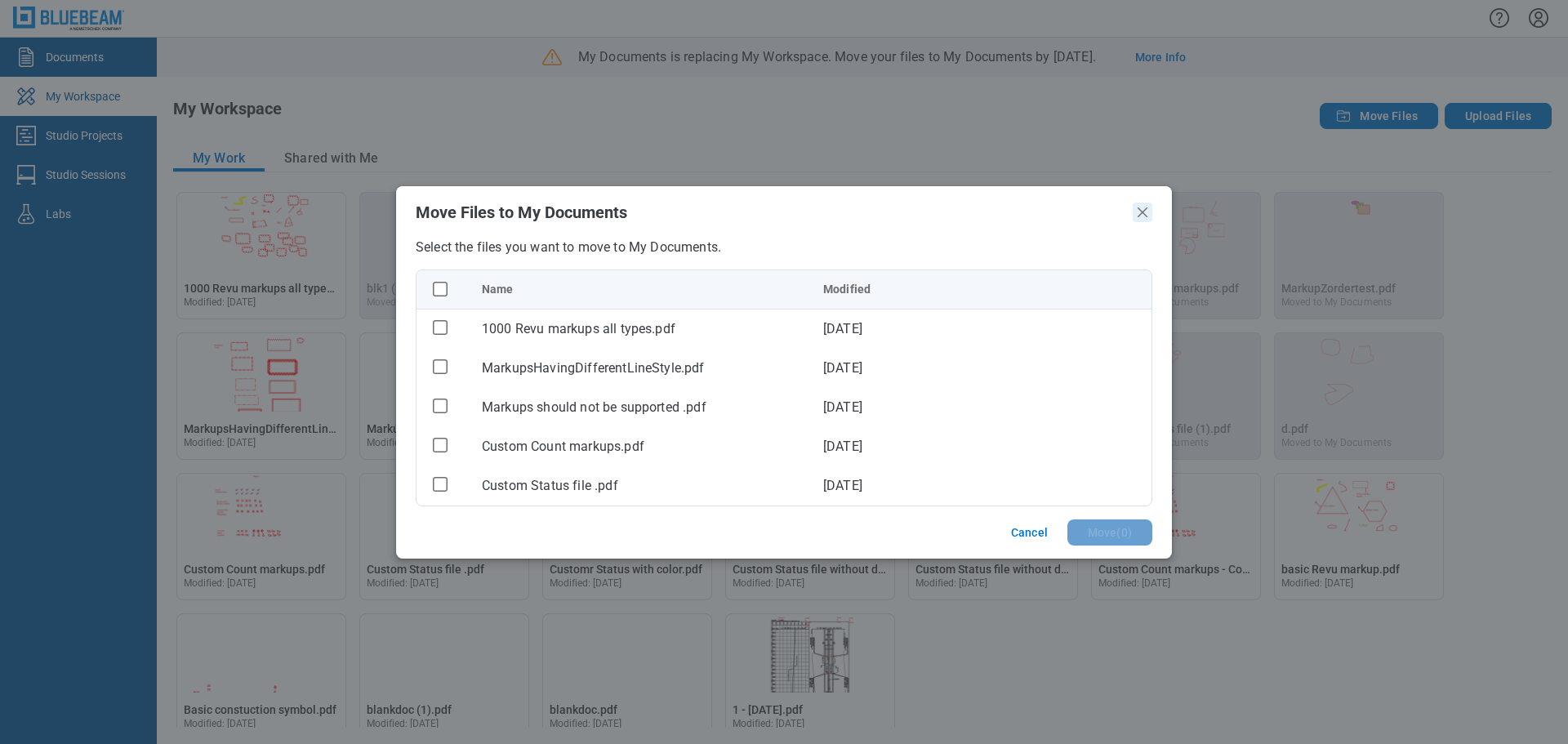
click at [1140, 209] on icon "Close" at bounding box center [1142, 212] width 10 height 10
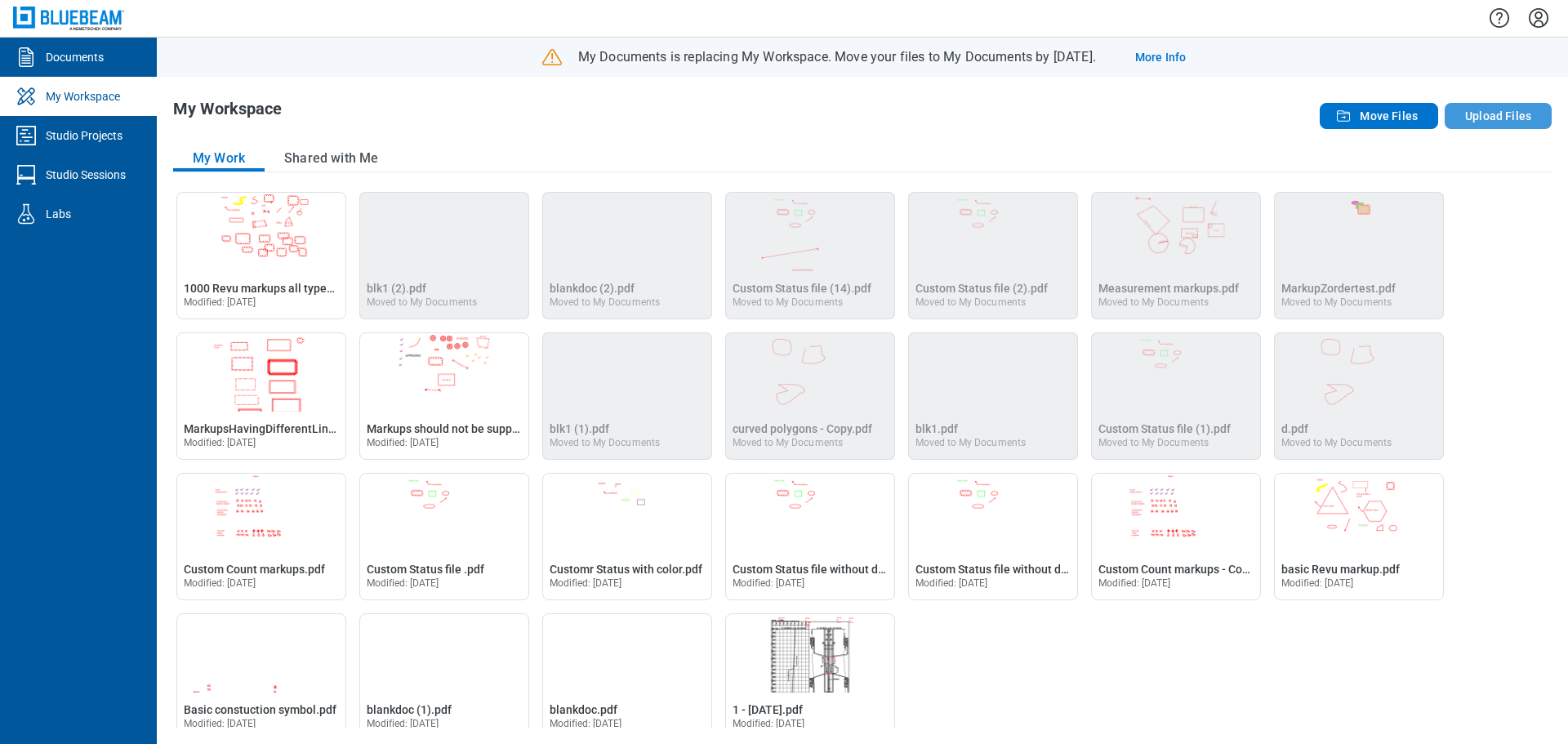
click at [1504, 119] on button "Upload Files" at bounding box center [1499, 116] width 107 height 26
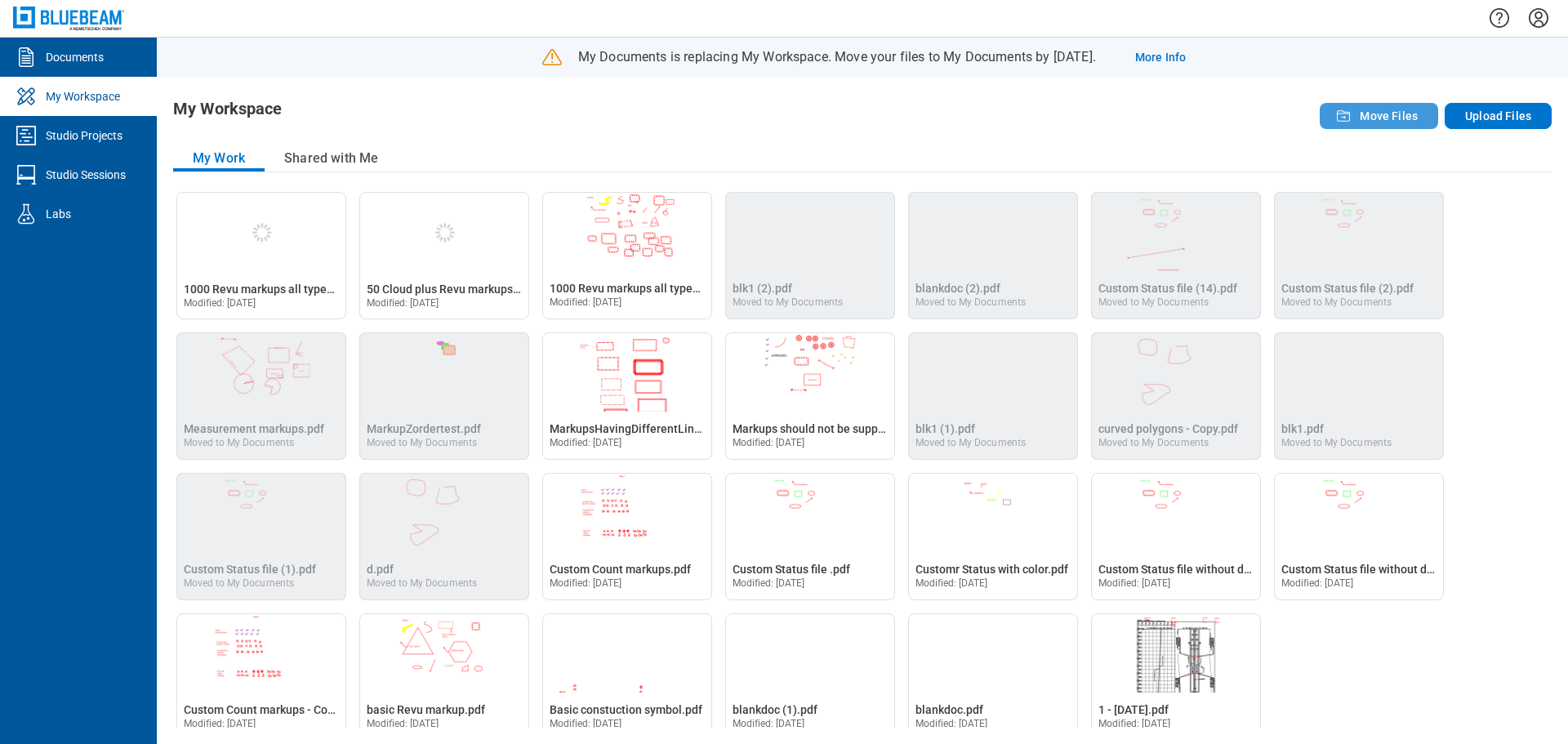
click at [1352, 128] on button "Move Files" at bounding box center [1379, 116] width 118 height 26
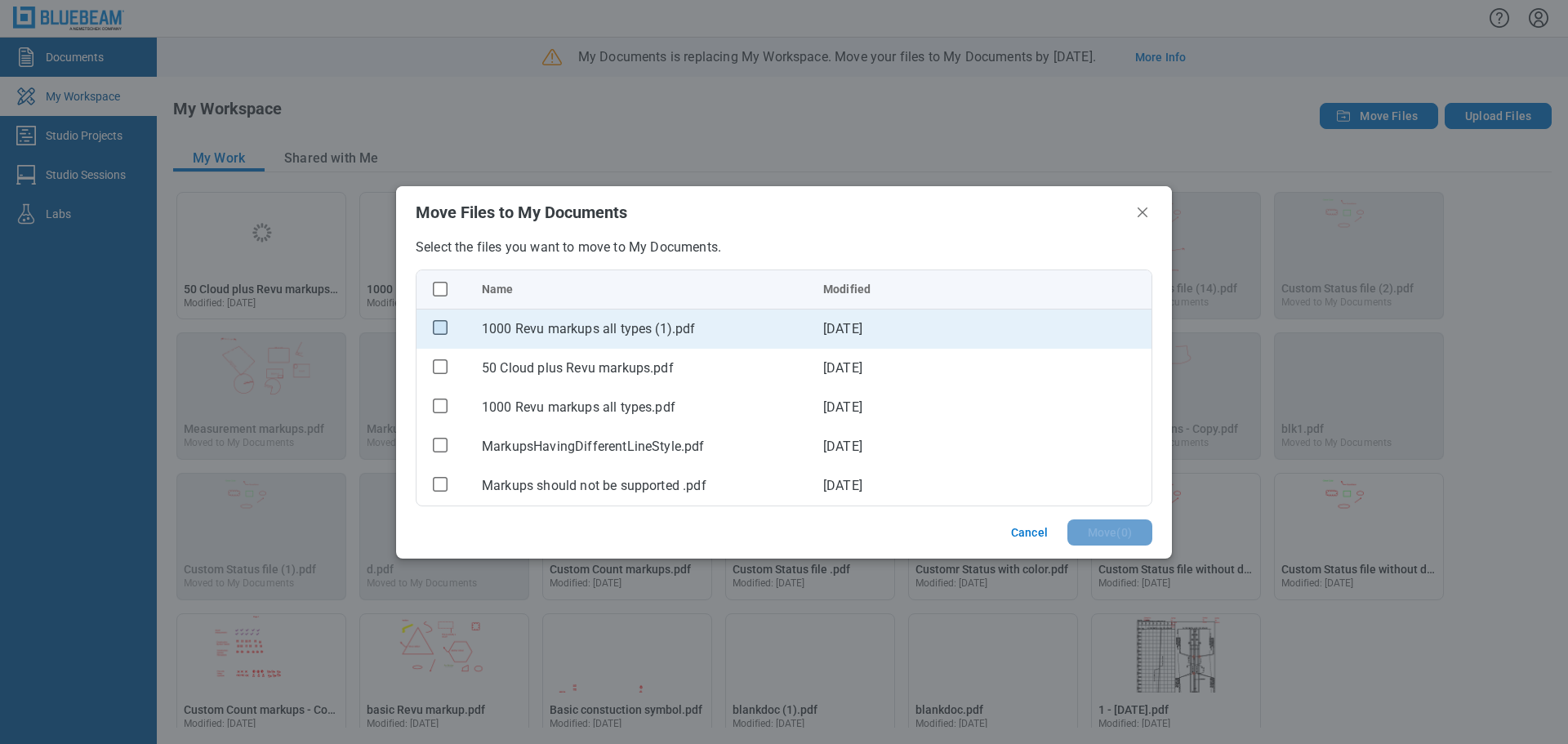
click at [435, 324] on rect "checkbox" at bounding box center [440, 327] width 14 height 14
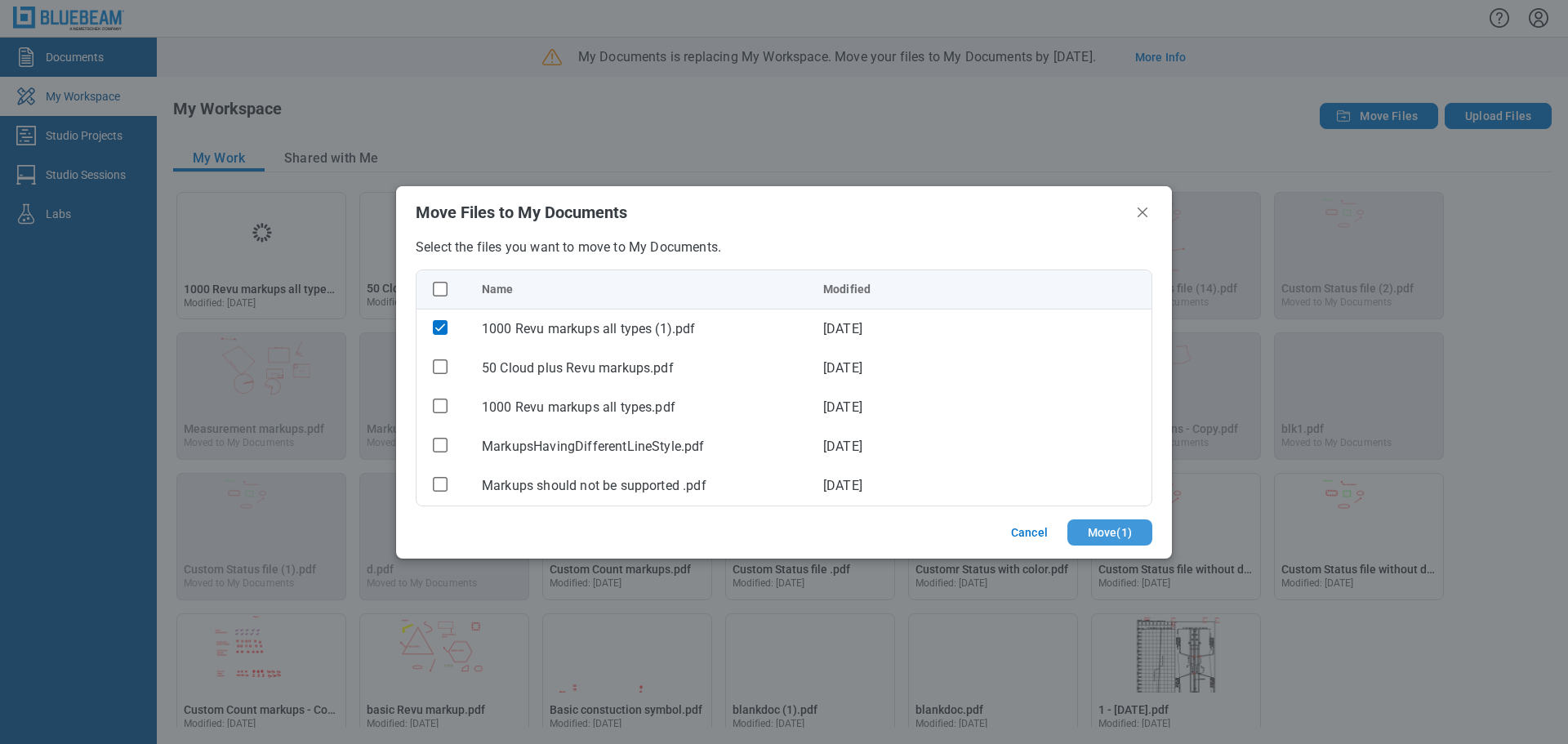
click at [1080, 530] on button "Move ( 1 )" at bounding box center [1110, 532] width 85 height 26
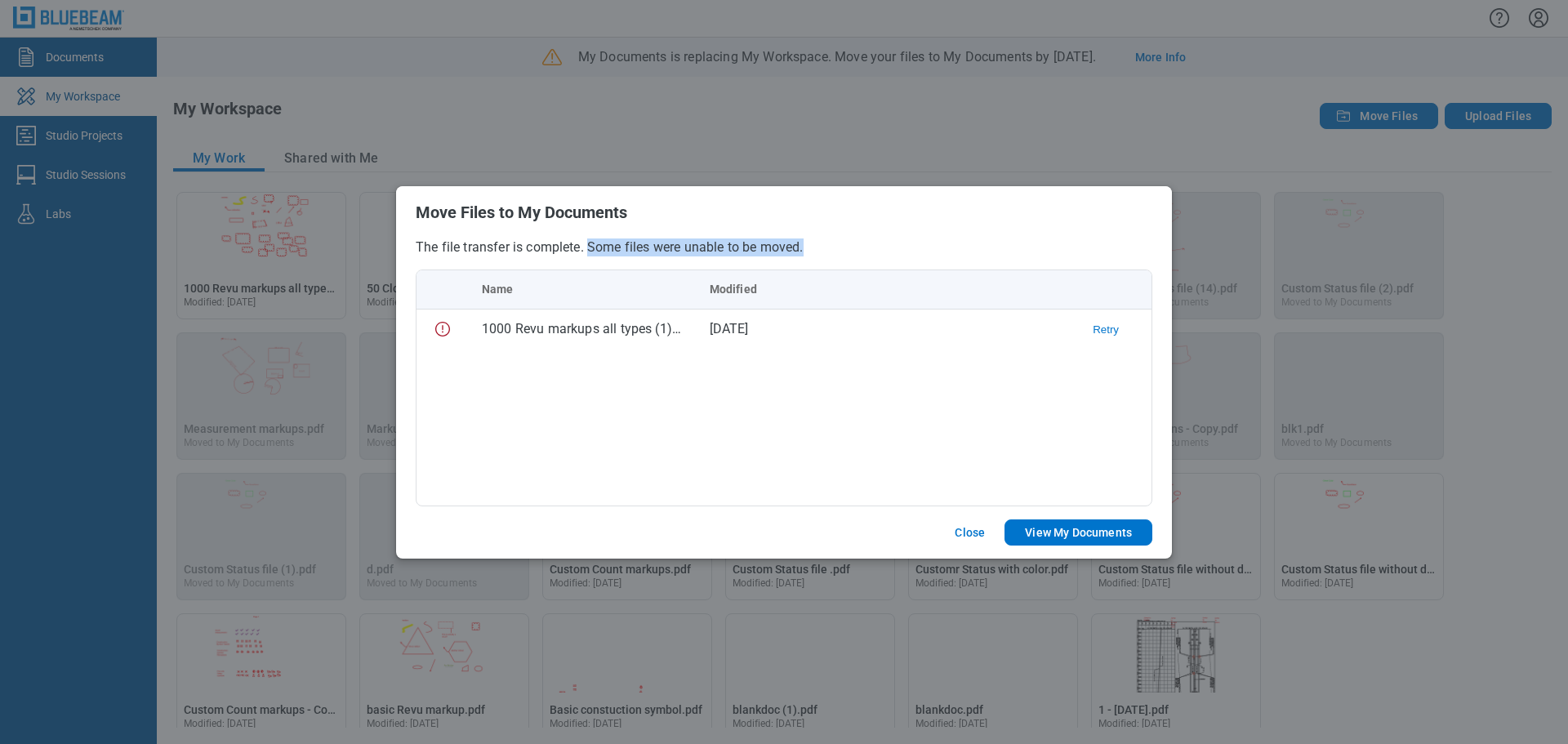
drag, startPoint x: 591, startPoint y: 247, endPoint x: 830, endPoint y: 246, distance: 239.0
click at [830, 246] on p "The file transfer is complete. Some files were unable to be moved." at bounding box center [784, 247] width 737 height 18
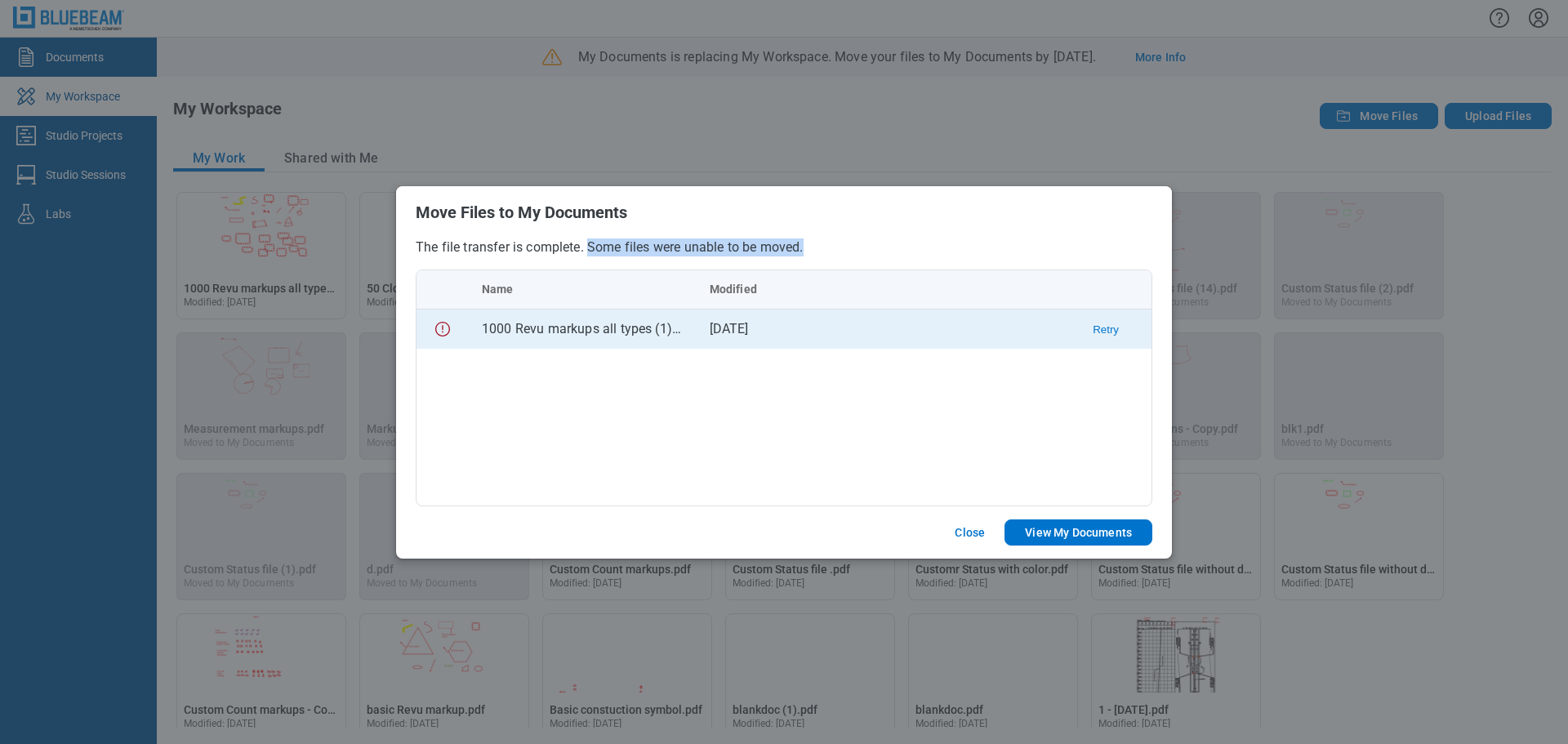
click at [1108, 333] on button "Retry" at bounding box center [1106, 329] width 26 height 12
click at [1060, 534] on button "View My Documents" at bounding box center [1079, 532] width 148 height 26
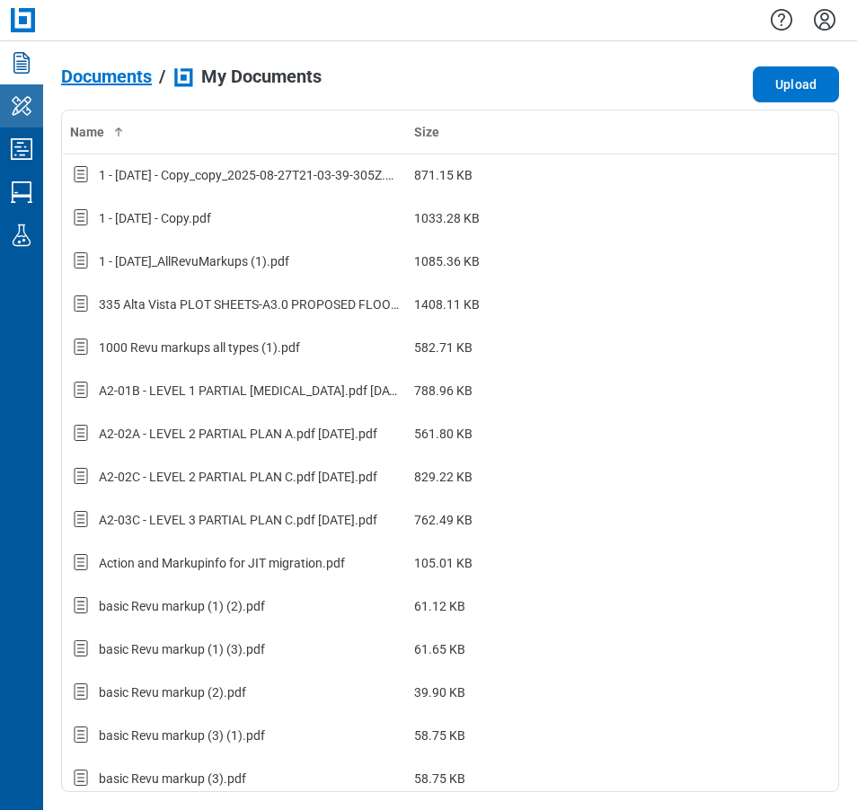
click at [34, 114] on icon "My Workspace" at bounding box center [21, 106] width 29 height 29
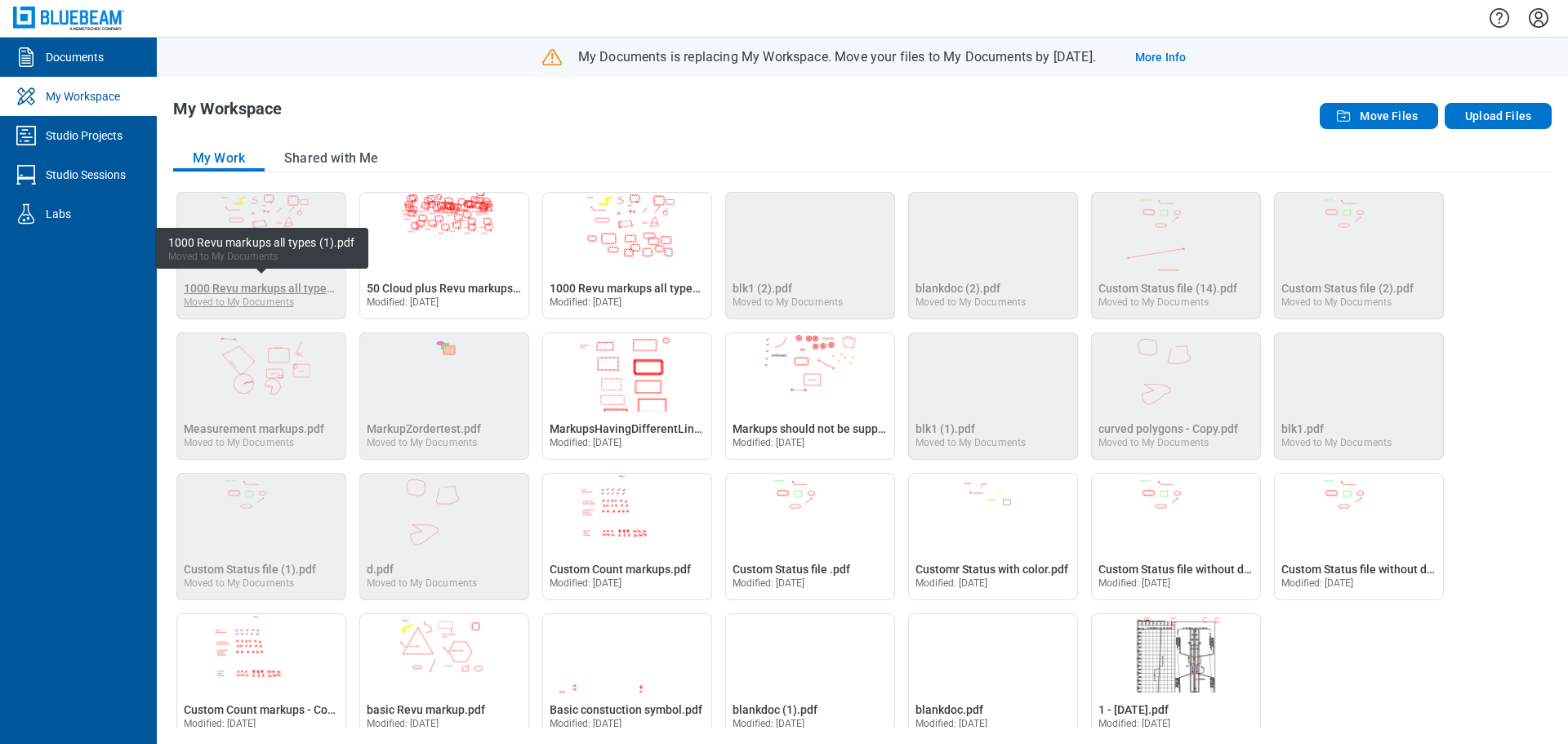
click at [267, 288] on span "1000 Revu markups all types (1).pdf" at bounding box center [276, 288] width 186 height 13
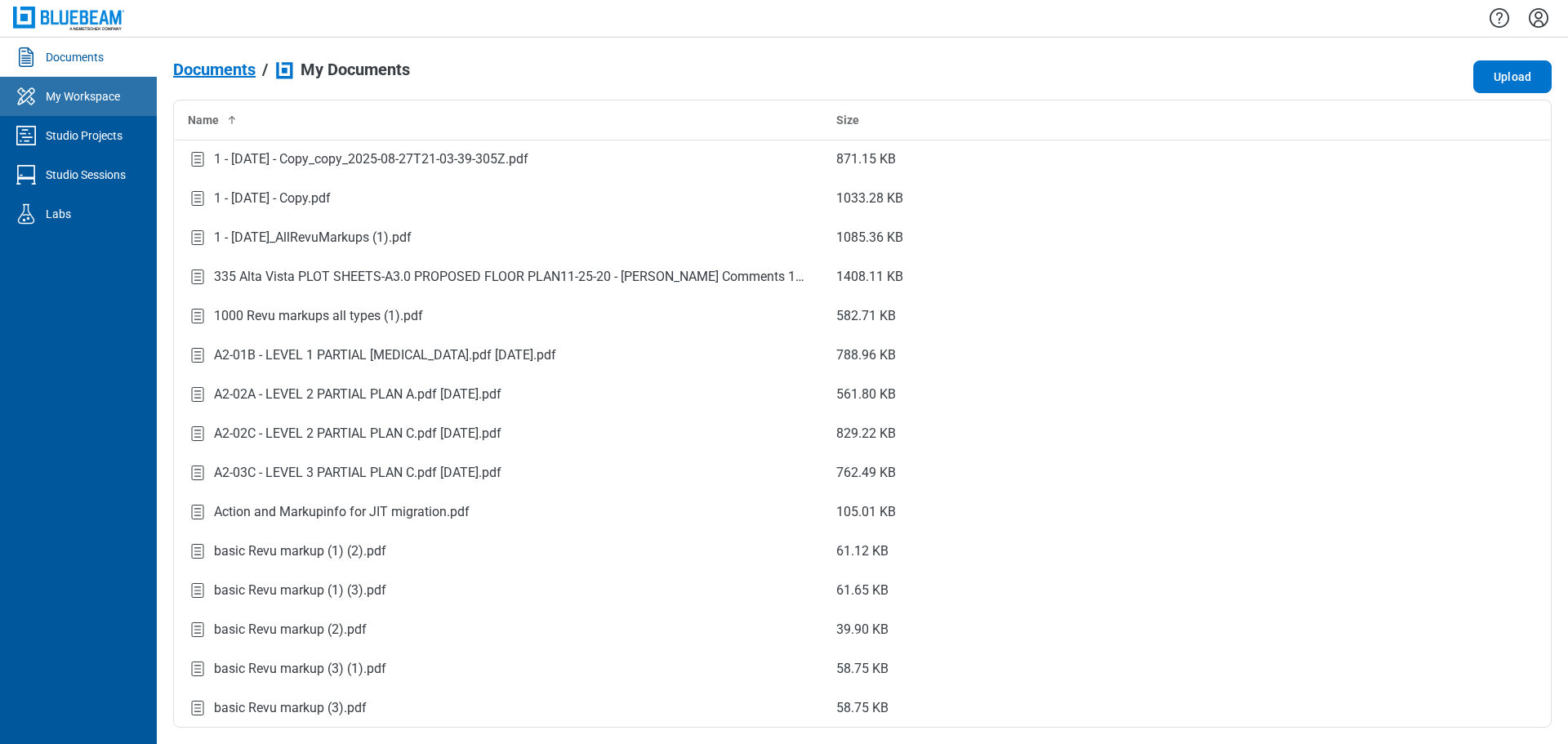
click at [108, 97] on div "My Workspace" at bounding box center [83, 96] width 75 height 16
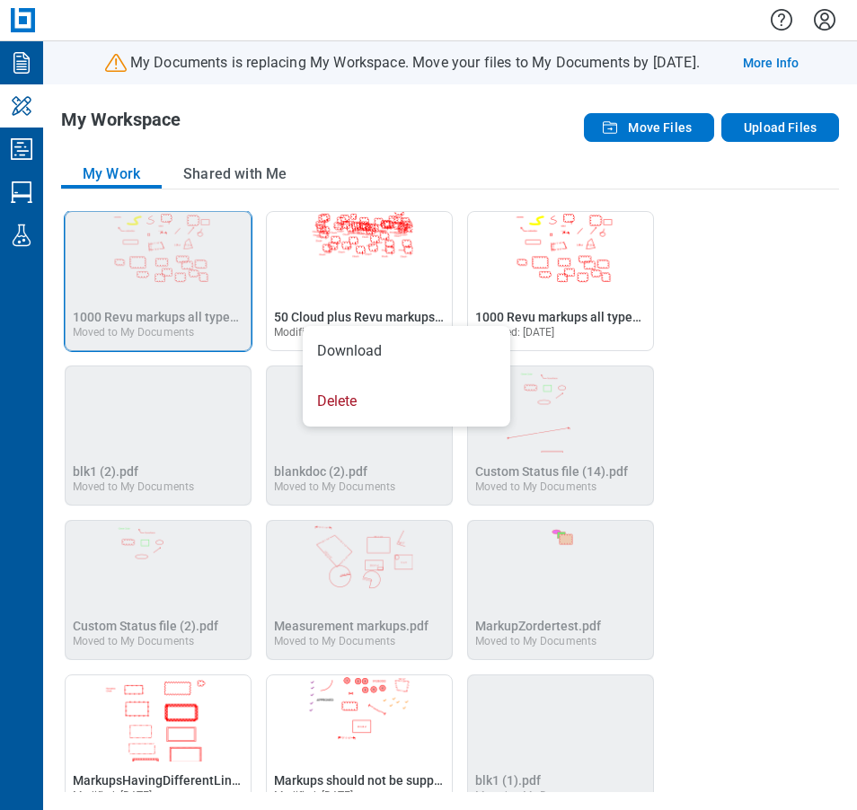
click at [677, 269] on div "Open 1000 Revu markups all types (1).pdf in Editor 1000 Revu markups all types …" at bounding box center [450, 501] width 778 height 581
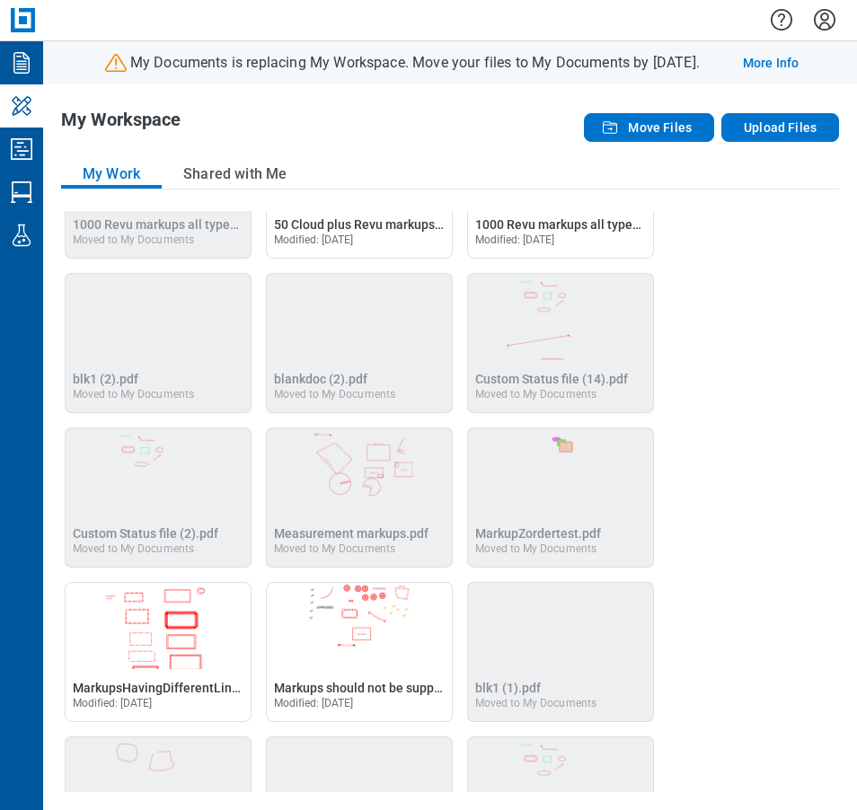
scroll to position [180, 0]
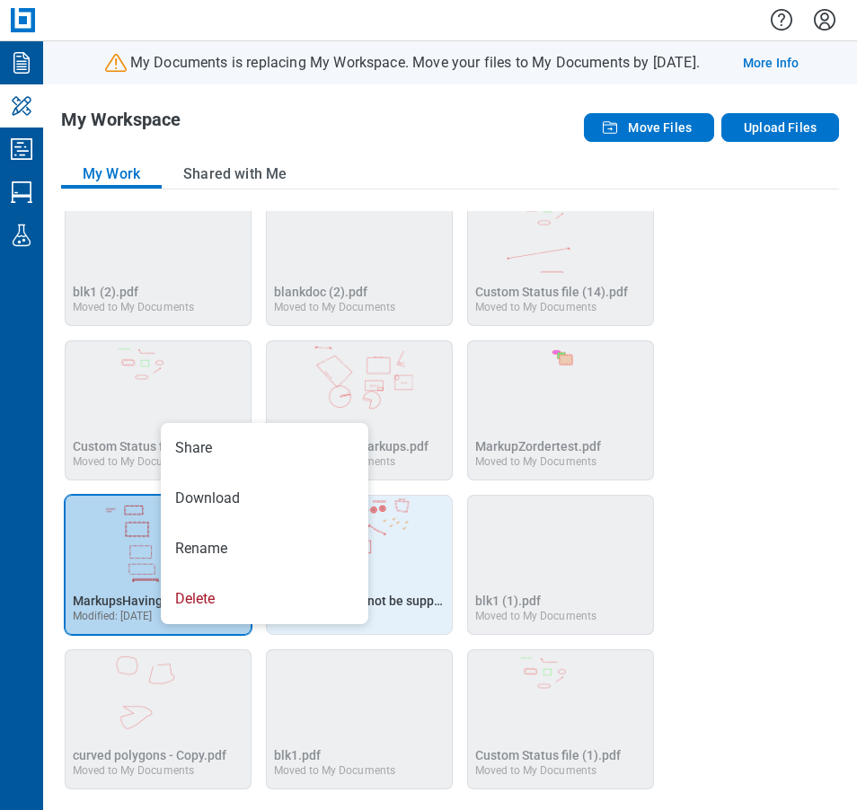
click at [400, 554] on img "Open Markups should not be supported .pdf in Editor" at bounding box center [359, 539] width 185 height 86
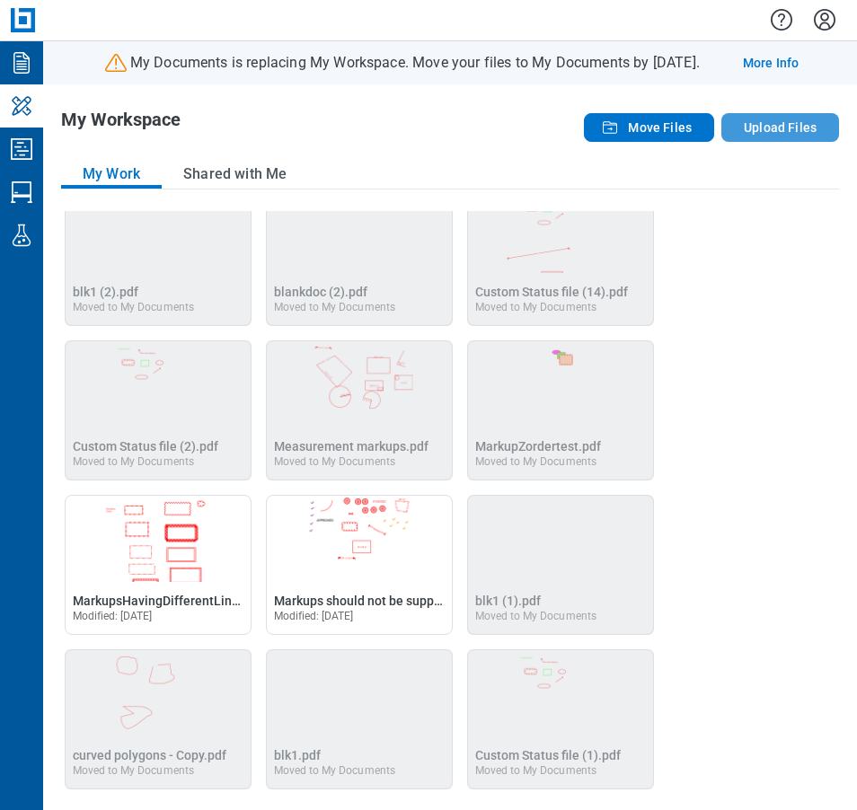
click at [749, 122] on button "Upload Files" at bounding box center [780, 127] width 118 height 29
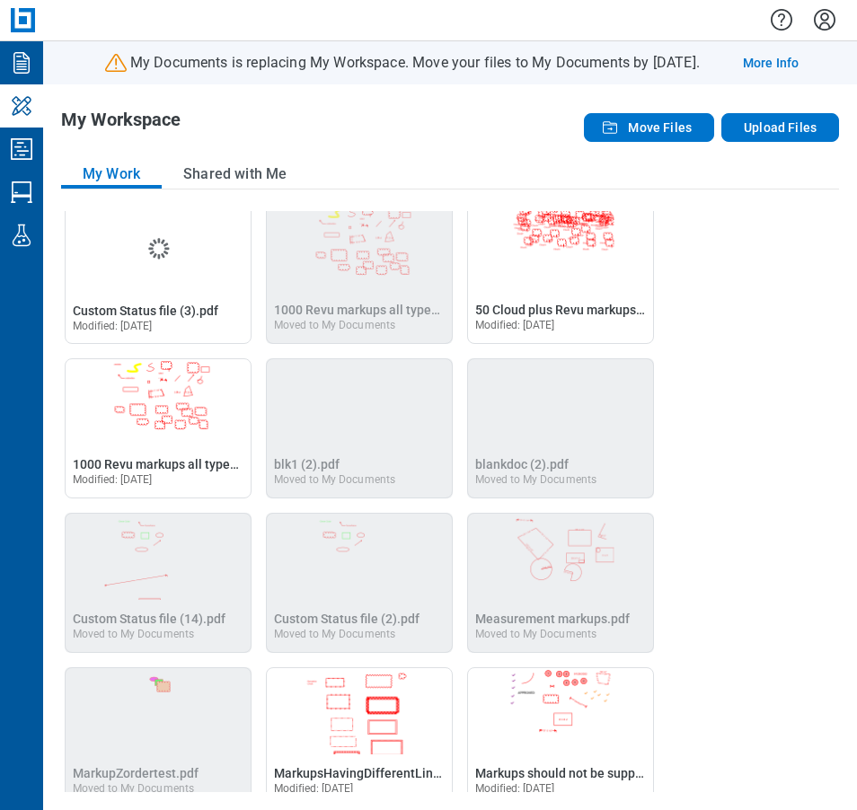
scroll to position [0, 0]
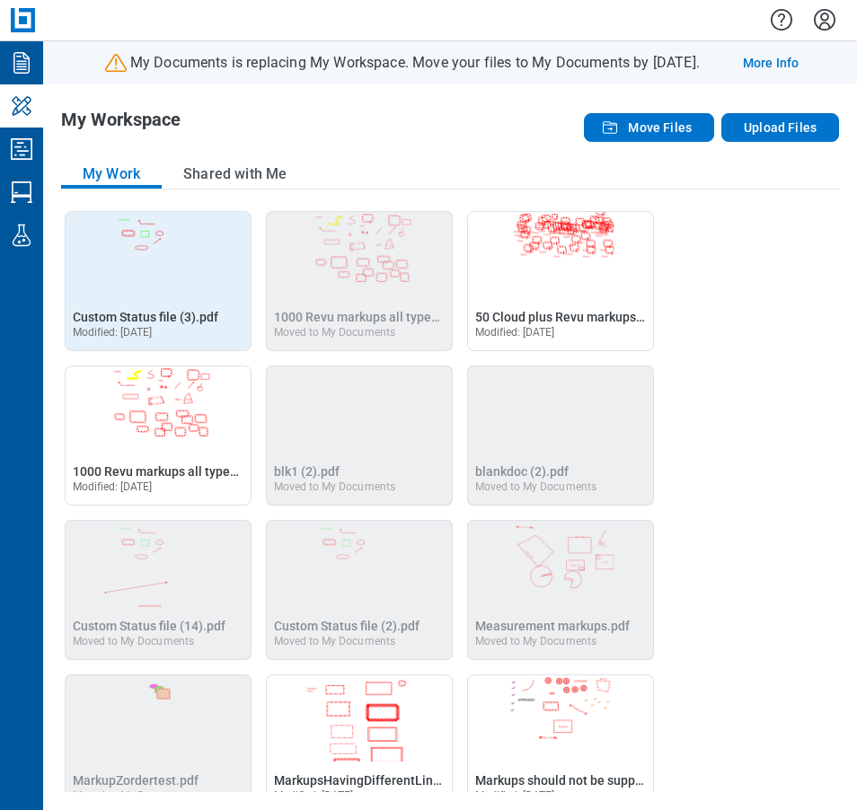
drag, startPoint x: 114, startPoint y: 316, endPoint x: 142, endPoint y: 326, distance: 29.5
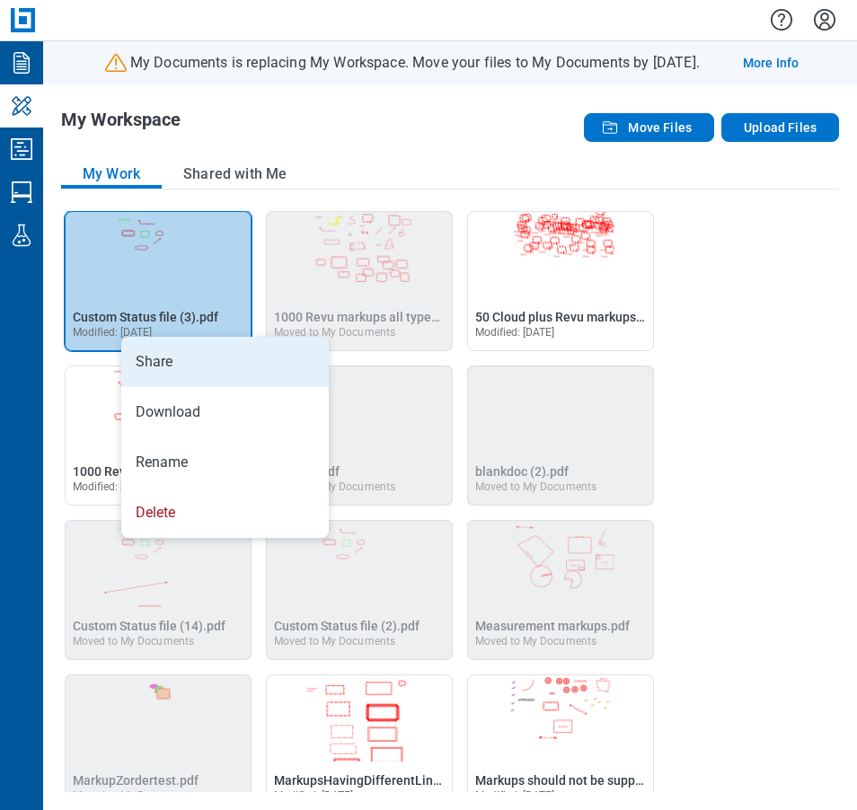
click at [165, 352] on li "Share" at bounding box center [224, 362] width 207 height 50
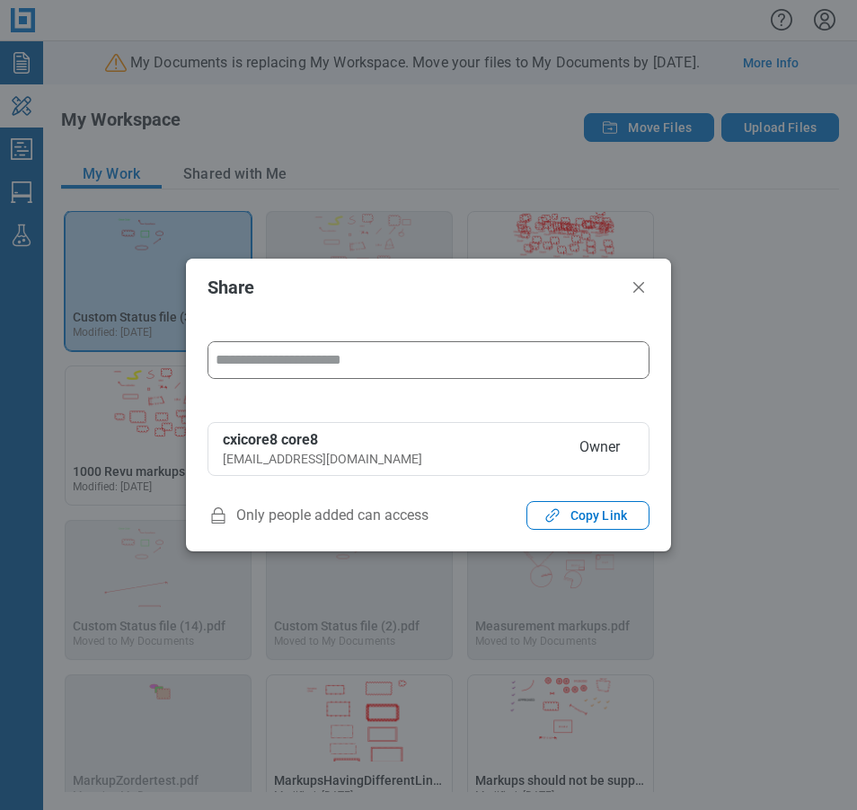
click at [268, 362] on input "form" at bounding box center [428, 360] width 440 height 36
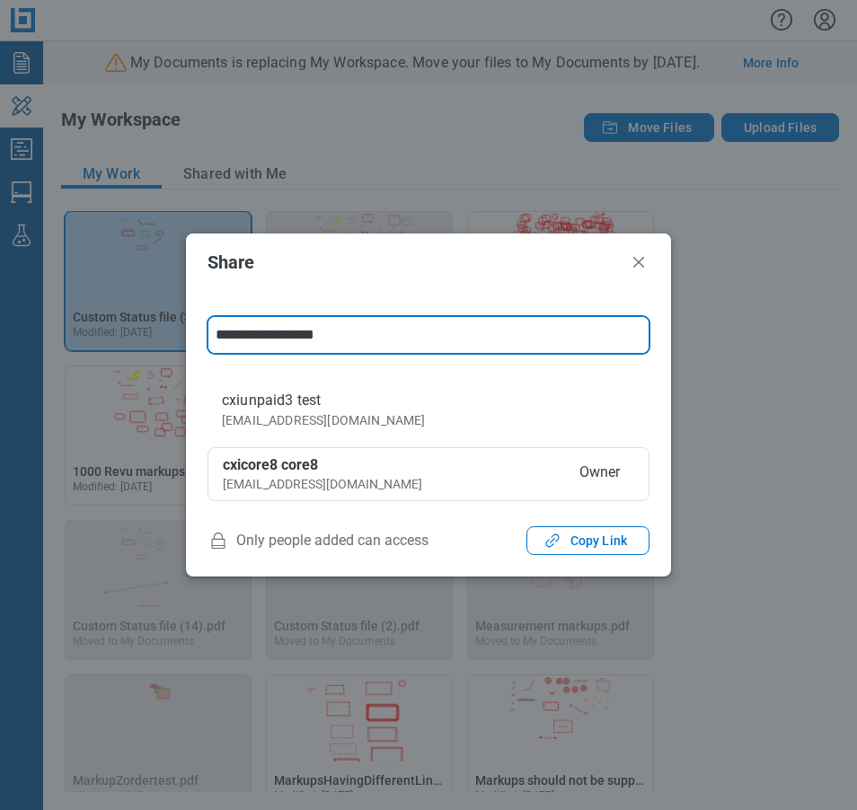
type input "**********"
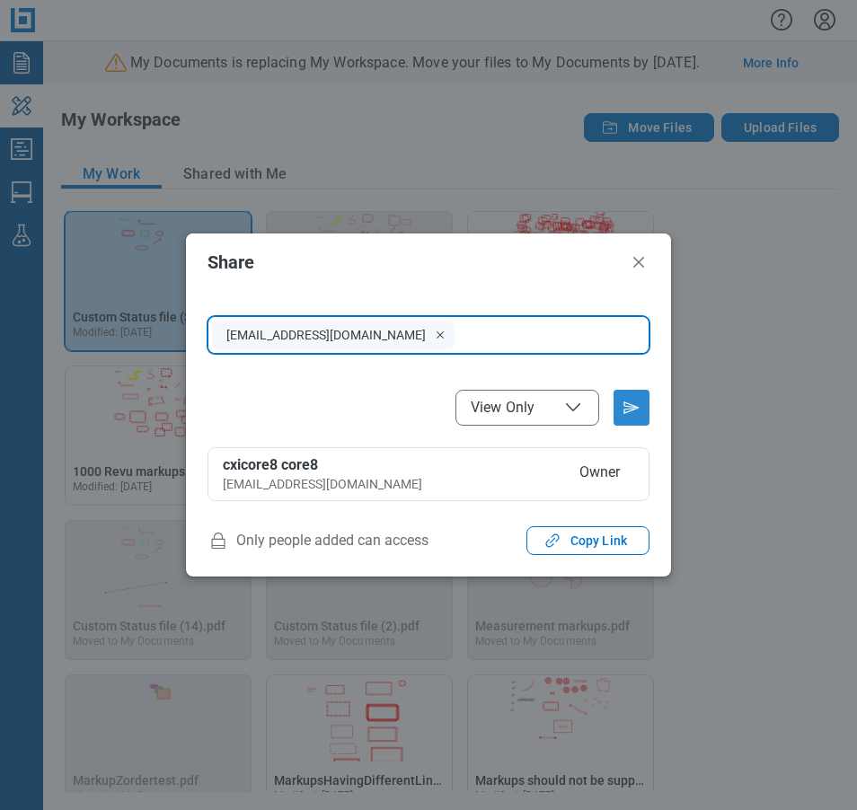
click at [637, 407] on icon "Send email invitation" at bounding box center [631, 407] width 29 height 29
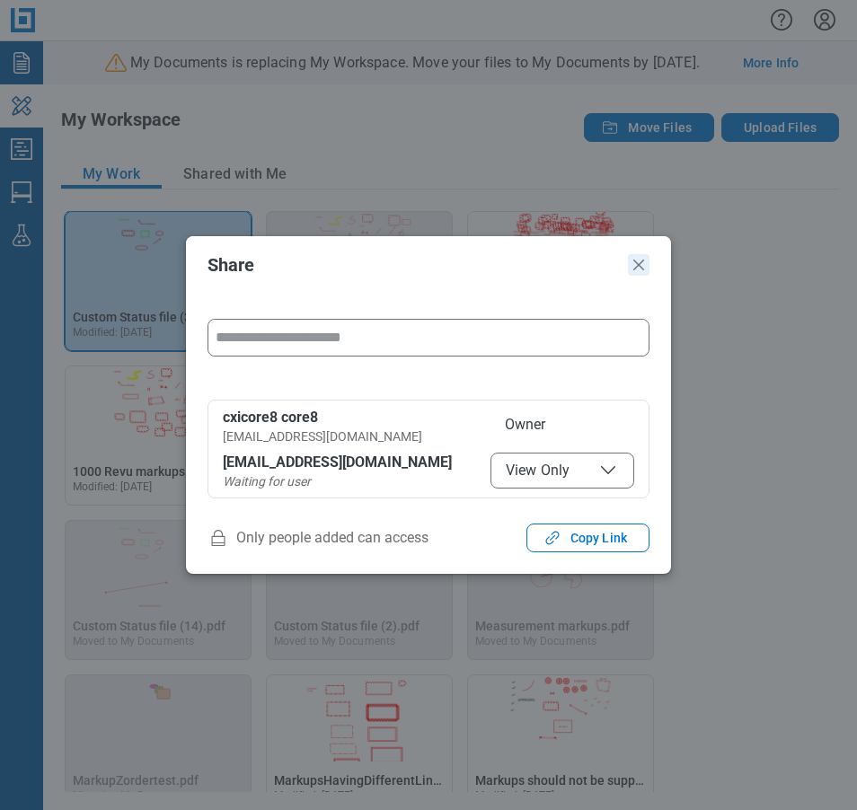
click at [637, 267] on icon "Close" at bounding box center [638, 265] width 11 height 11
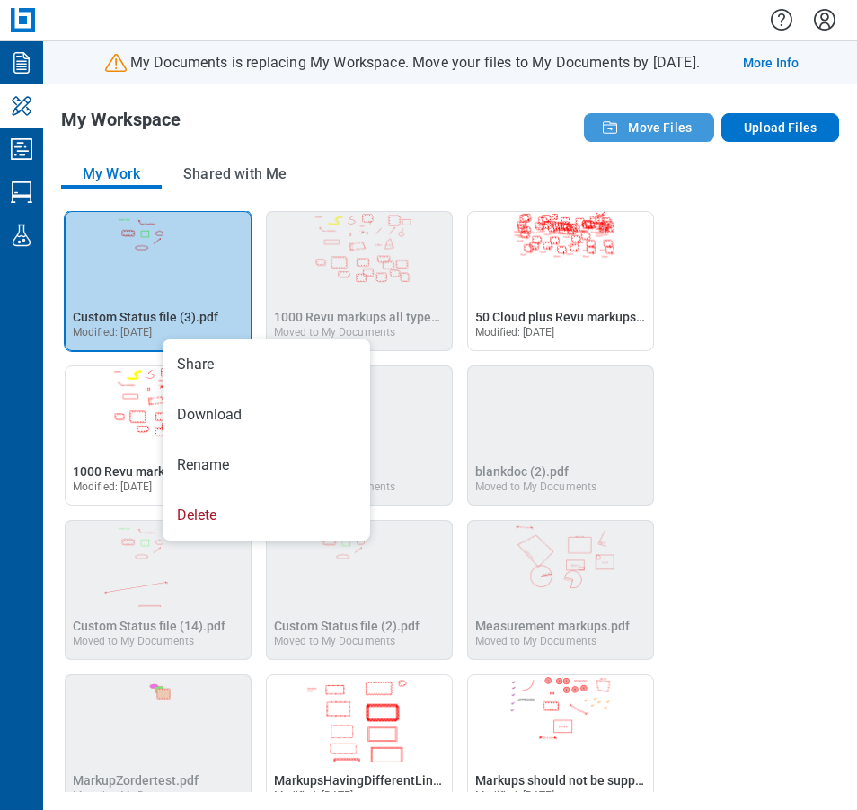
click at [604, 131] on icon "button" at bounding box center [610, 128] width 22 height 22
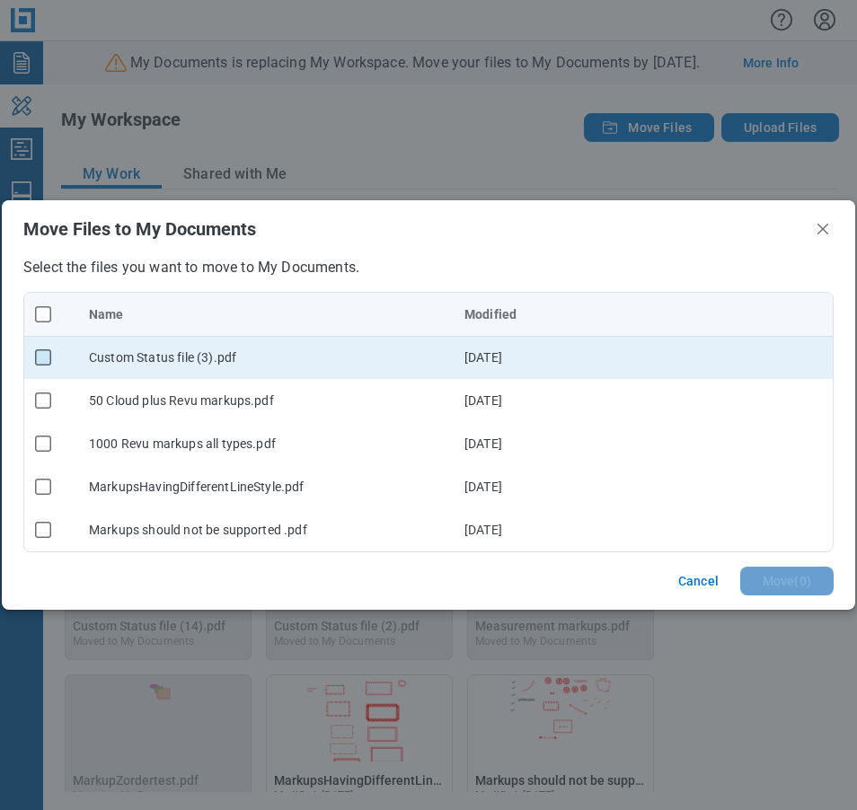
click at [47, 358] on rect "checkbox" at bounding box center [43, 357] width 15 height 15
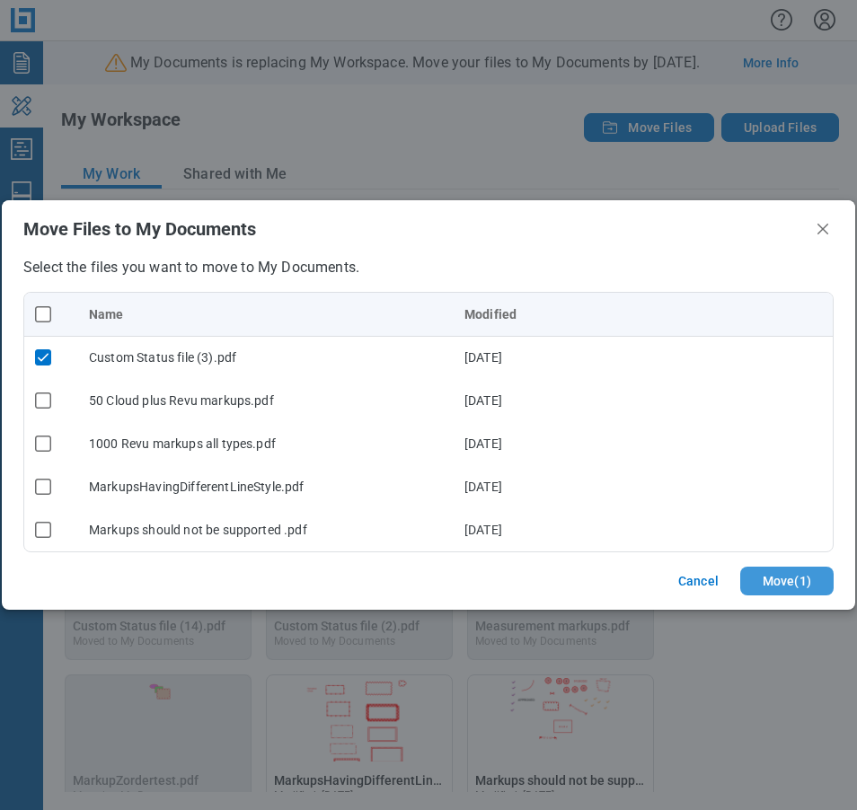
click at [785, 581] on button "Move ( 1 )" at bounding box center [786, 581] width 93 height 29
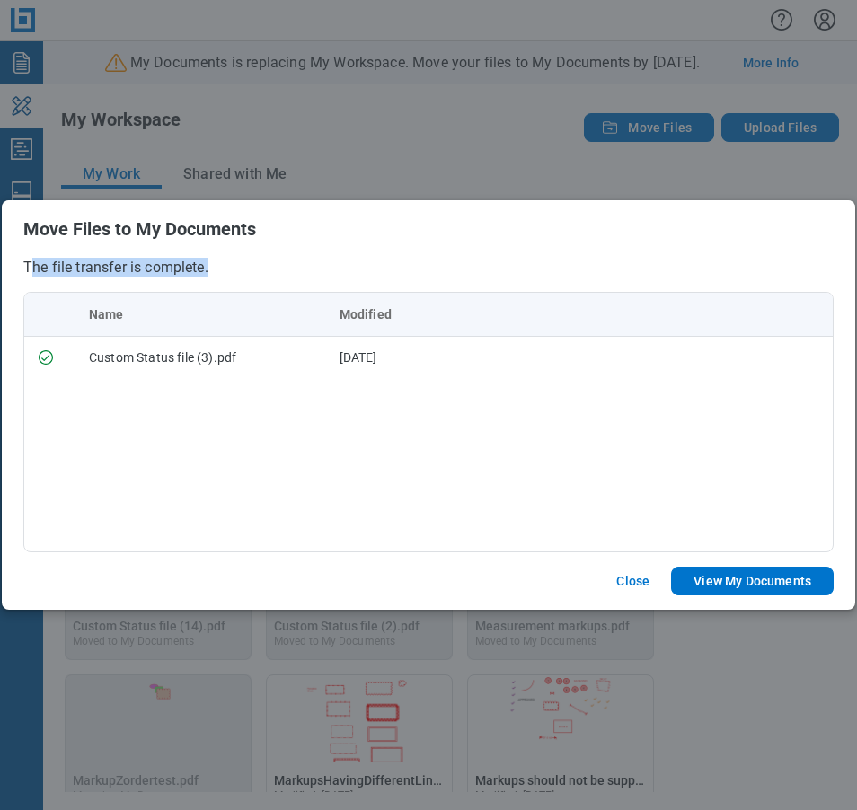
drag, startPoint x: 30, startPoint y: 277, endPoint x: 241, endPoint y: 278, distance: 211.1
click at [241, 278] on div "The file transfer is complete. Name Modified Custom Status file (3).pdf [DATE]" at bounding box center [428, 405] width 853 height 295
click at [735, 576] on button "View My Documents" at bounding box center [752, 581] width 163 height 29
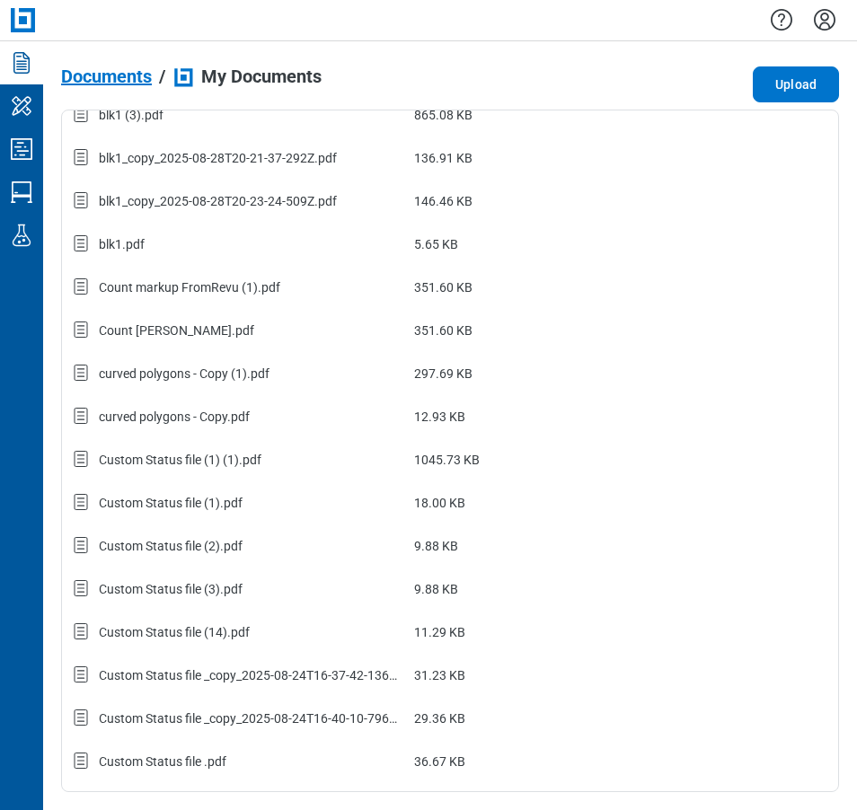
scroll to position [1079, 0]
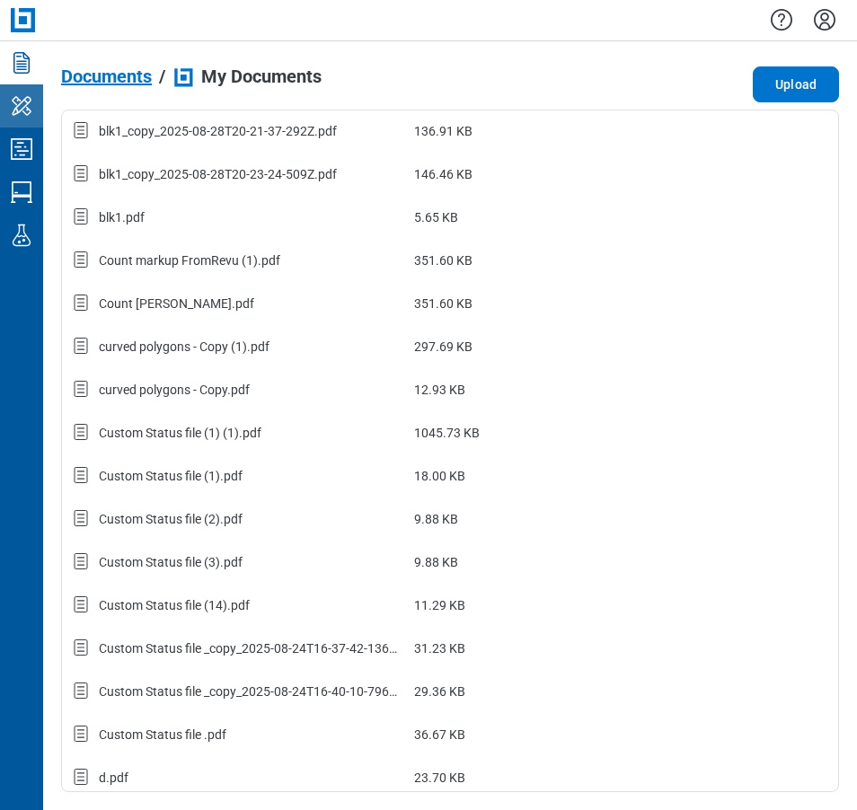
click at [14, 107] on icon "My Workspace" at bounding box center [21, 106] width 29 height 29
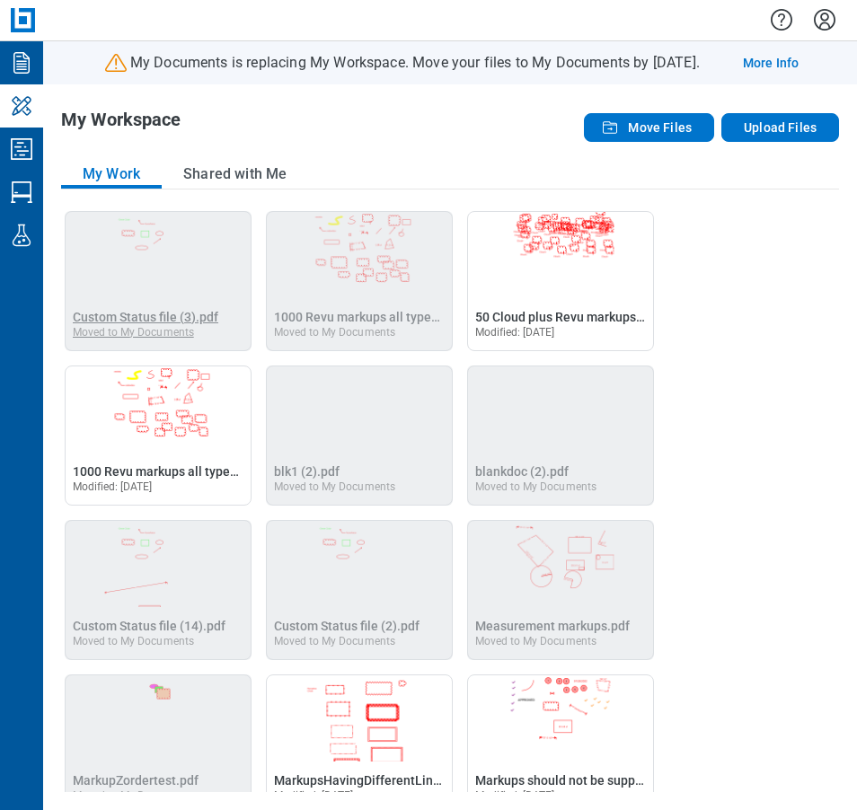
click at [154, 320] on span "Custom Status file (3).pdf" at bounding box center [146, 317] width 146 height 14
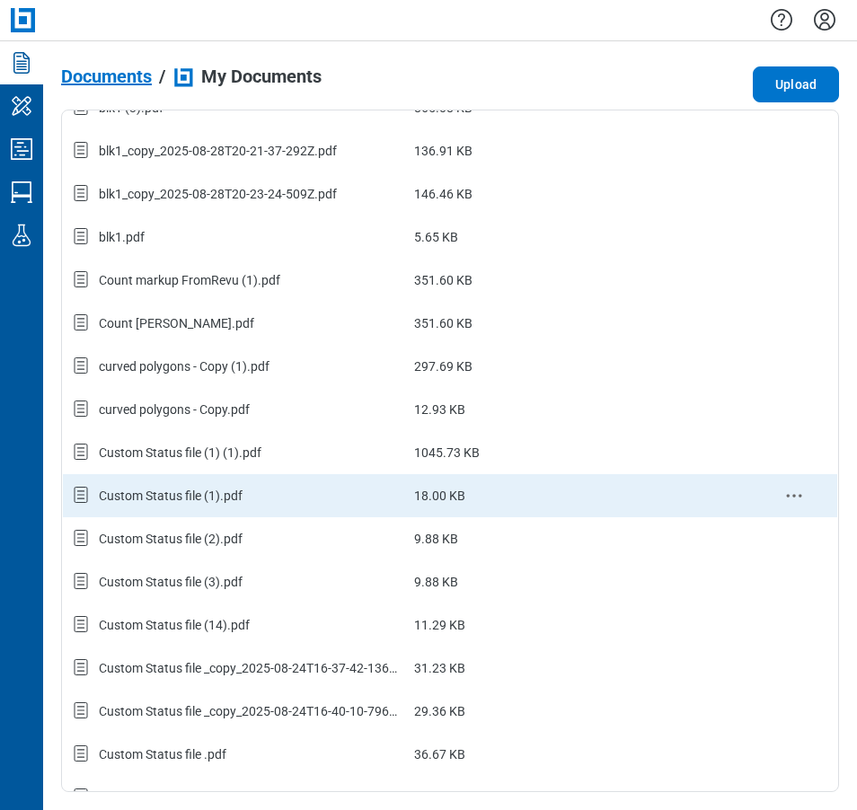
scroll to position [1071, 0]
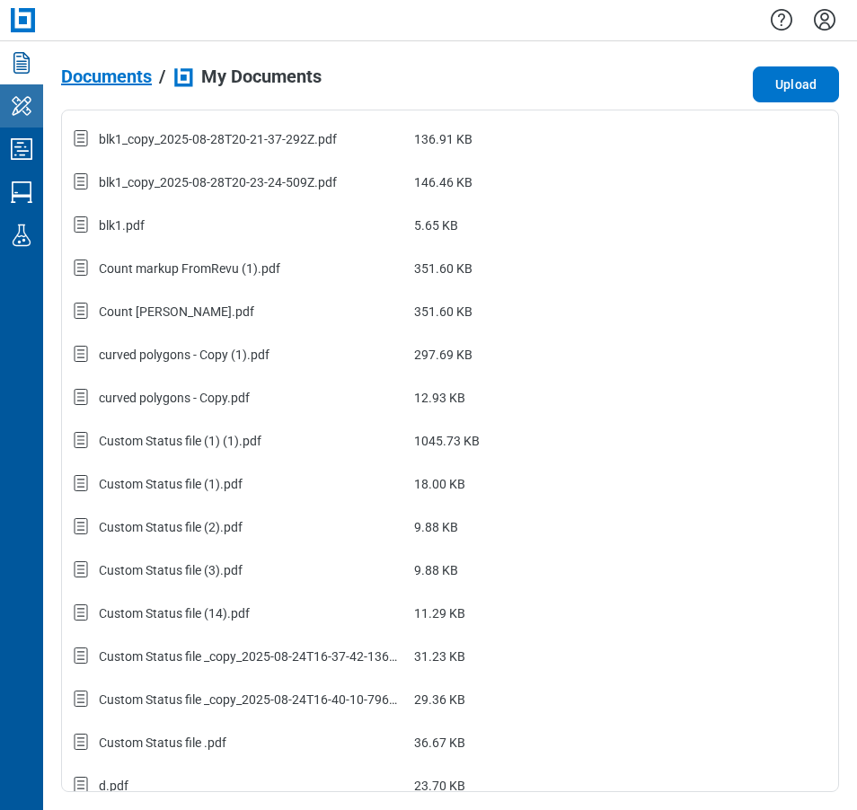
click at [29, 119] on icon "My Workspace" at bounding box center [21, 106] width 29 height 29
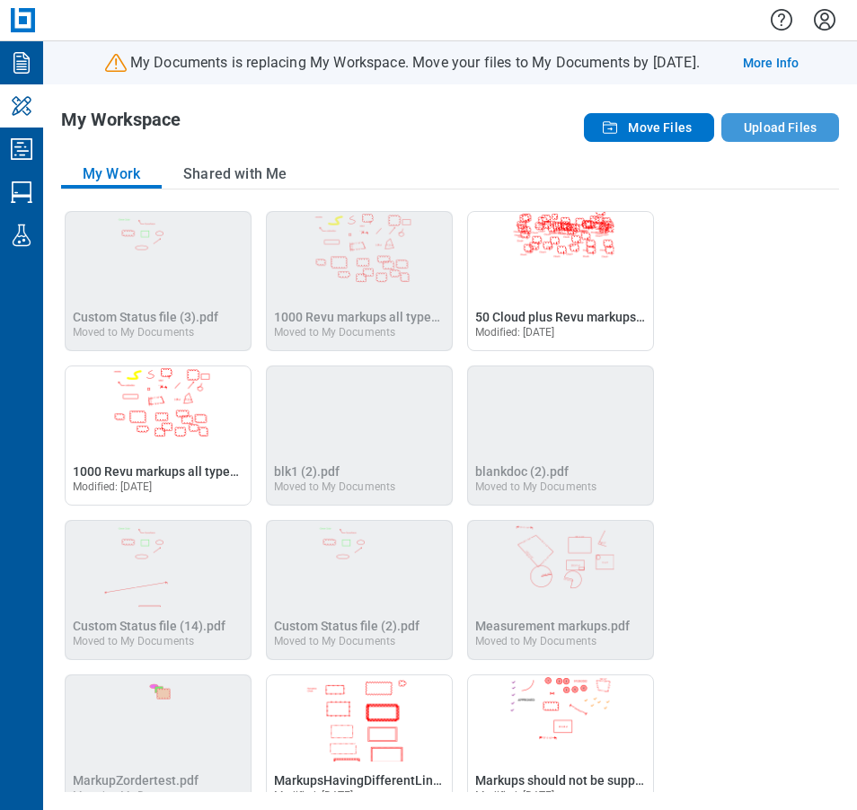
click at [759, 128] on button "Upload Files" at bounding box center [780, 127] width 118 height 29
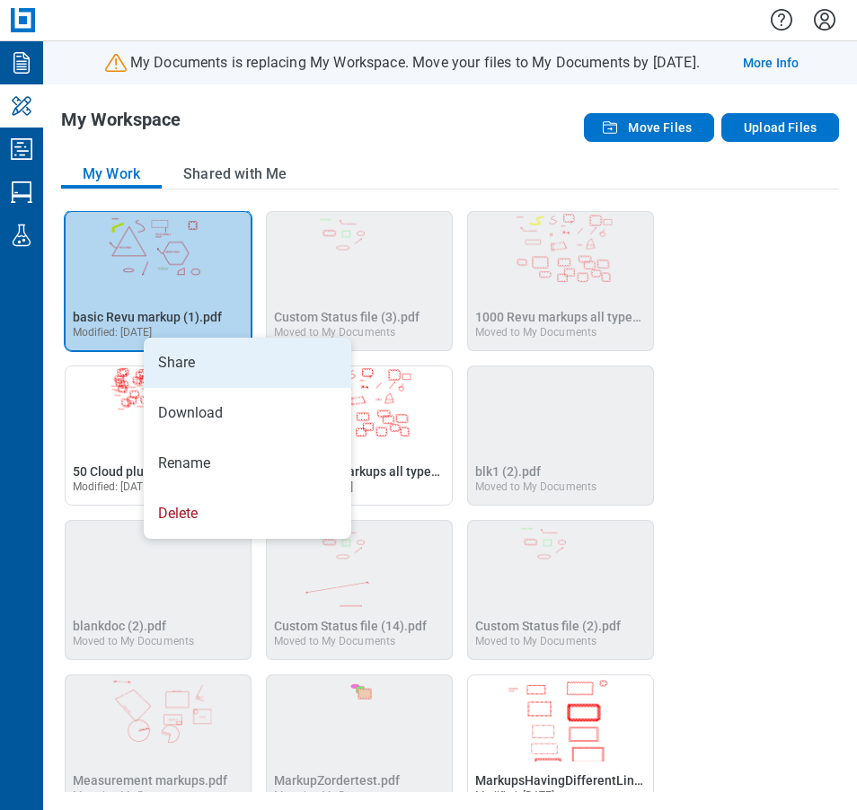
click at [187, 356] on li "Share" at bounding box center [247, 363] width 207 height 50
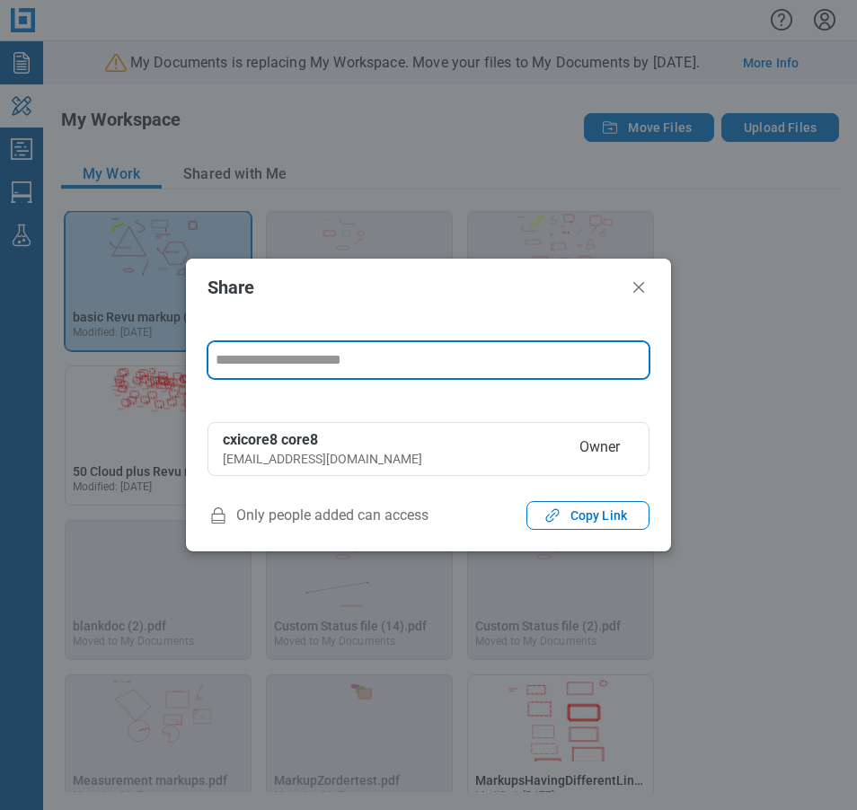
click at [318, 360] on input "form" at bounding box center [428, 360] width 440 height 36
type input "********"
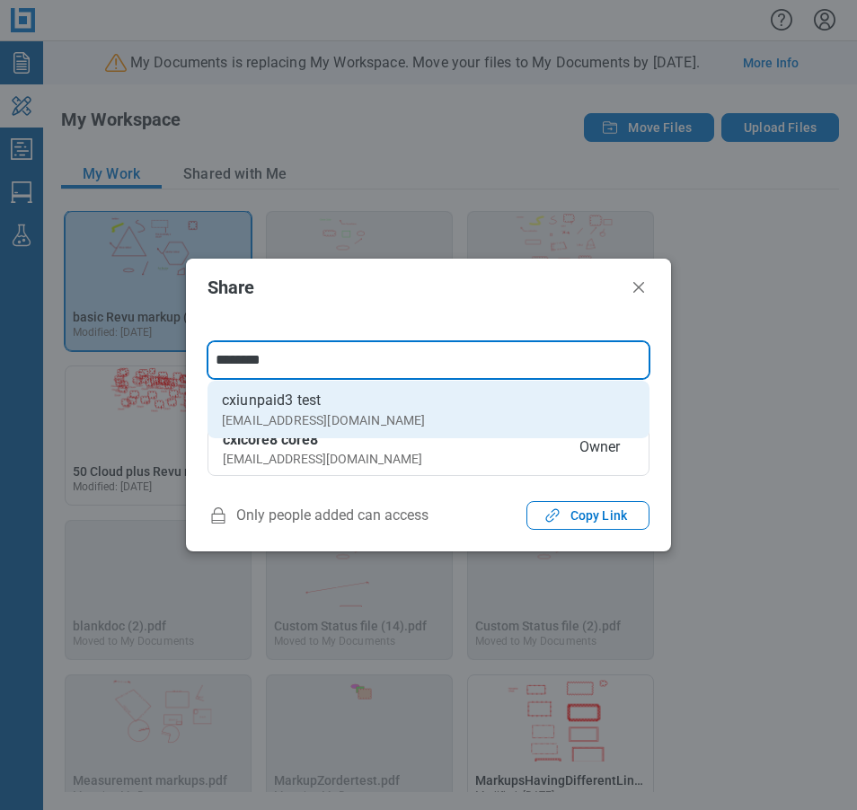
click at [310, 412] on div "cxiunpaid3@mail.com" at bounding box center [323, 420] width 203 height 18
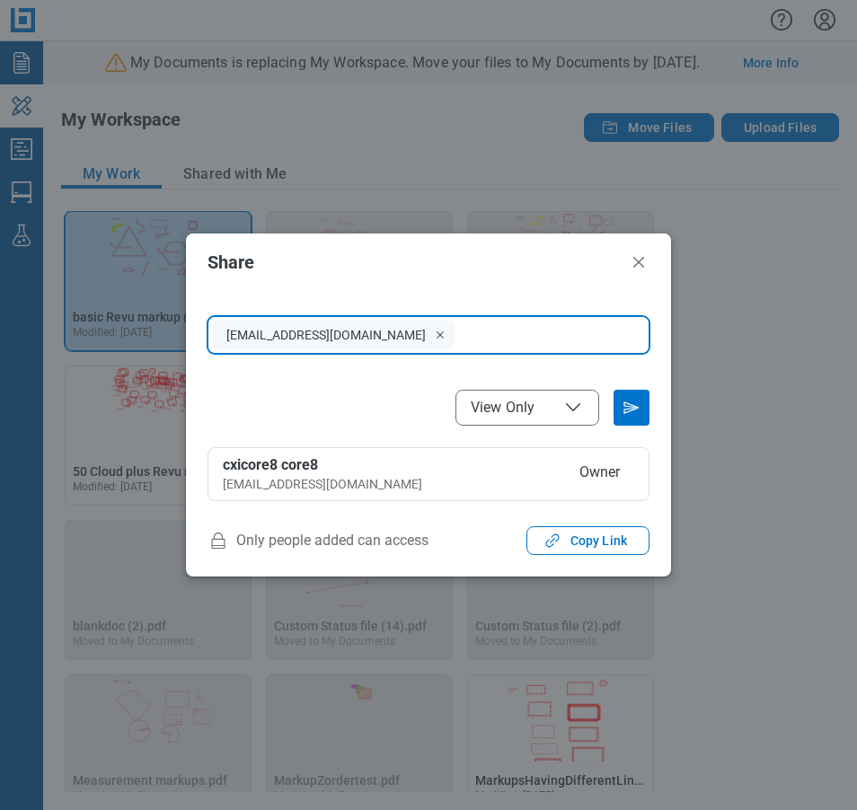
click at [569, 399] on icon "File Access" at bounding box center [573, 408] width 22 height 22
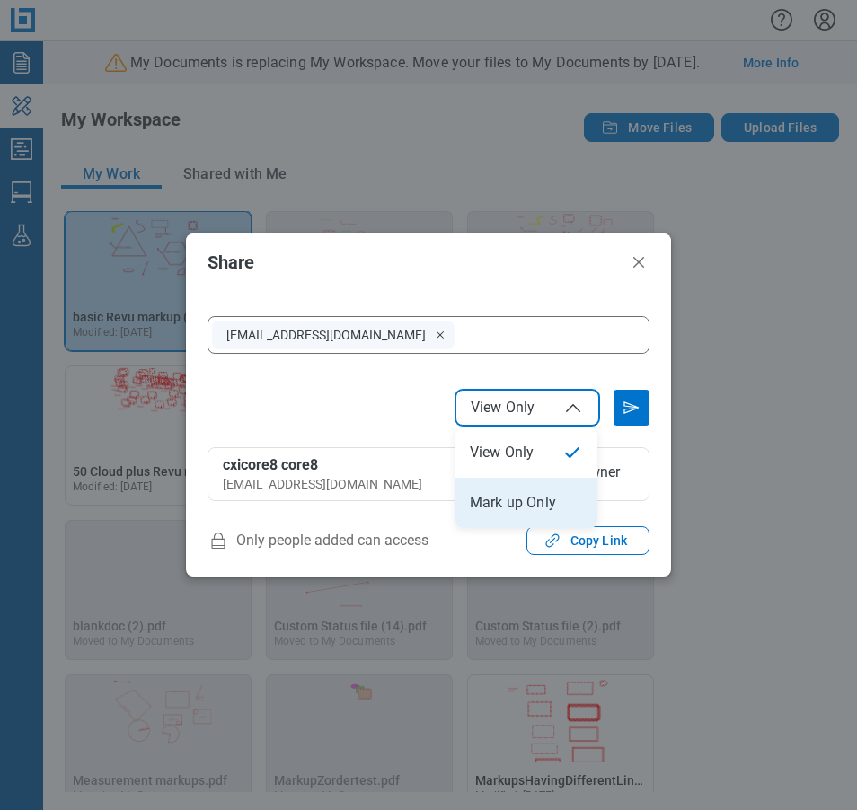
select select "******"
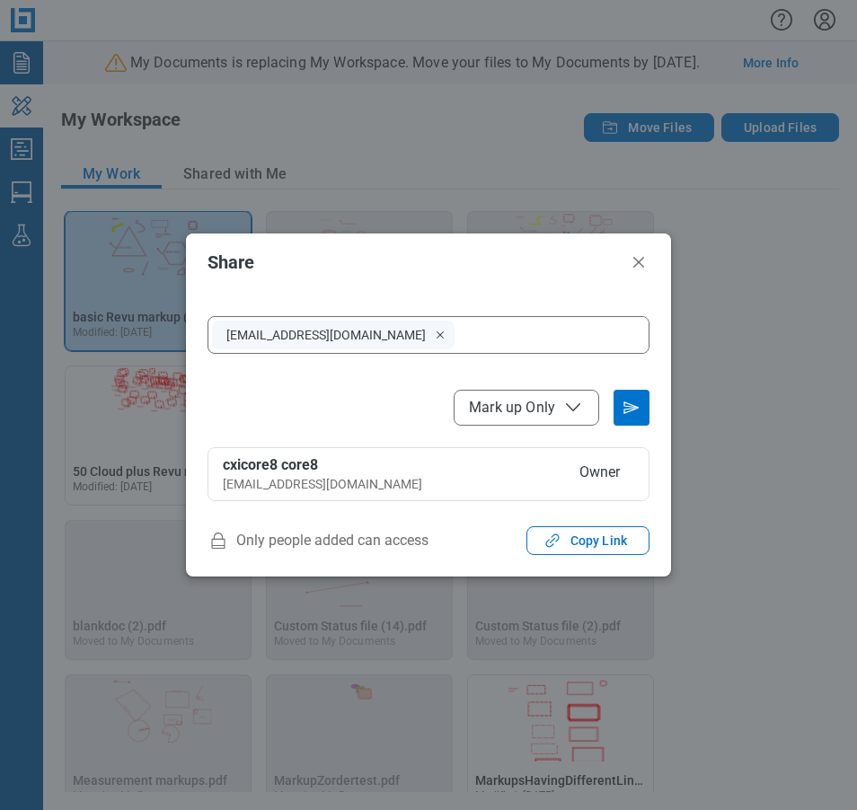
drag, startPoint x: 626, startPoint y: 411, endPoint x: 672, endPoint y: 429, distance: 49.2
click at [627, 411] on icon "Send email invitation" at bounding box center [631, 407] width 29 height 29
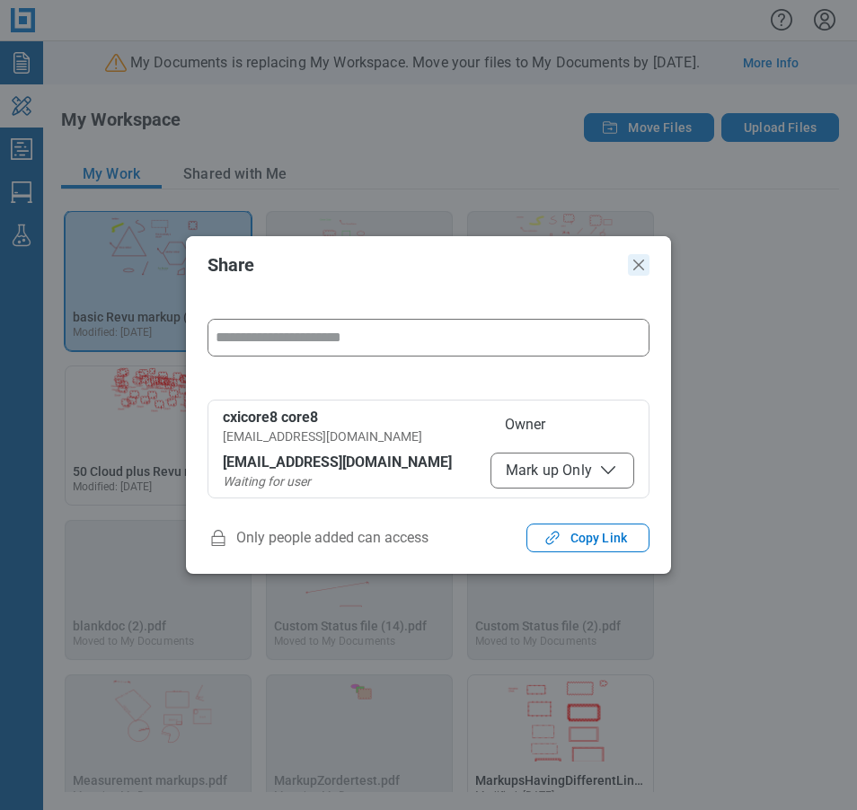
click at [634, 265] on icon "Close" at bounding box center [639, 265] width 22 height 22
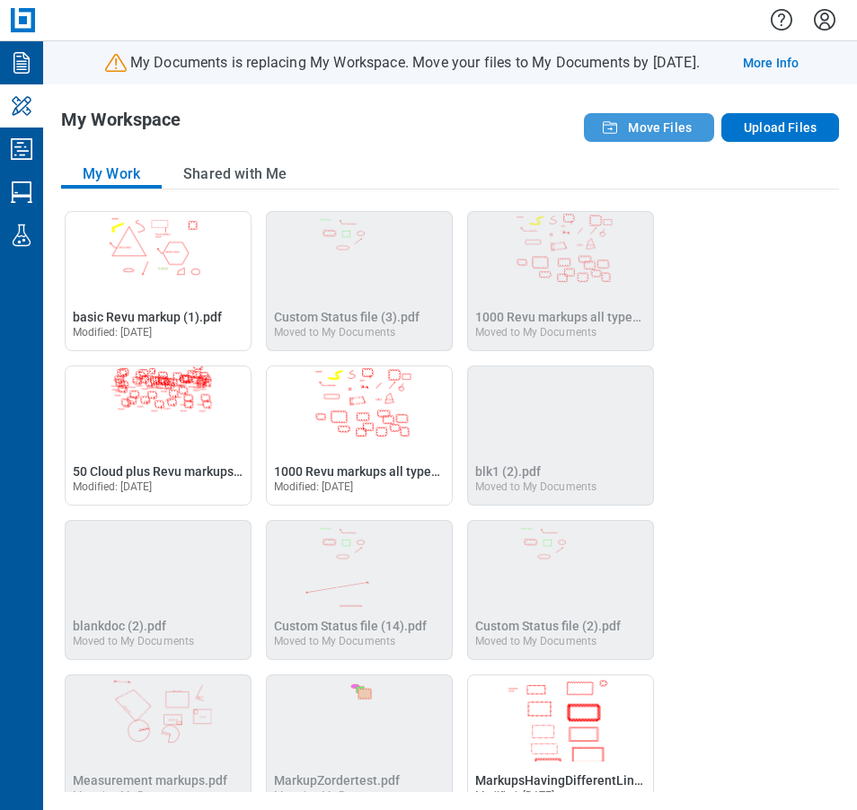
click at [631, 123] on span "Move Files" at bounding box center [660, 128] width 64 height 18
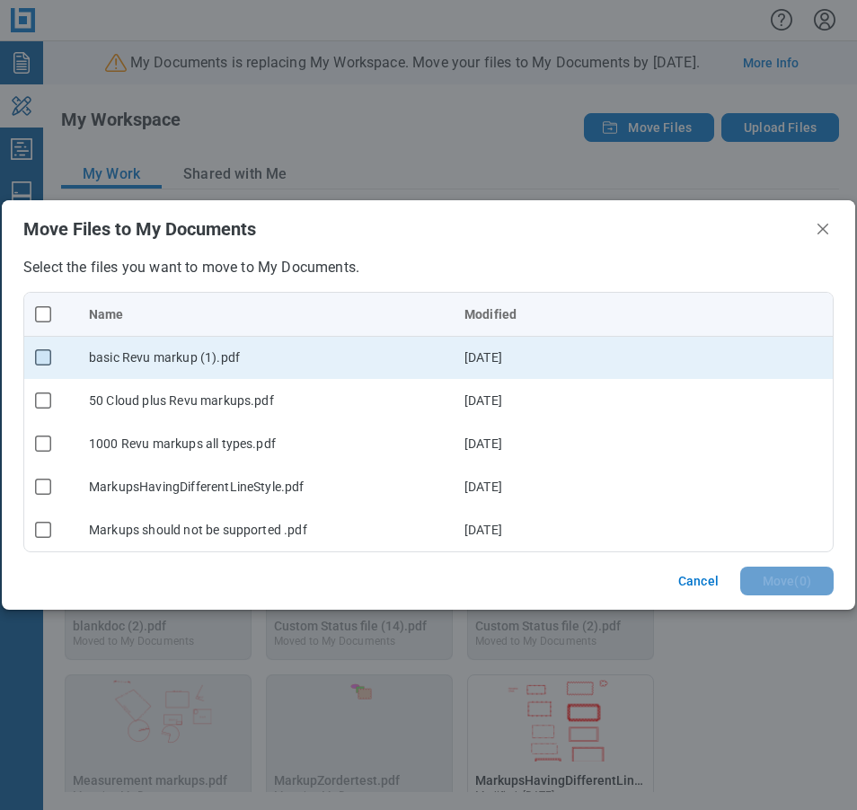
click at [44, 352] on rect "checkbox" at bounding box center [43, 357] width 15 height 15
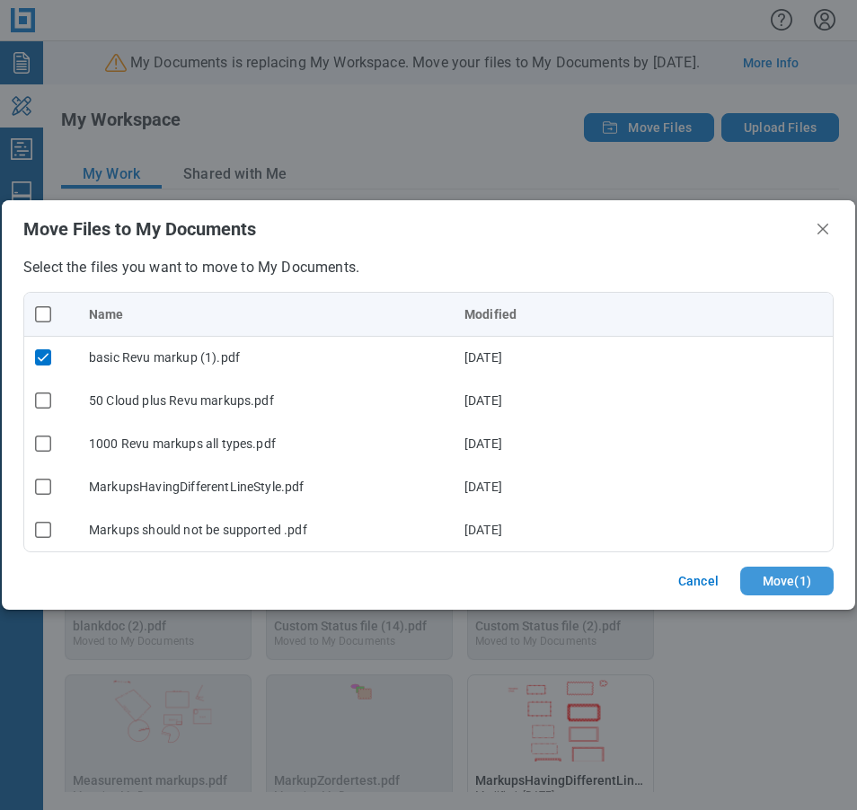
click at [781, 587] on button "Move ( 1 )" at bounding box center [786, 581] width 93 height 29
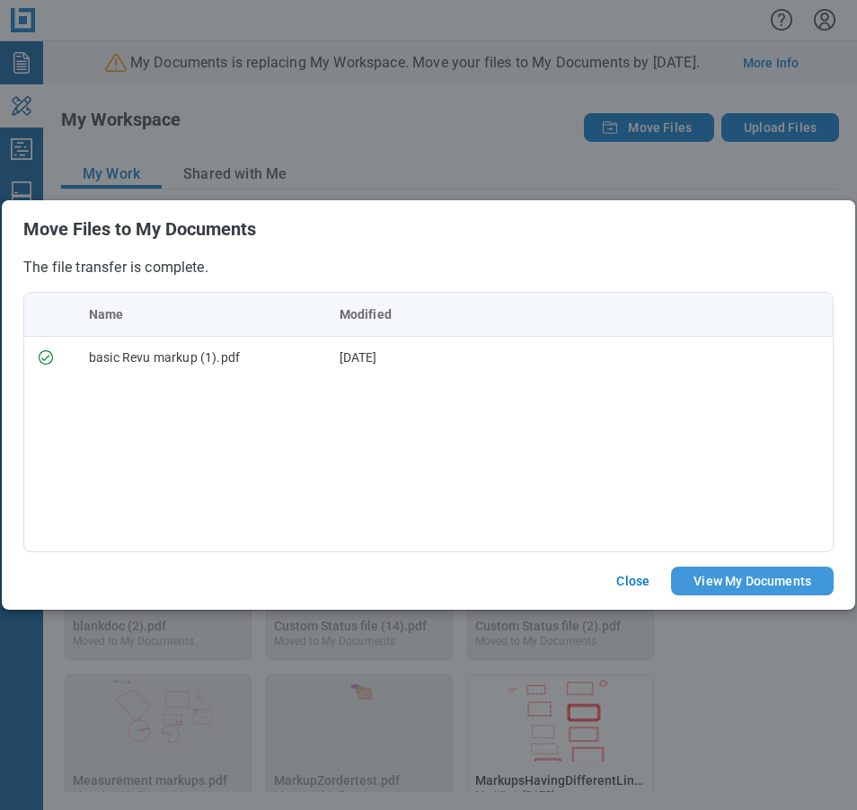
click at [724, 581] on button "View My Documents" at bounding box center [752, 581] width 163 height 29
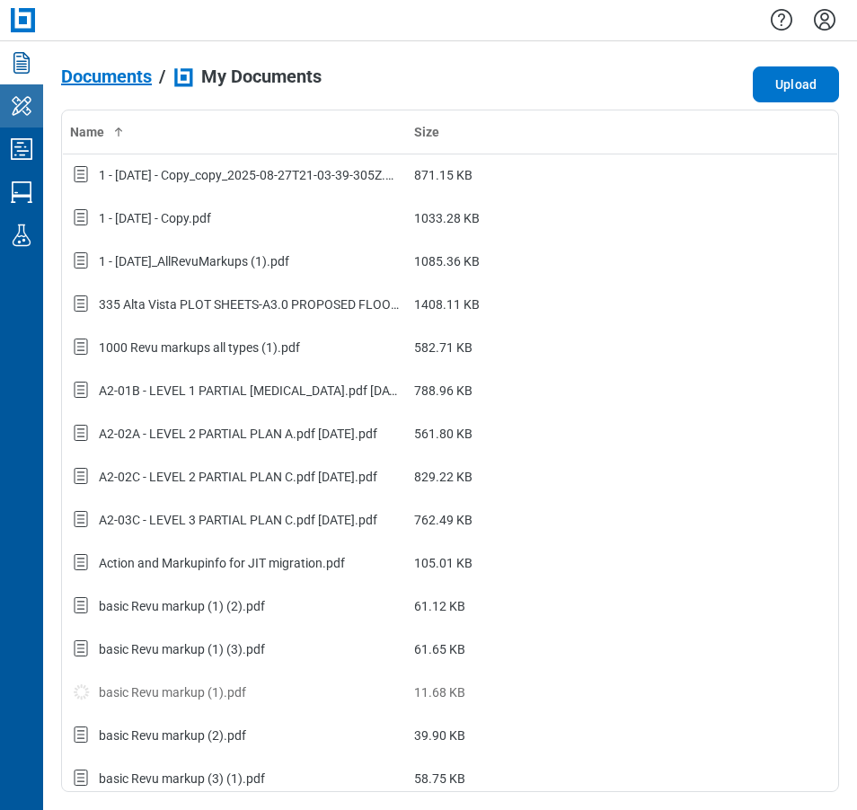
click at [30, 112] on icon "My Workspace" at bounding box center [22, 105] width 20 height 19
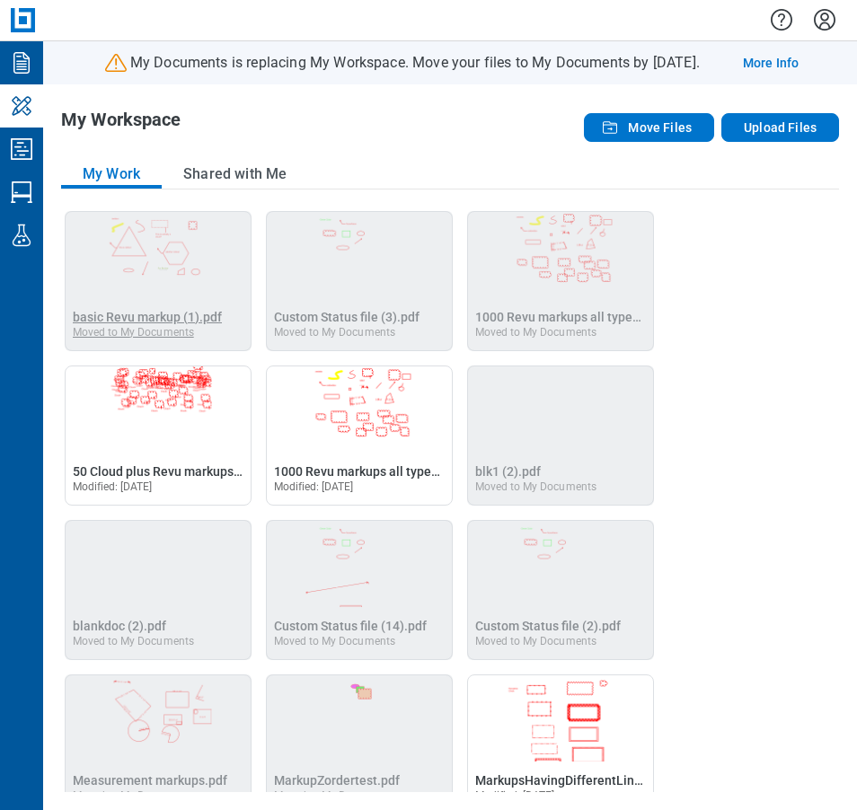
click at [196, 313] on span "basic Revu markup (1).pdf" at bounding box center [147, 317] width 149 height 14
